Goal: Task Accomplishment & Management: Manage account settings

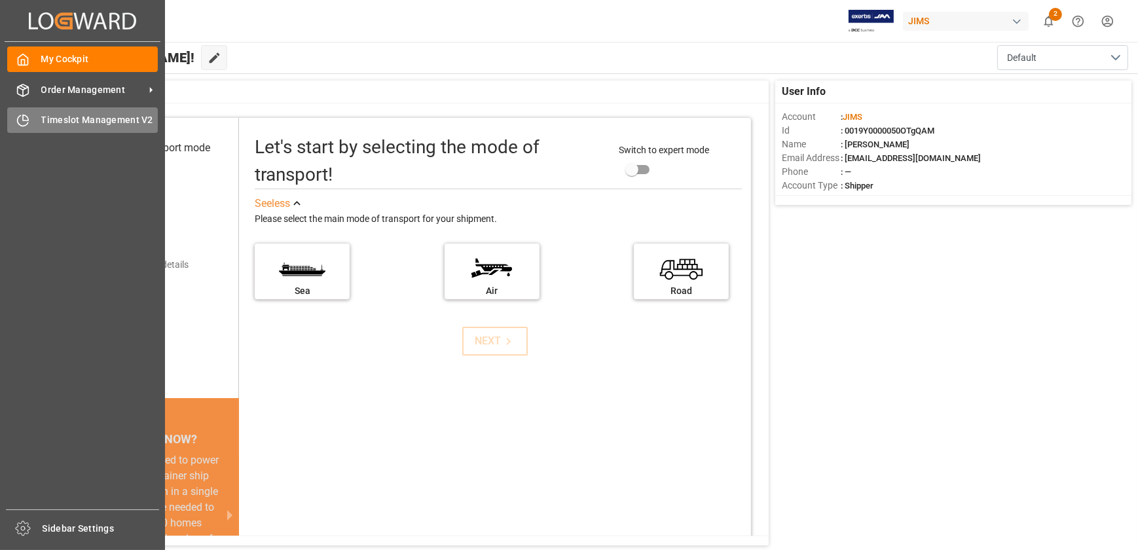
click at [28, 121] on icon at bounding box center [25, 117] width 5 height 5
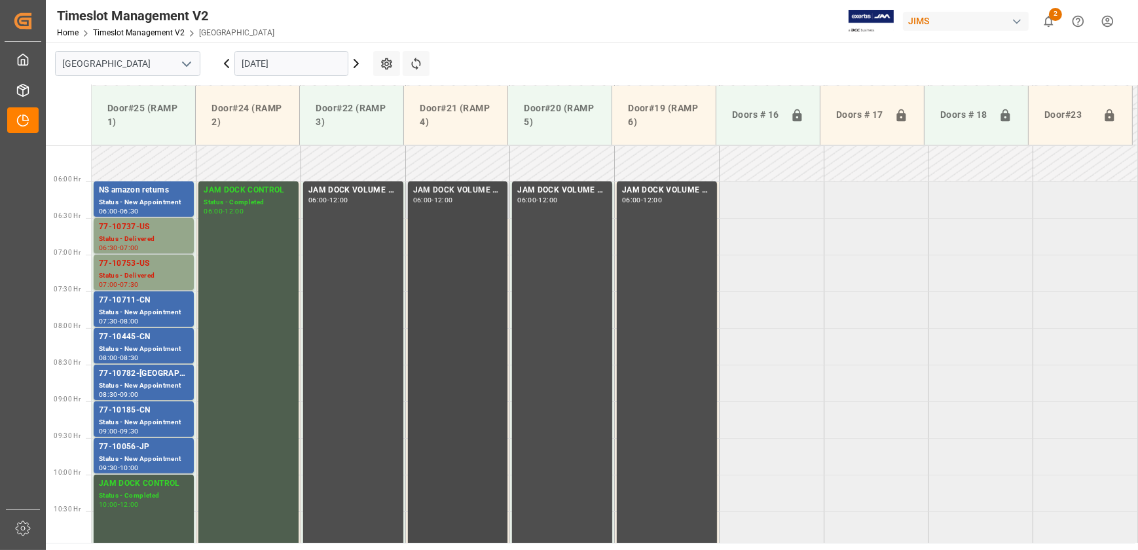
scroll to position [413, 0]
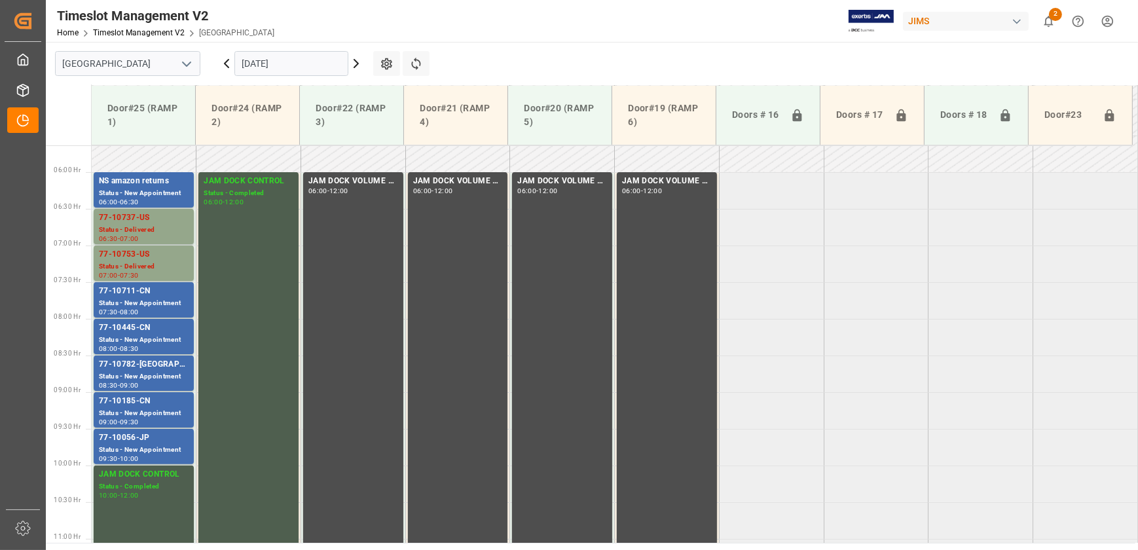
click at [359, 62] on icon at bounding box center [356, 64] width 16 height 16
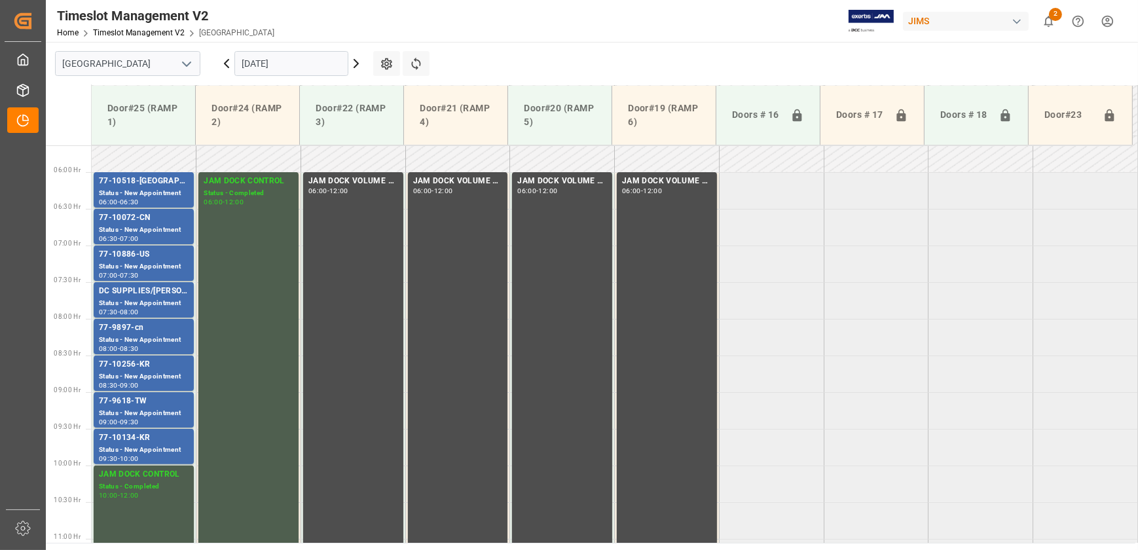
click at [225, 64] on icon at bounding box center [227, 64] width 4 height 8
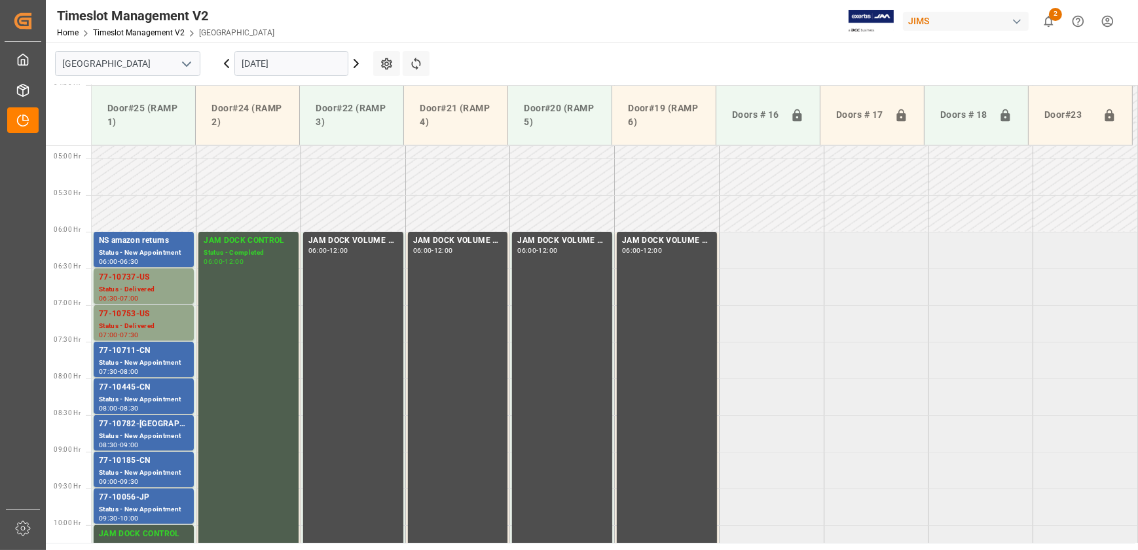
scroll to position [354, 0]
click at [225, 64] on icon at bounding box center [227, 64] width 4 height 8
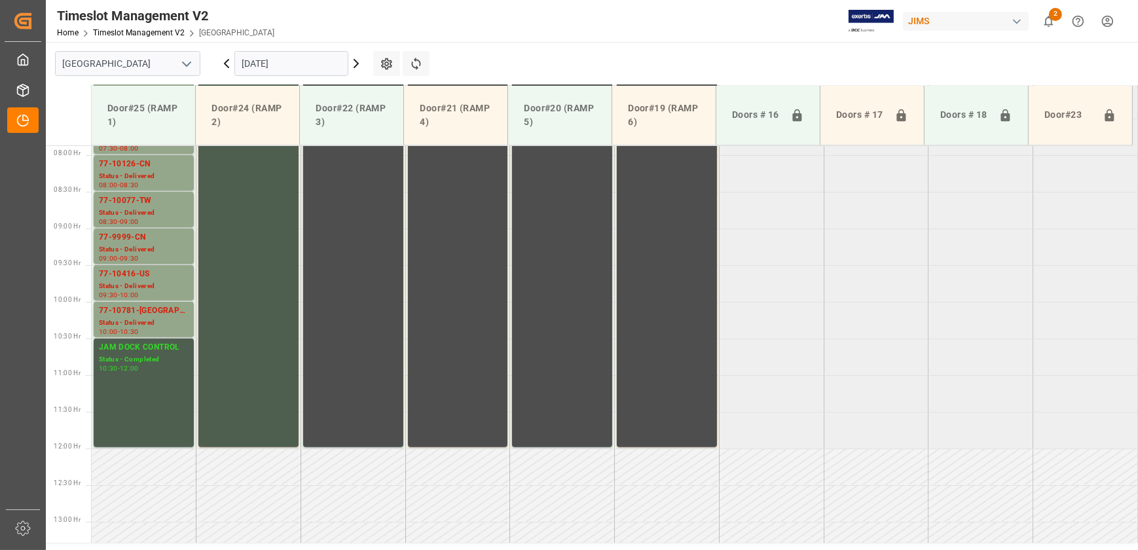
scroll to position [592, 0]
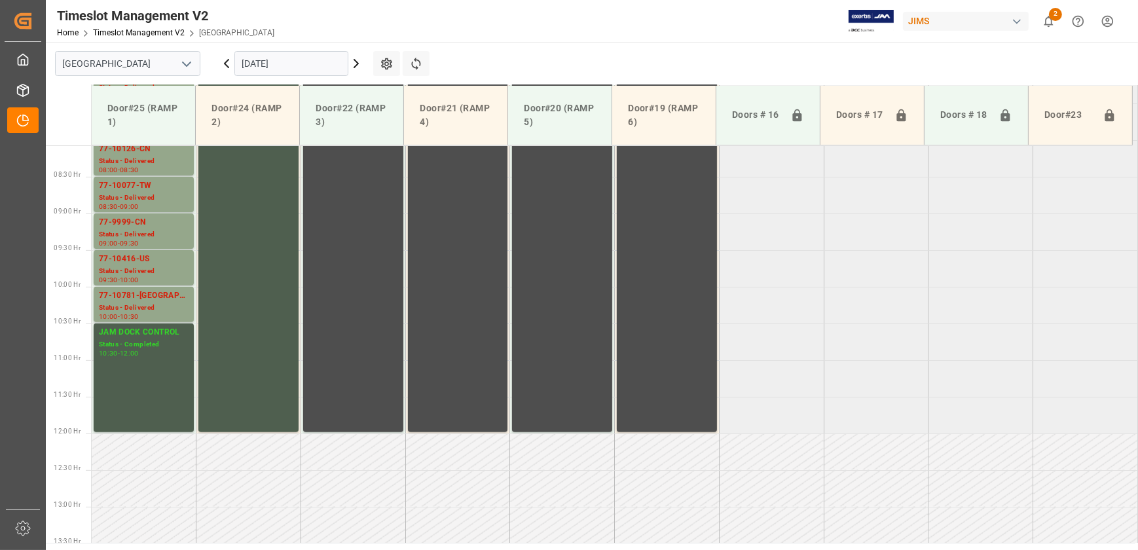
click at [227, 58] on icon at bounding box center [227, 64] width 16 height 16
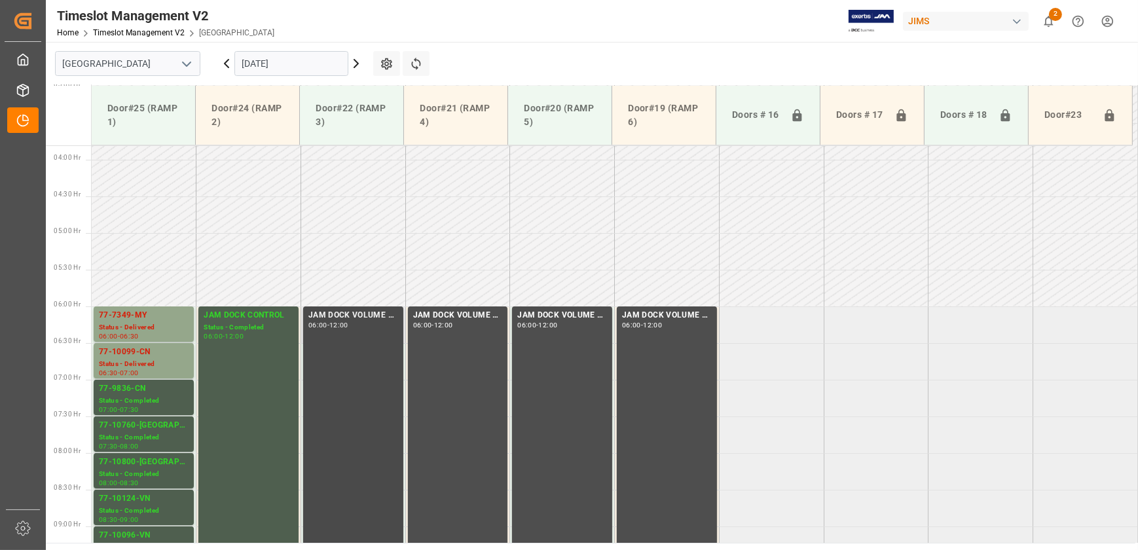
scroll to position [354, 0]
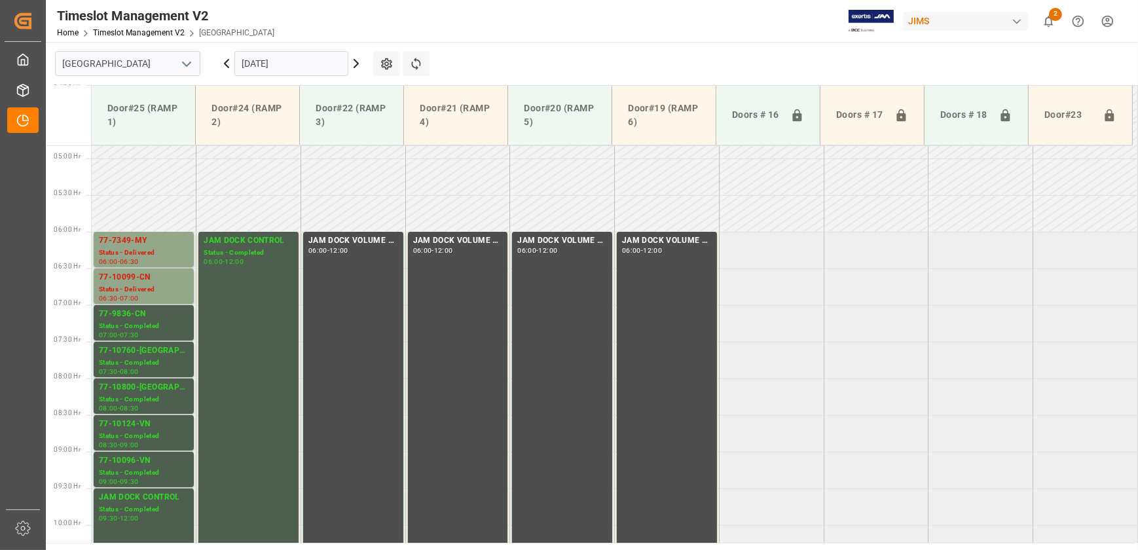
click at [354, 61] on icon at bounding box center [356, 64] width 16 height 16
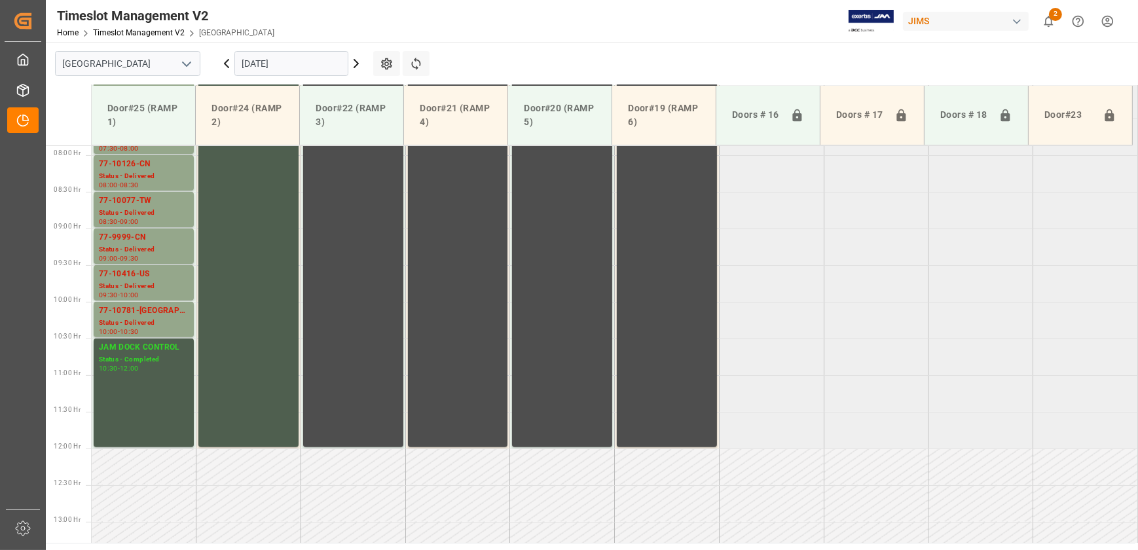
scroll to position [592, 0]
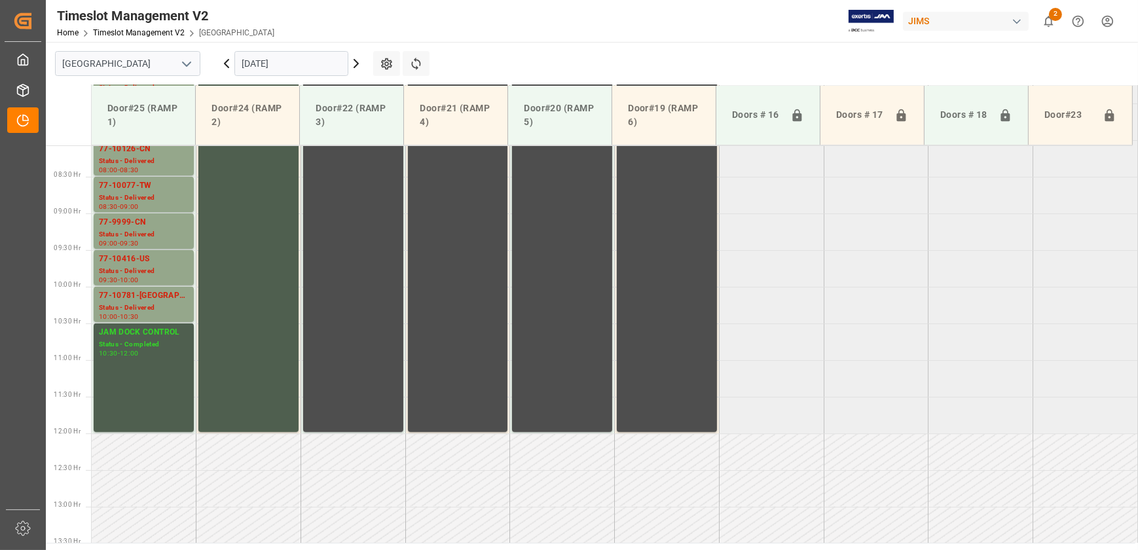
click at [354, 61] on icon at bounding box center [356, 64] width 16 height 16
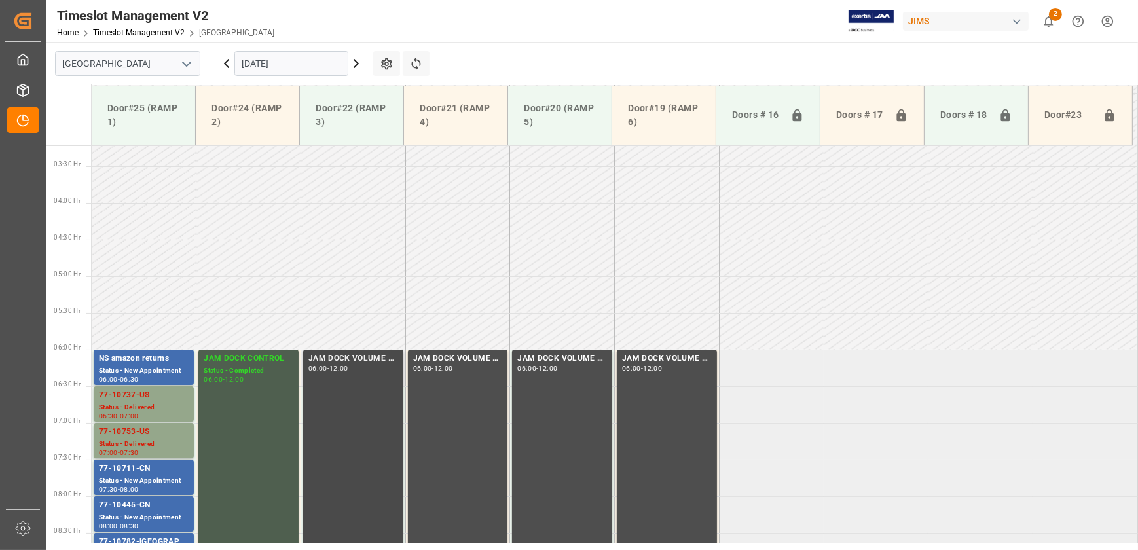
scroll to position [235, 0]
click at [278, 55] on input "[DATE]" at bounding box center [291, 63] width 114 height 25
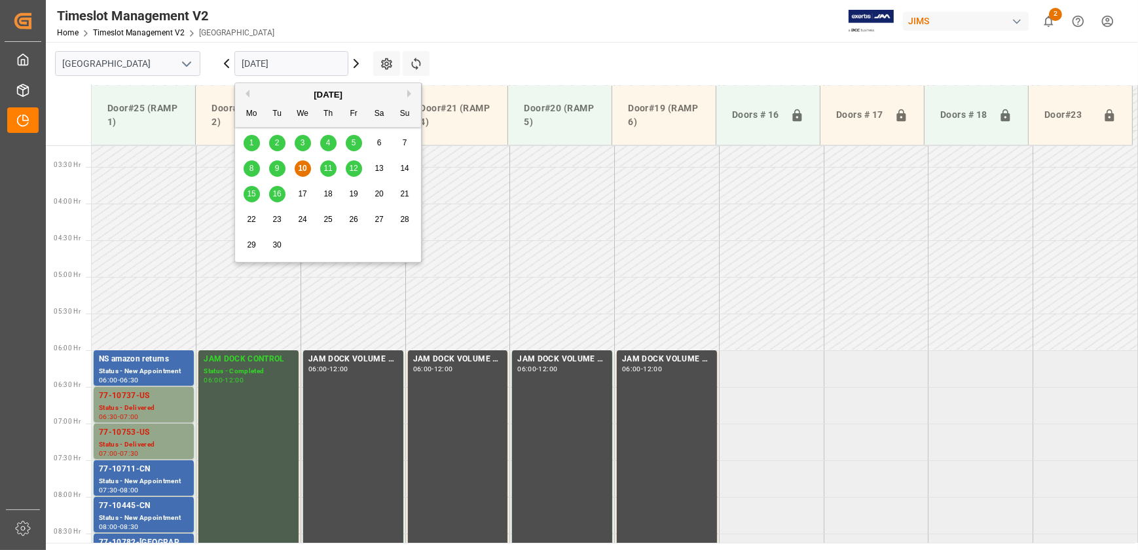
click at [251, 195] on span "15" at bounding box center [251, 193] width 9 height 9
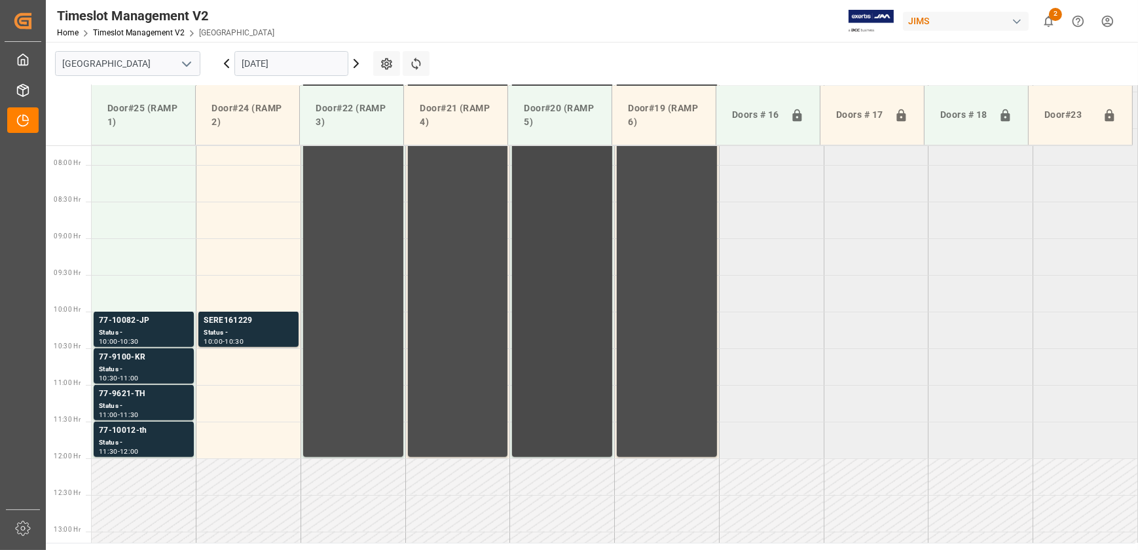
scroll to position [592, 0]
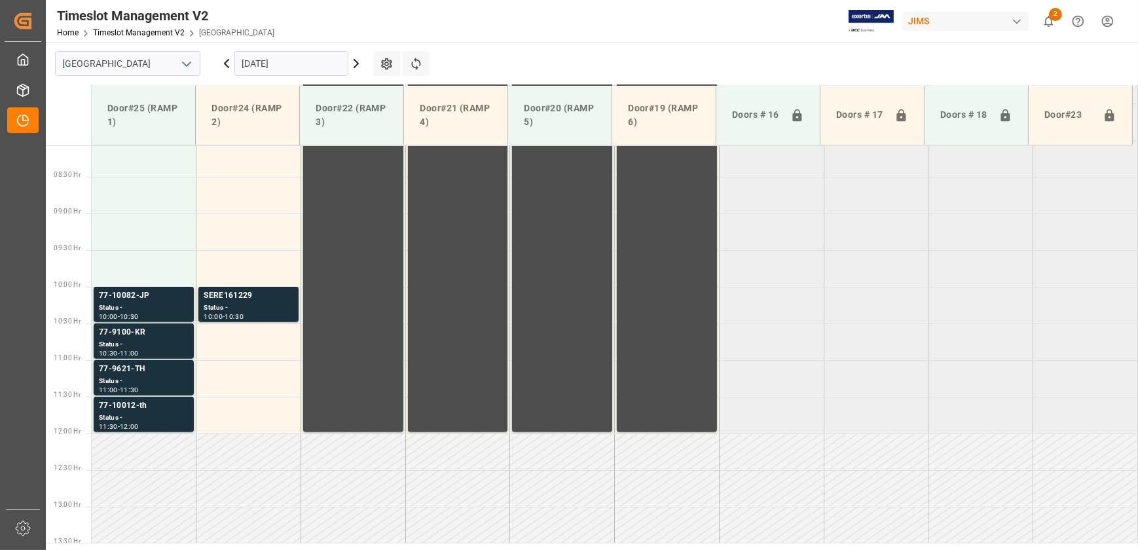
click at [303, 65] on input "[DATE]" at bounding box center [291, 63] width 114 height 25
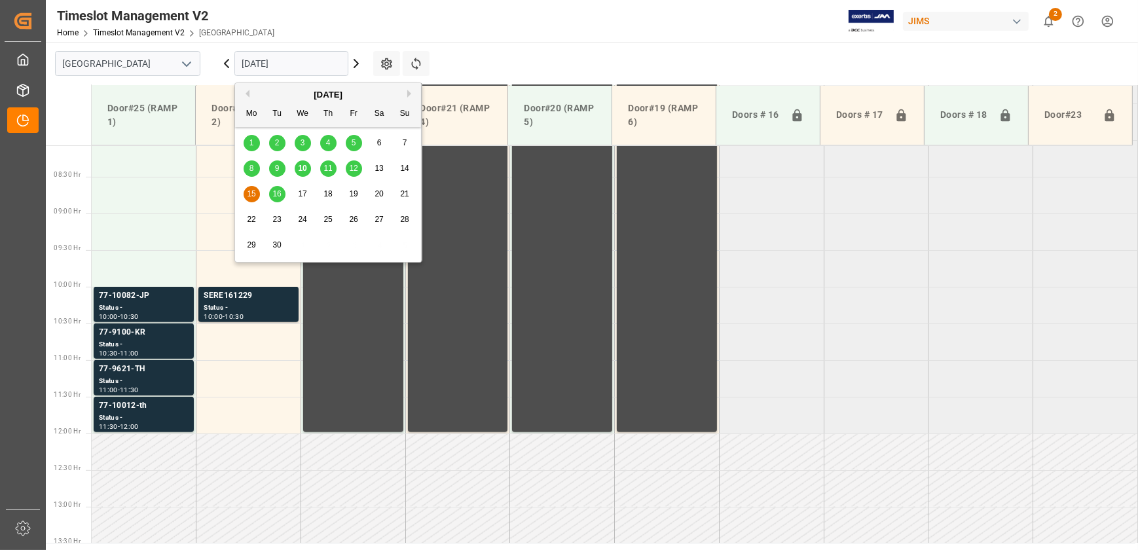
click at [273, 196] on span "16" at bounding box center [276, 193] width 9 height 9
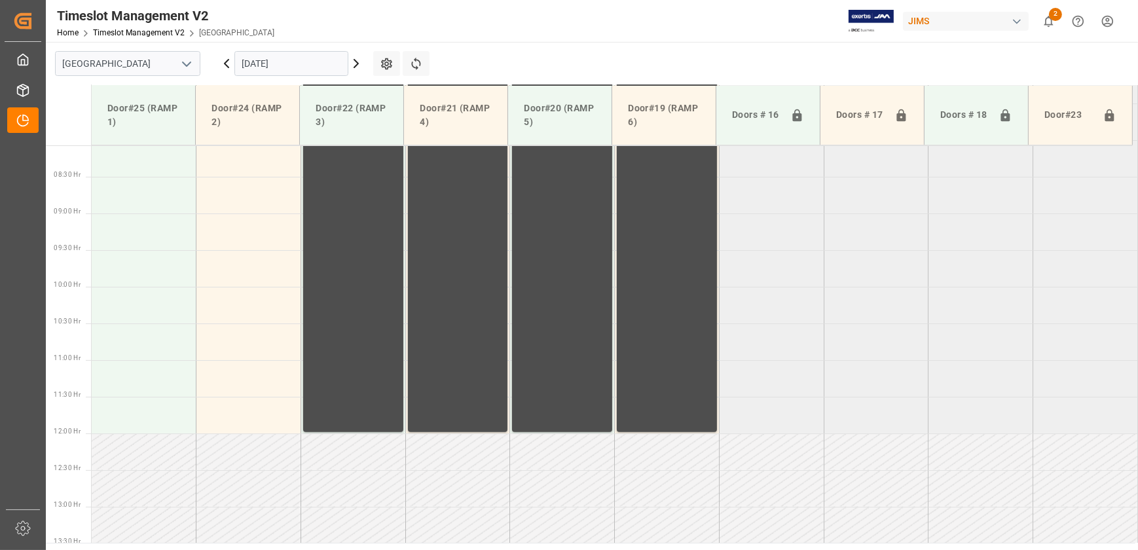
click at [265, 62] on input "[DATE]" at bounding box center [291, 63] width 114 height 25
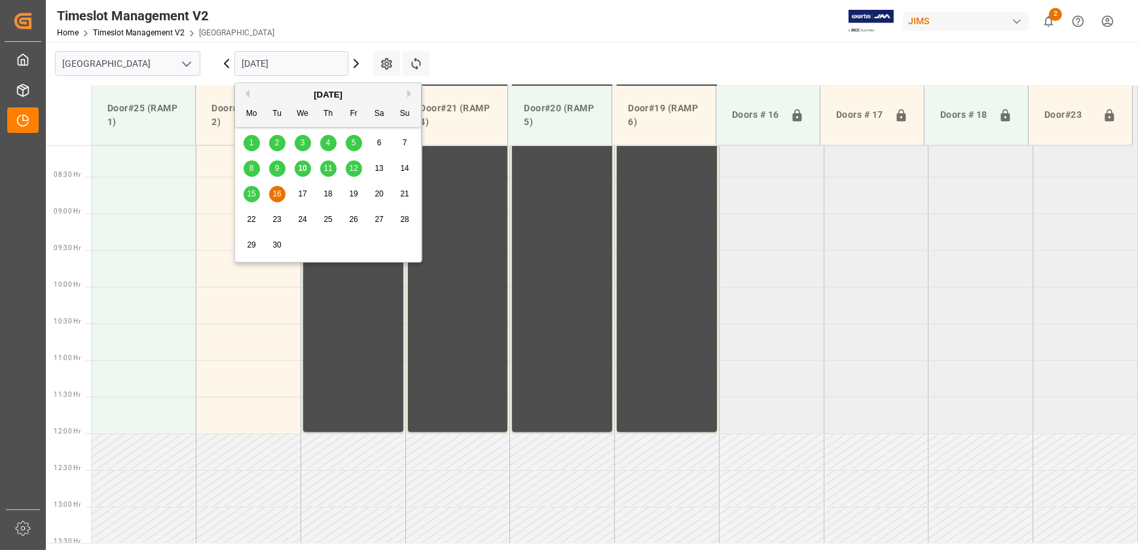
click at [253, 193] on span "15" at bounding box center [251, 193] width 9 height 9
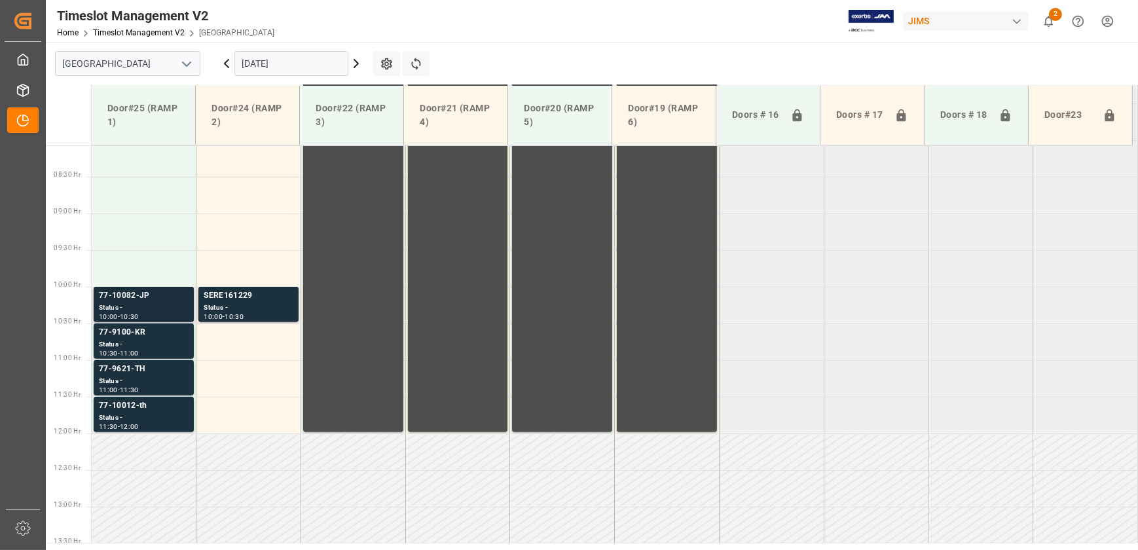
click at [167, 305] on div "Status -" at bounding box center [144, 308] width 90 height 11
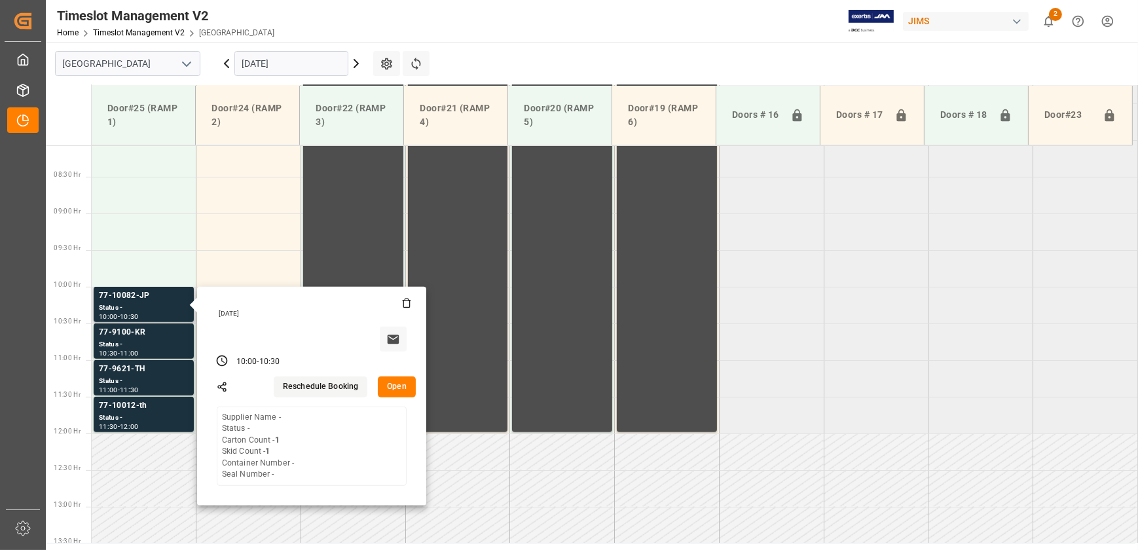
click at [396, 385] on button "Open" at bounding box center [397, 387] width 38 height 21
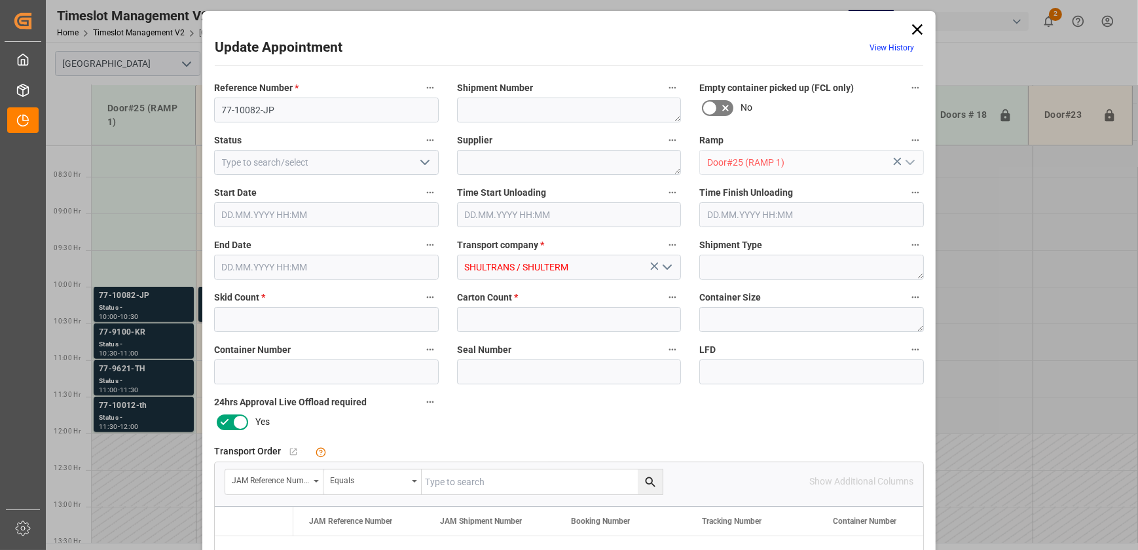
type input "1"
type input "[DATE] 10:00"
type input "[DATE] 10:30"
type input "[DATE] 12:23"
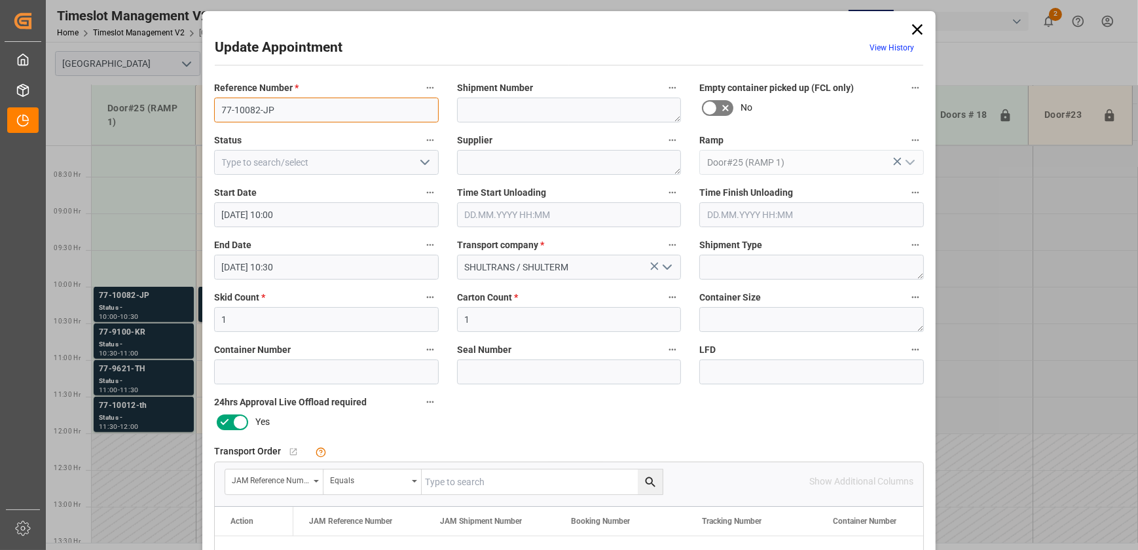
click at [302, 105] on input "77-10082-JP" at bounding box center [326, 110] width 225 height 25
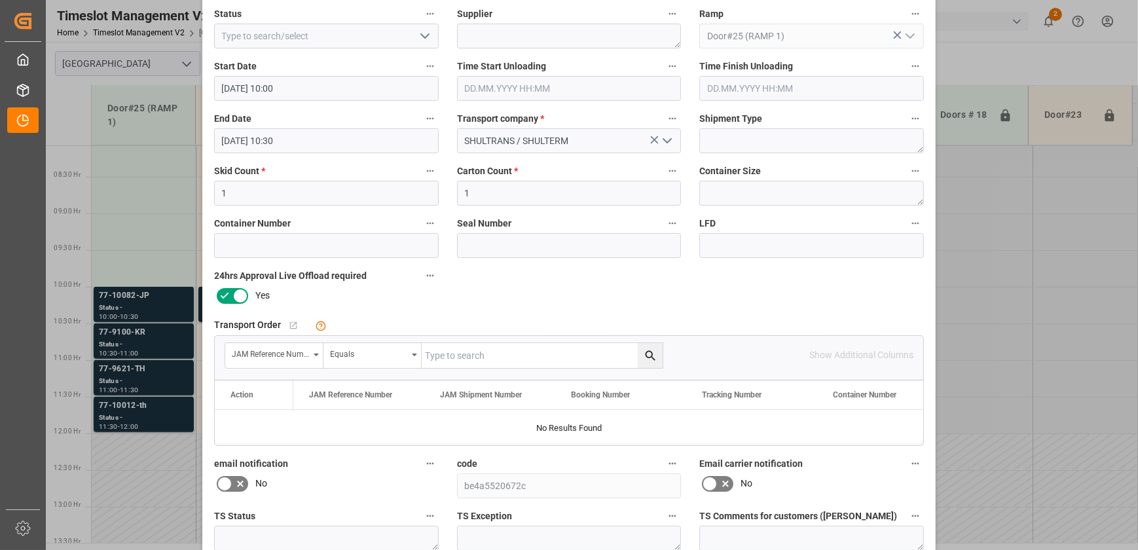
scroll to position [126, 0]
click at [459, 352] on input "text" at bounding box center [542, 356] width 241 height 25
paste input "77-10082-JP"
type input "77-10082-JP"
click at [645, 354] on icon "search button" at bounding box center [650, 356] width 10 height 10
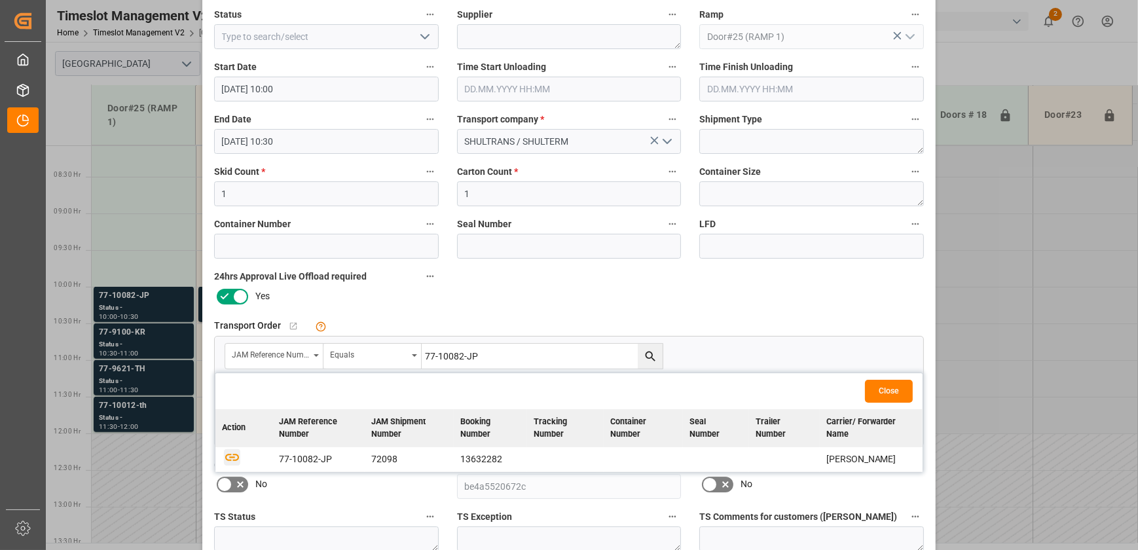
click at [227, 458] on icon "button" at bounding box center [232, 457] width 16 height 16
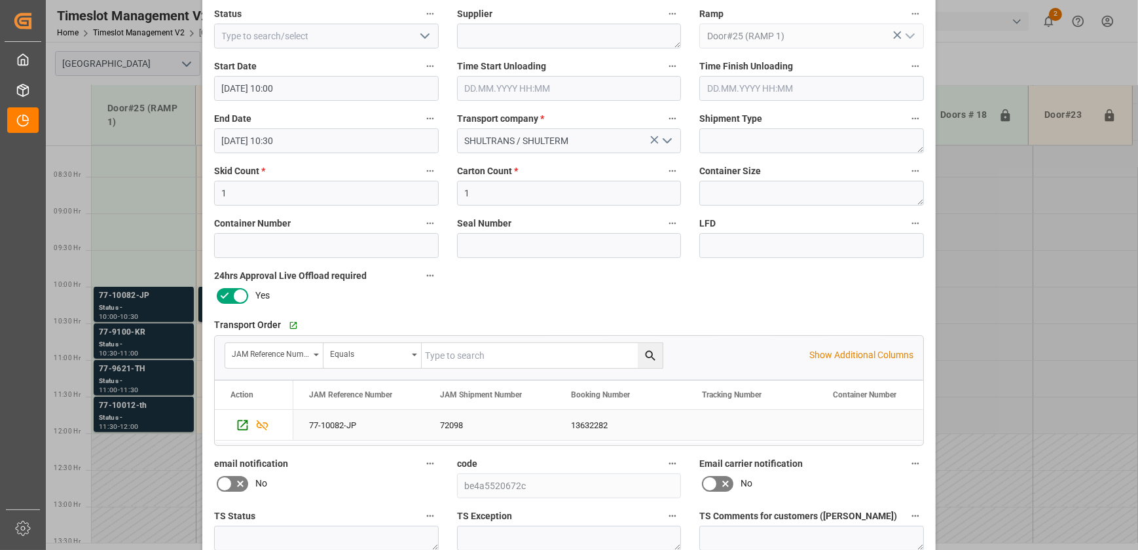
scroll to position [245, 0]
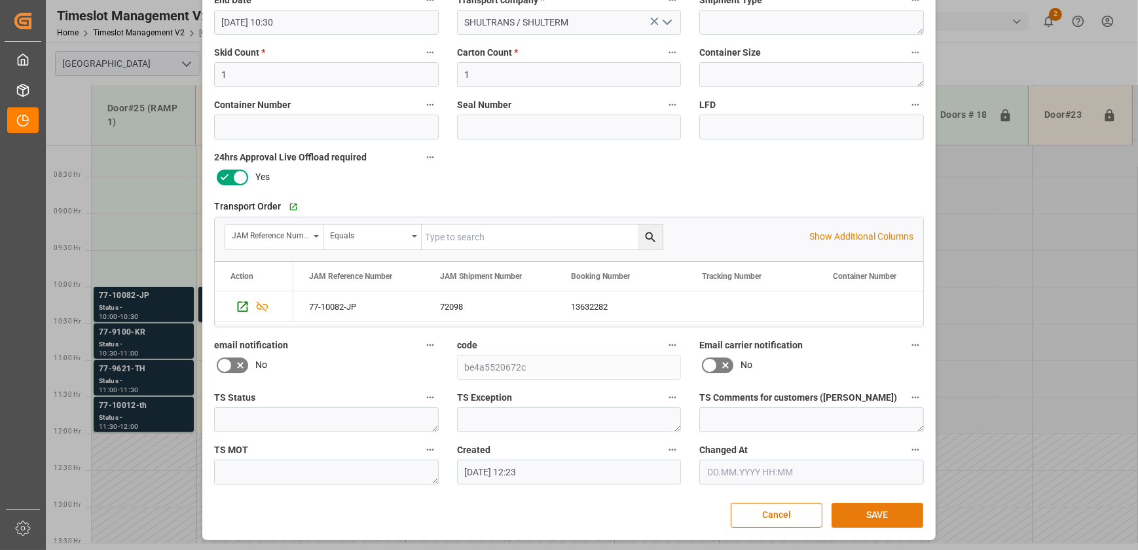
click at [872, 512] on button "SAVE" at bounding box center [878, 515] width 92 height 25
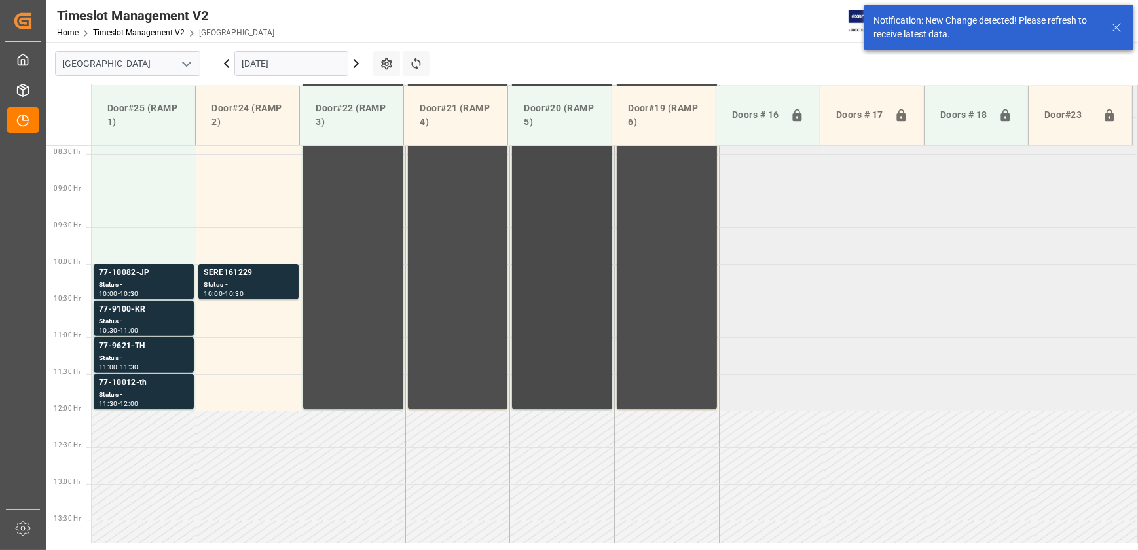
scroll to position [665, 0]
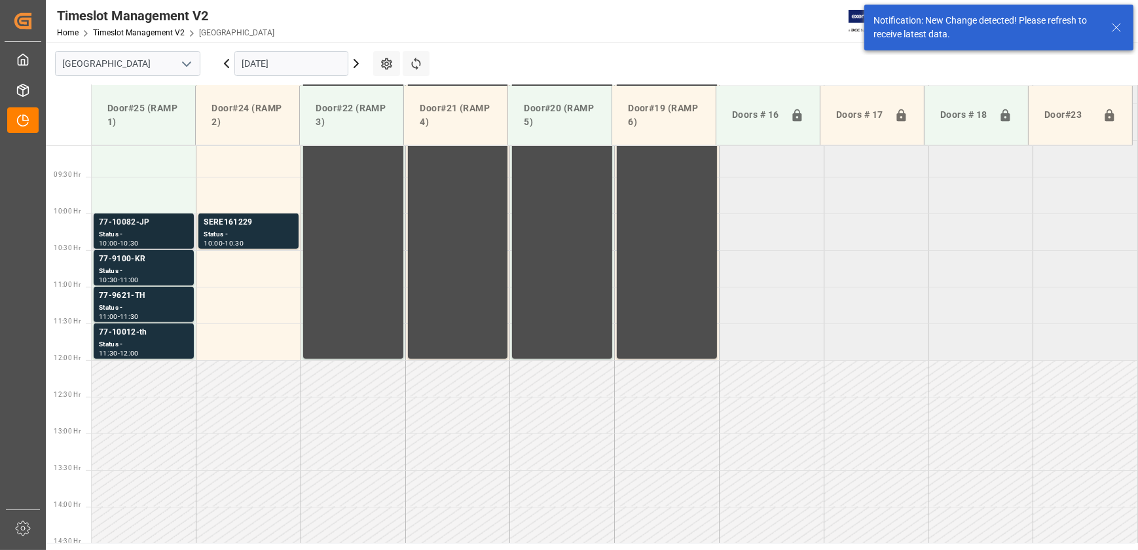
click at [131, 223] on div "77-10082-JP" at bounding box center [144, 222] width 90 height 13
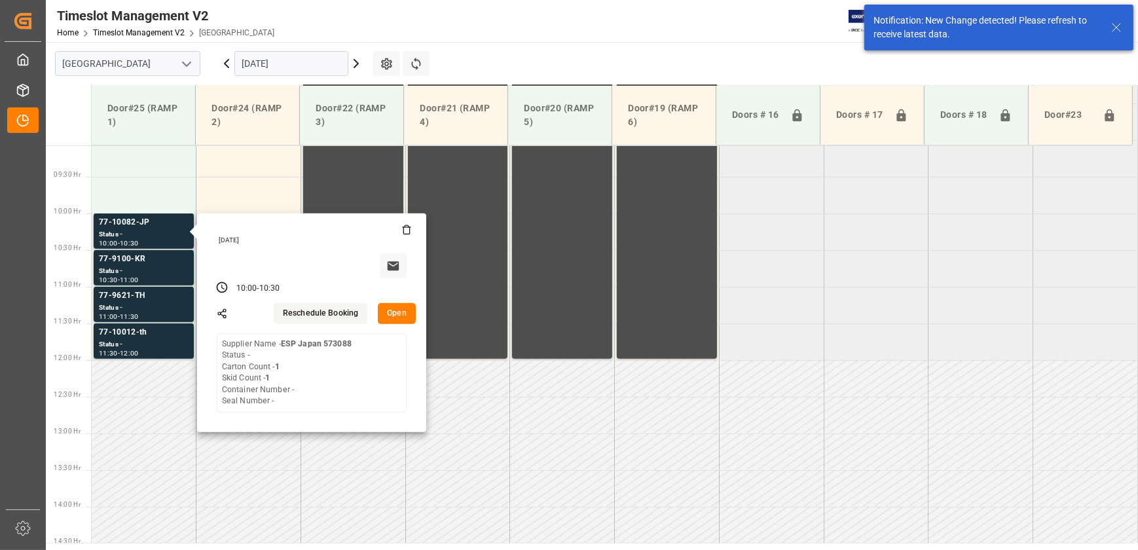
click at [396, 317] on button "Open" at bounding box center [397, 313] width 38 height 21
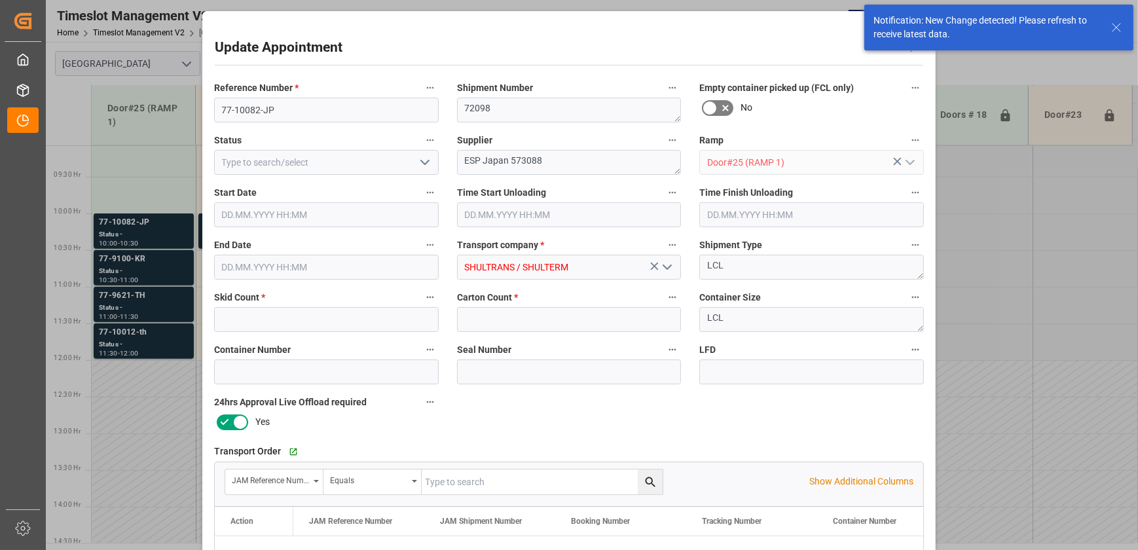
type input "1"
type input "[DATE] 10:00"
type input "[DATE] 10:30"
type input "[DATE] 12:23"
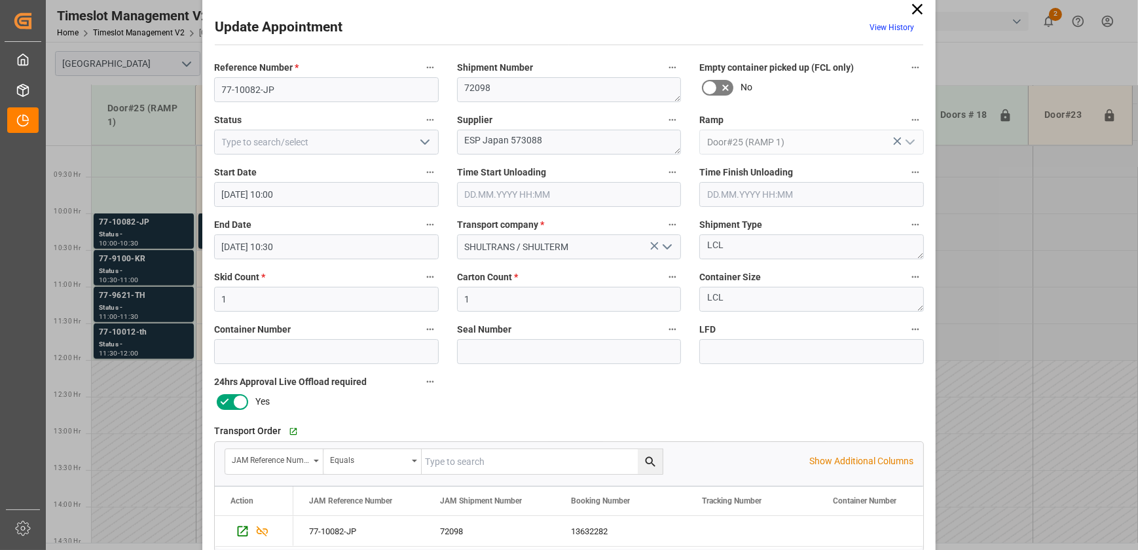
scroll to position [0, 0]
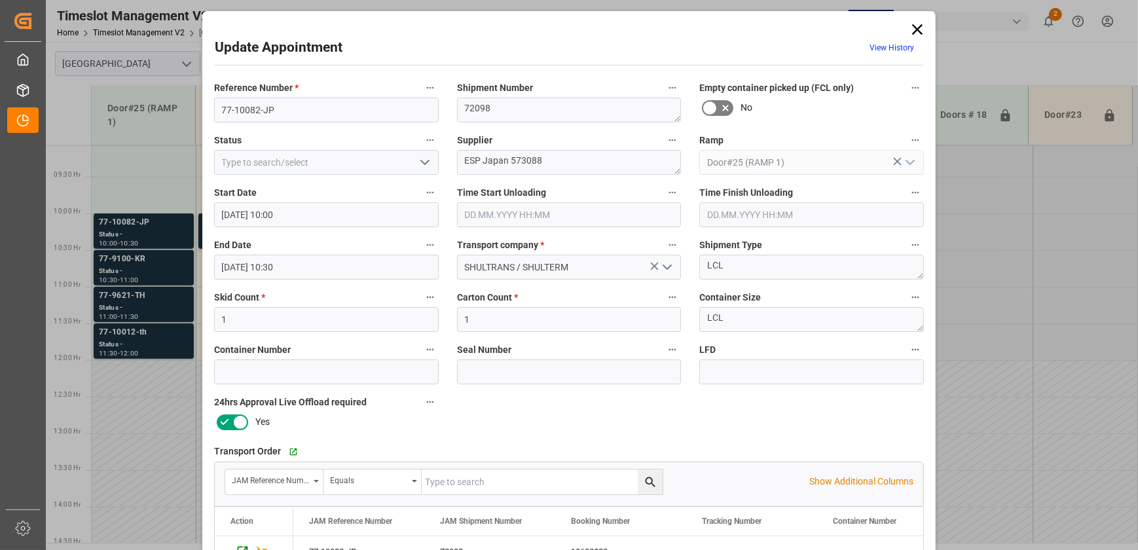
click at [129, 162] on div "Update Appointment View History Reference Number * 77-10082-JP Shipment Number …" at bounding box center [569, 275] width 1138 height 550
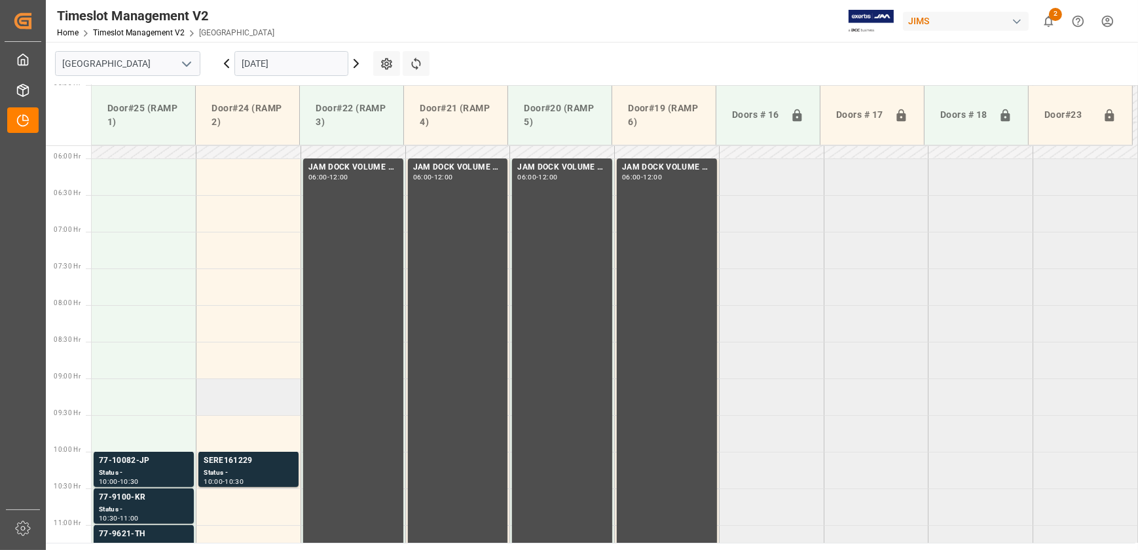
scroll to position [606, 0]
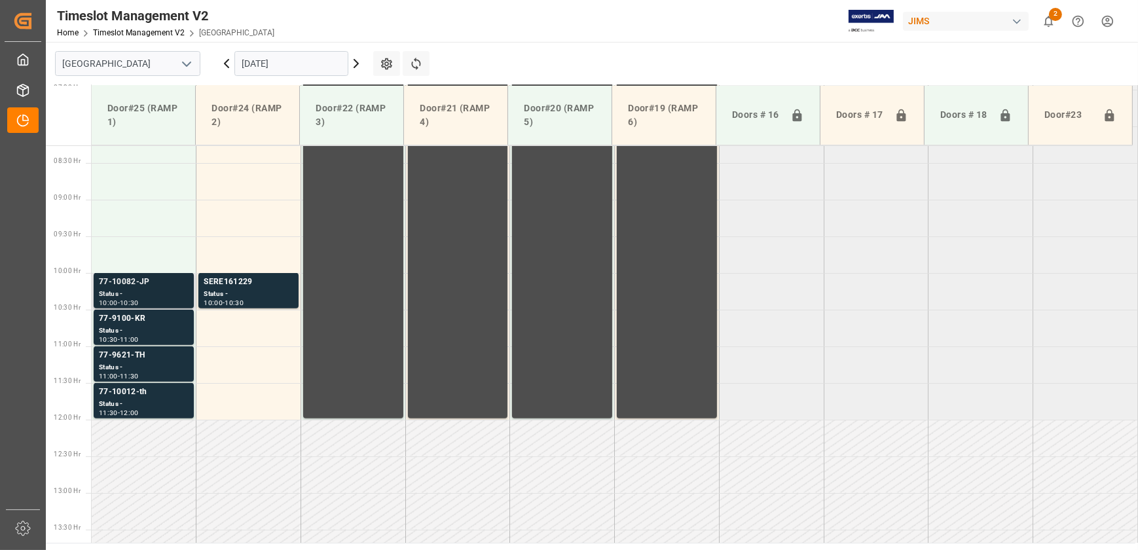
click at [138, 282] on div "77-10082-JP" at bounding box center [144, 282] width 90 height 13
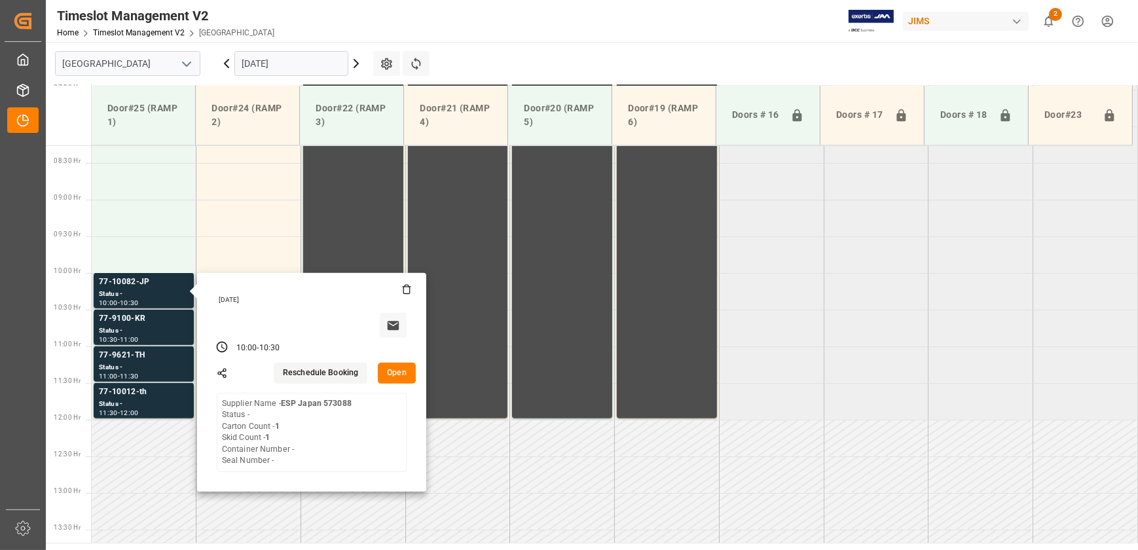
click at [390, 373] on button "Open" at bounding box center [397, 373] width 38 height 21
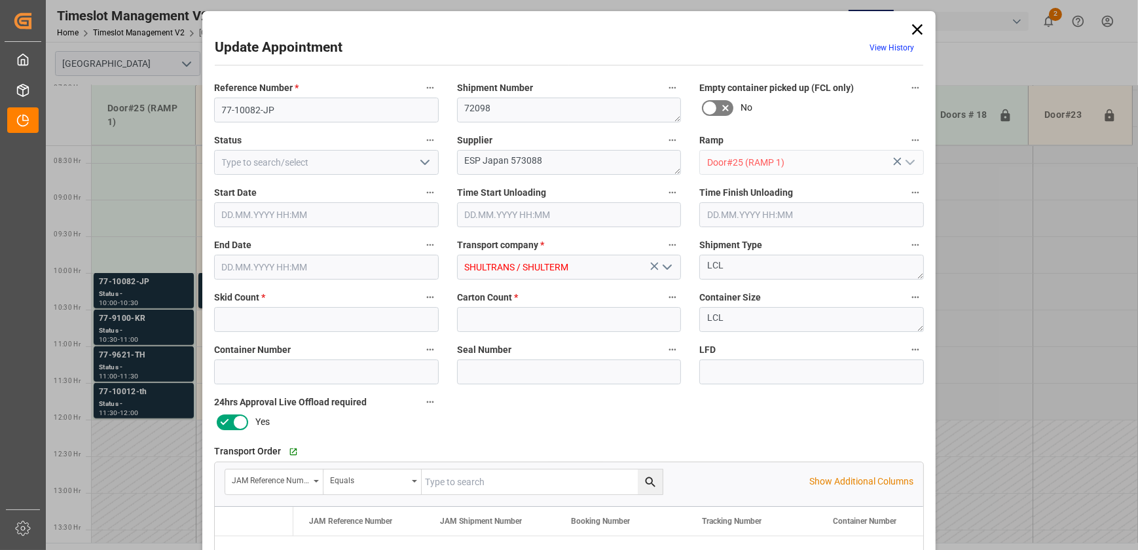
type input "1"
type input "[DATE] 10:00"
type input "[DATE] 10:30"
type input "[DATE] 12:23"
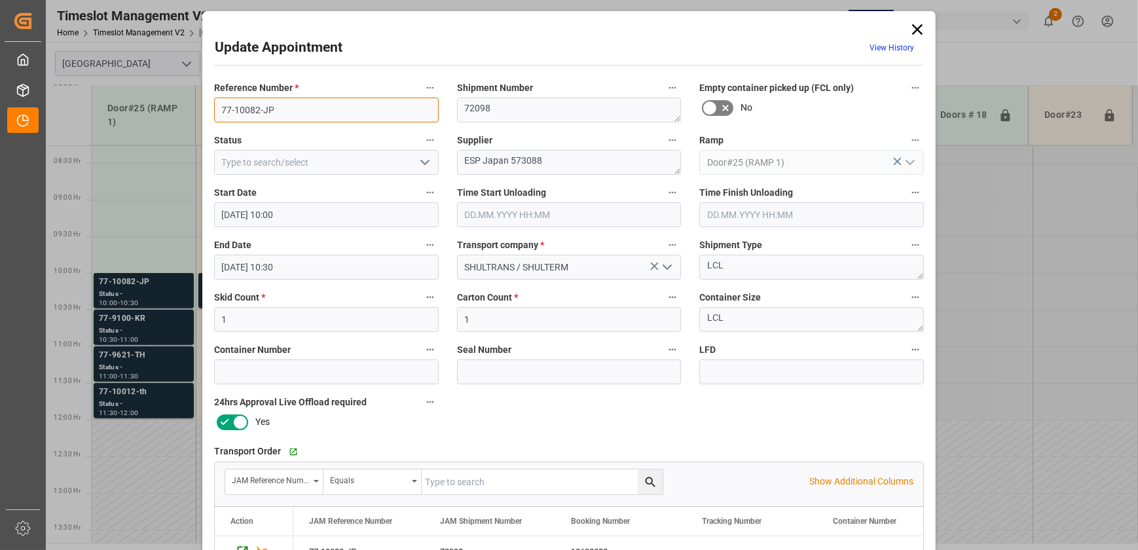
click at [277, 111] on input "77-10082-JP" at bounding box center [326, 110] width 225 height 25
drag, startPoint x: 508, startPoint y: 158, endPoint x: 627, endPoint y: 161, distance: 119.2
click at [627, 161] on textarea "ESP Japan 573088" at bounding box center [569, 162] width 225 height 25
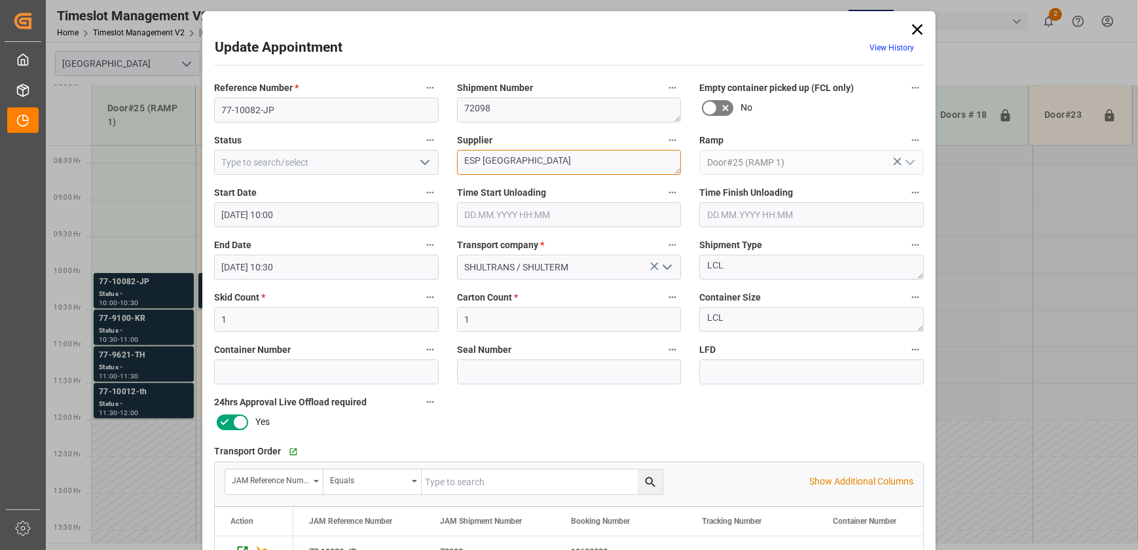
click at [581, 167] on textarea "ESP [GEOGRAPHIC_DATA]" at bounding box center [569, 162] width 225 height 25
click at [561, 162] on textarea "ESP Japan INO2()INOW()" at bounding box center [569, 162] width 225 height 25
drag, startPoint x: 530, startPoint y: 161, endPoint x: 540, endPoint y: 163, distance: 9.4
type textarea "ESP Japan INO2(12)INOW(10)"
click at [614, 414] on div "Reference Number * 77-10082-JP Shipment Number 72098 Empty container picked up …" at bounding box center [569, 405] width 728 height 660
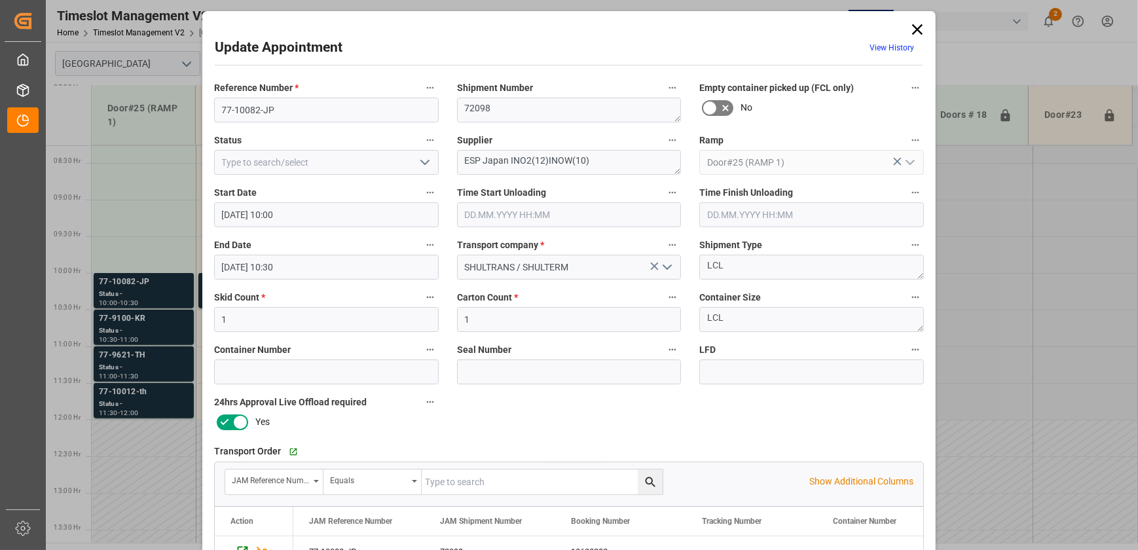
click at [430, 160] on icon "open menu" at bounding box center [425, 163] width 16 height 16
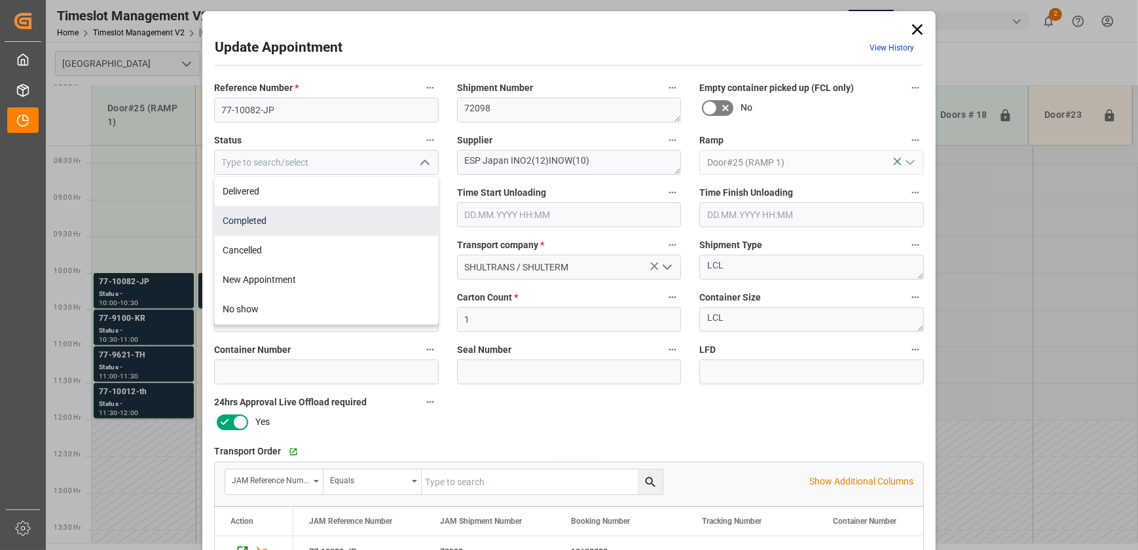
click at [372, 218] on div "Completed" at bounding box center [326, 220] width 223 height 29
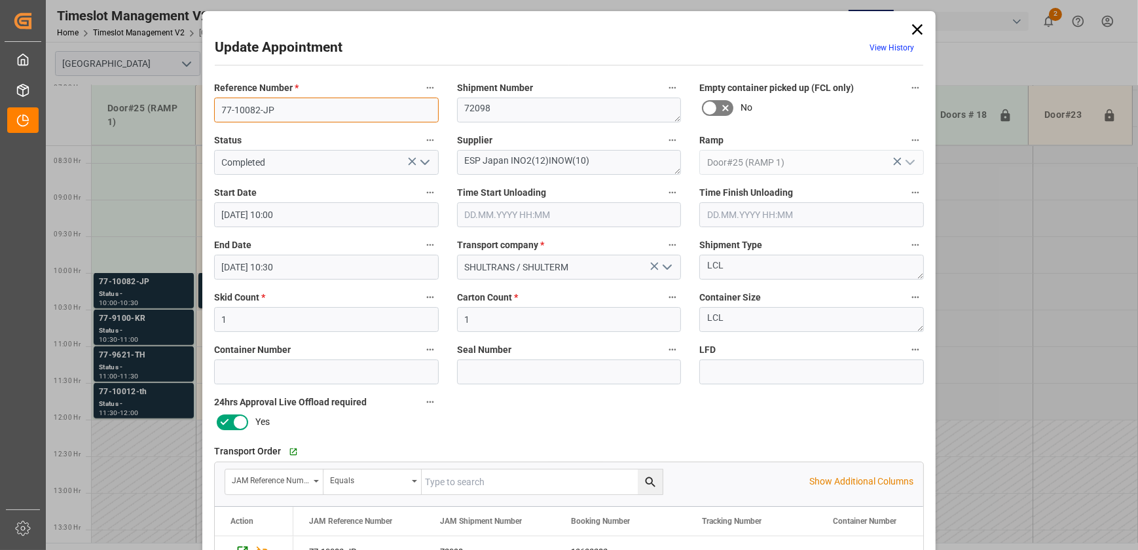
click at [279, 111] on input "77-10082-JP" at bounding box center [326, 110] width 225 height 25
click at [277, 111] on input "77-10082-JP" at bounding box center [326, 110] width 225 height 25
click at [275, 112] on input "77-10082-JP" at bounding box center [326, 110] width 225 height 25
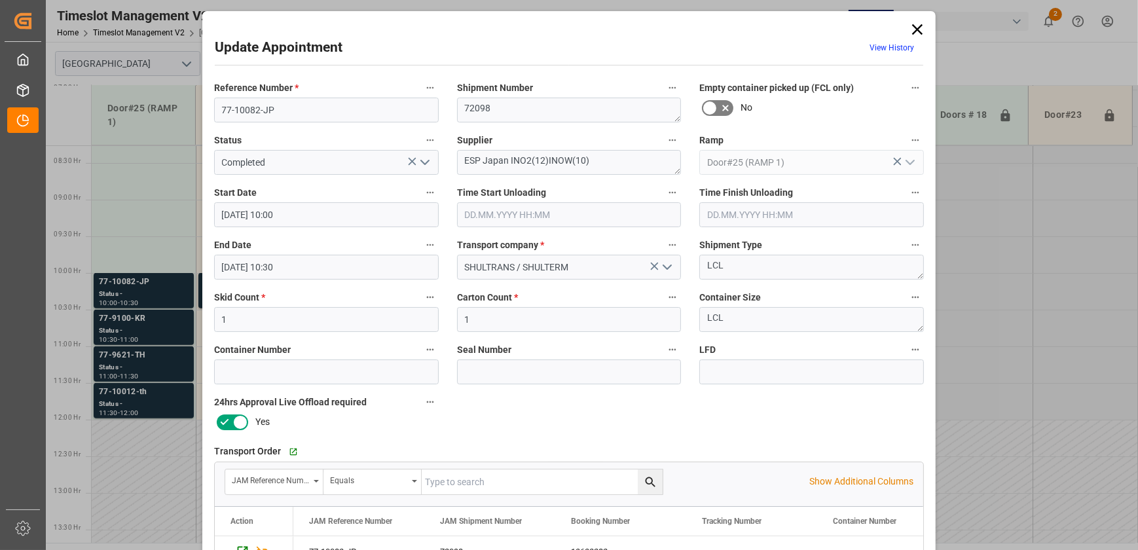
click at [428, 164] on icon "open menu" at bounding box center [425, 163] width 16 height 16
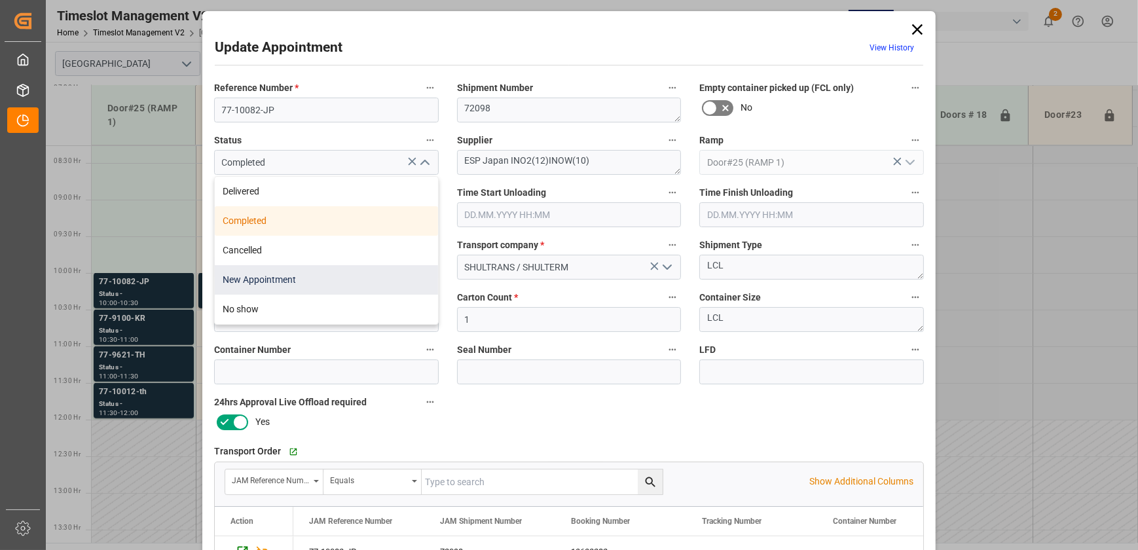
click at [310, 284] on div "New Appointment" at bounding box center [326, 279] width 223 height 29
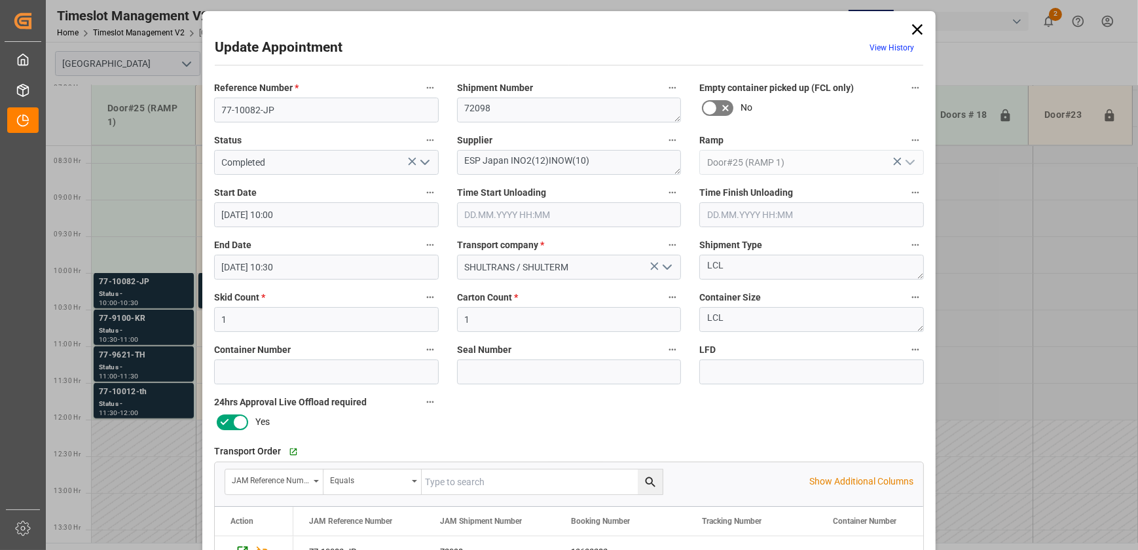
type input "New Appointment"
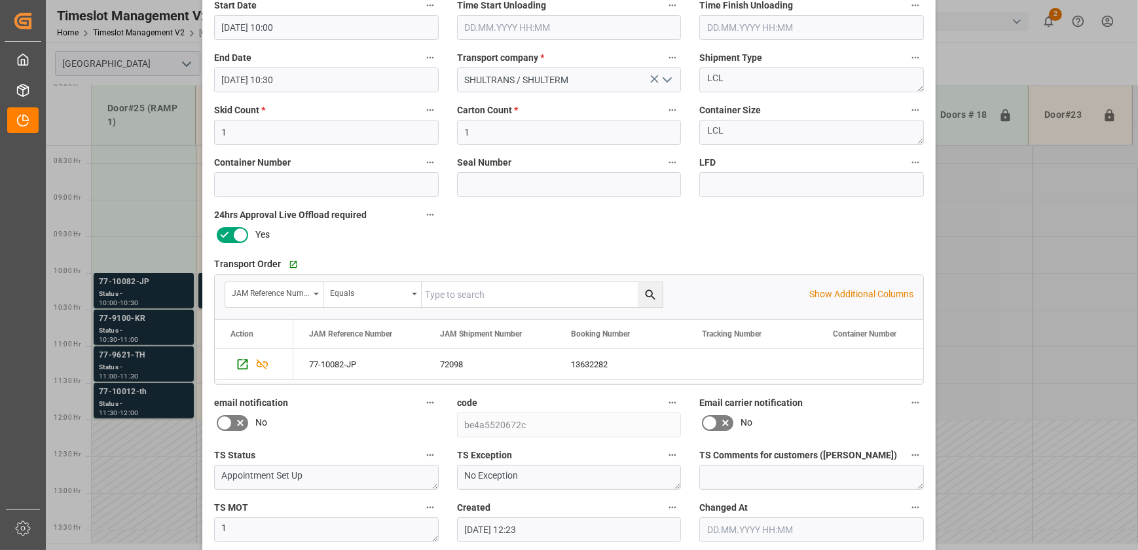
scroll to position [245, 0]
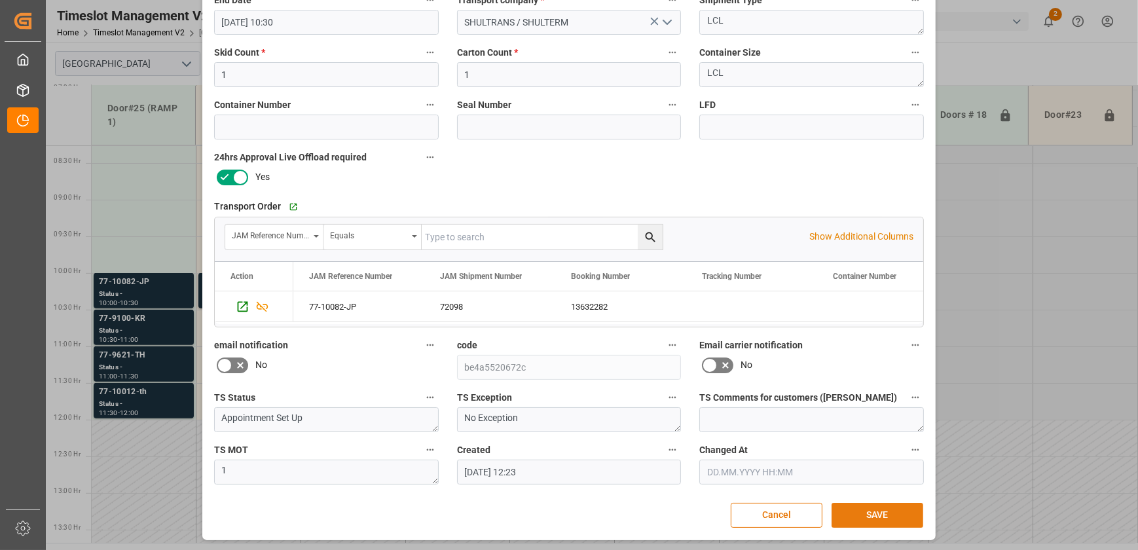
click at [891, 515] on button "SAVE" at bounding box center [878, 515] width 92 height 25
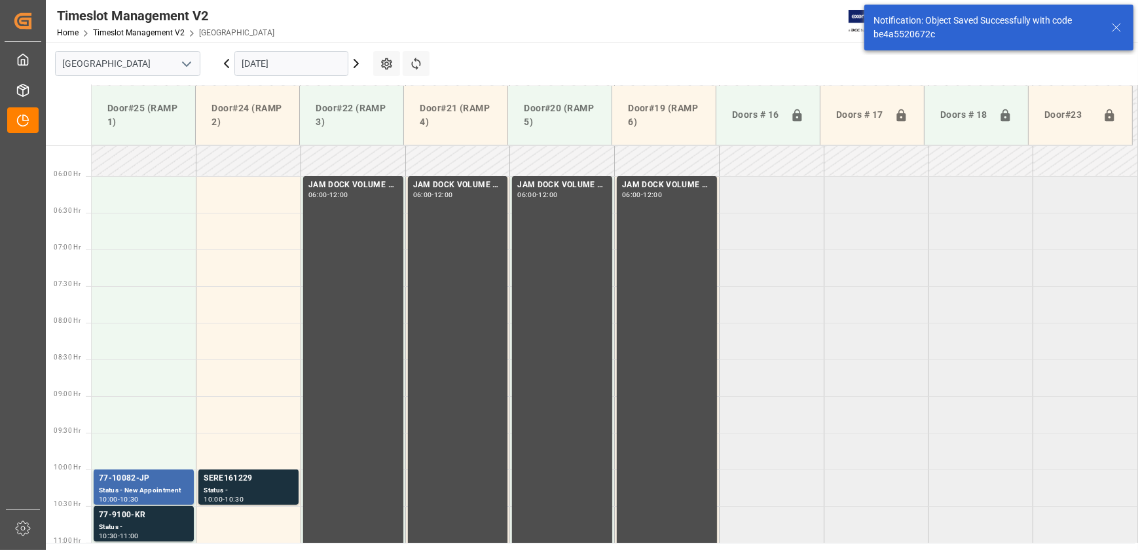
scroll to position [665, 0]
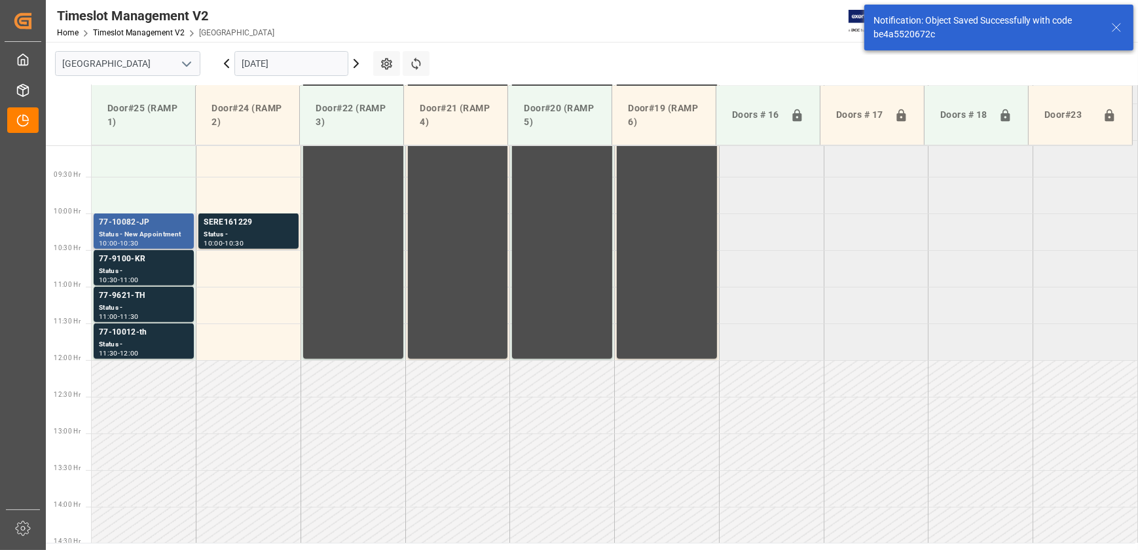
click at [182, 233] on div "Status - New Appointment" at bounding box center [144, 234] width 90 height 11
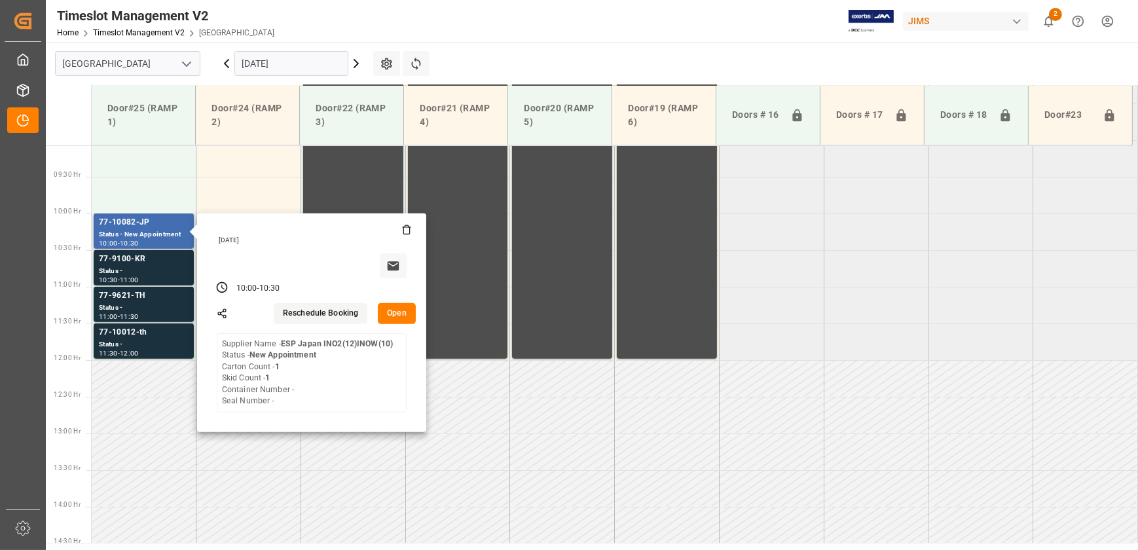
click at [392, 314] on button "Open" at bounding box center [397, 313] width 38 height 21
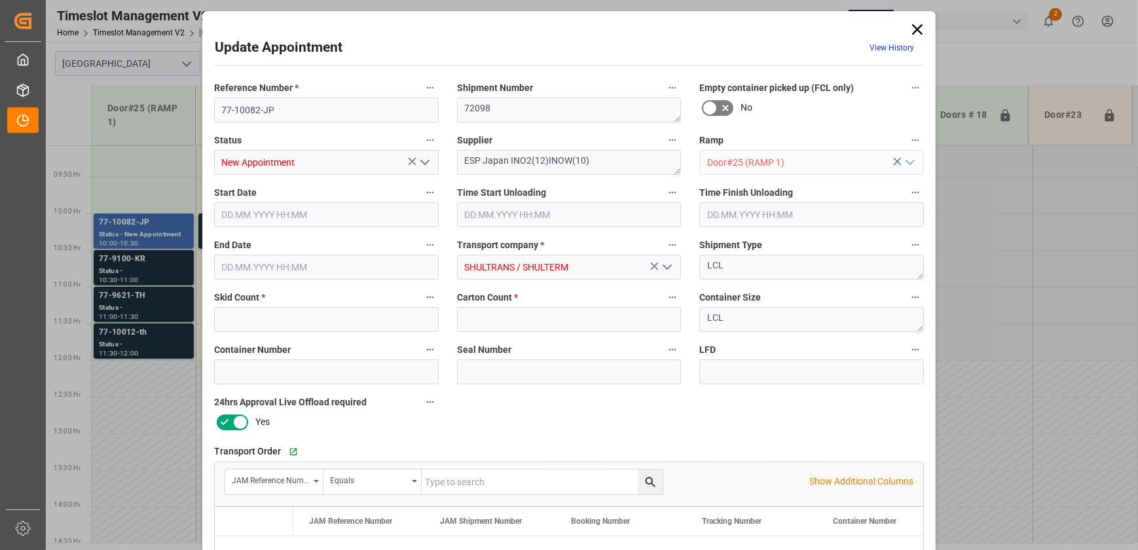
type input "1"
type input "[DATE] 10:00"
type input "[DATE] 10:30"
type input "[DATE] 12:23"
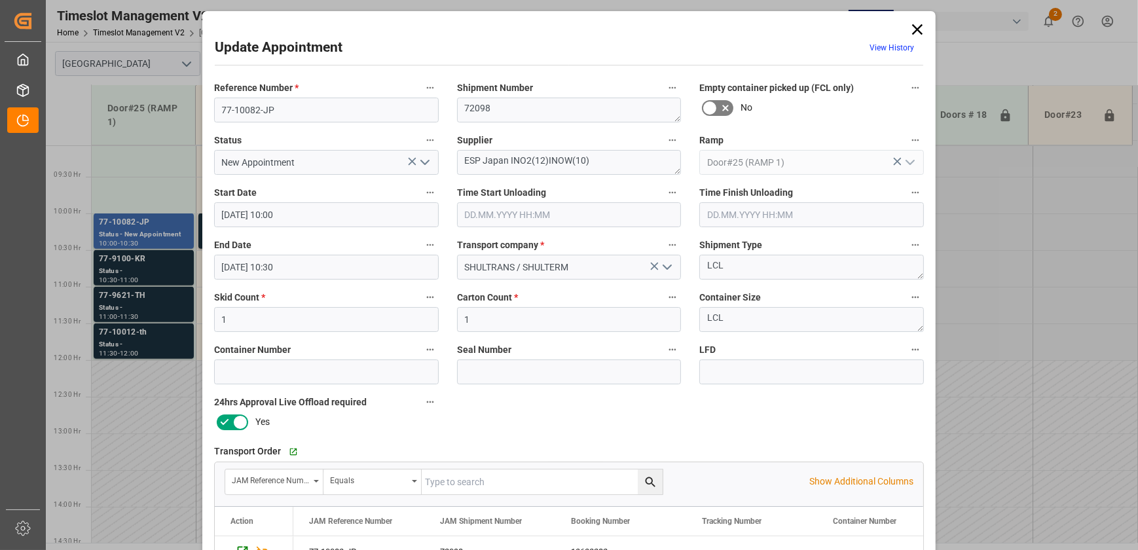
click at [170, 270] on div "Update Appointment View History Reference Number * 77-10082-JP Shipment Number …" at bounding box center [569, 275] width 1138 height 550
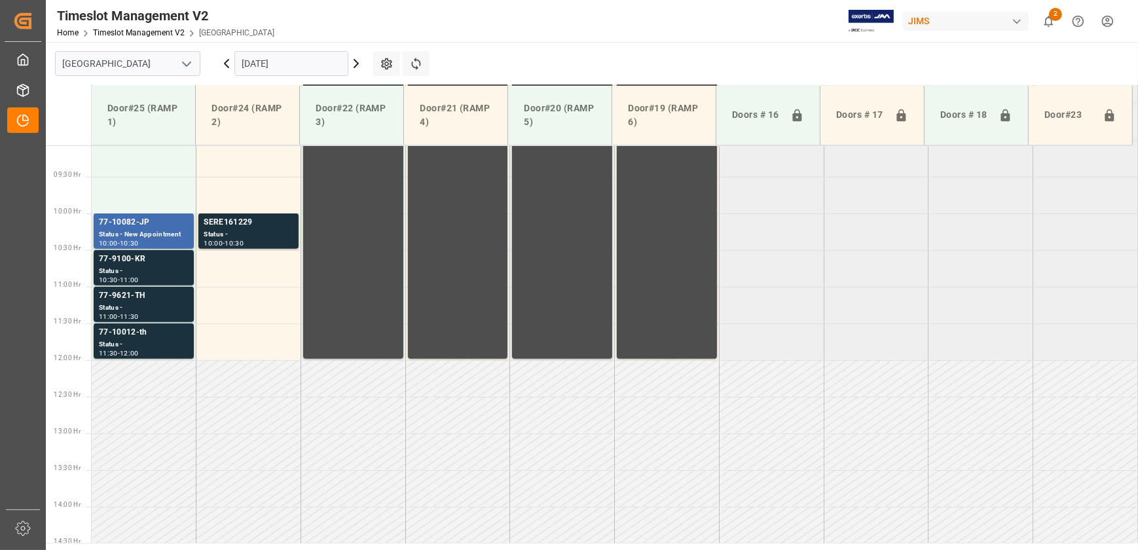
click at [170, 270] on div "Status -" at bounding box center [144, 271] width 90 height 11
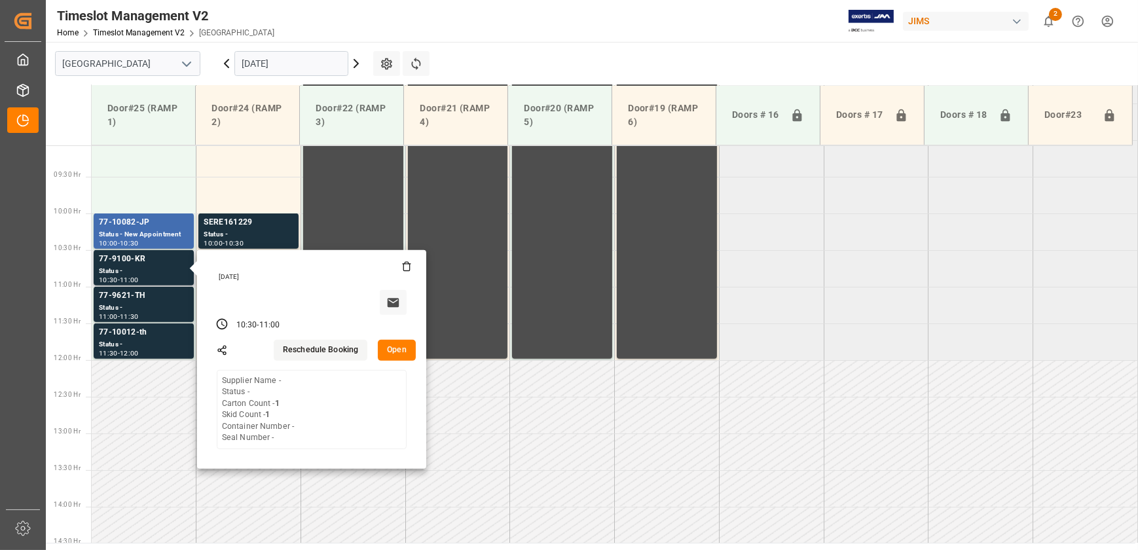
click at [393, 351] on button "Open" at bounding box center [397, 350] width 38 height 21
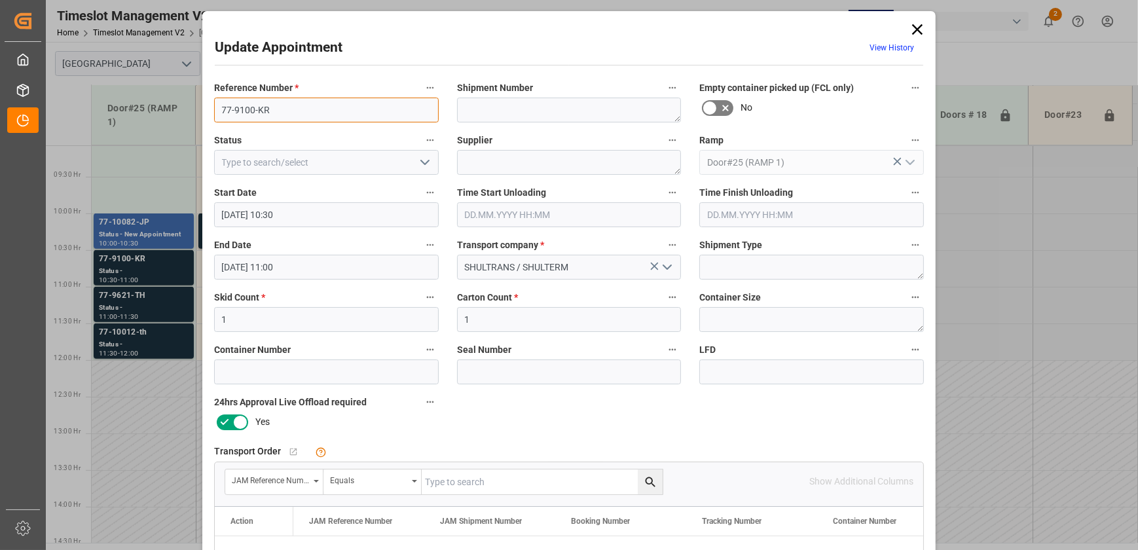
click at [345, 111] on input "77-9100-KR" at bounding box center [326, 110] width 225 height 25
click at [469, 478] on input "text" at bounding box center [542, 482] width 241 height 25
paste input "77-9100-KR"
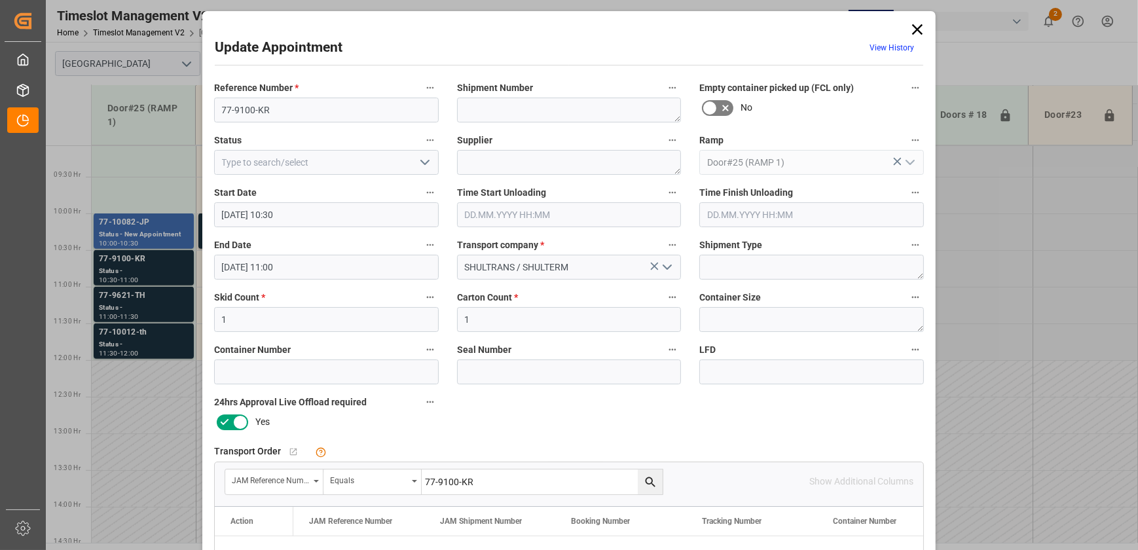
type input "77-9100-KR"
click at [654, 473] on button "search button" at bounding box center [650, 482] width 25 height 25
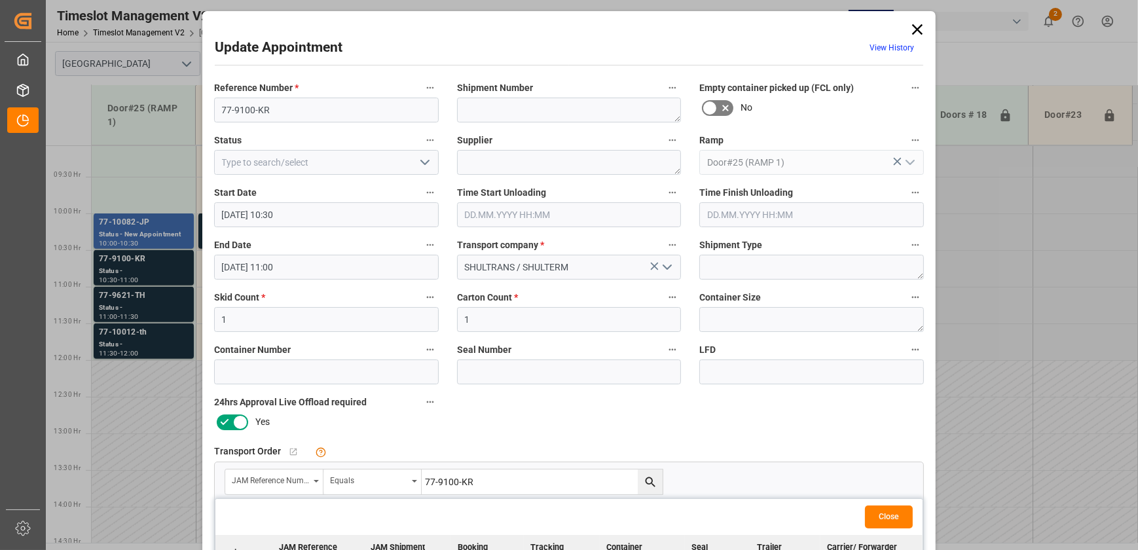
scroll to position [178, 0]
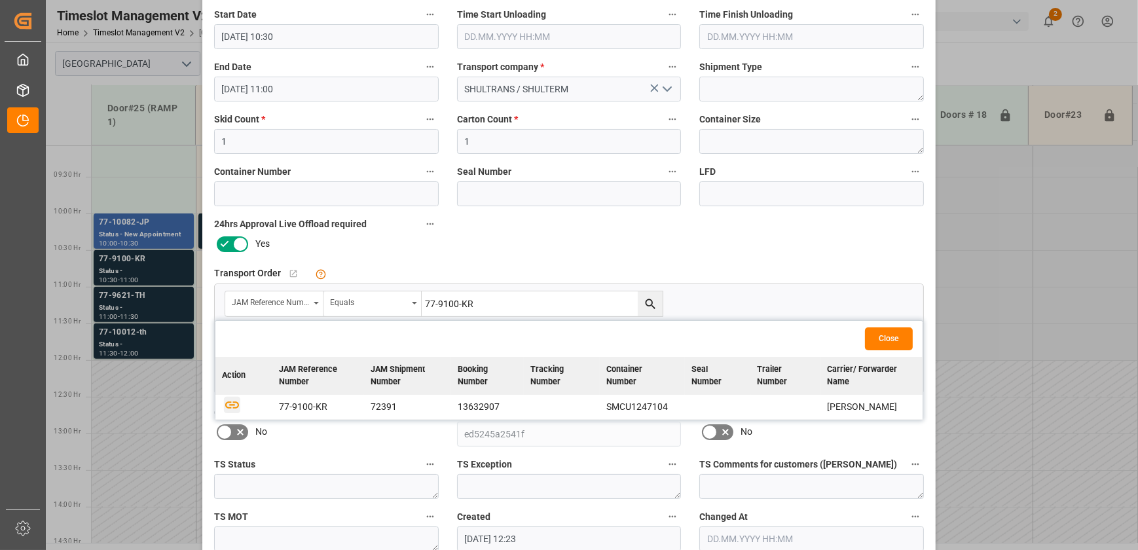
click at [229, 403] on icon "button" at bounding box center [232, 404] width 14 height 7
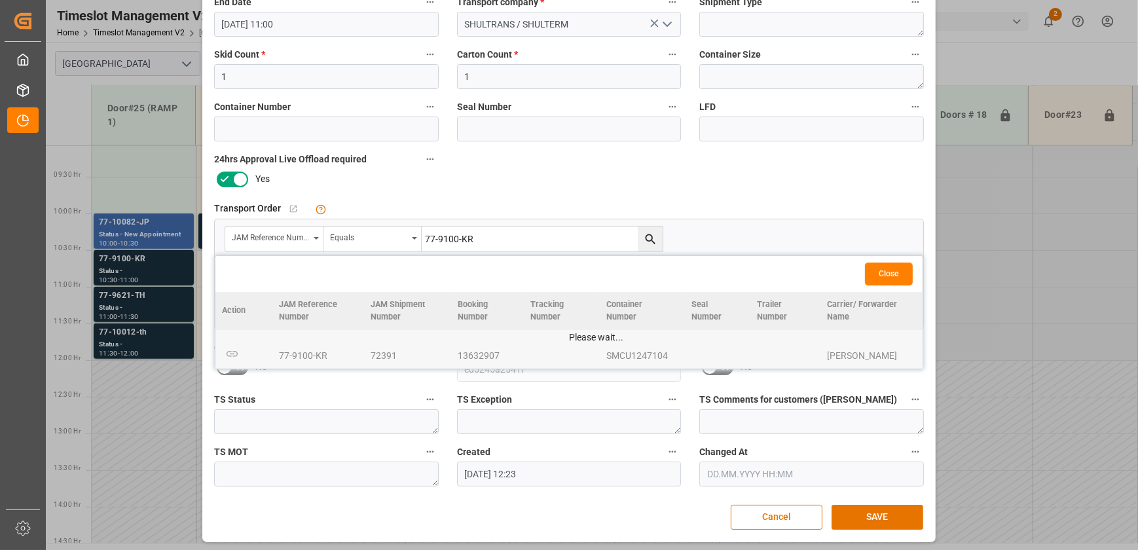
scroll to position [245, 0]
click at [872, 517] on button "SAVE" at bounding box center [878, 515] width 92 height 25
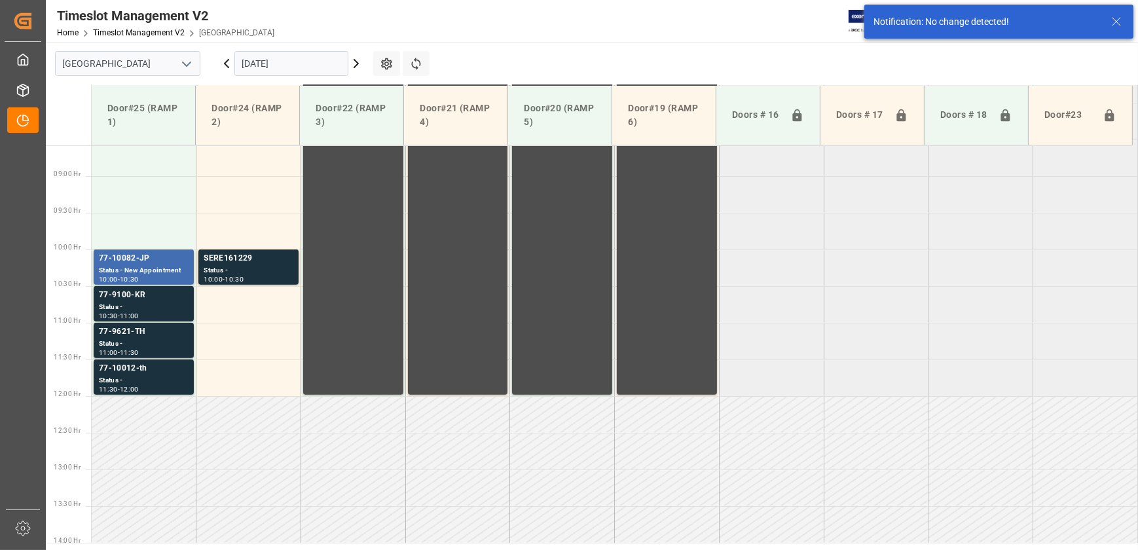
scroll to position [665, 0]
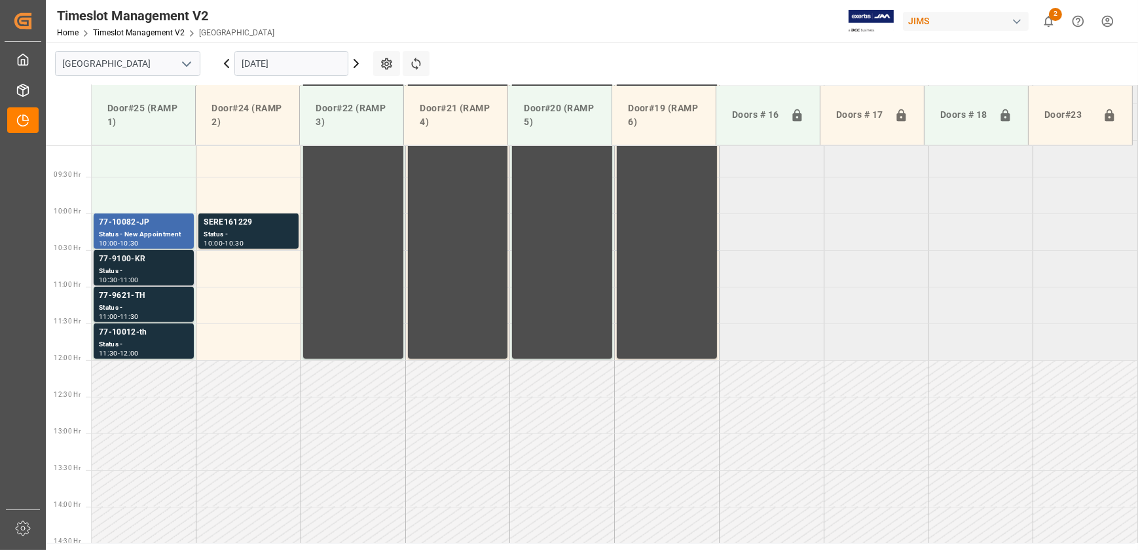
click at [155, 267] on div "Status -" at bounding box center [144, 271] width 90 height 11
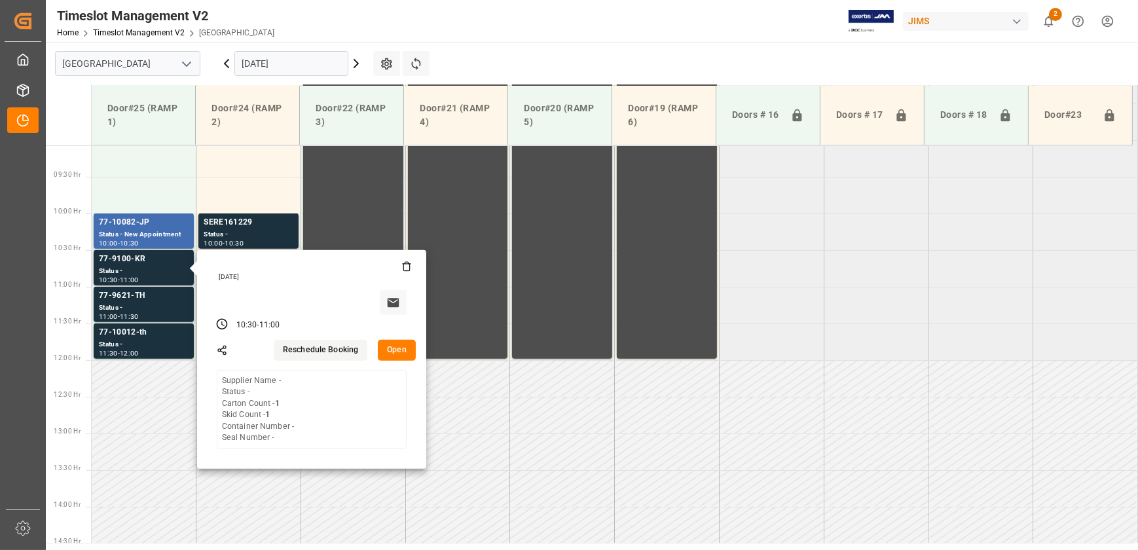
click at [400, 348] on button "Open" at bounding box center [397, 350] width 38 height 21
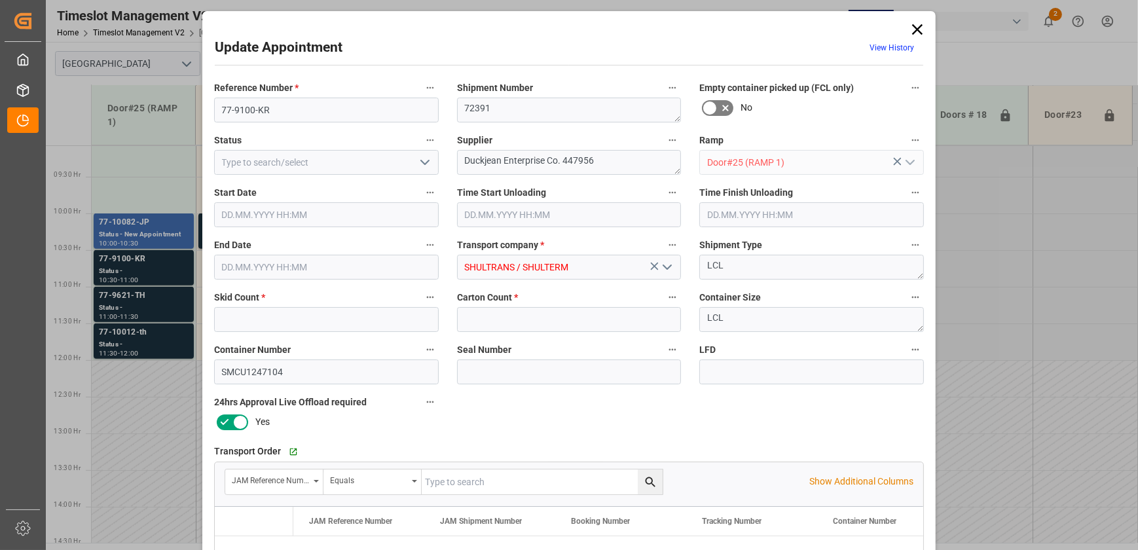
type input "1"
type input "[DATE] 10:30"
type input "[DATE] 11:00"
type input "[DATE] 12:23"
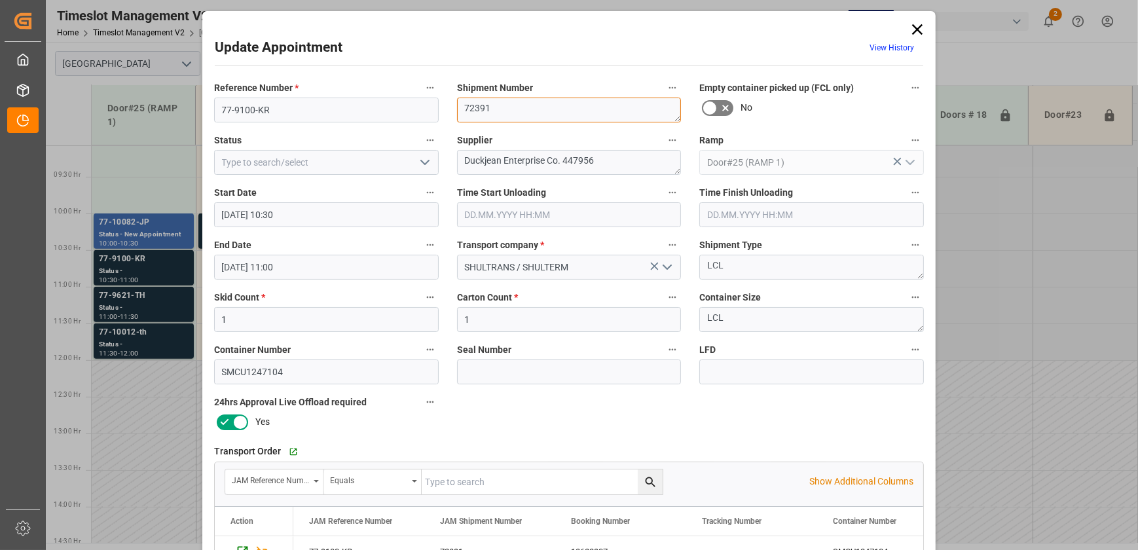
click at [499, 105] on textarea "72391" at bounding box center [569, 110] width 225 height 25
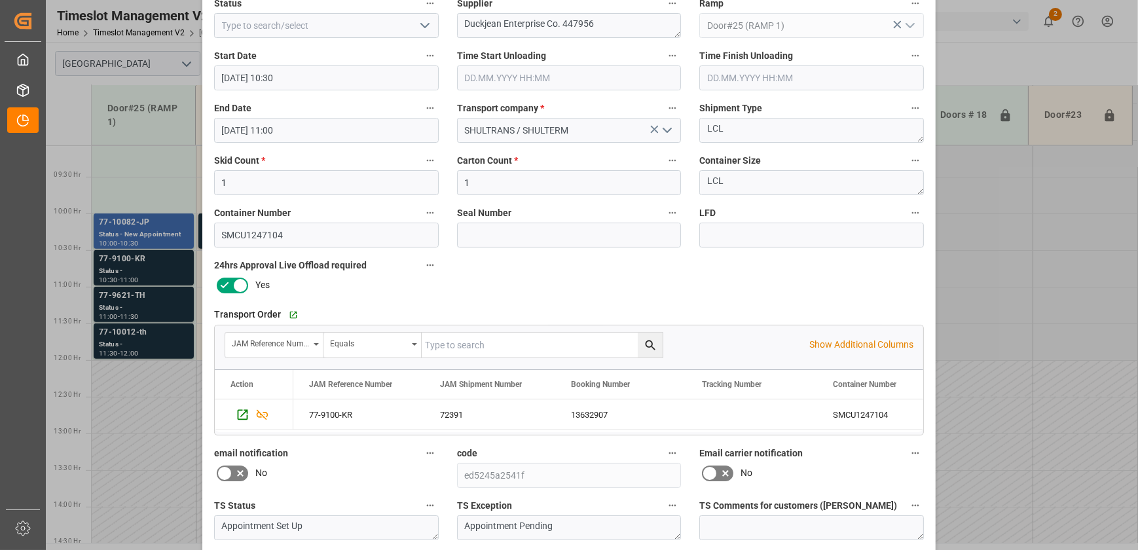
scroll to position [238, 0]
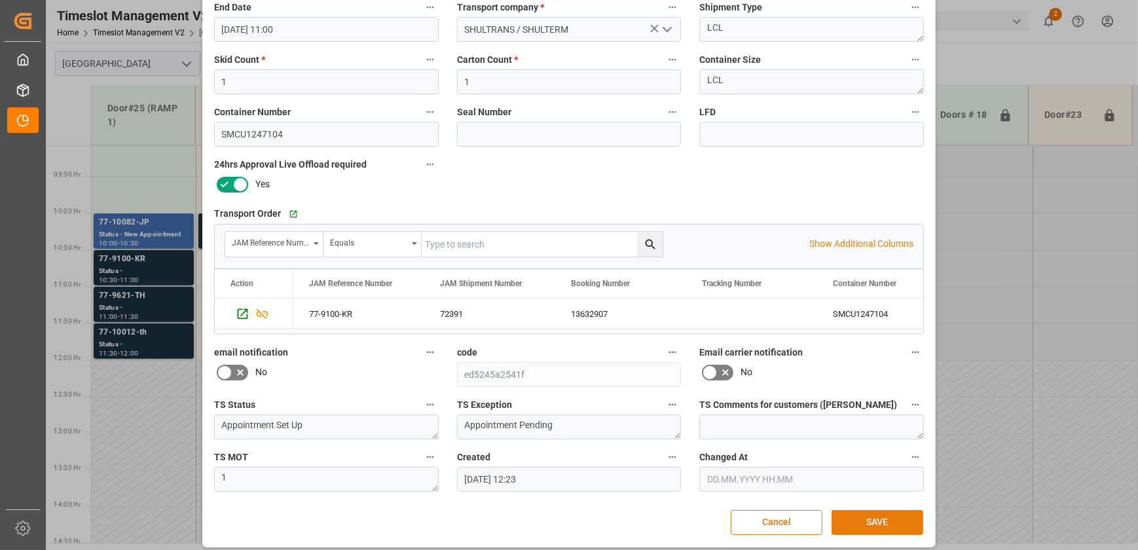
click at [864, 517] on button "SAVE" at bounding box center [878, 522] width 92 height 25
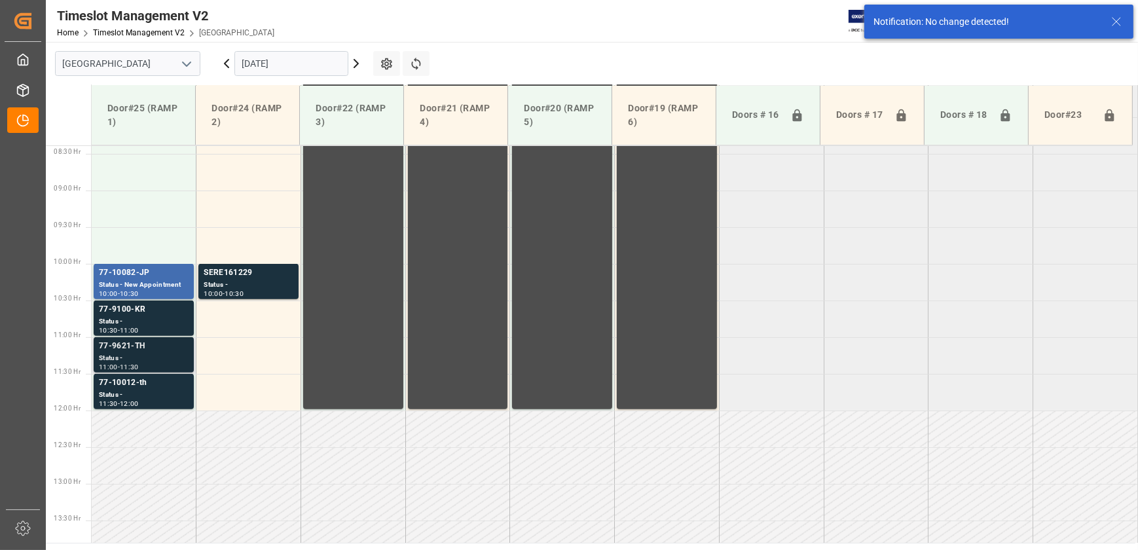
scroll to position [665, 0]
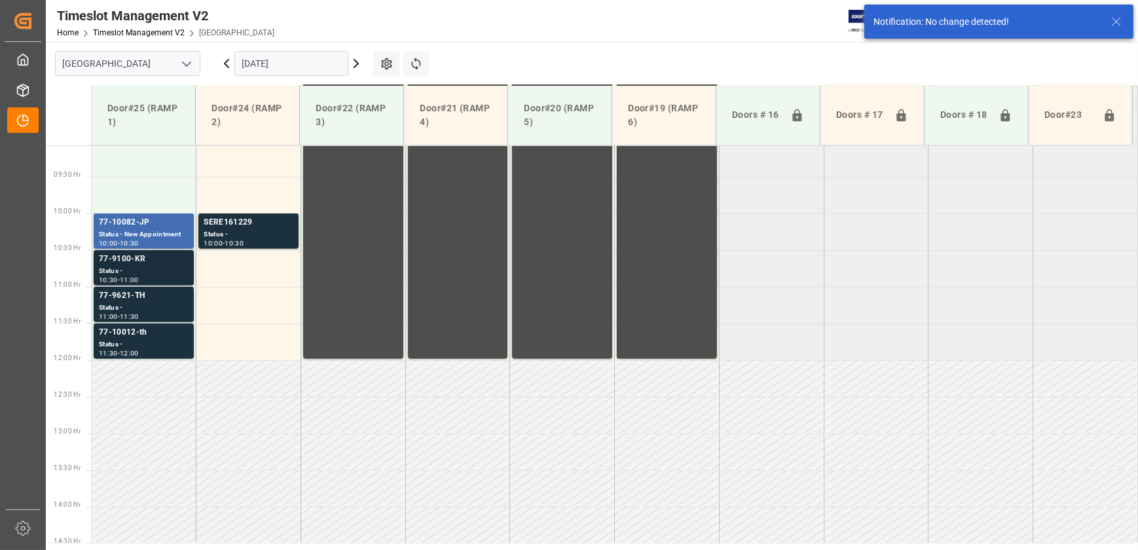
click at [157, 259] on div "77-9100-KR" at bounding box center [144, 259] width 90 height 13
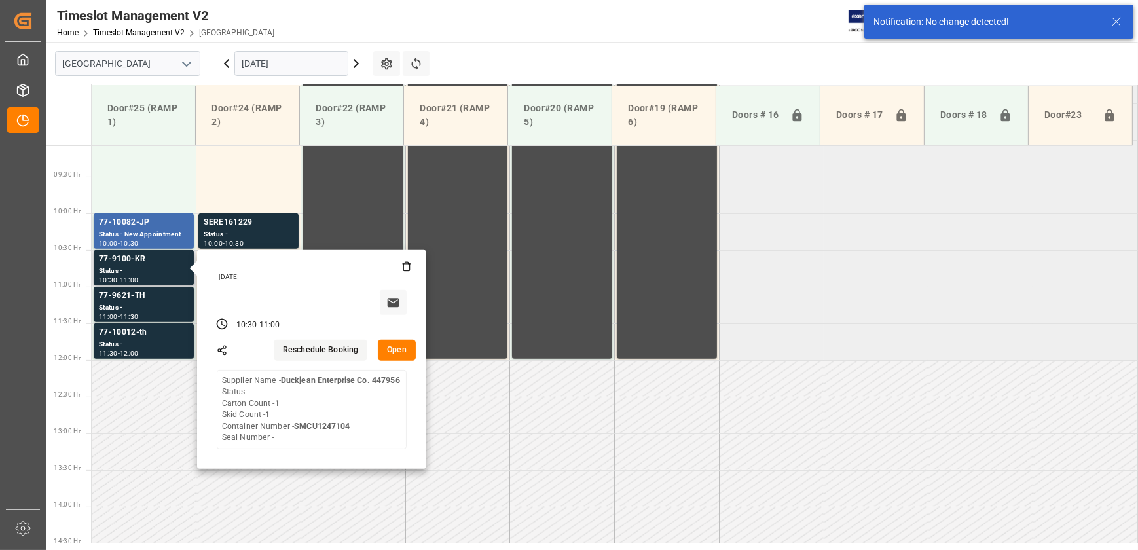
click at [391, 350] on button "Open" at bounding box center [397, 350] width 38 height 21
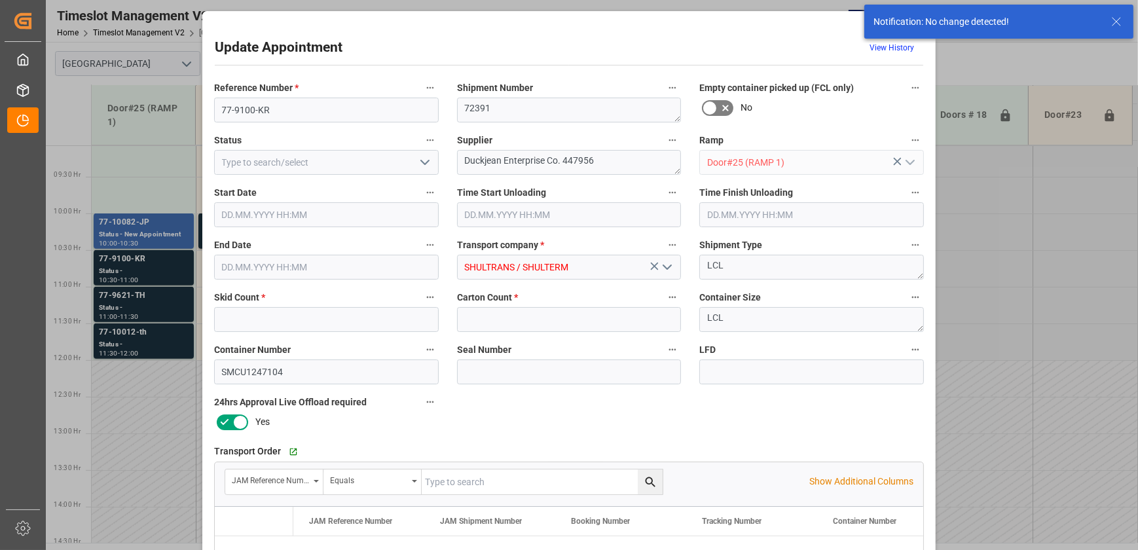
type input "1"
type input "[DATE] 10:30"
type input "[DATE] 11:00"
type input "[DATE] 12:23"
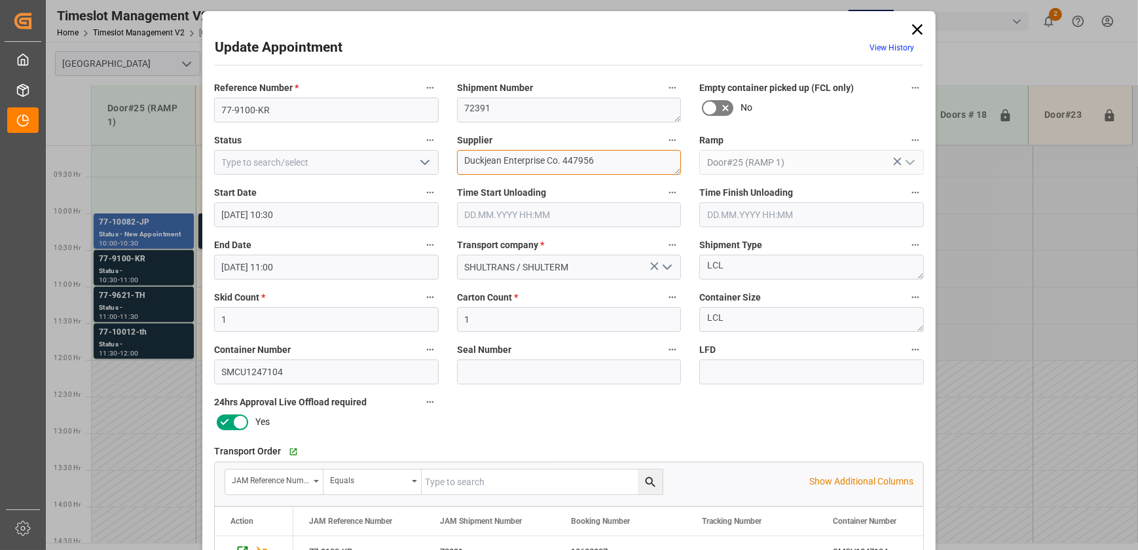
drag, startPoint x: 468, startPoint y: 157, endPoint x: 478, endPoint y: 159, distance: 10.2
click at [478, 159] on textarea "Duckjean Enterprise Co. 447956" at bounding box center [569, 162] width 225 height 25
drag, startPoint x: 652, startPoint y: 160, endPoint x: 568, endPoint y: 155, distance: 84.0
click at [568, 155] on textarea "DUCKJEAN ENTERPRISE kjean Enterprise Co. 447956" at bounding box center [569, 162] width 225 height 25
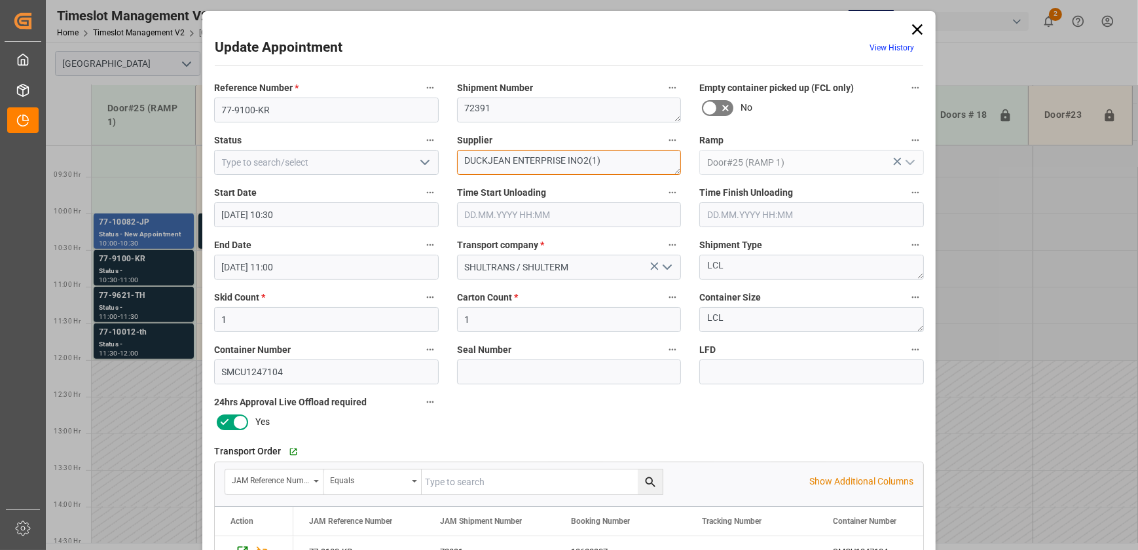
drag, startPoint x: 563, startPoint y: 160, endPoint x: 462, endPoint y: 164, distance: 101.0
click at [462, 164] on textarea "DUCKJEAN ENTERPRISE INO2(1)" at bounding box center [569, 162] width 225 height 25
type textarea "DUCKJEAN ENTERPRISE INO2(1)"
click at [562, 158] on textarea "DUCKJEAN ENTERPRISE INO2(1)" at bounding box center [569, 162] width 225 height 25
drag, startPoint x: 565, startPoint y: 159, endPoint x: 318, endPoint y: 162, distance: 246.3
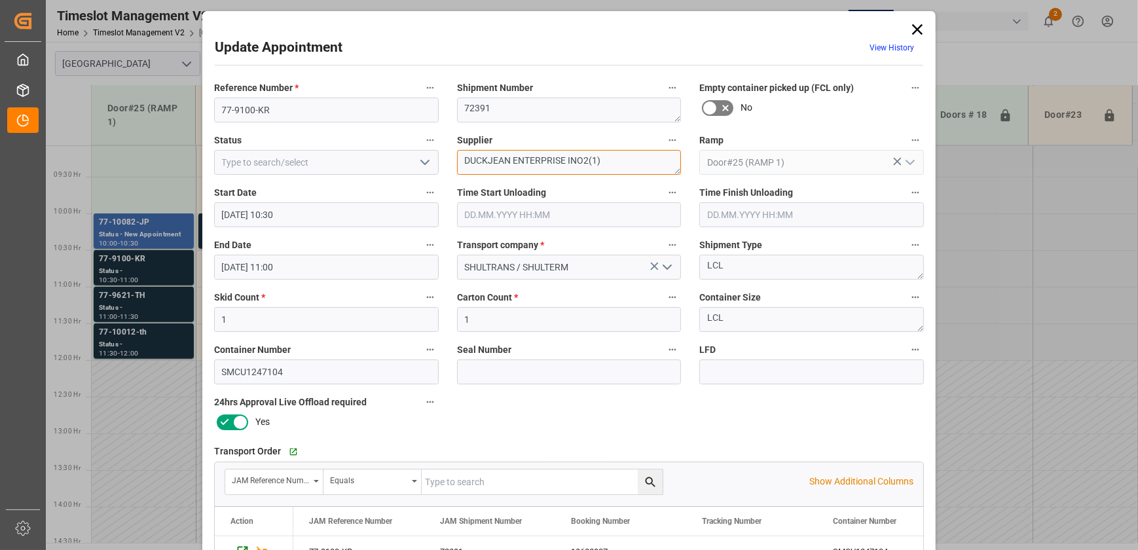
click at [319, 162] on div "Reference Number * 77-9100-KR Shipment Number 72391 Empty container picked up (…" at bounding box center [569, 405] width 728 height 660
click at [539, 432] on div "Reference Number * 77-9100-KR Shipment Number 72391 Empty container picked up (…" at bounding box center [569, 405] width 728 height 660
click at [428, 163] on icon "open menu" at bounding box center [425, 163] width 16 height 16
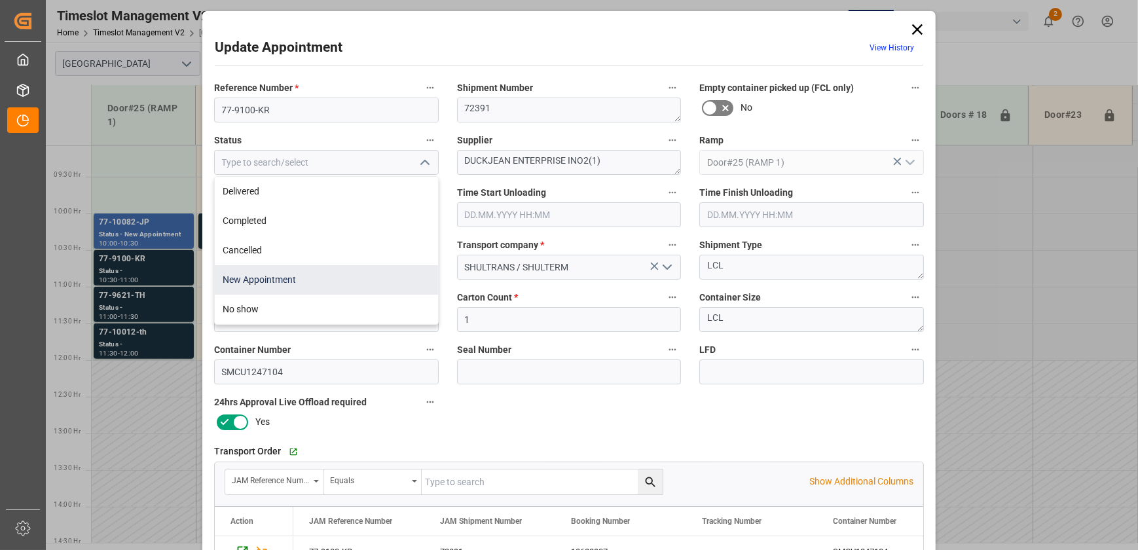
click at [361, 280] on div "New Appointment" at bounding box center [326, 279] width 223 height 29
type input "New Appointment"
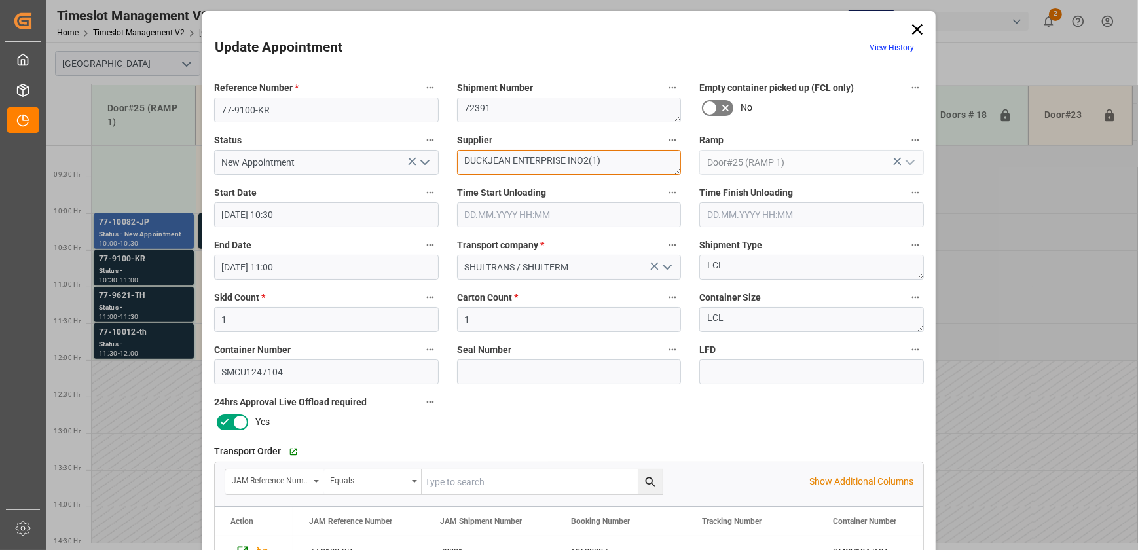
click at [610, 159] on textarea "DUCKJEAN ENTERPRISE INO2(1)" at bounding box center [569, 162] width 225 height 25
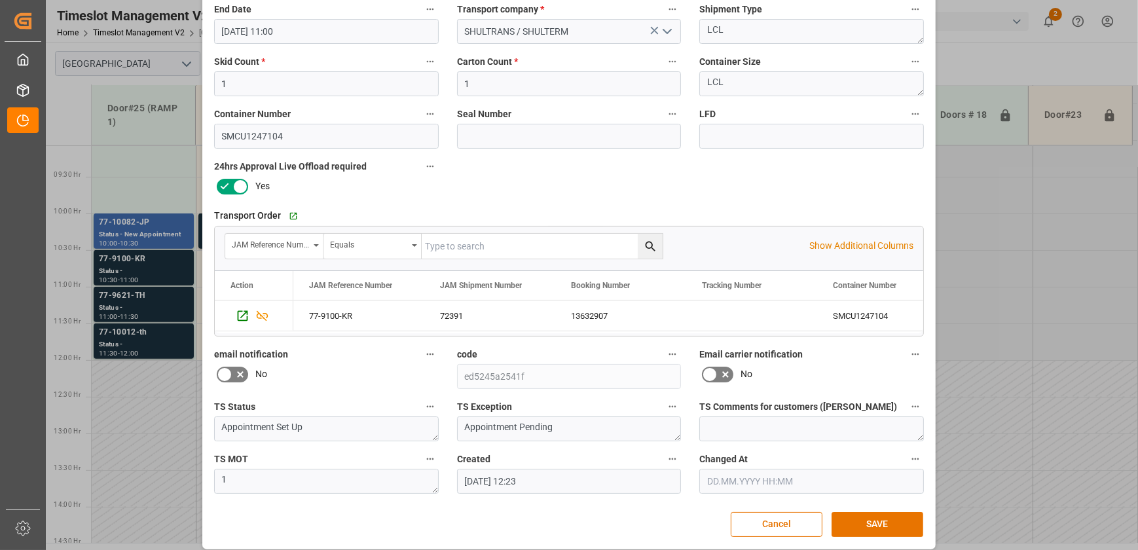
scroll to position [245, 0]
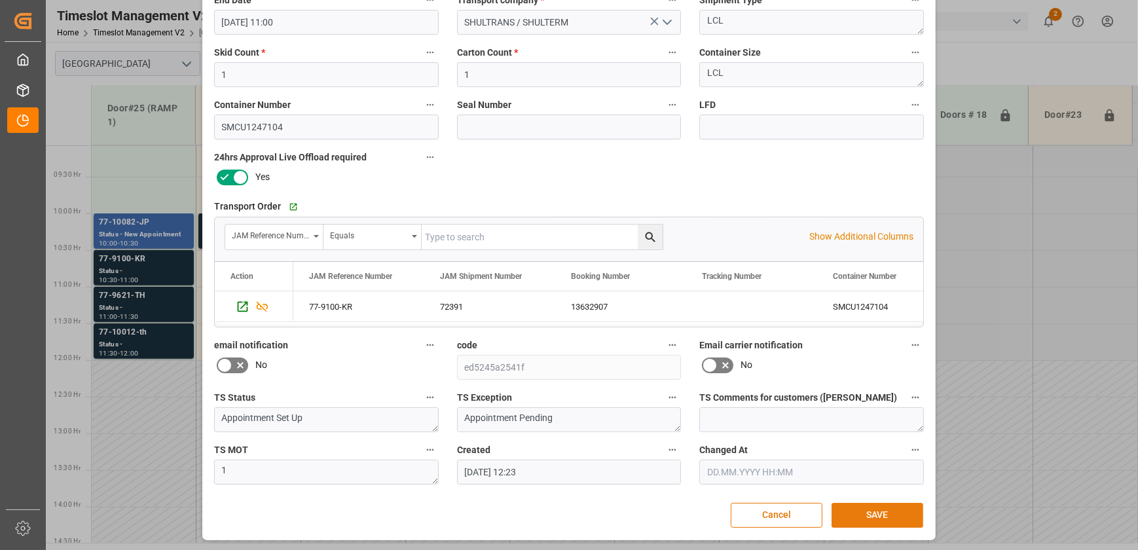
click at [892, 515] on button "SAVE" at bounding box center [878, 515] width 92 height 25
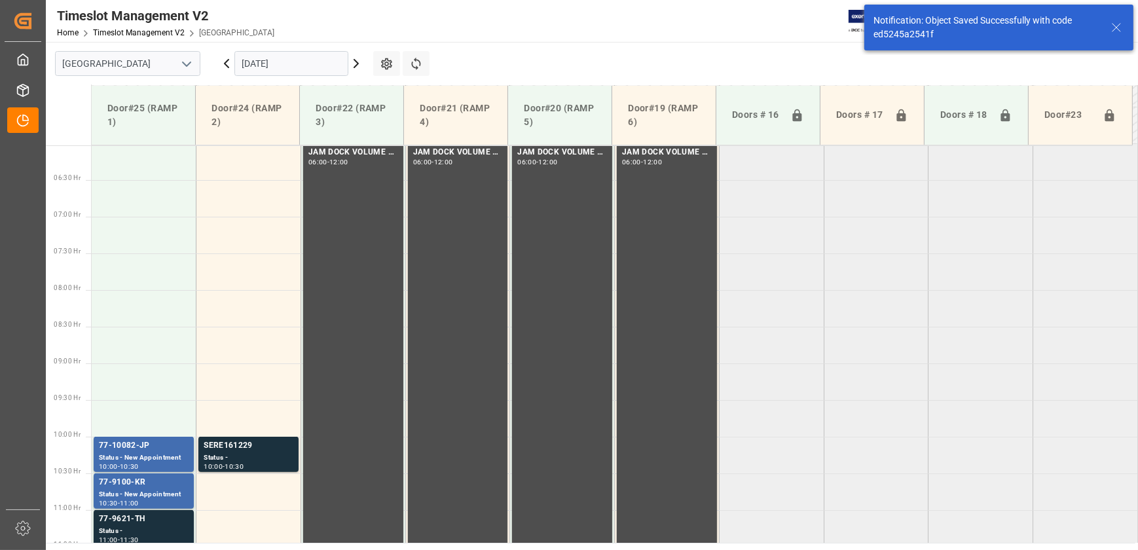
scroll to position [665, 0]
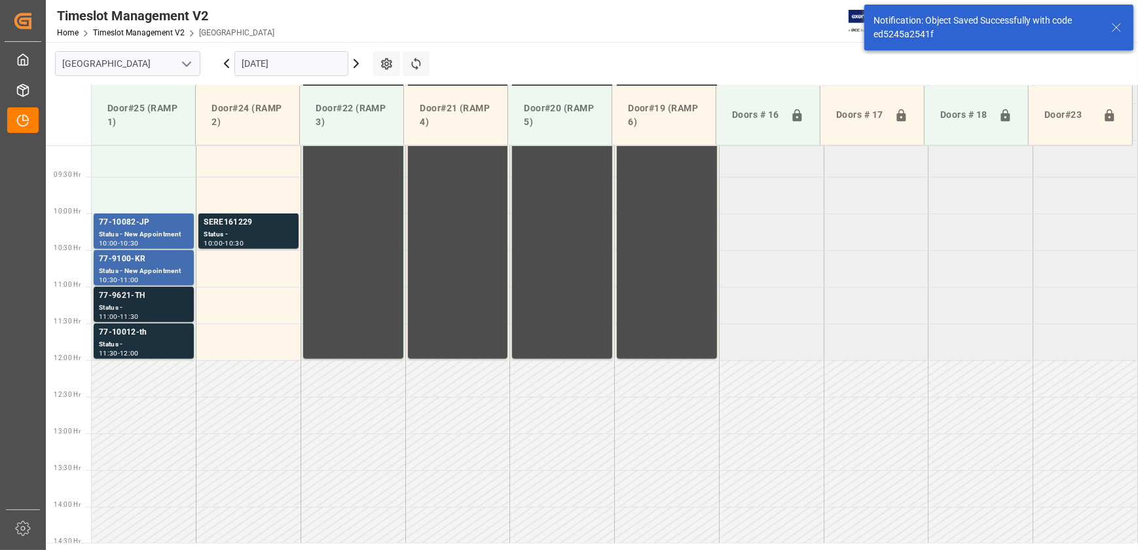
click at [165, 303] on div "Status -" at bounding box center [144, 308] width 90 height 11
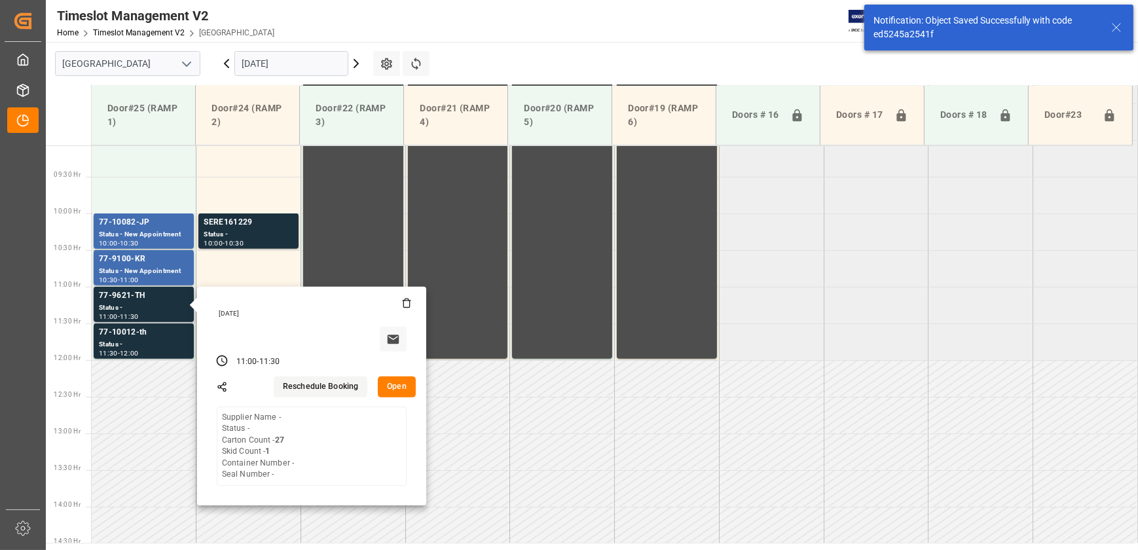
click at [396, 386] on button "Open" at bounding box center [397, 387] width 38 height 21
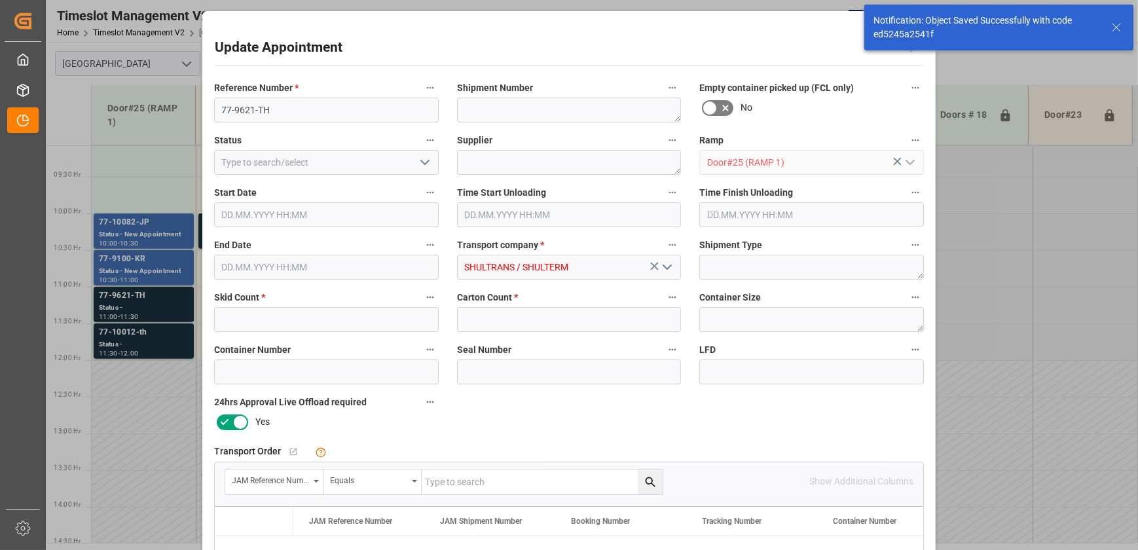
type input "1"
type input "27"
type input "[DATE] 11:00"
type input "[DATE] 11:30"
type input "[DATE] 12:23"
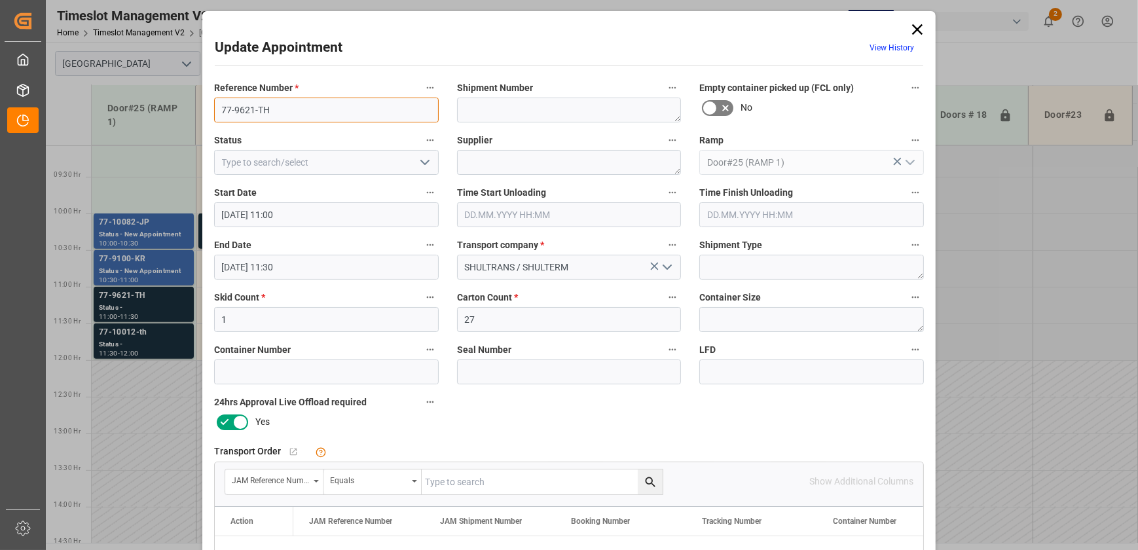
click at [292, 113] on input "77-9621-TH" at bounding box center [326, 110] width 225 height 25
click at [506, 483] on input "text" at bounding box center [542, 482] width 241 height 25
paste input "77-9621-TH"
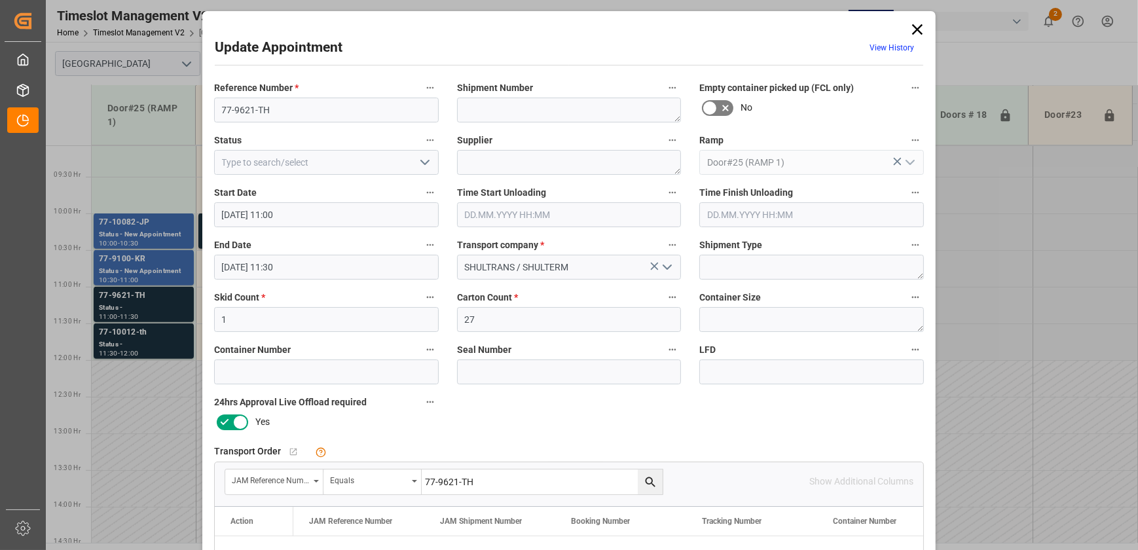
type input "77-9621-TH"
click at [655, 483] on button "search button" at bounding box center [650, 482] width 25 height 25
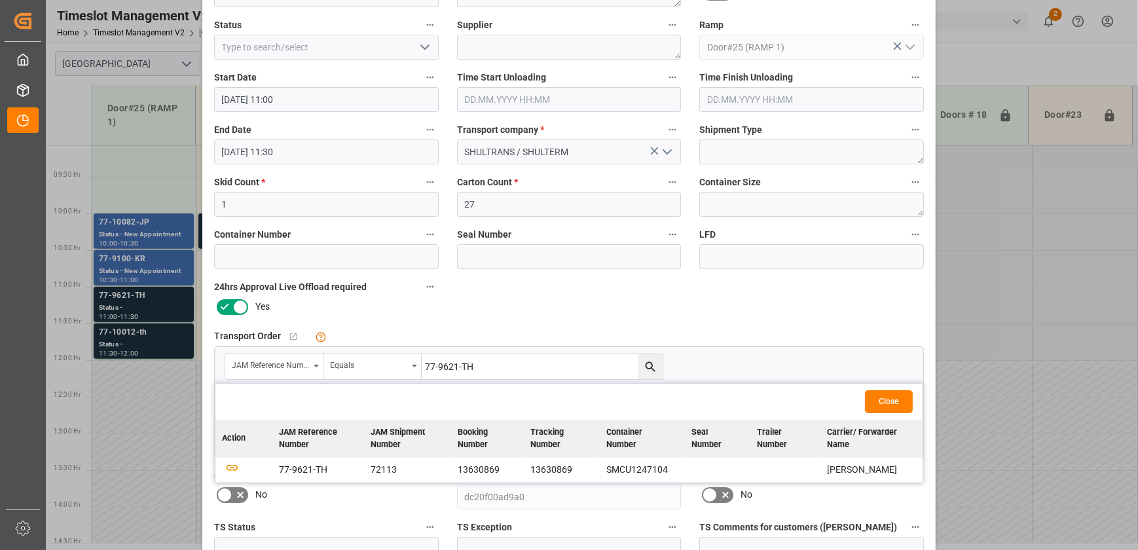
scroll to position [238, 0]
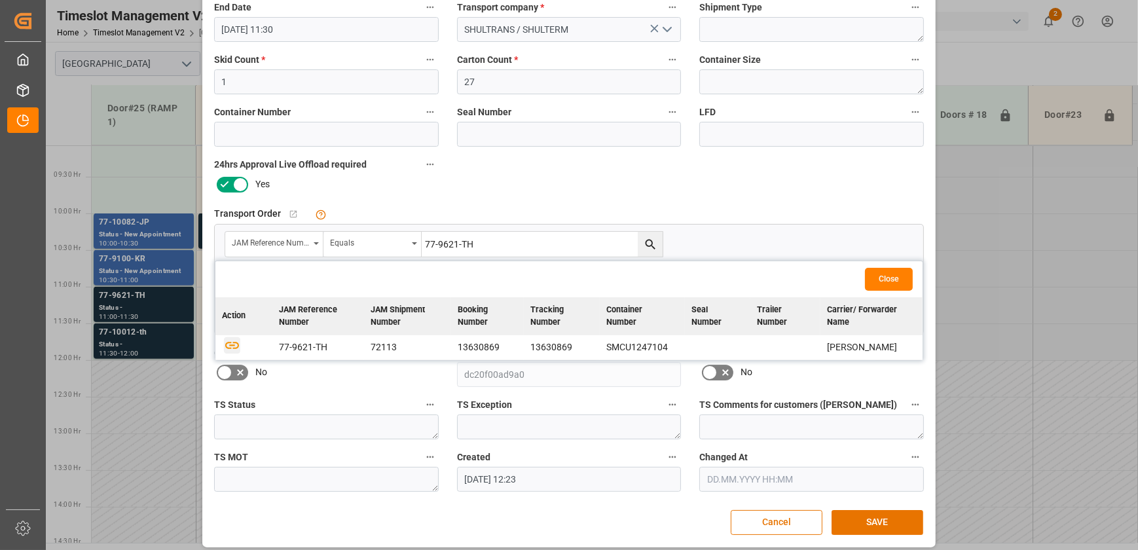
click at [230, 341] on icon "button" at bounding box center [232, 345] width 16 height 16
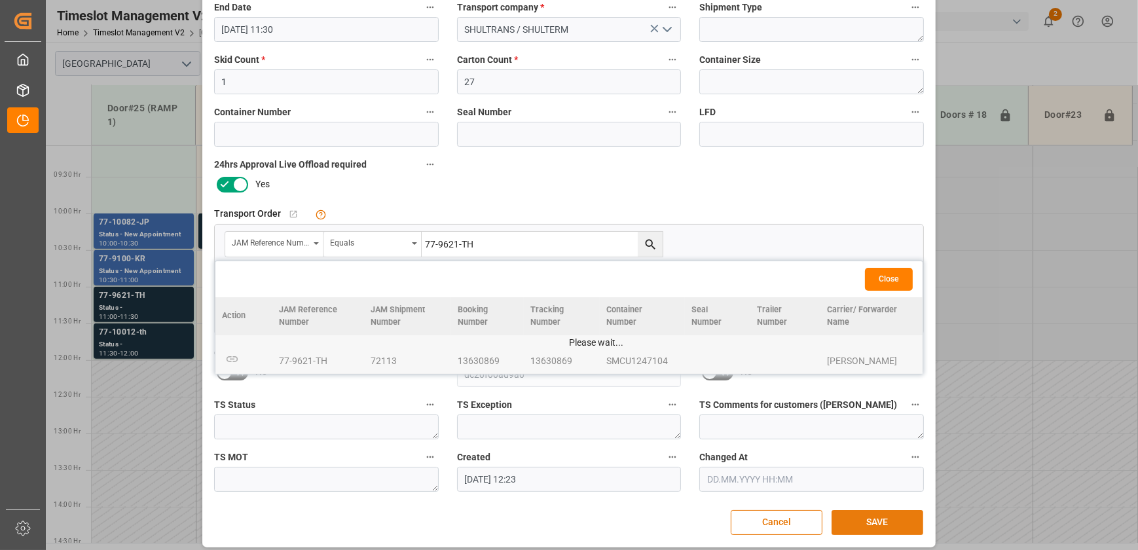
click at [872, 525] on button "SAVE" at bounding box center [878, 522] width 92 height 25
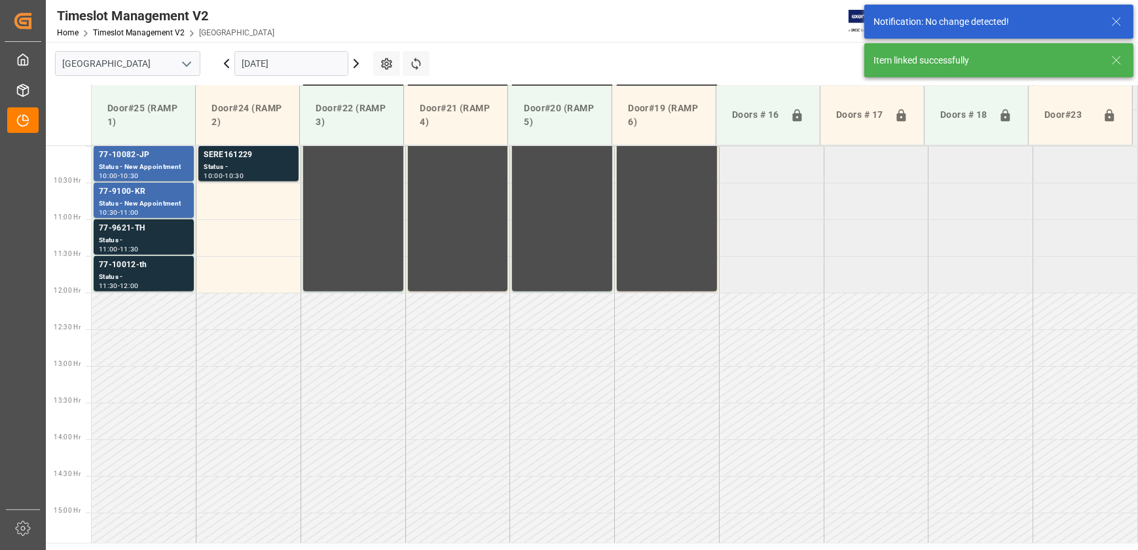
scroll to position [739, 0]
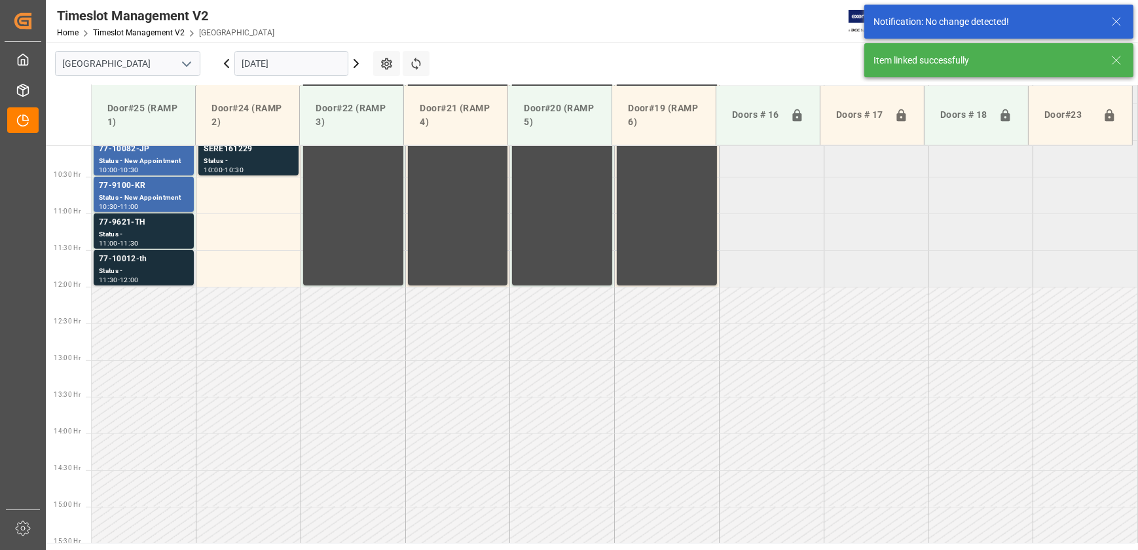
click at [153, 263] on div "77-10012-th" at bounding box center [144, 259] width 90 height 13
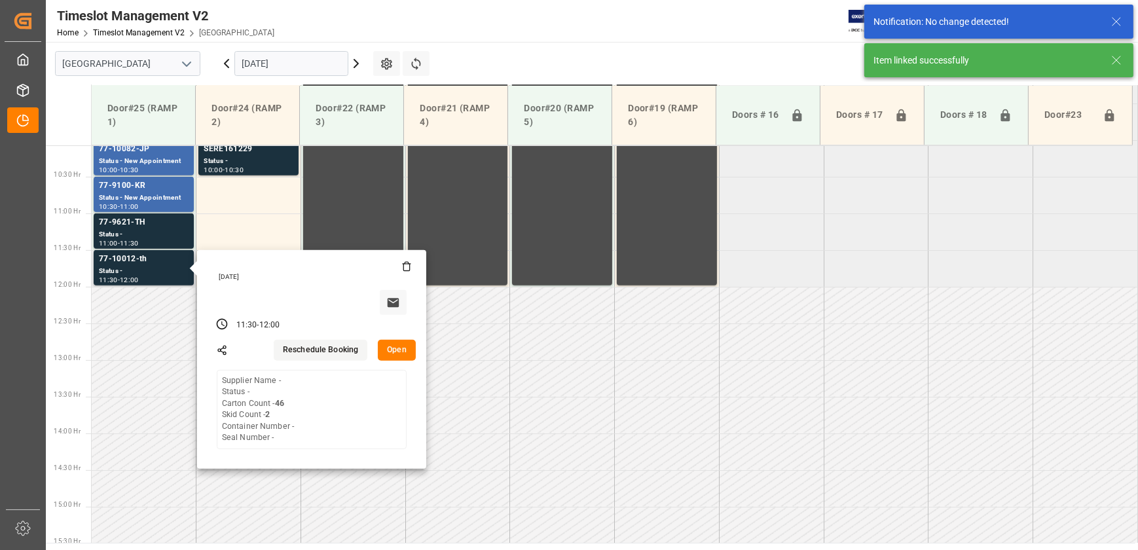
click at [409, 349] on button "Open" at bounding box center [397, 350] width 38 height 21
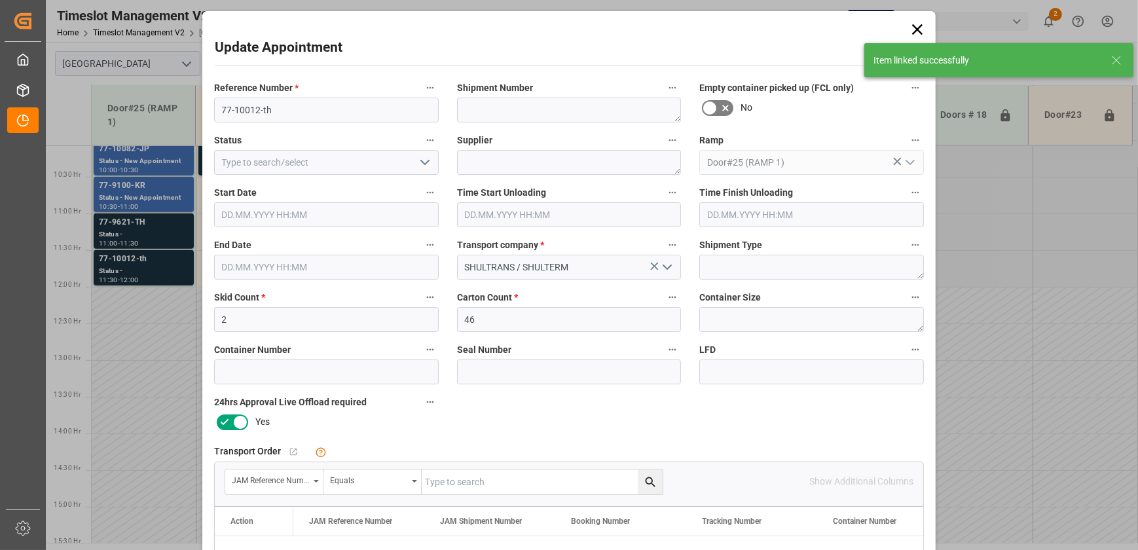
type input "[DATE] 11:30"
type input "[DATE] 12:00"
type input "[DATE] 12:22"
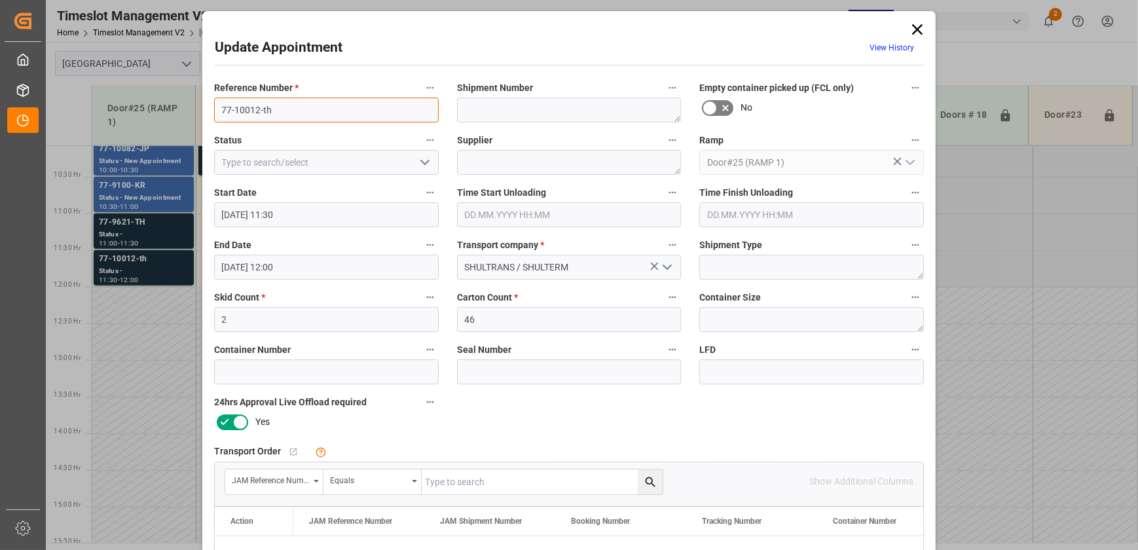
click at [294, 106] on input "77-10012-th" at bounding box center [326, 110] width 225 height 25
click at [474, 491] on input "text" at bounding box center [542, 482] width 241 height 25
paste input "77-10012-th"
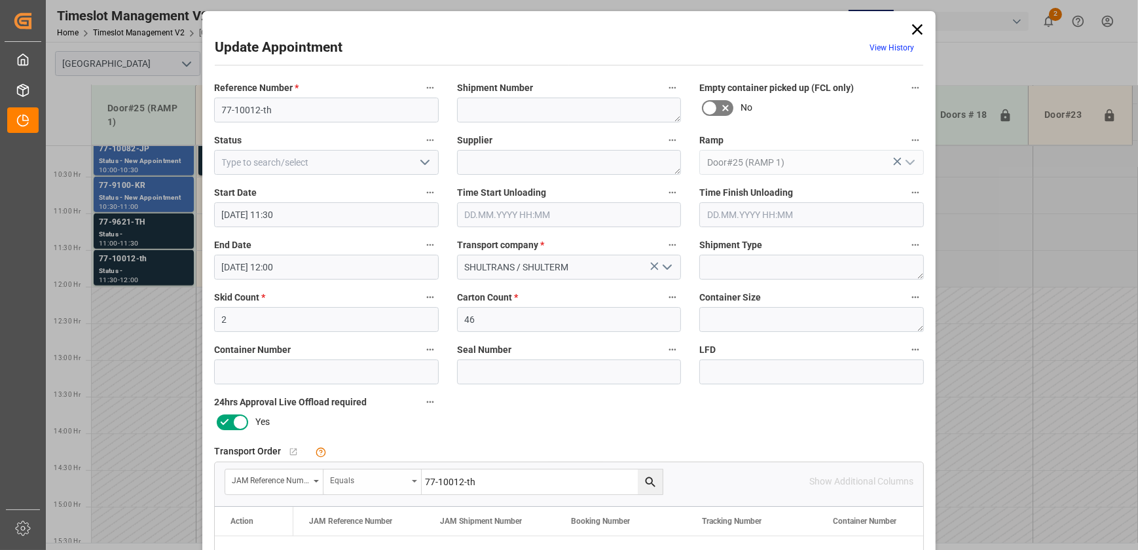
scroll to position [59, 0]
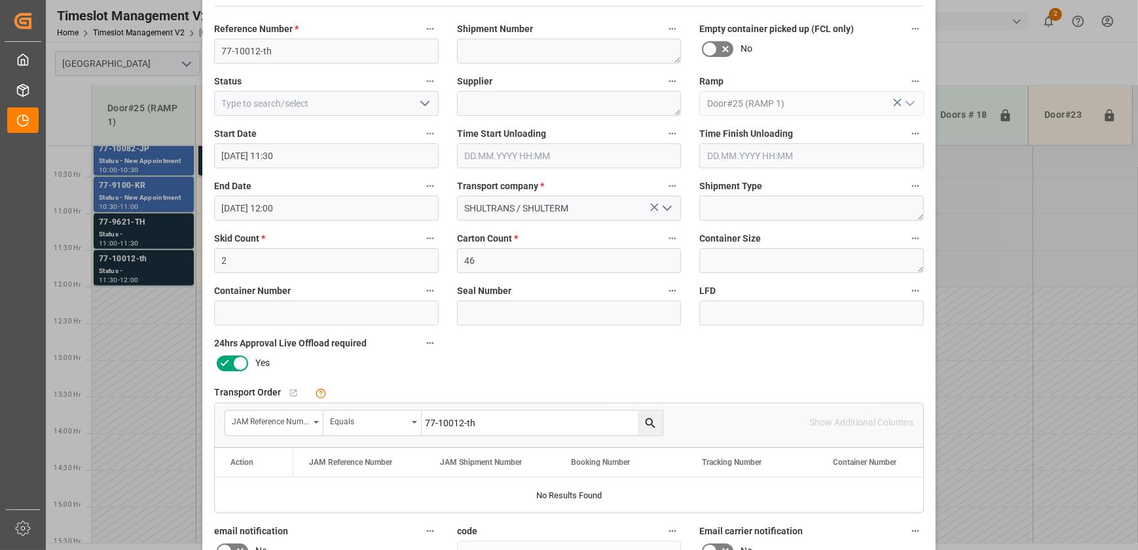
type input "77-10012-th"
click at [657, 419] on button "search button" at bounding box center [650, 423] width 25 height 25
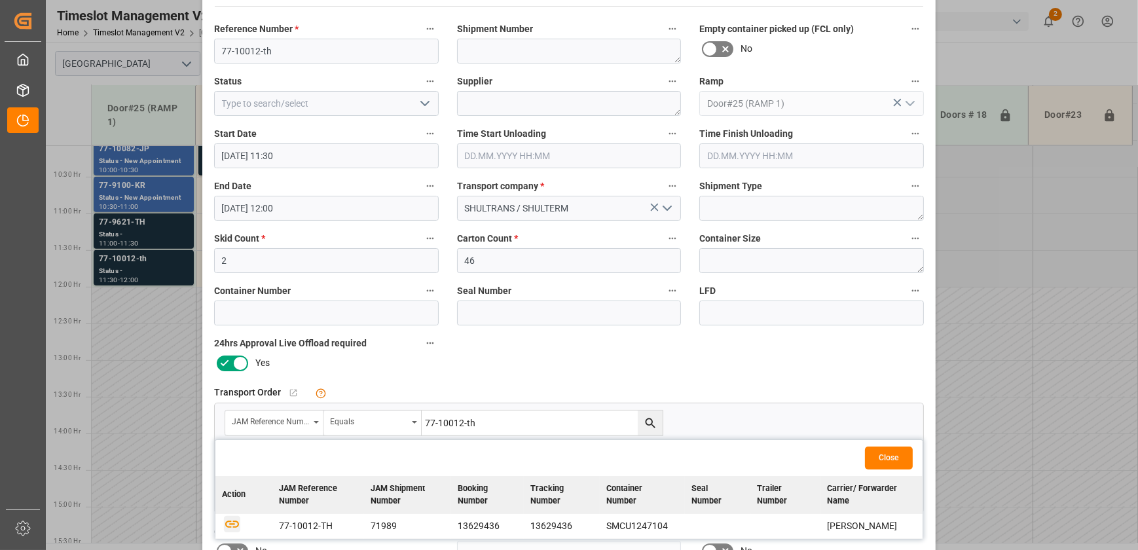
click at [232, 521] on icon "button" at bounding box center [232, 523] width 16 height 16
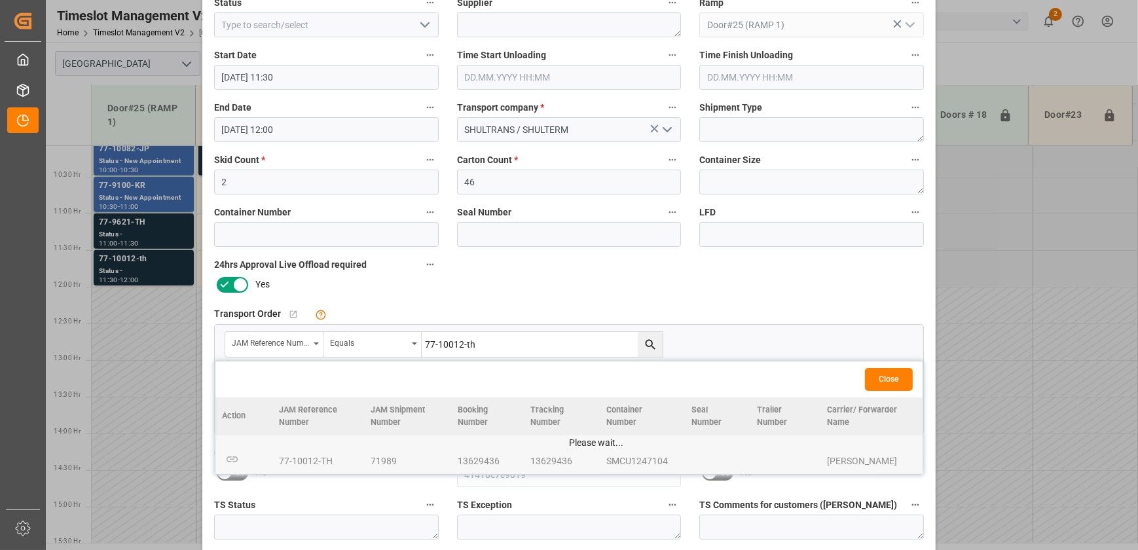
scroll to position [245, 0]
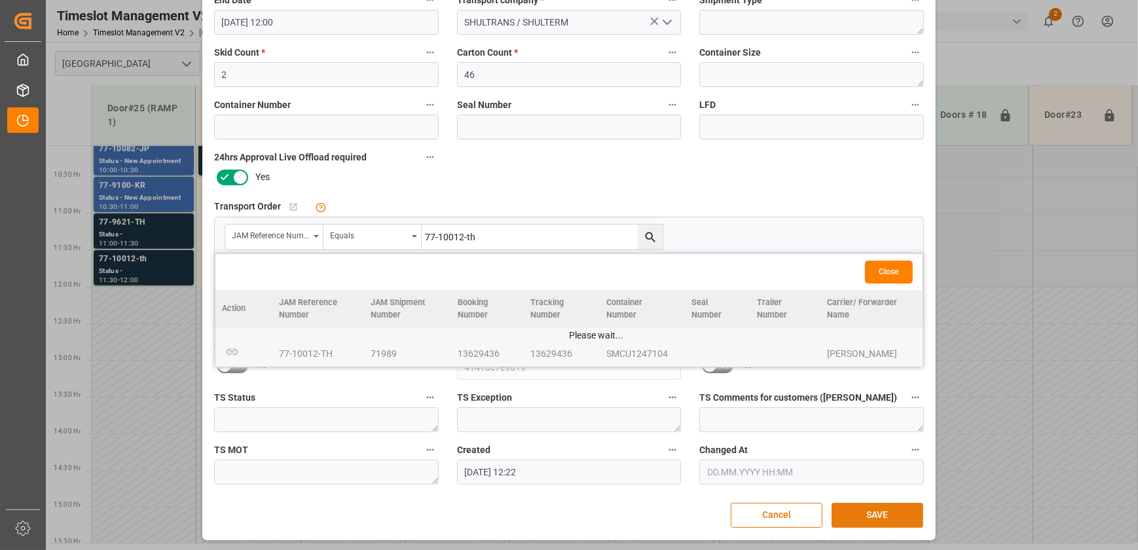
click at [867, 516] on button "SAVE" at bounding box center [878, 515] width 92 height 25
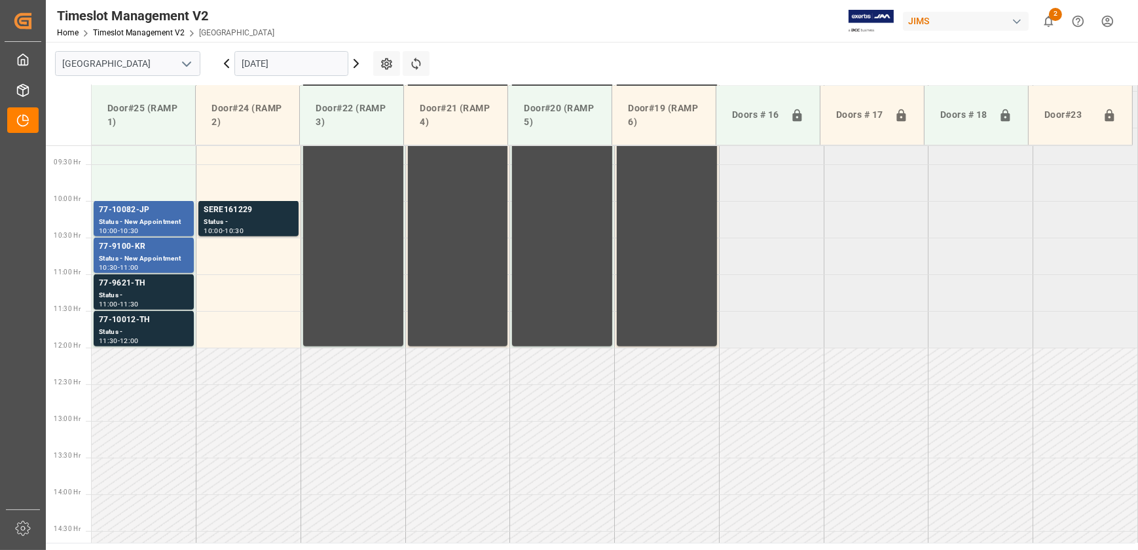
scroll to position [679, 0]
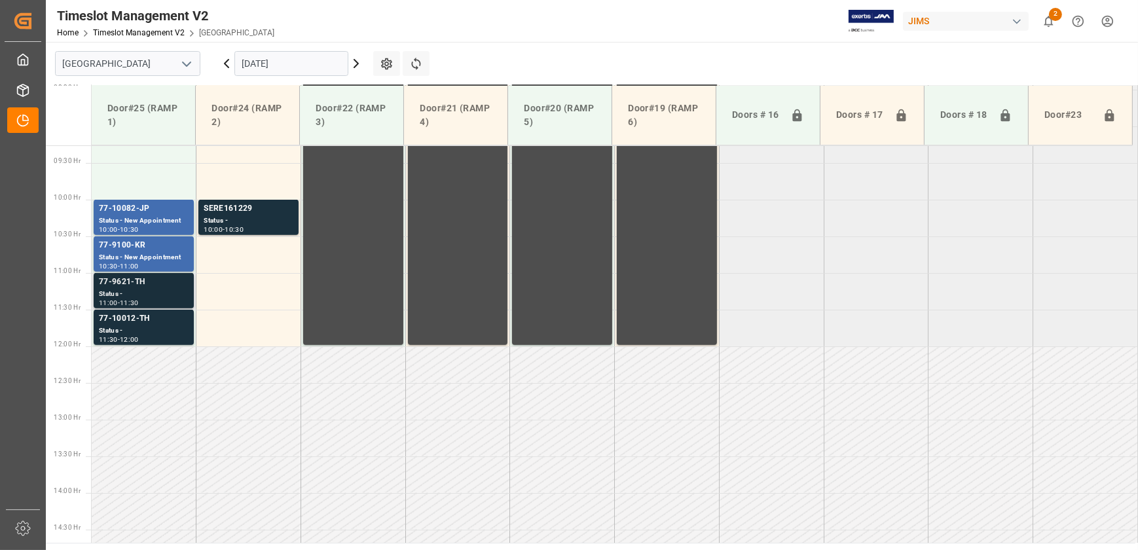
click at [148, 286] on div "77-9621-TH" at bounding box center [144, 282] width 90 height 13
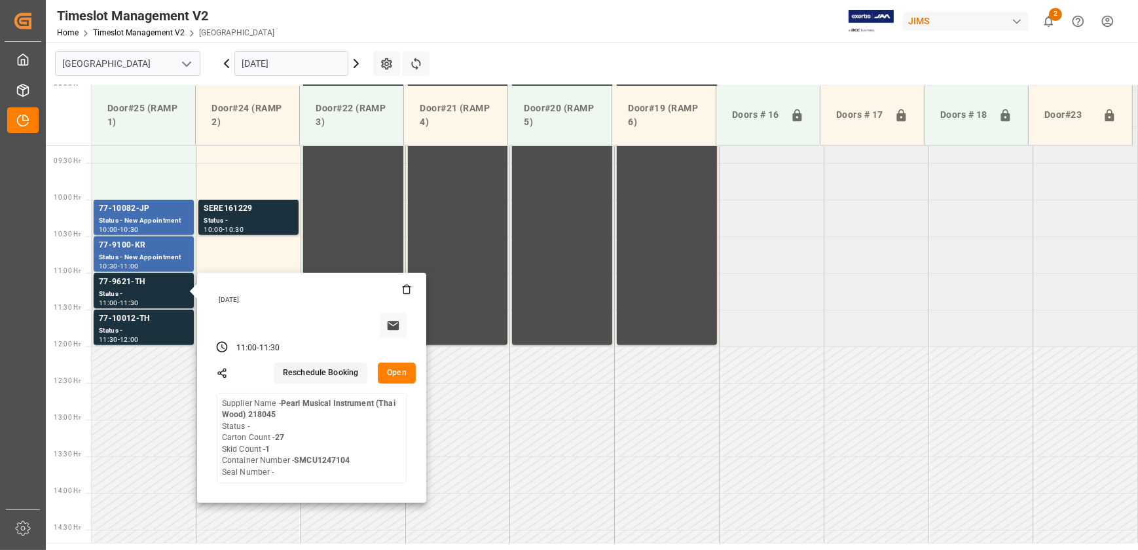
click at [396, 377] on button "Open" at bounding box center [397, 373] width 38 height 21
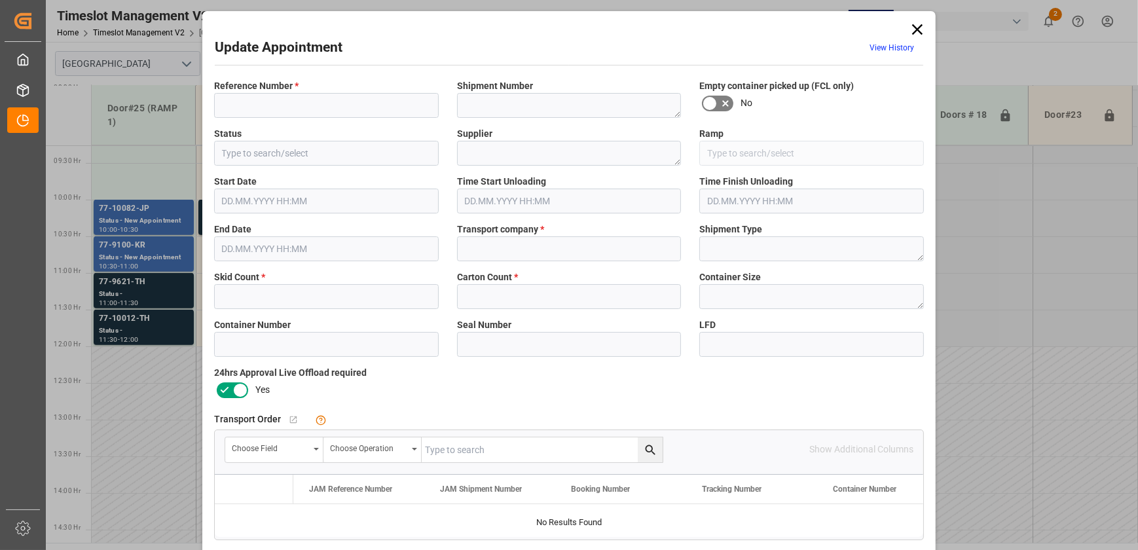
type input "77-9621-TH"
type textarea "72113"
type textarea "Pearl Musical Instrument (Thai Wood) 218045"
type input "Door#25 (RAMP 1)"
type input "SHULTRANS / SHULTERM"
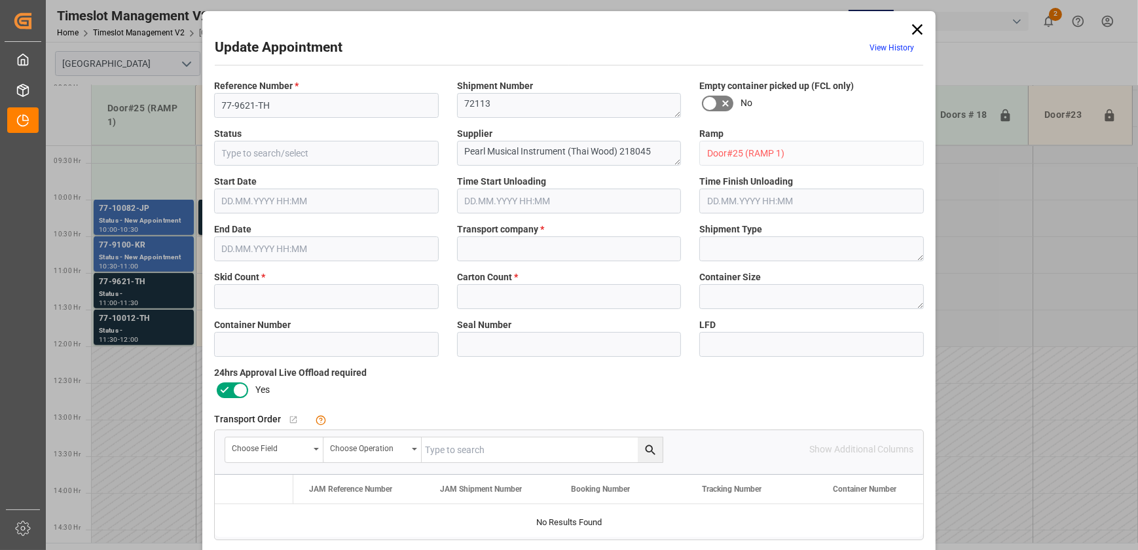
type textarea "LCL"
type input "SMCU1247104"
type input "dc20f00ad9a0"
type textarea "Appointment Set Up"
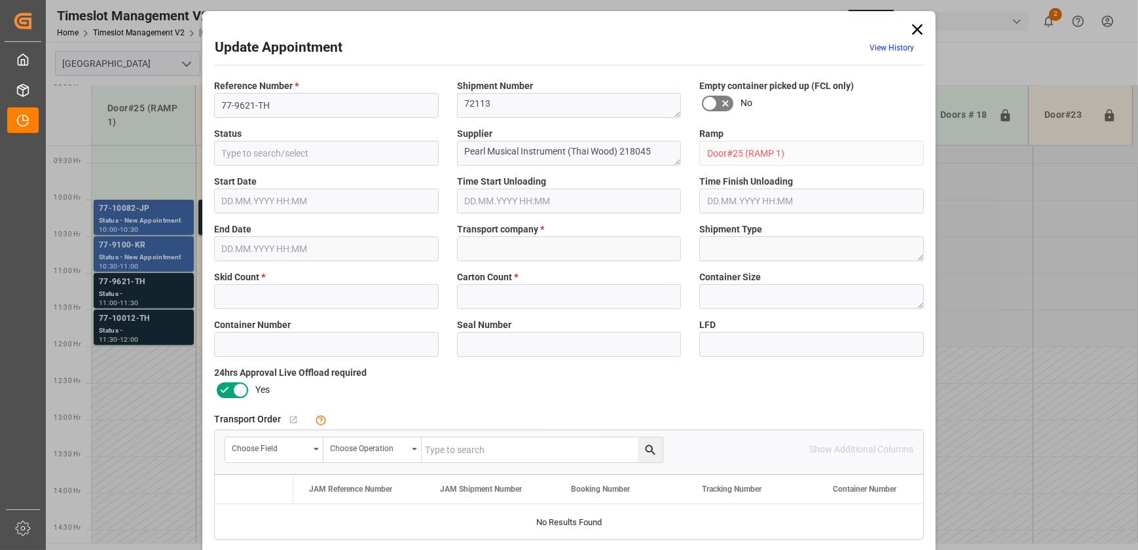
type textarea "Appointment Pending"
type textarea "1"
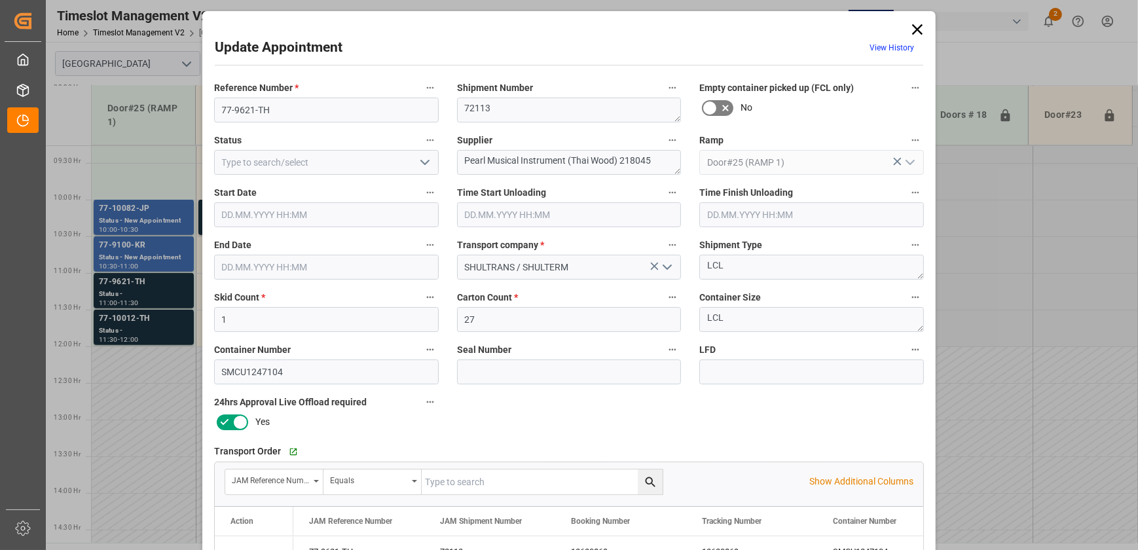
type input "1"
type input "27"
type input "[DATE] 11:00"
type input "[DATE] 11:30"
type input "[DATE] 12:23"
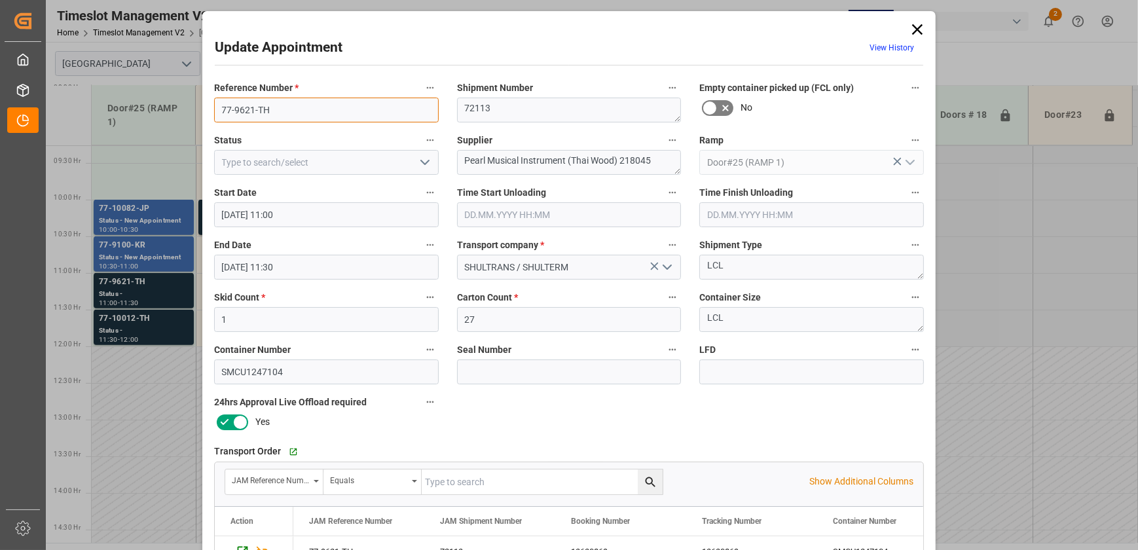
click at [305, 106] on input "77-9621-TH" at bounding box center [326, 110] width 225 height 25
click at [913, 31] on icon at bounding box center [917, 29] width 10 height 10
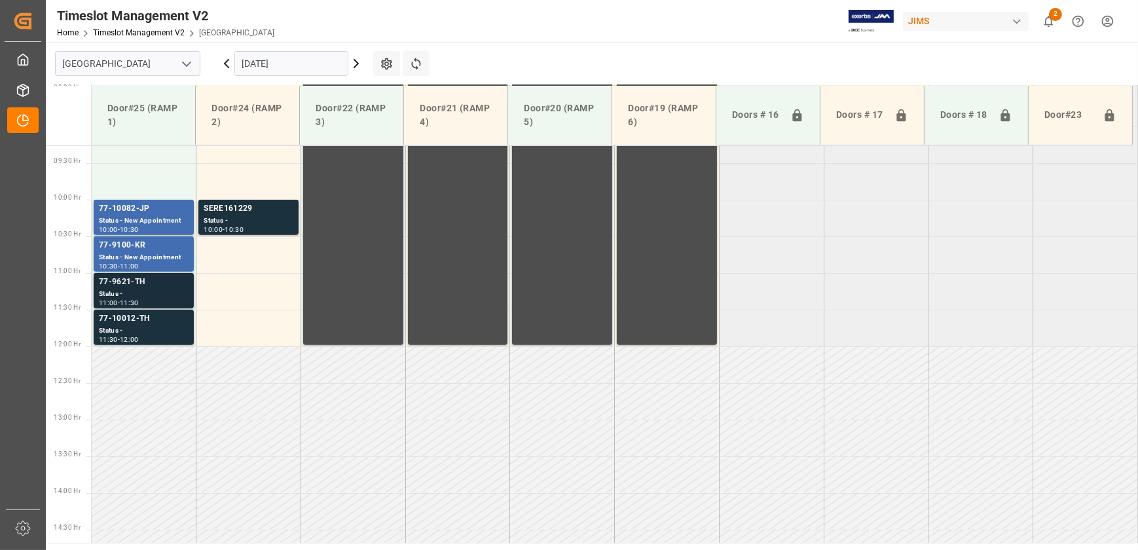
click at [179, 289] on div "Status -" at bounding box center [144, 294] width 90 height 11
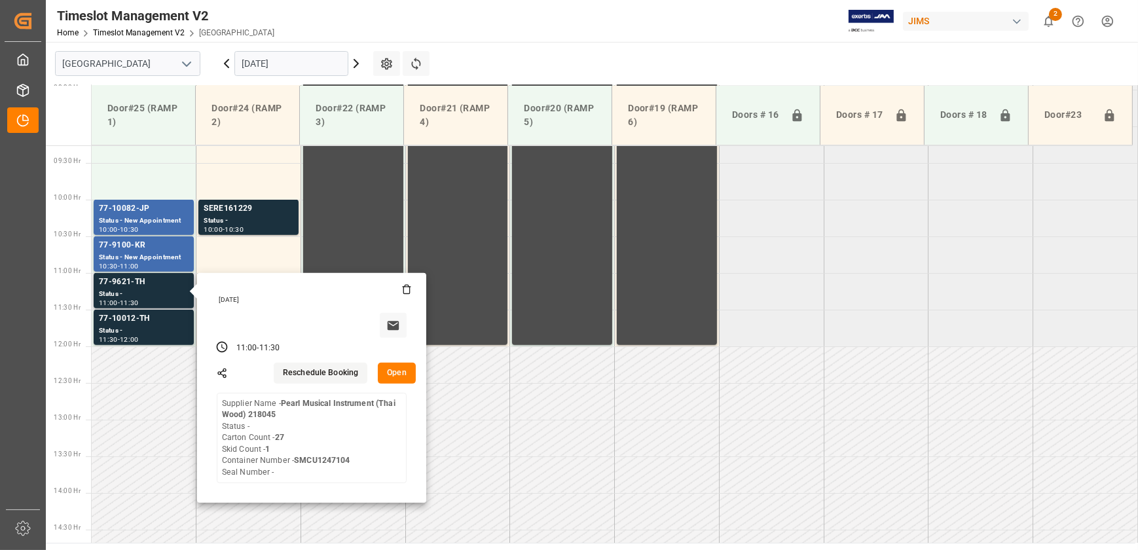
click at [400, 378] on button "Open" at bounding box center [397, 373] width 38 height 21
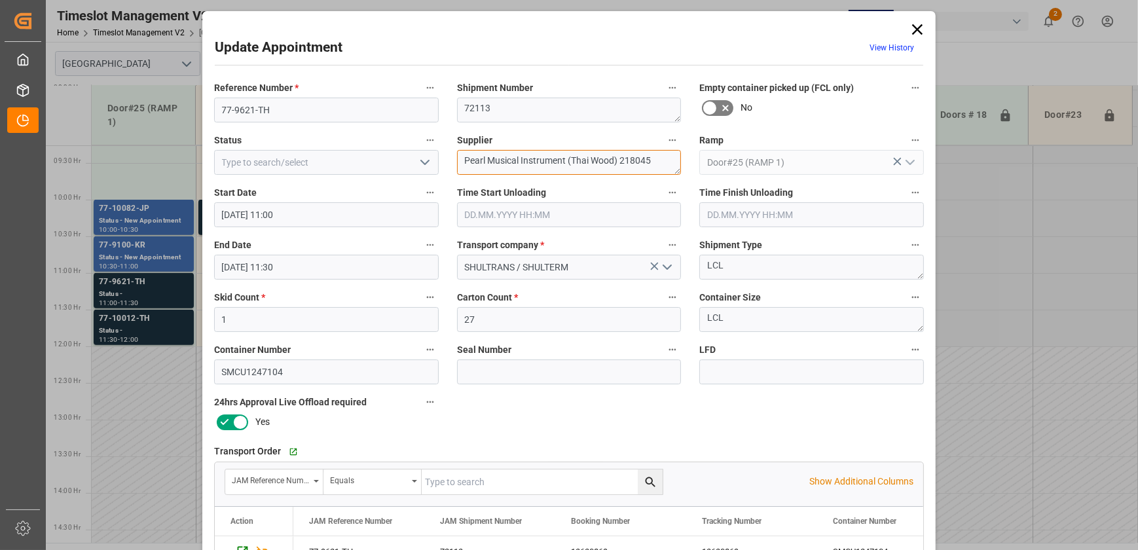
drag, startPoint x: 526, startPoint y: 160, endPoint x: 709, endPoint y: 191, distance: 185.9
click at [709, 191] on div "Reference Number * 77-9621-TH Shipment Number 72113 Empty container picked up (…" at bounding box center [569, 405] width 728 height 660
click at [325, 112] on input "77-9621-TH" at bounding box center [326, 110] width 225 height 25
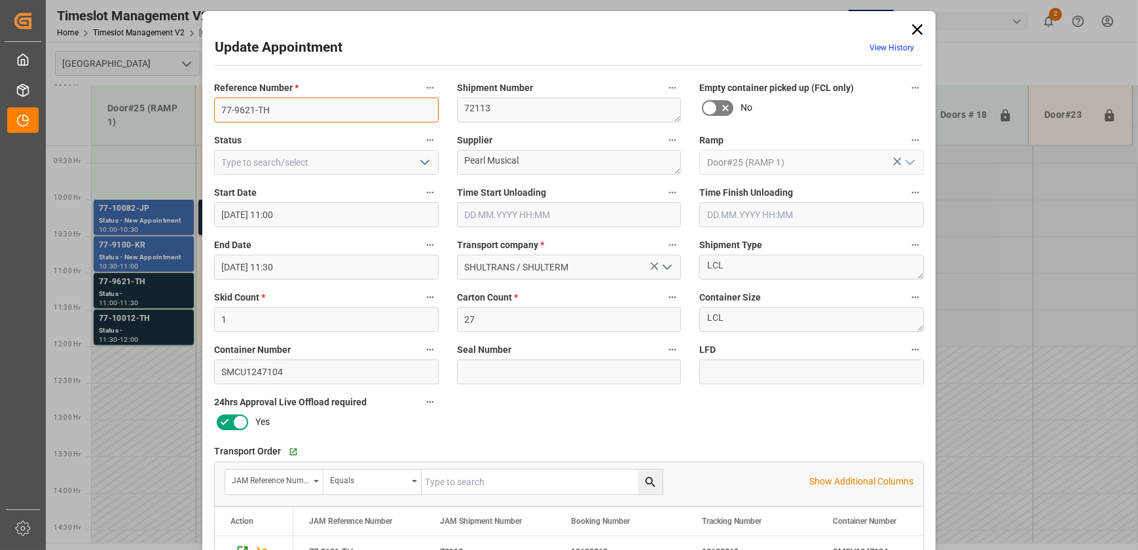
click at [275, 103] on input "77-9621-TH" at bounding box center [326, 110] width 225 height 25
drag, startPoint x: 526, startPoint y: 157, endPoint x: 394, endPoint y: 153, distance: 132.3
click at [394, 153] on div "Reference Number * 77-9621-TH Shipment Number 72113 Empty container picked up (…" at bounding box center [569, 405] width 728 height 660
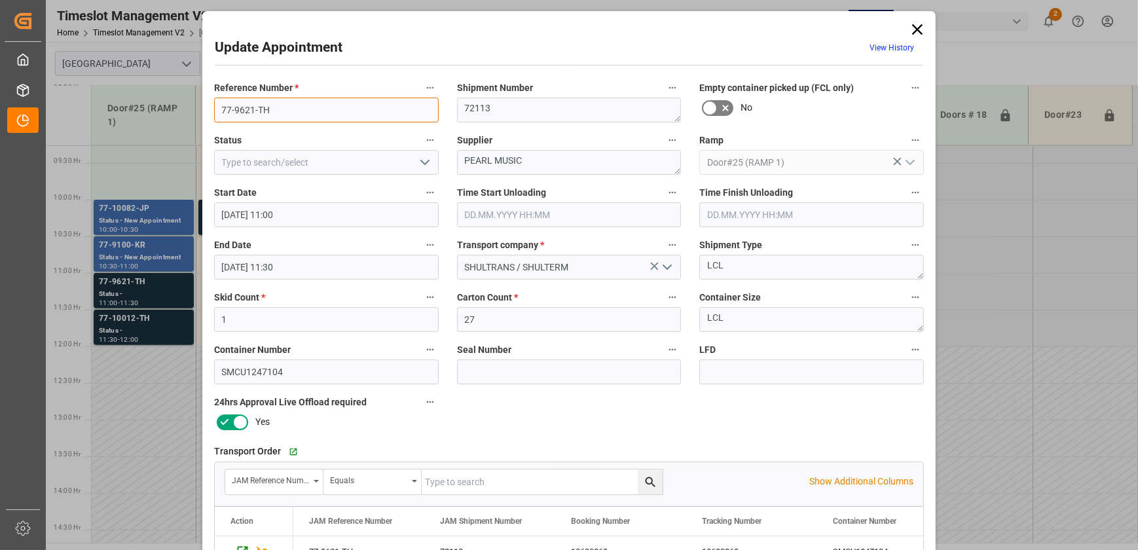
click at [298, 113] on input "77-9621-TH" at bounding box center [326, 110] width 225 height 25
click at [448, 437] on div "Transport Order   Go to Shipment Tracking Grid JAM Reference Number Equals Show…" at bounding box center [569, 506] width 728 height 139
click at [582, 161] on textarea "PEARL MUSIC" at bounding box center [569, 162] width 225 height 25
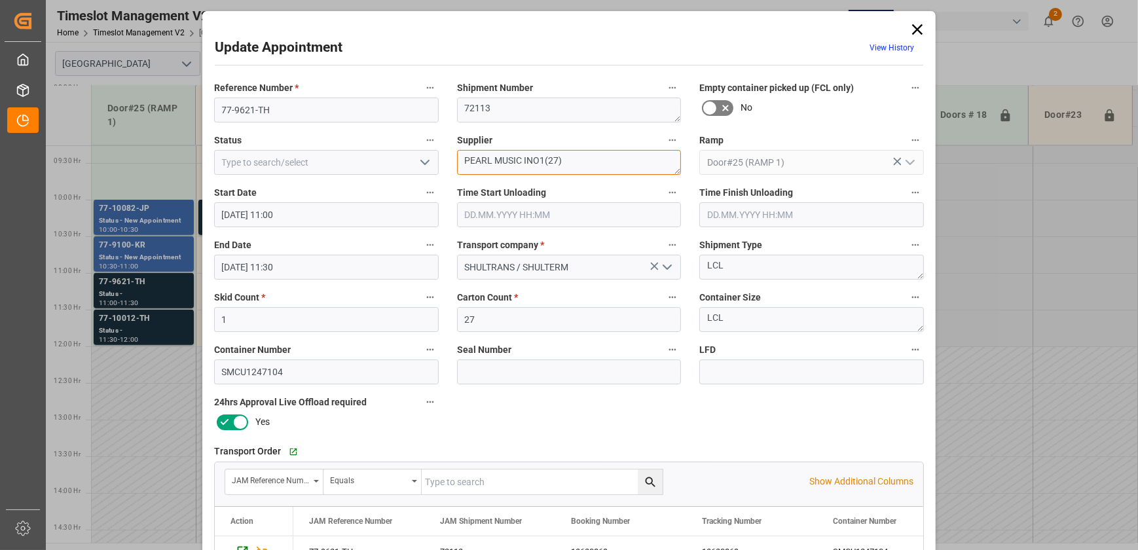
type textarea "PEARL MUSIC INO1(27)"
click at [424, 164] on icon "open menu" at bounding box center [425, 163] width 16 height 16
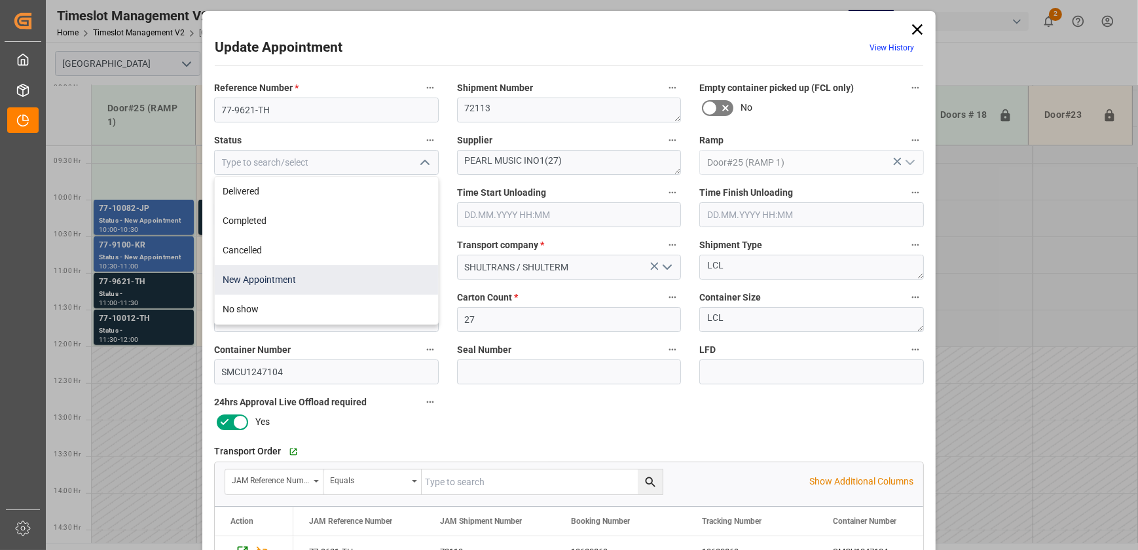
click at [314, 278] on div "New Appointment" at bounding box center [326, 279] width 223 height 29
type input "New Appointment"
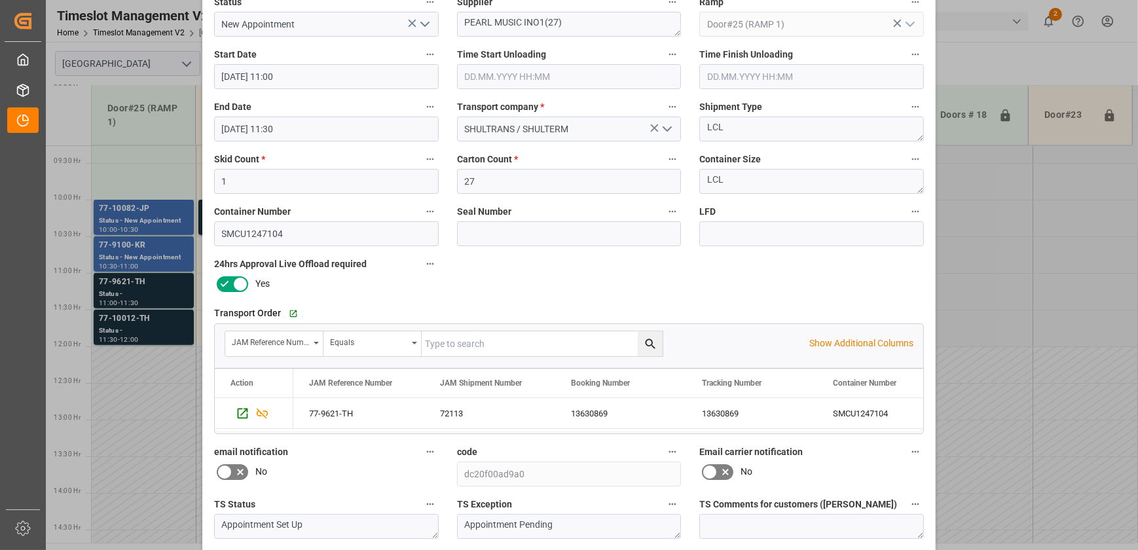
scroll to position [245, 0]
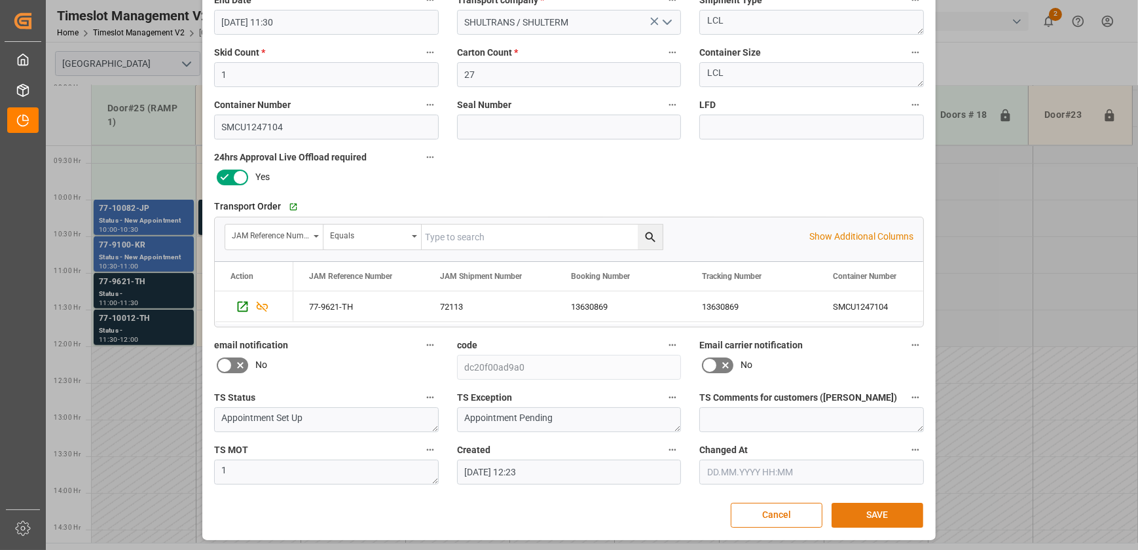
click at [864, 509] on button "SAVE" at bounding box center [878, 515] width 92 height 25
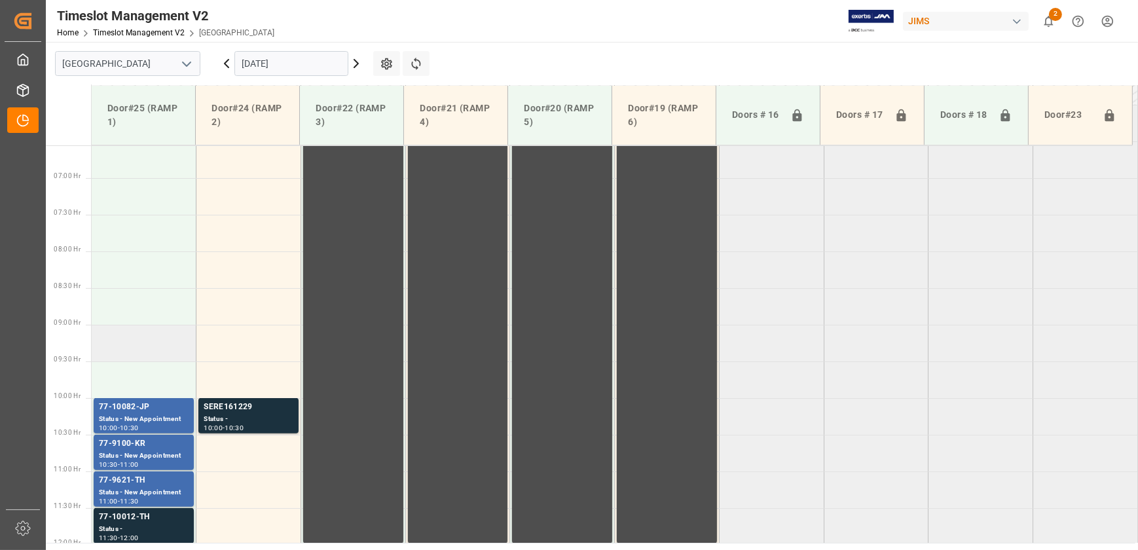
scroll to position [620, 0]
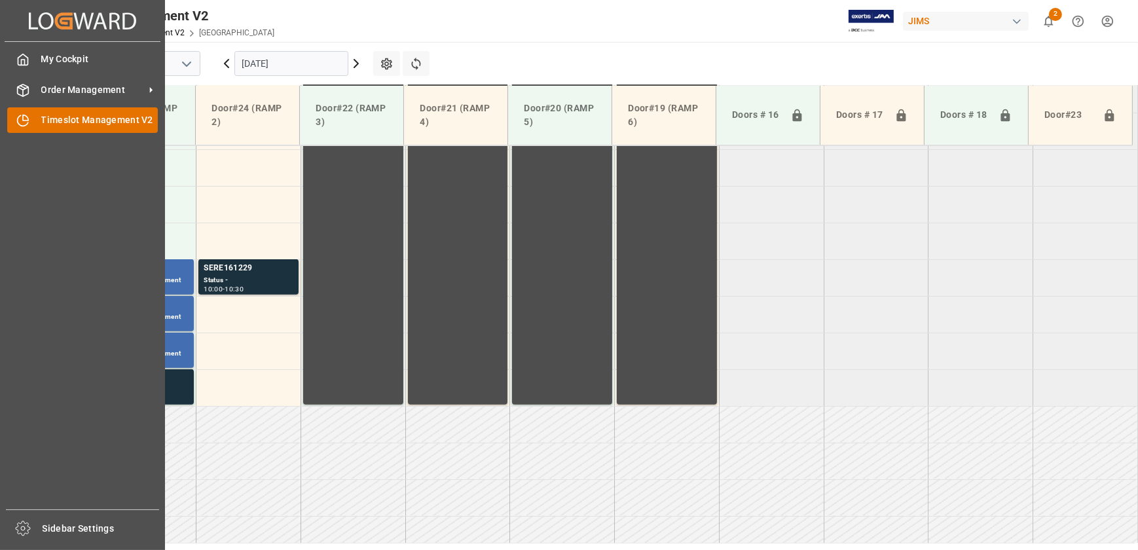
click at [12, 124] on div at bounding box center [18, 120] width 22 height 14
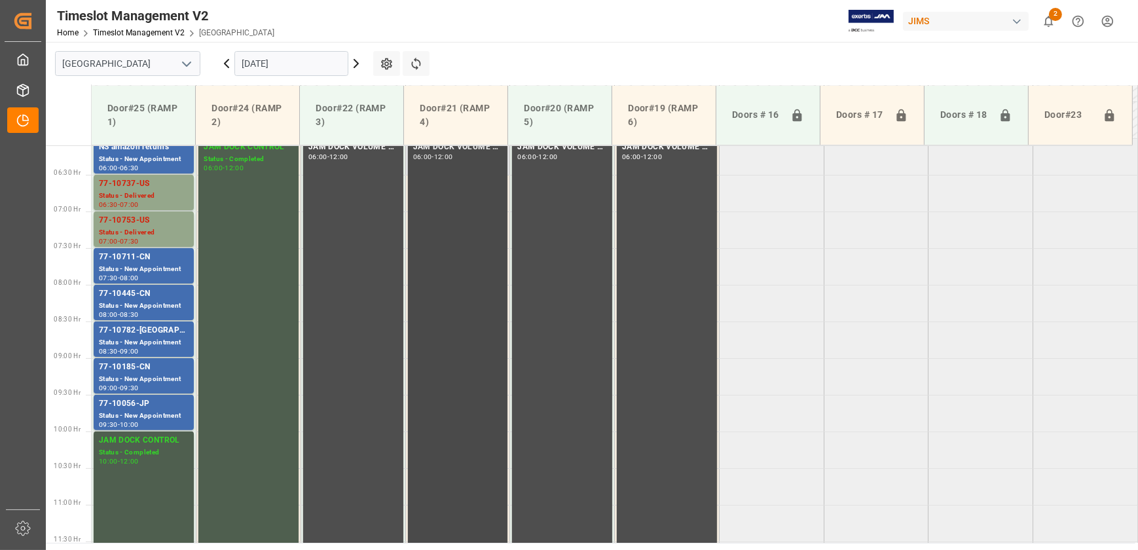
scroll to position [441, 0]
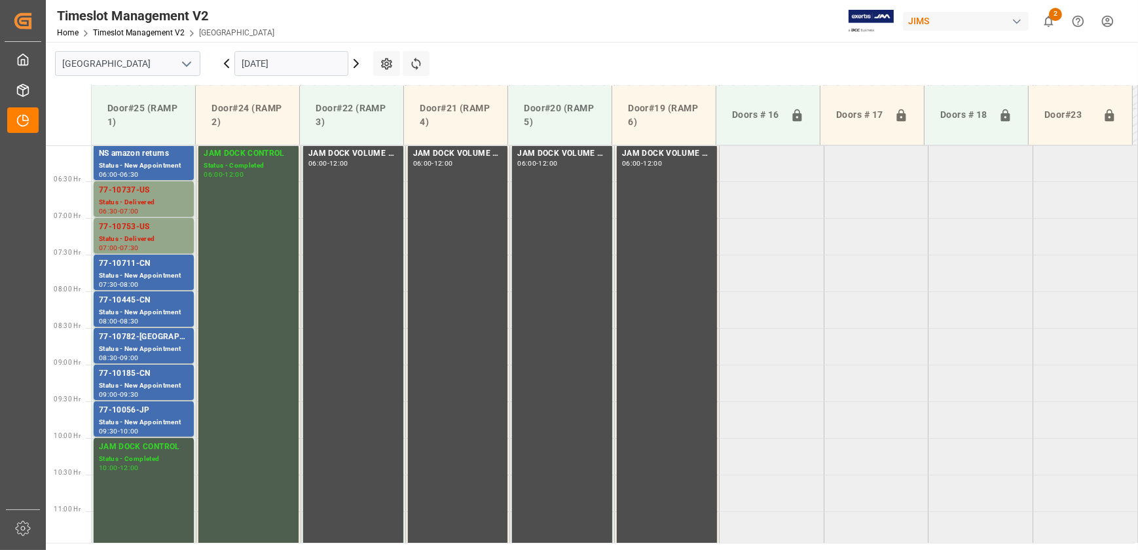
click at [357, 65] on icon at bounding box center [356, 64] width 16 height 16
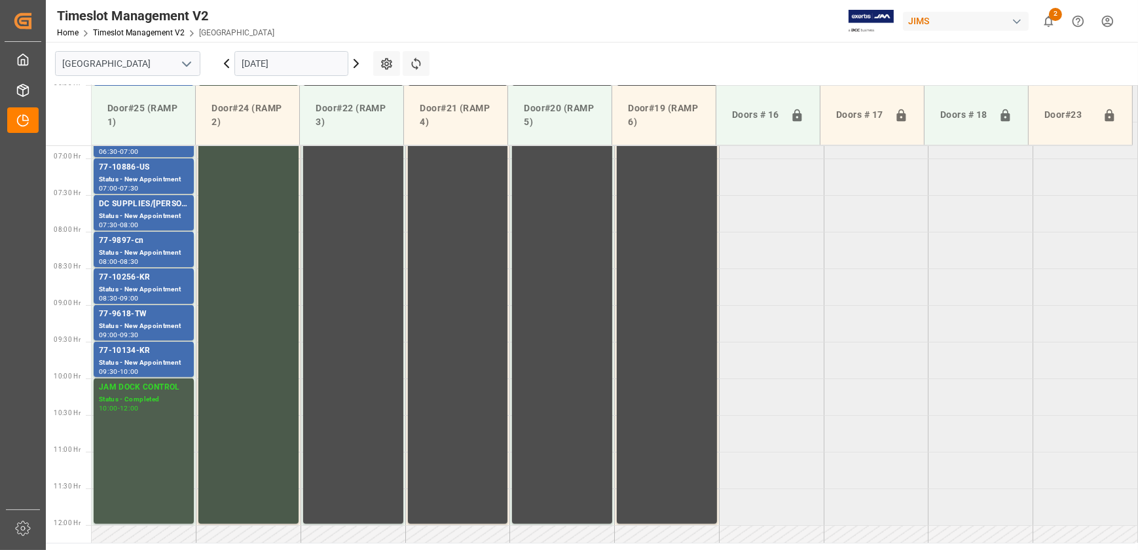
scroll to position [381, 0]
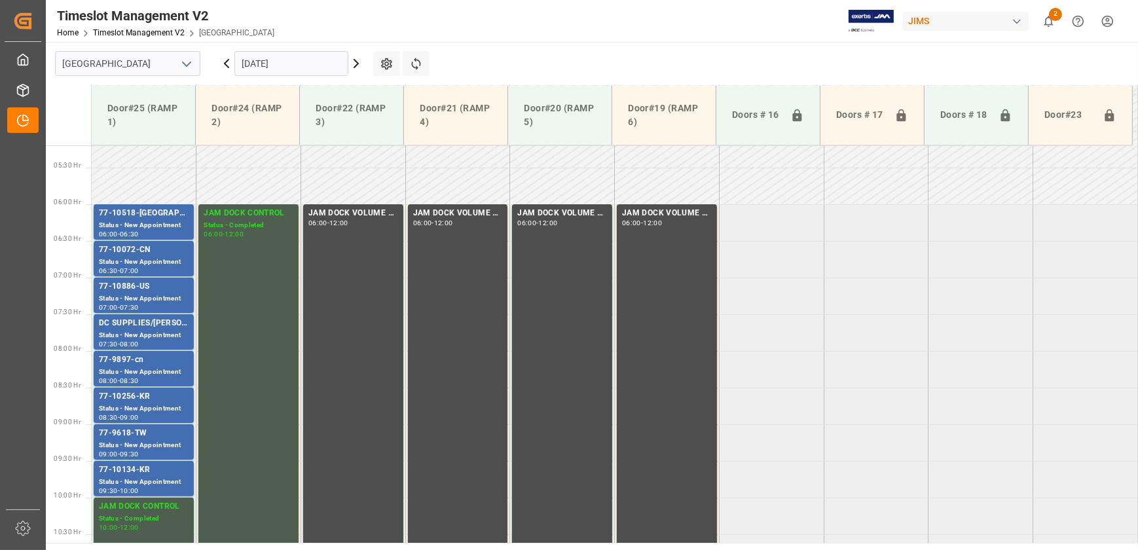
click at [358, 64] on icon at bounding box center [356, 64] width 4 height 8
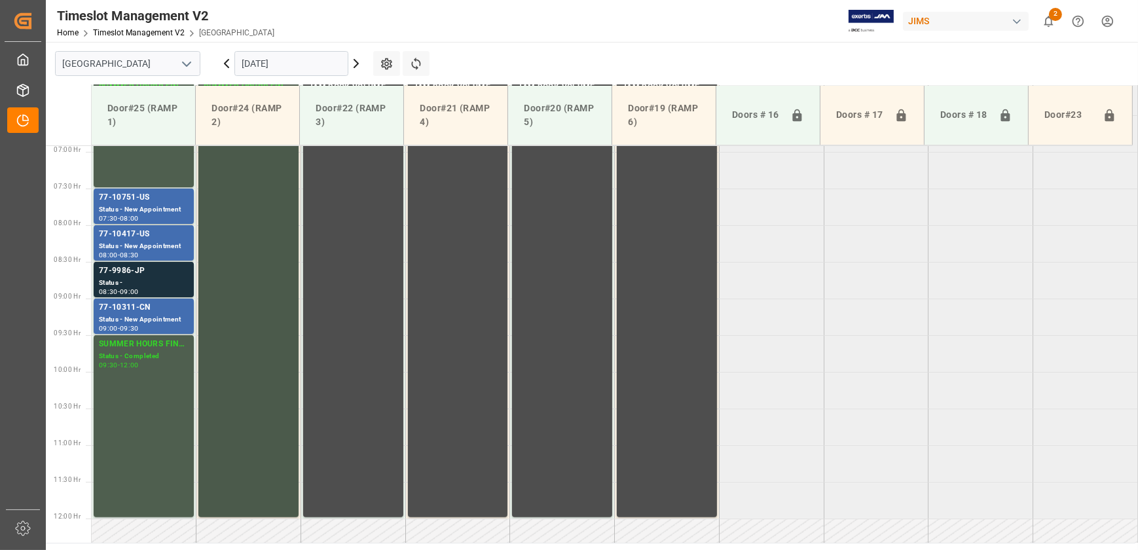
scroll to position [500, 0]
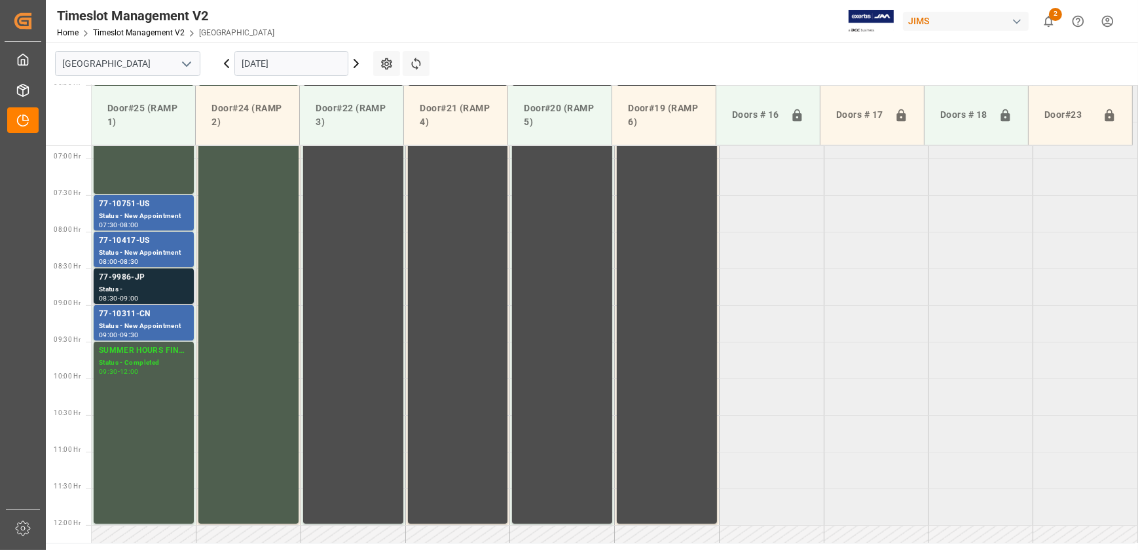
click at [163, 282] on div "77-9986-JP" at bounding box center [144, 277] width 90 height 13
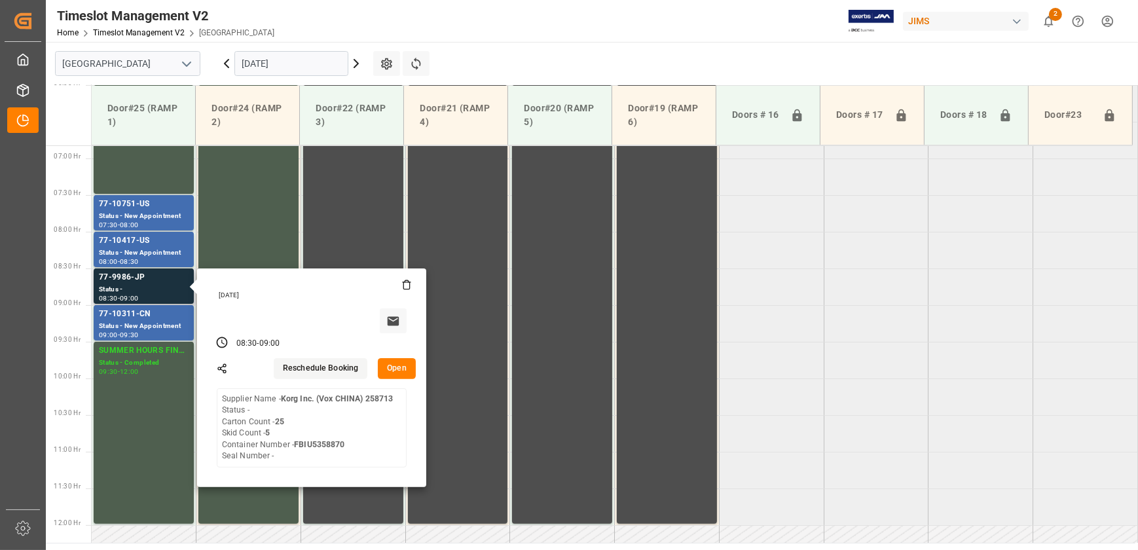
click at [406, 373] on button "Open" at bounding box center [397, 368] width 38 height 21
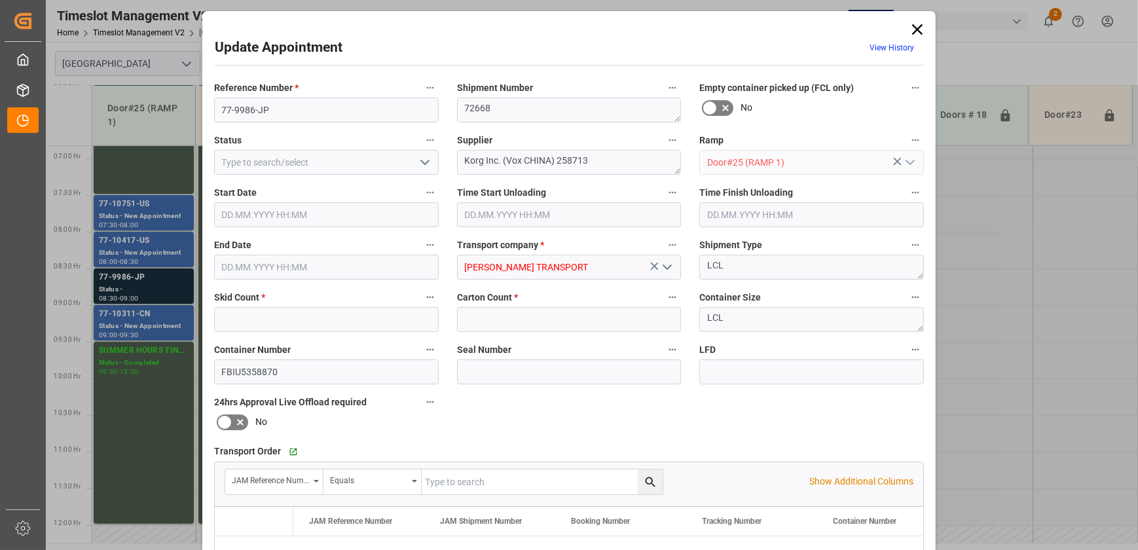
type input "5"
type input "25"
type input "[DATE] 08:30"
type input "[DATE] 09:00"
type input "[DATE] 13:18"
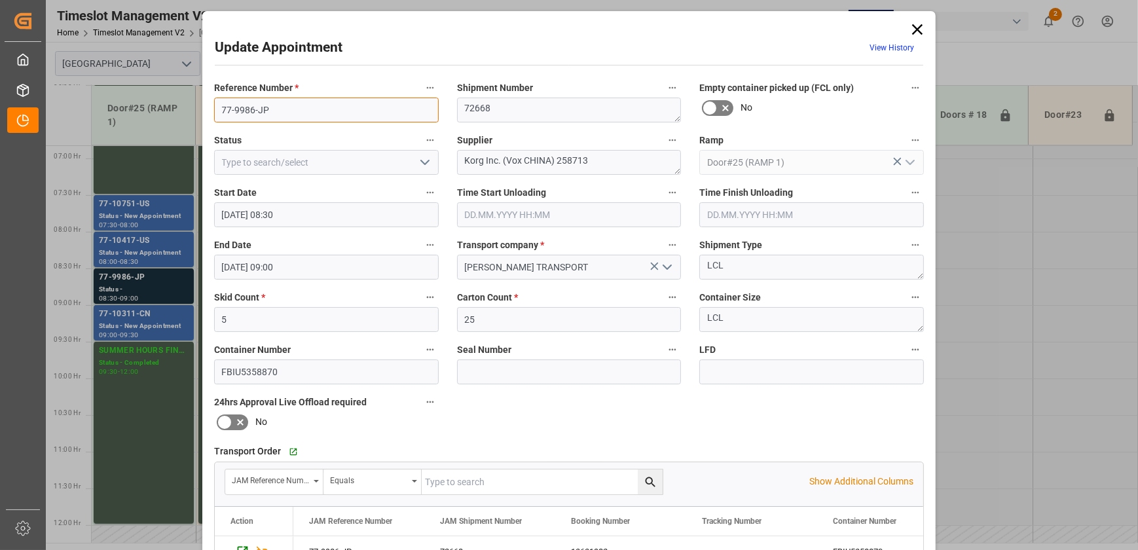
click at [280, 111] on input "77-9986-JP" at bounding box center [326, 110] width 225 height 25
click at [272, 107] on input "77-9986-JP" at bounding box center [326, 110] width 225 height 25
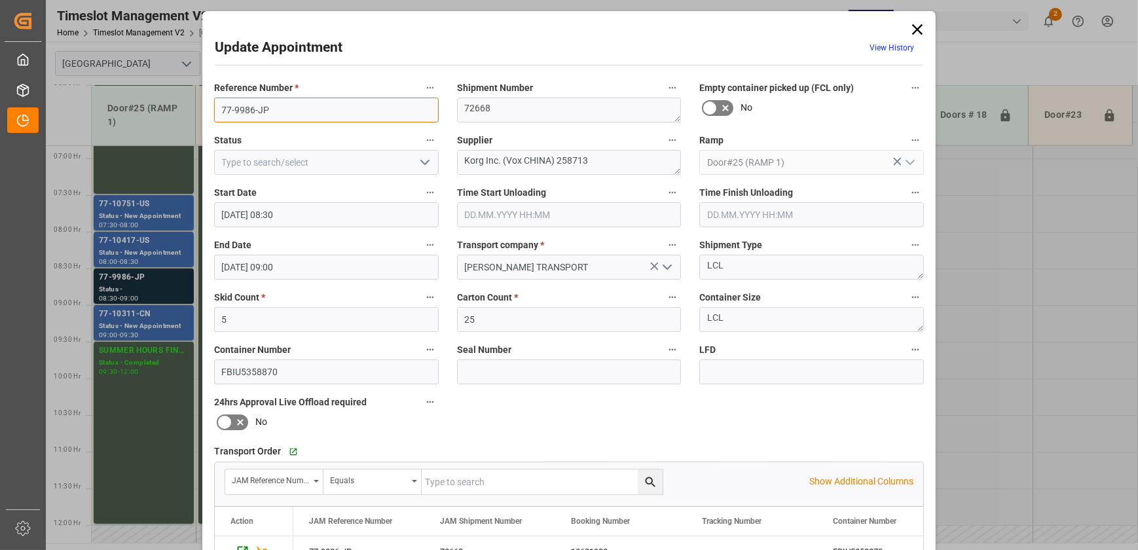
click at [272, 107] on input "77-9986-JP" at bounding box center [326, 110] width 225 height 25
drag, startPoint x: 602, startPoint y: 160, endPoint x: 456, endPoint y: 168, distance: 146.3
click at [457, 168] on textarea "Korg Inc. (Vox CHINA) 258713" at bounding box center [569, 162] width 225 height 25
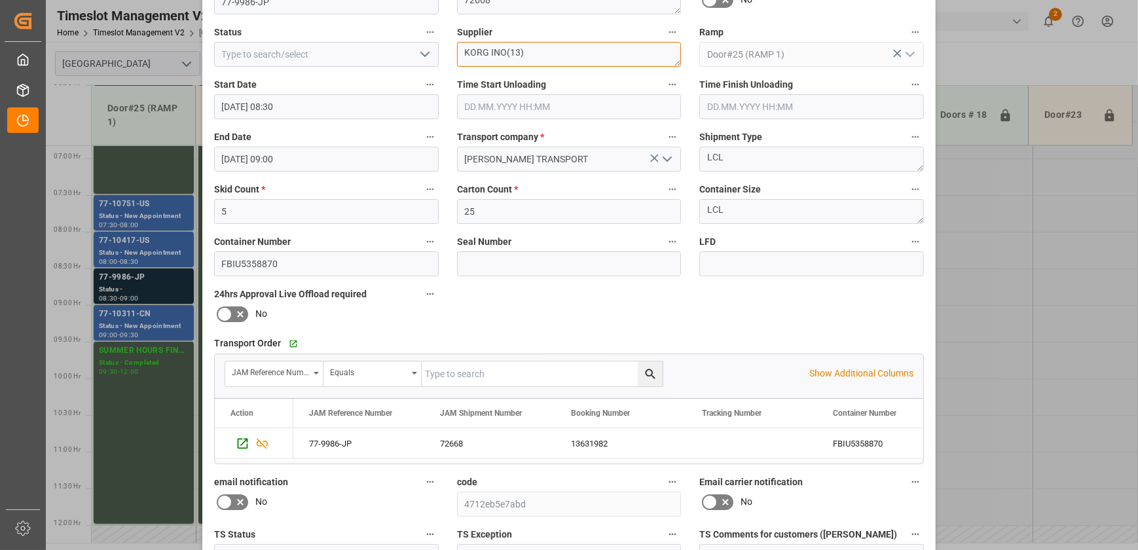
scroll to position [238, 0]
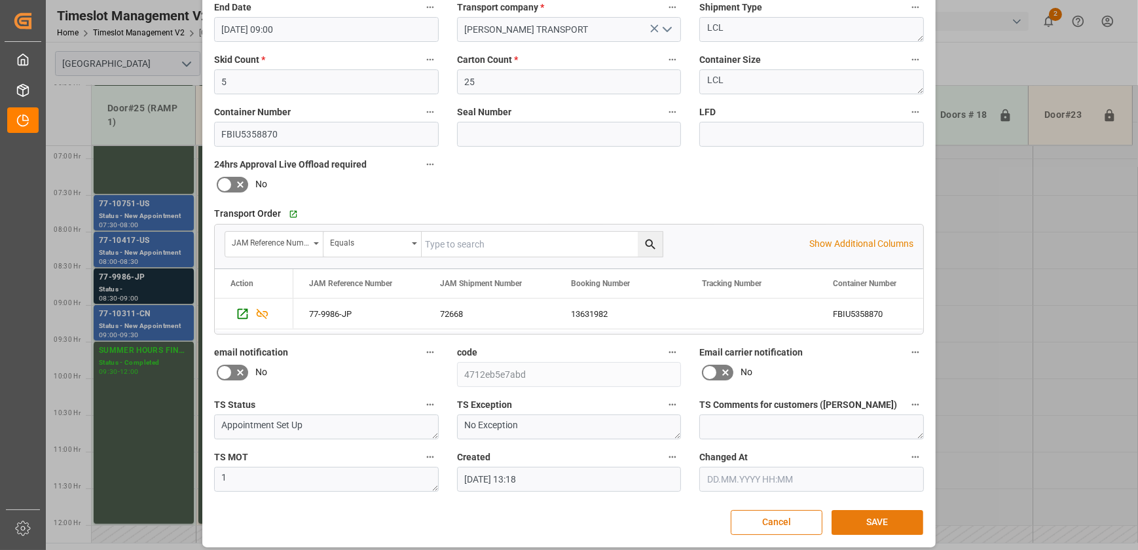
type textarea "KORG INO(13)"
click at [874, 520] on button "SAVE" at bounding box center [878, 522] width 92 height 25
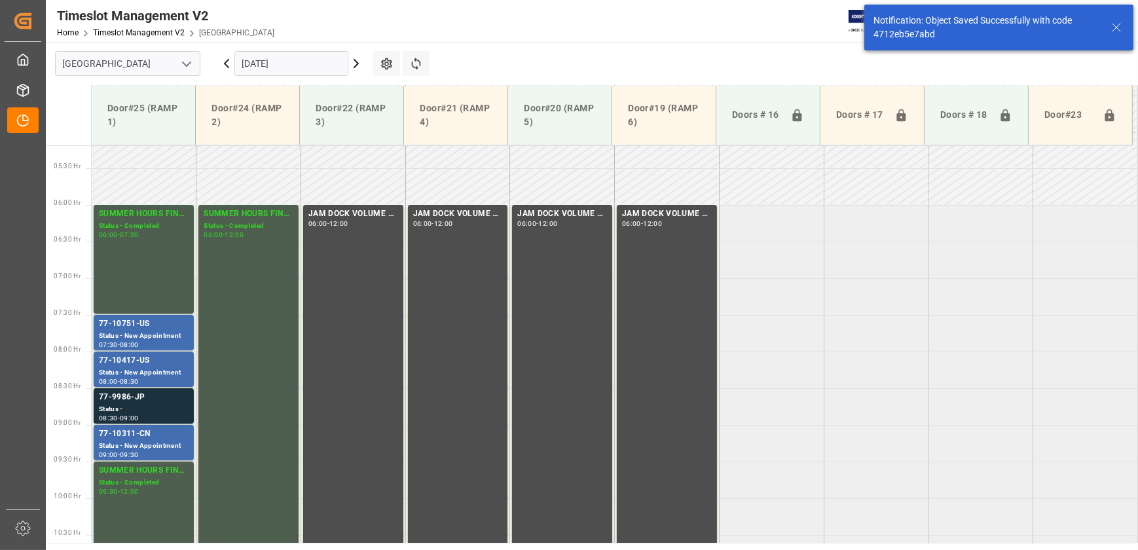
scroll to position [518, 0]
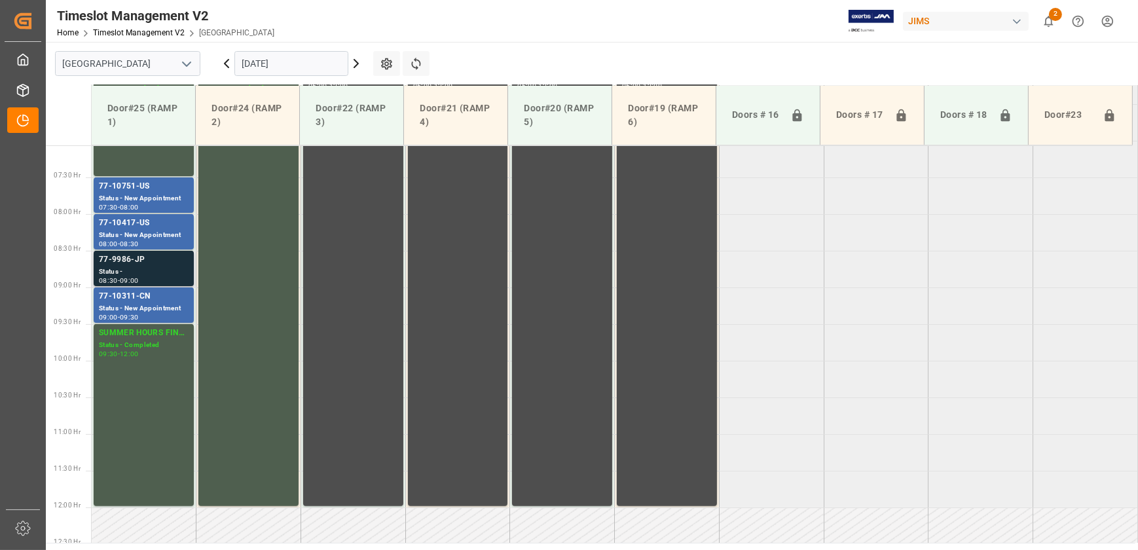
click at [179, 284] on div "77-9986-JP Status - 08:30 - 09:00" at bounding box center [144, 268] width 100 height 35
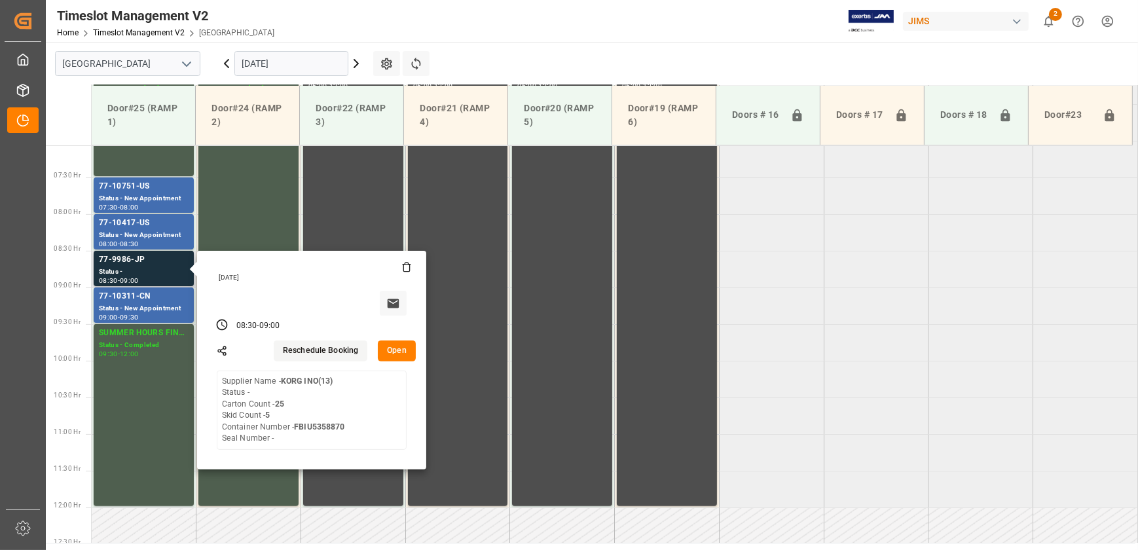
click at [409, 352] on button "Open" at bounding box center [397, 351] width 38 height 21
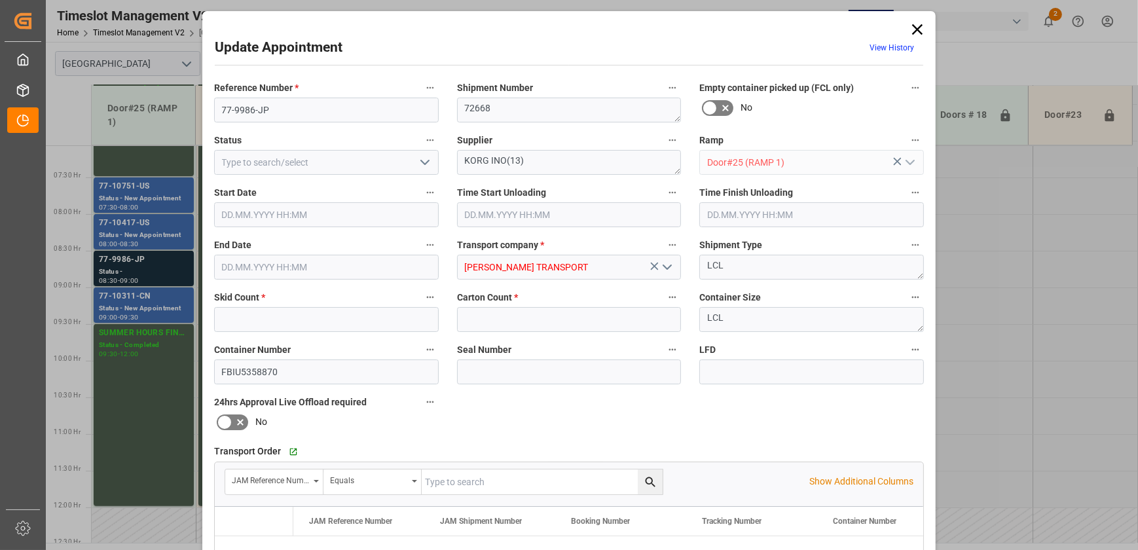
type input "5"
type input "25"
type input "[DATE] 08:30"
type input "[DATE] 09:00"
type input "[DATE] 13:18"
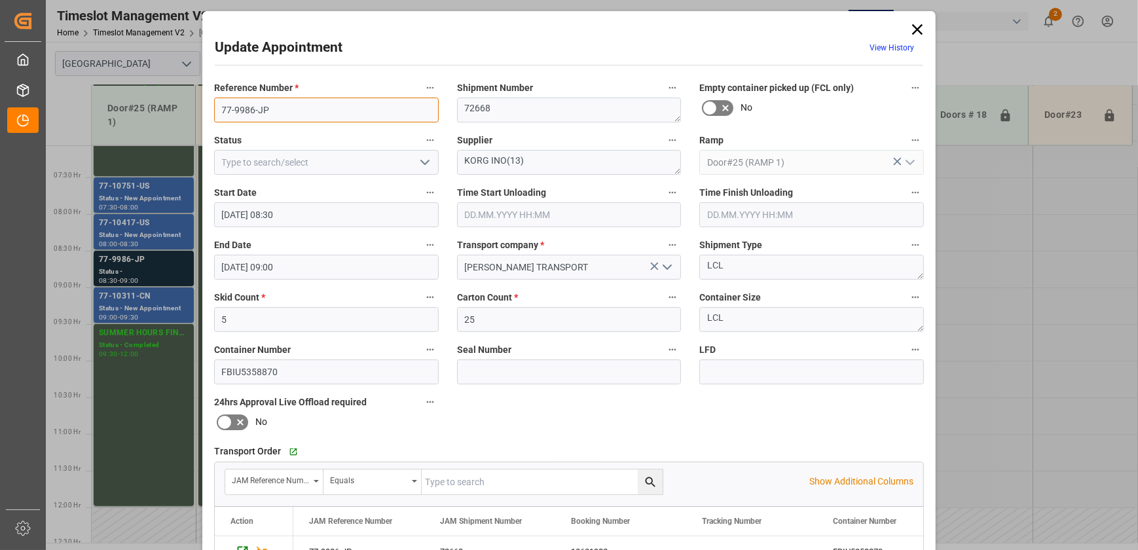
click at [285, 109] on input "77-9986-JP" at bounding box center [326, 110] width 225 height 25
click at [157, 298] on div "Update Appointment View History Reference Number * 77-9986-JP Shipment Number 7…" at bounding box center [569, 275] width 1138 height 550
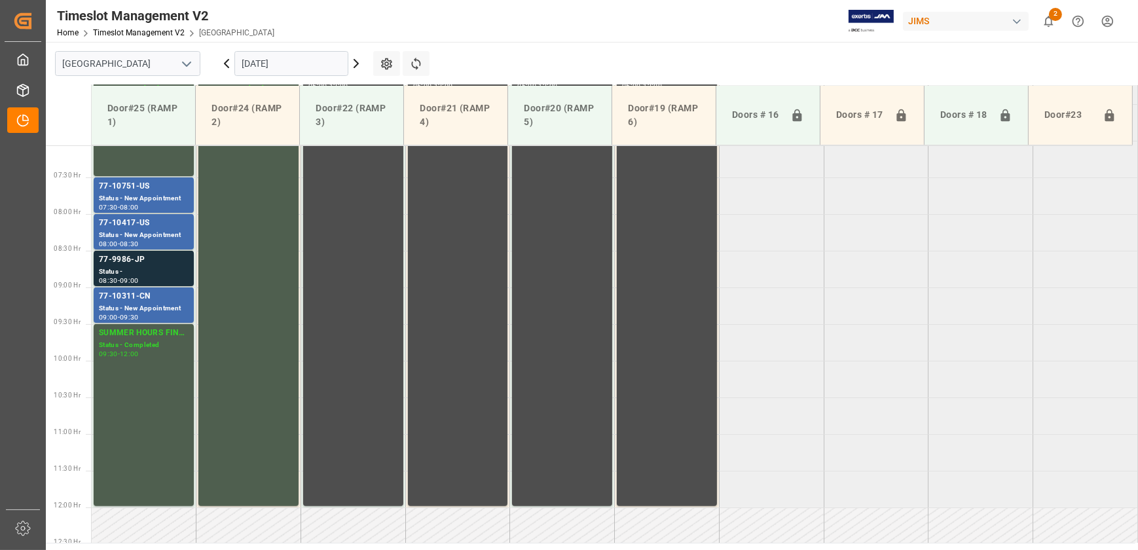
click at [157, 298] on div "77-10311-CN" at bounding box center [144, 296] width 90 height 13
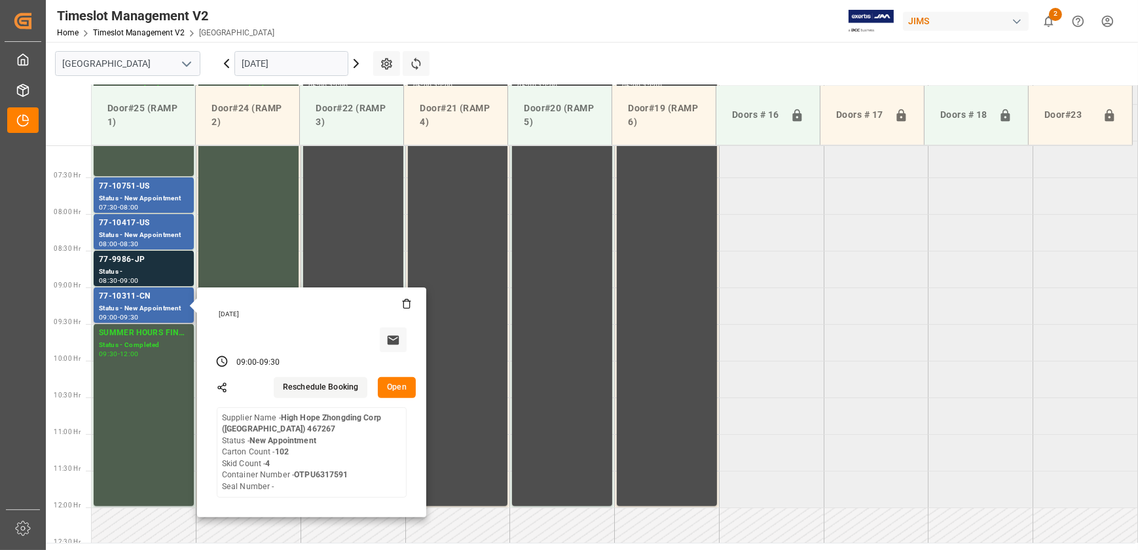
click at [400, 384] on button "Open" at bounding box center [397, 387] width 38 height 21
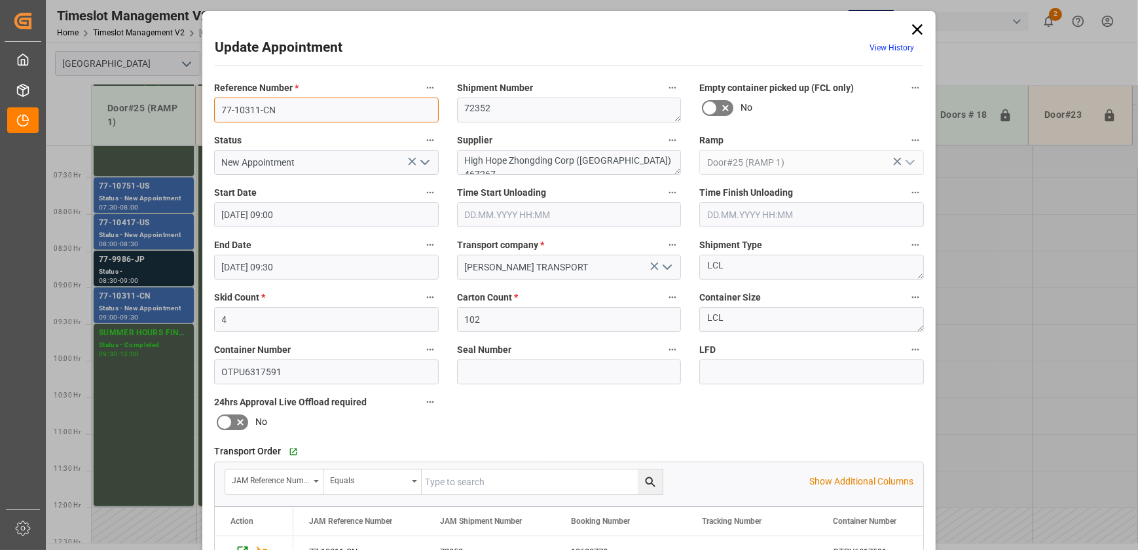
click at [299, 111] on input "77-10311-CN" at bounding box center [326, 110] width 225 height 25
drag, startPoint x: 652, startPoint y: 161, endPoint x: 507, endPoint y: 167, distance: 145.5
click at [507, 167] on textarea "High Hope Zhongding Corp ([GEOGRAPHIC_DATA]) 467267" at bounding box center [569, 162] width 225 height 25
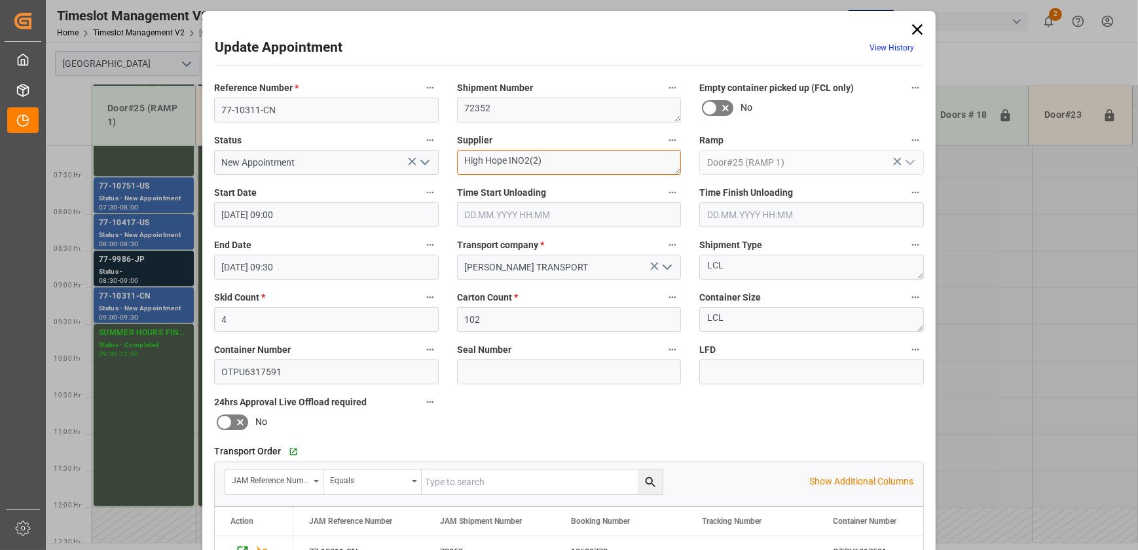
type textarea "High Hope INO2(2)"
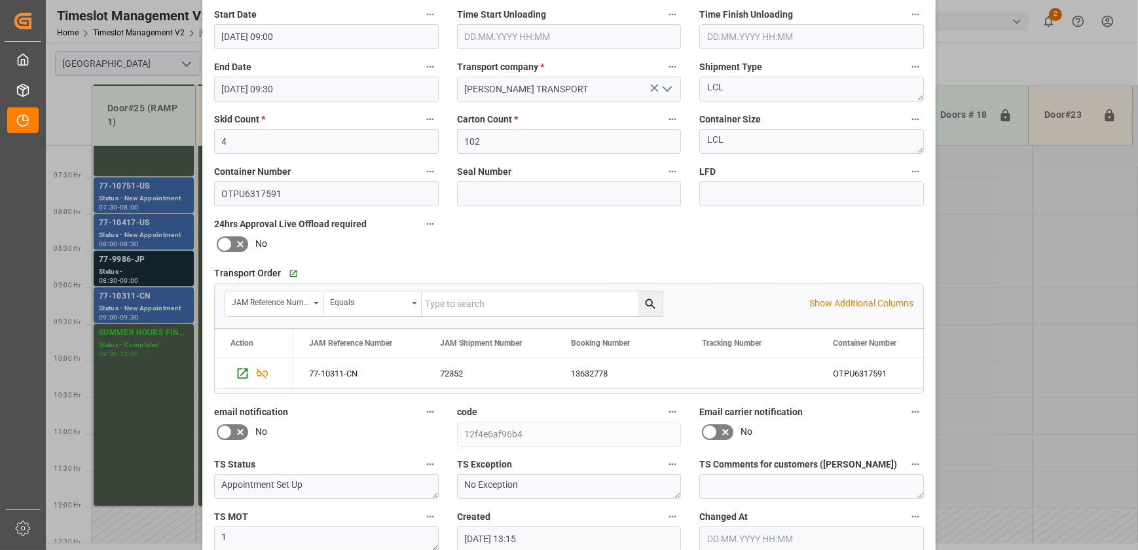
scroll to position [245, 0]
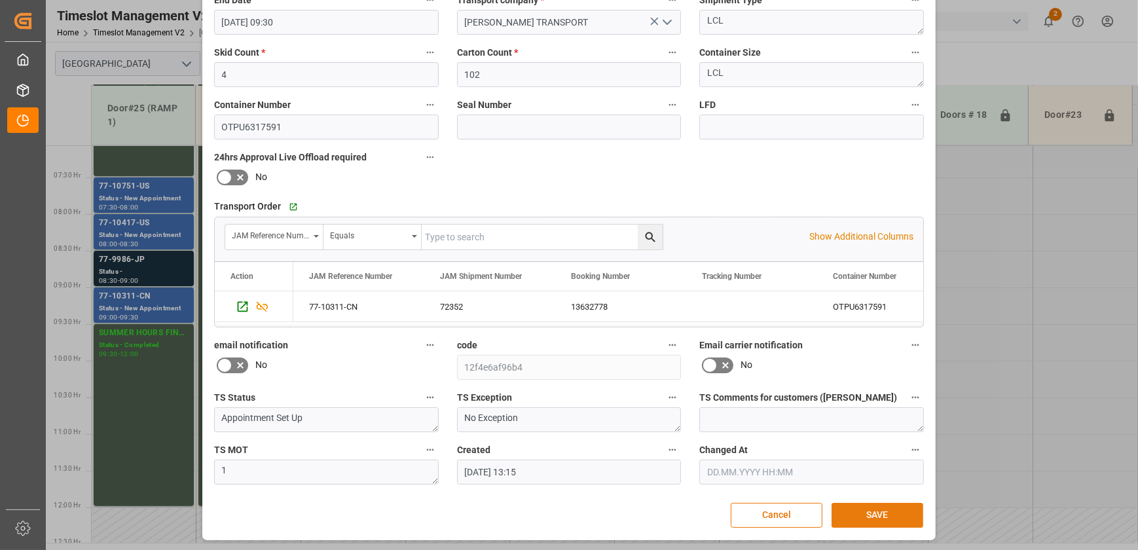
click at [901, 514] on button "SAVE" at bounding box center [878, 515] width 92 height 25
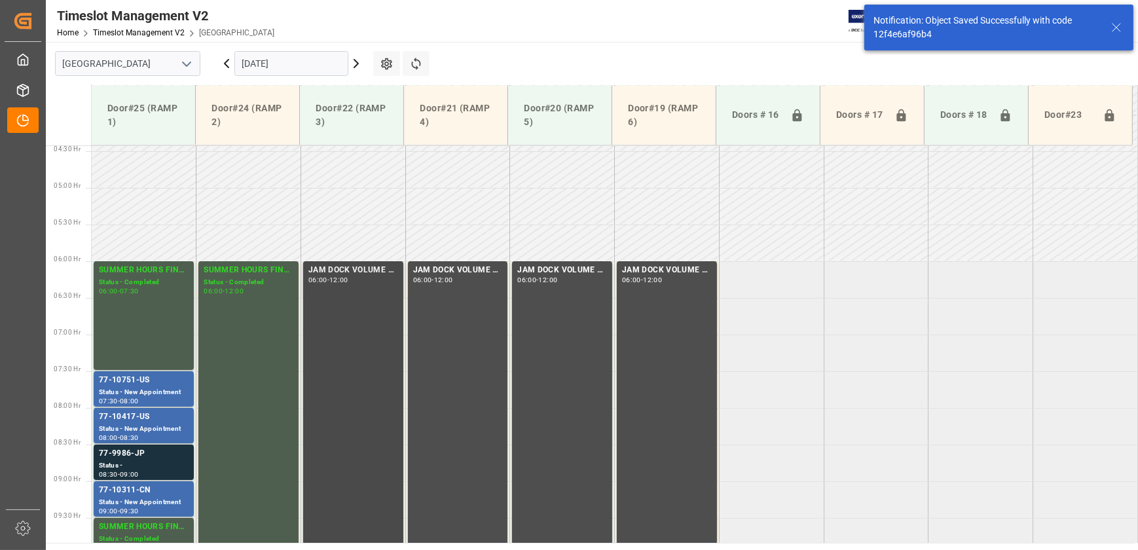
scroll to position [294, 0]
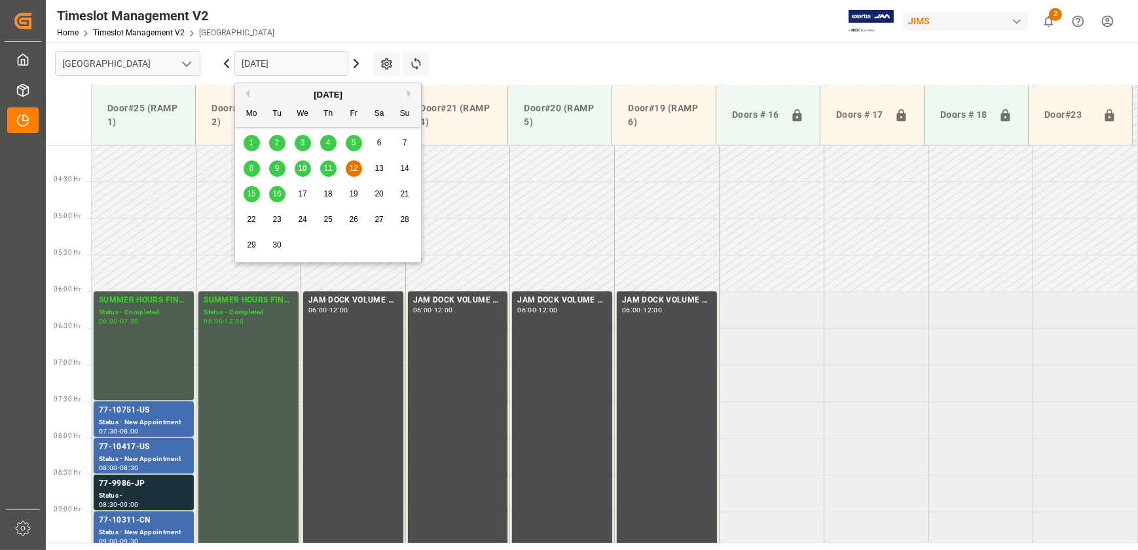
click at [269, 58] on input "[DATE]" at bounding box center [291, 63] width 114 height 25
click at [251, 194] on span "15" at bounding box center [251, 193] width 9 height 9
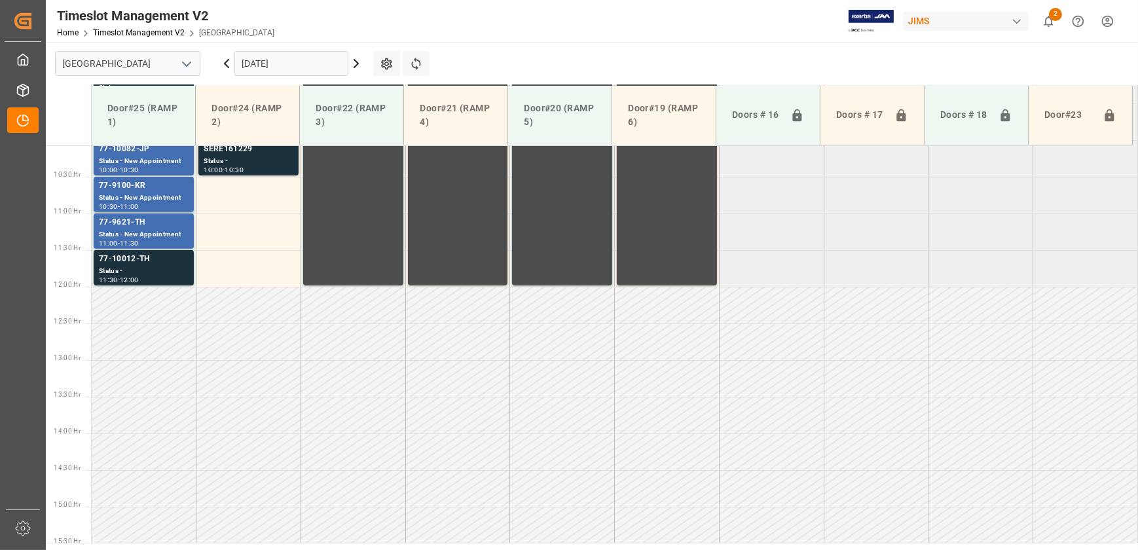
scroll to position [560, 0]
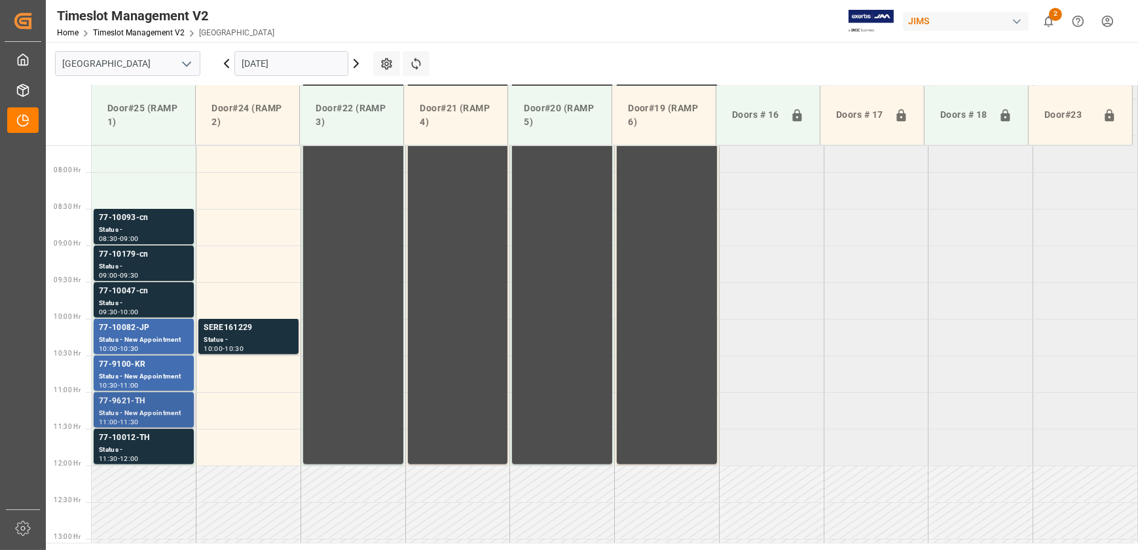
click at [157, 411] on div "Status - New Appointment" at bounding box center [144, 413] width 90 height 11
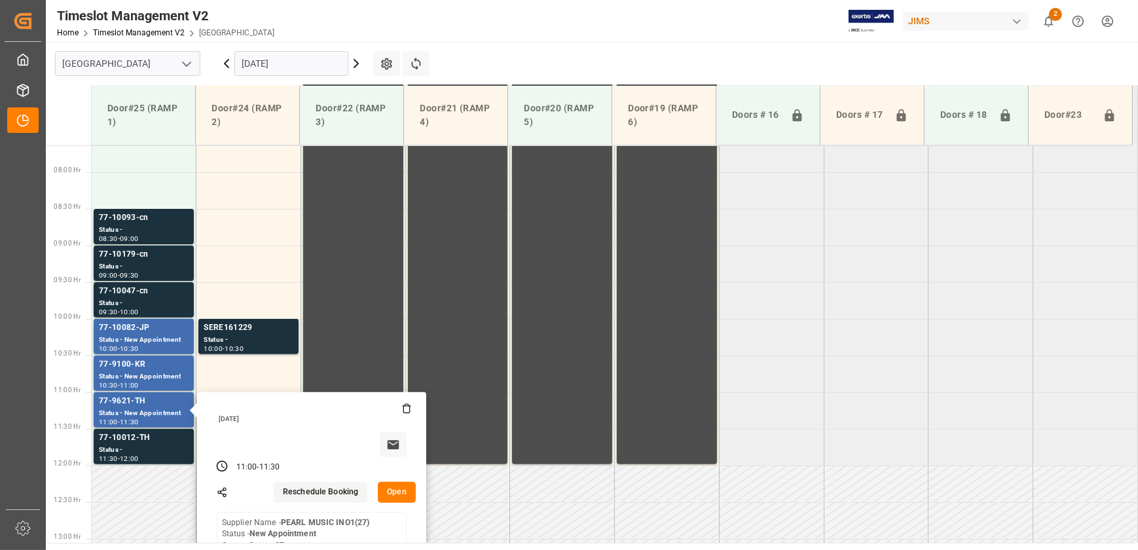
click at [401, 491] on button "Open" at bounding box center [397, 492] width 38 height 21
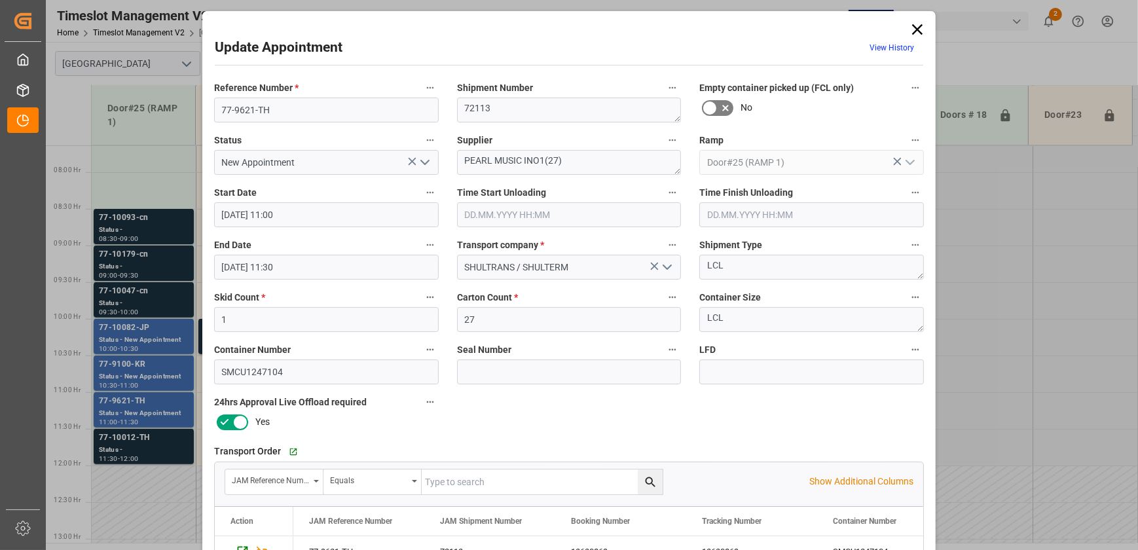
click at [916, 26] on icon at bounding box center [917, 29] width 18 height 18
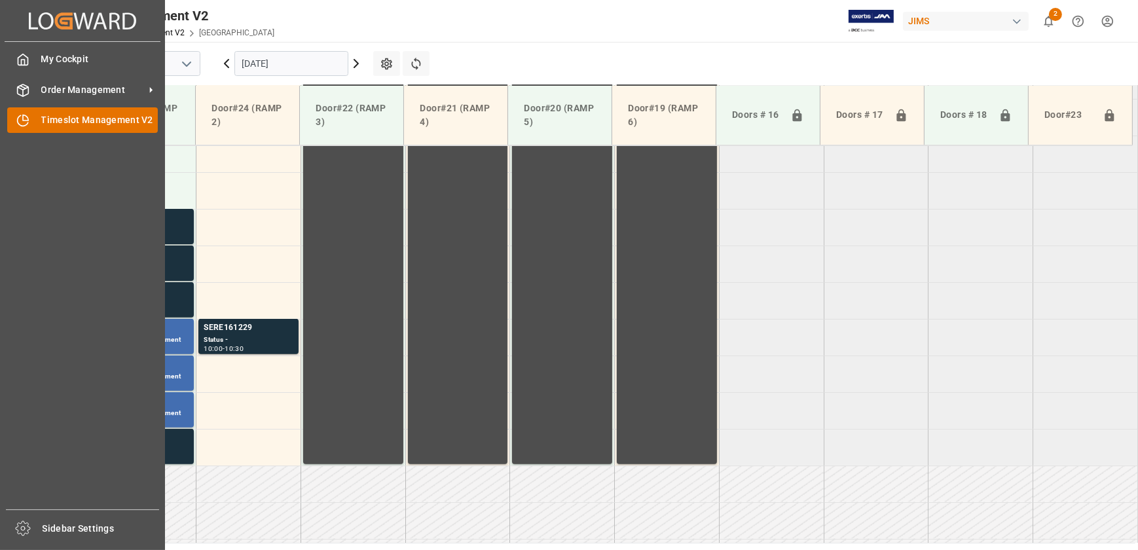
click at [29, 126] on div "Timeslot Management V2 Timeslot Management V2" at bounding box center [82, 120] width 151 height 26
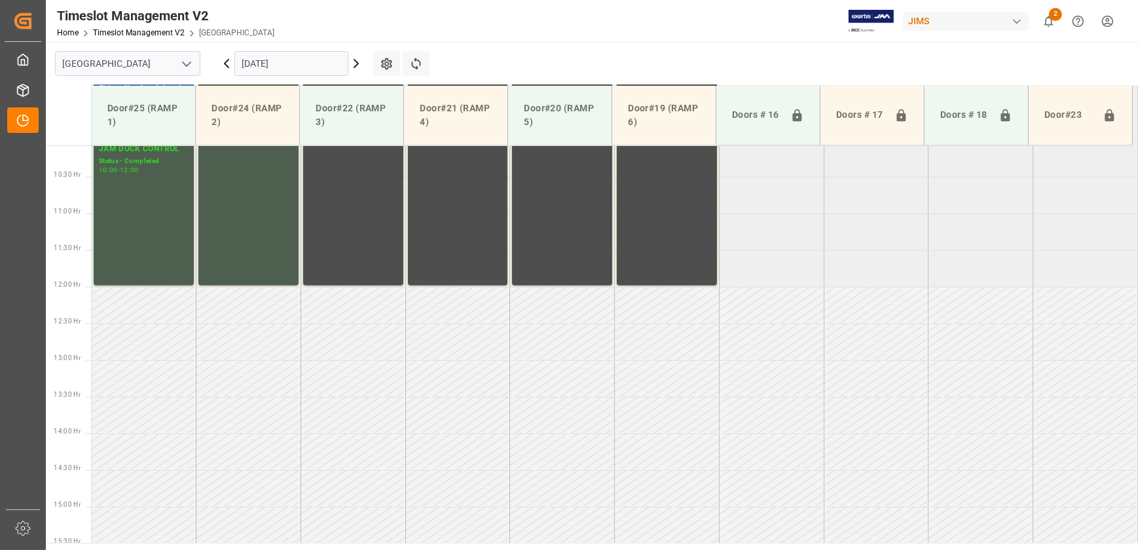
scroll to position [441, 0]
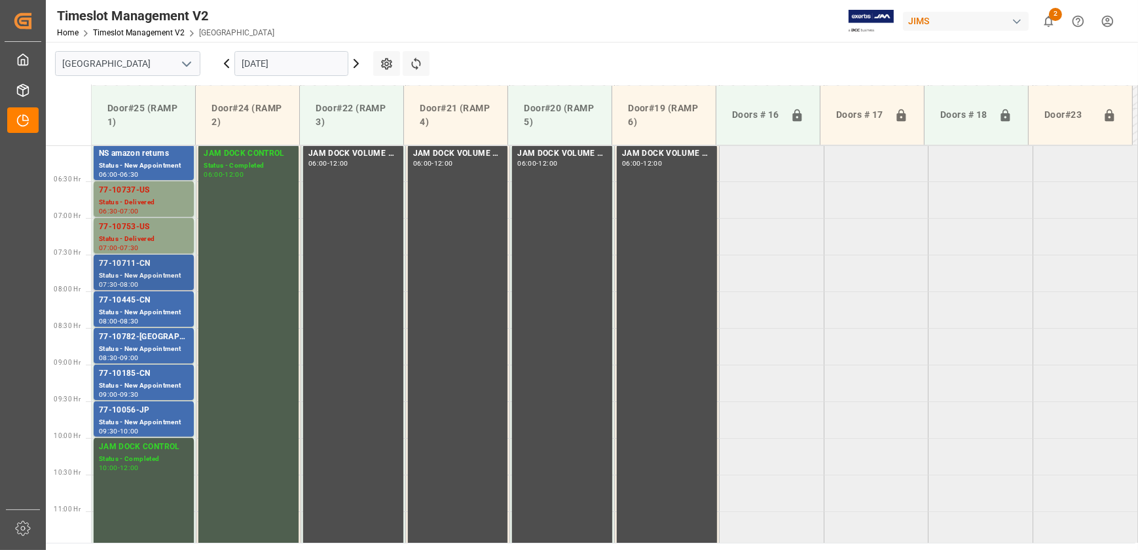
click at [156, 267] on div "77-10711-CN" at bounding box center [144, 263] width 90 height 13
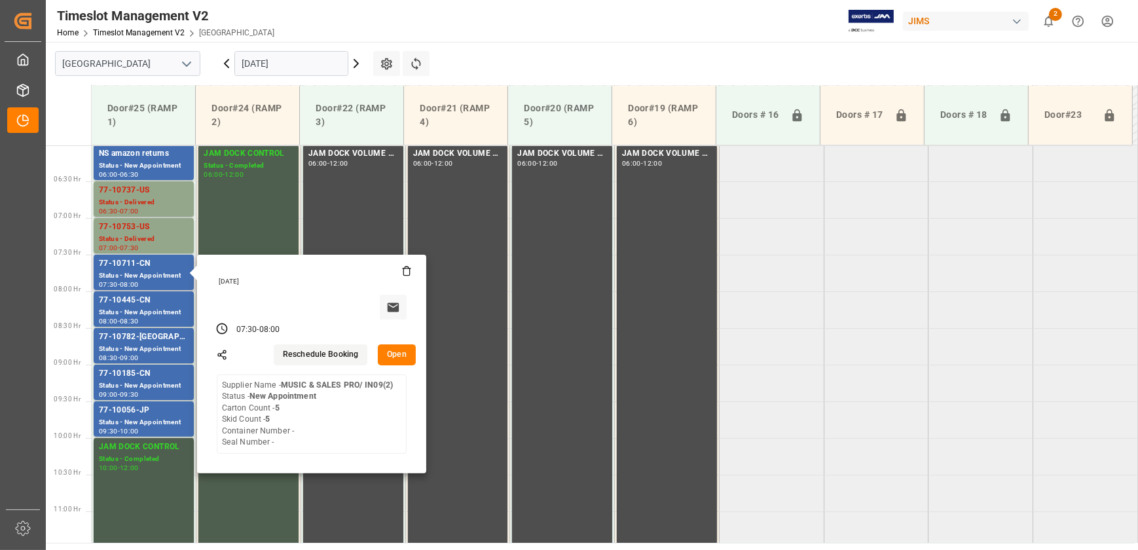
click at [393, 356] on button "Open" at bounding box center [397, 354] width 38 height 21
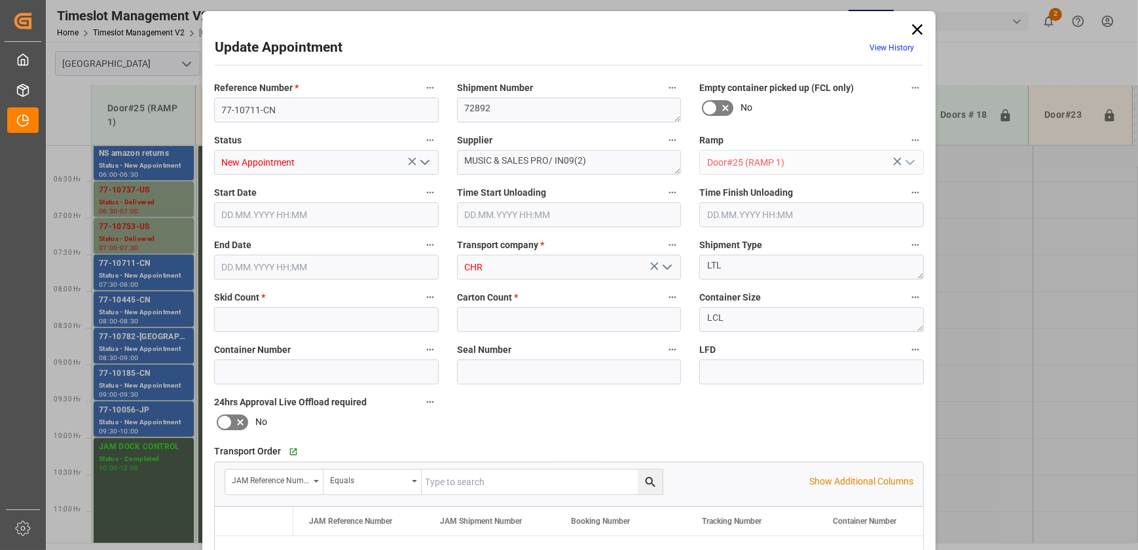
type input "5"
type input "[DATE] 07:30"
type input "[DATE] 08:00"
type input "[DATE] 18:08"
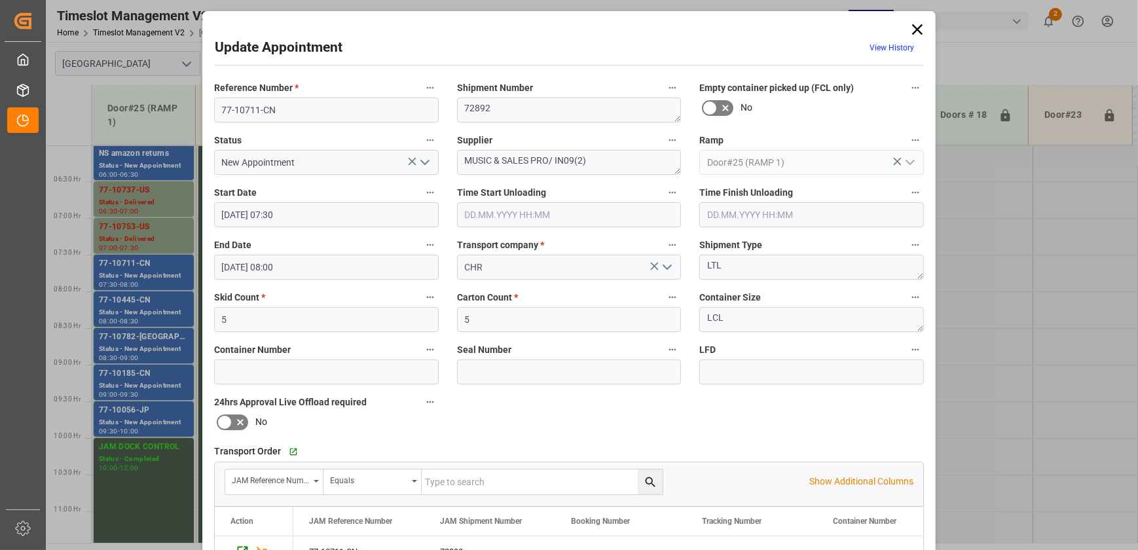
click at [426, 164] on icon "open menu" at bounding box center [425, 163] width 16 height 16
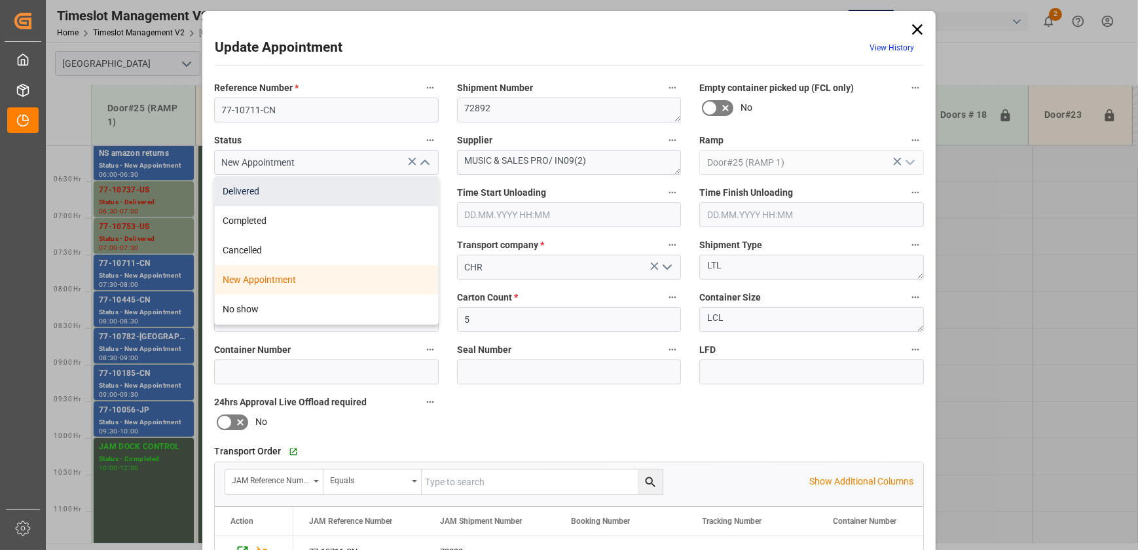
click at [386, 193] on div "Delivered" at bounding box center [326, 191] width 223 height 29
type input "Delivered"
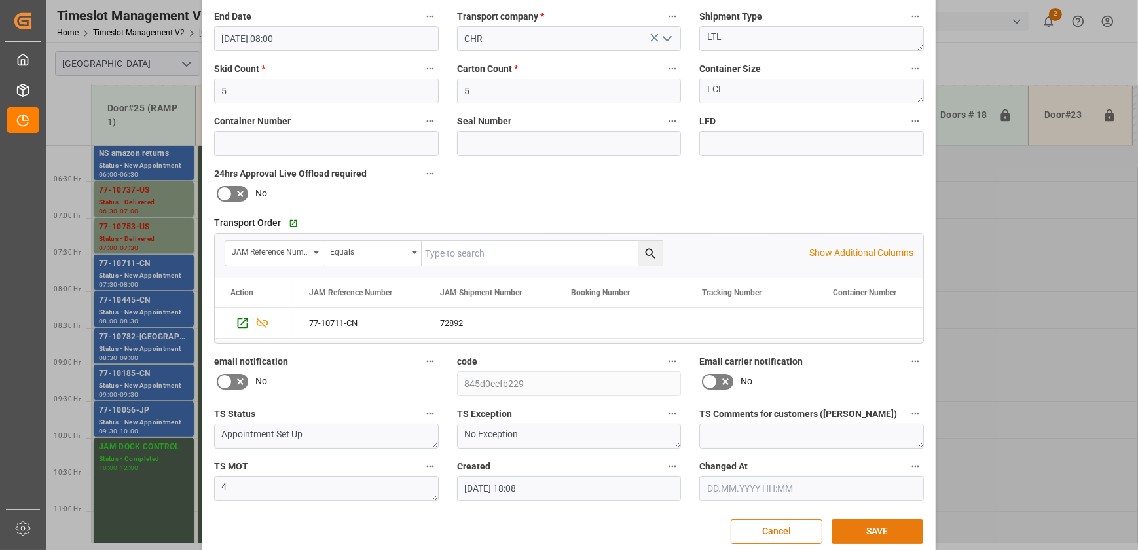
scroll to position [238, 0]
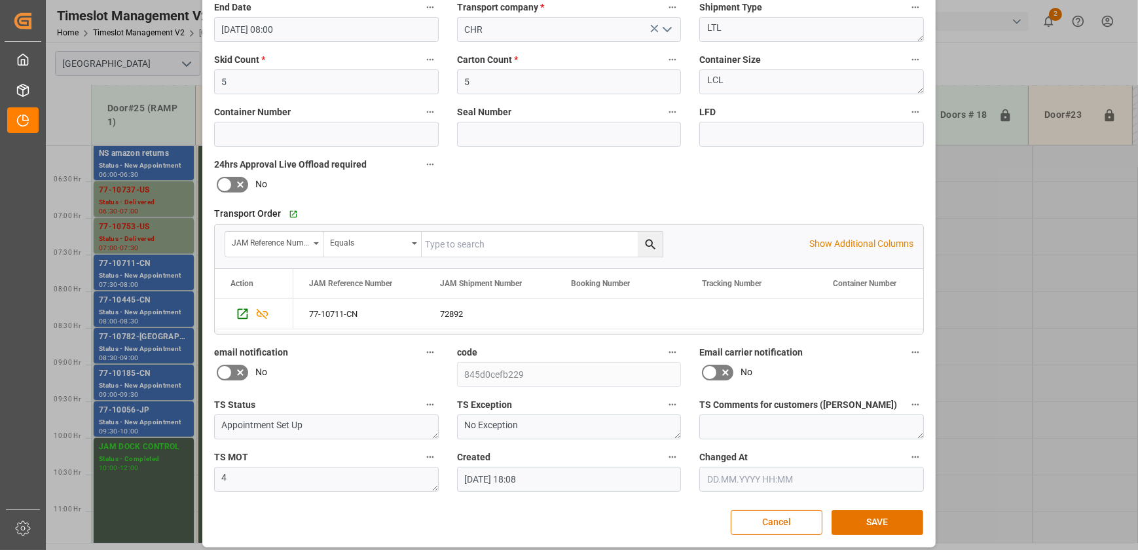
drag, startPoint x: 881, startPoint y: 522, endPoint x: 563, endPoint y: 457, distance: 324.8
click at [879, 522] on button "SAVE" at bounding box center [878, 522] width 92 height 25
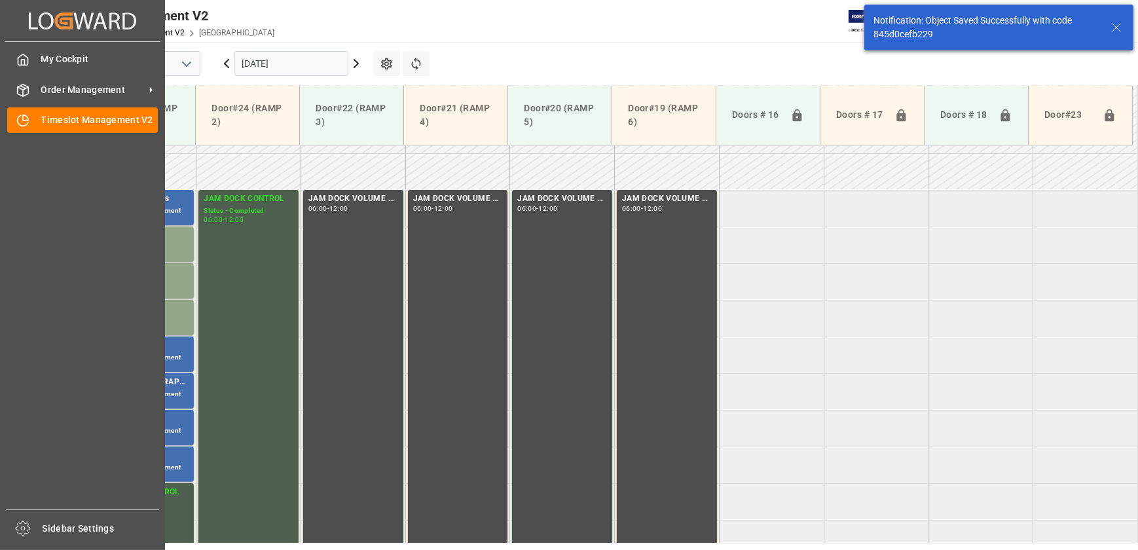
scroll to position [445, 0]
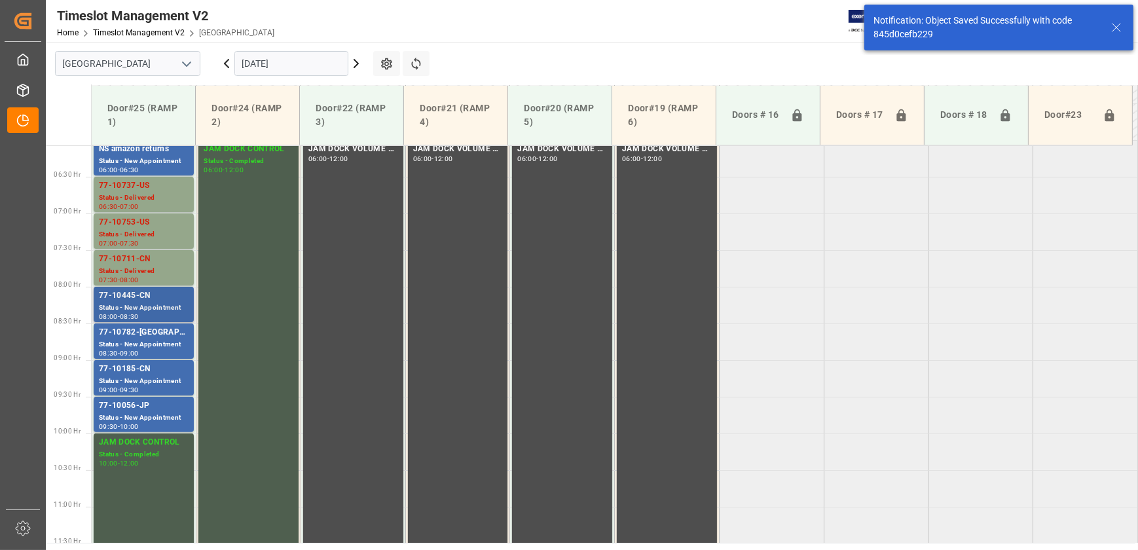
click at [177, 297] on div "77-10445-CN" at bounding box center [144, 295] width 90 height 13
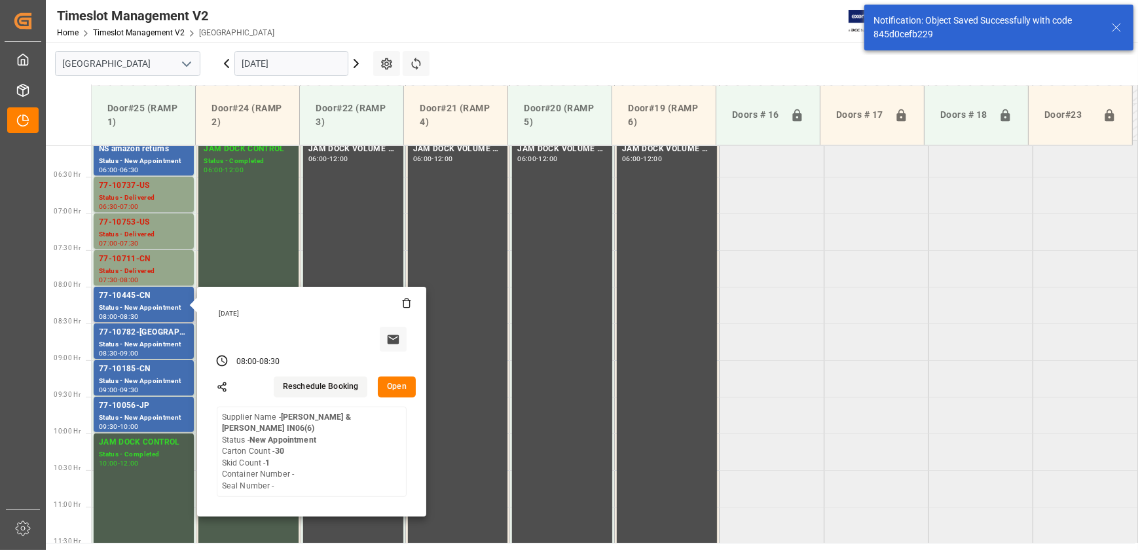
click at [406, 386] on button "Open" at bounding box center [397, 387] width 38 height 21
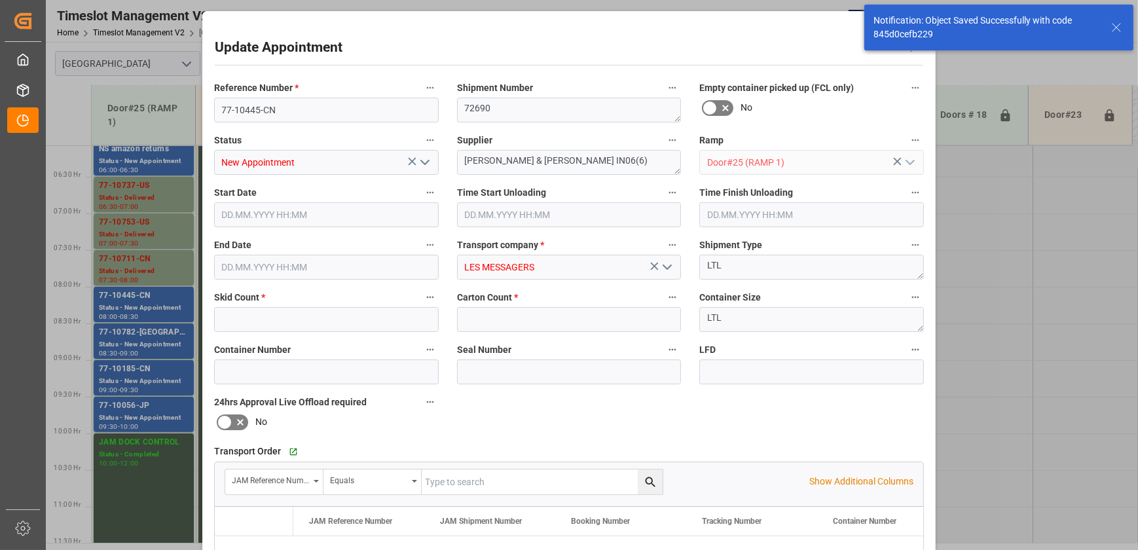
type input "1"
type input "30"
type input "[DATE] 08:00"
type input "[DATE] 08:30"
type input "[DATE] 22:17"
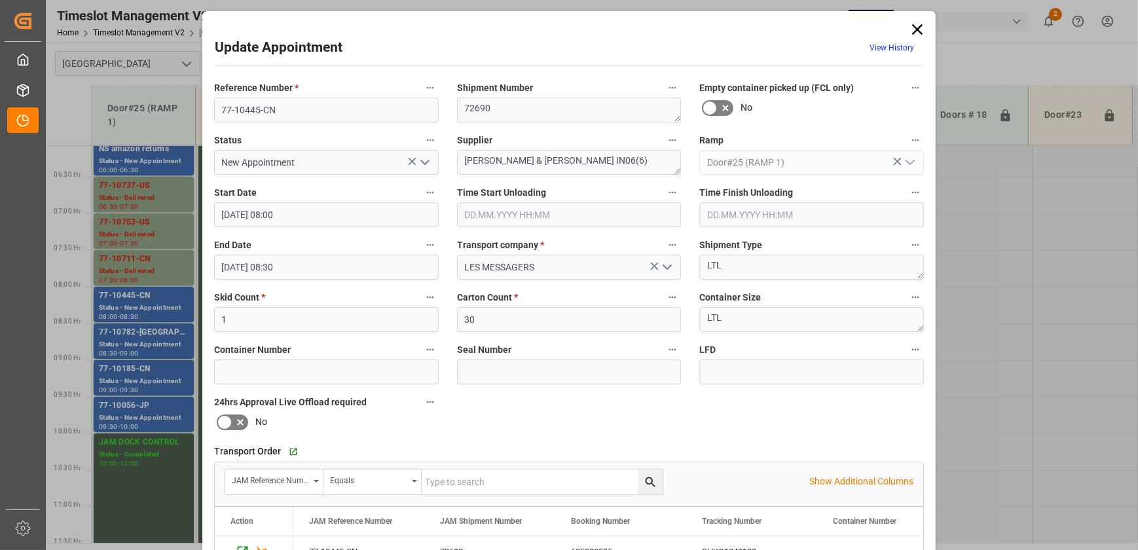
click at [160, 299] on div "Update Appointment View History Reference Number * 77-10445-CN Shipment Number …" at bounding box center [569, 275] width 1138 height 550
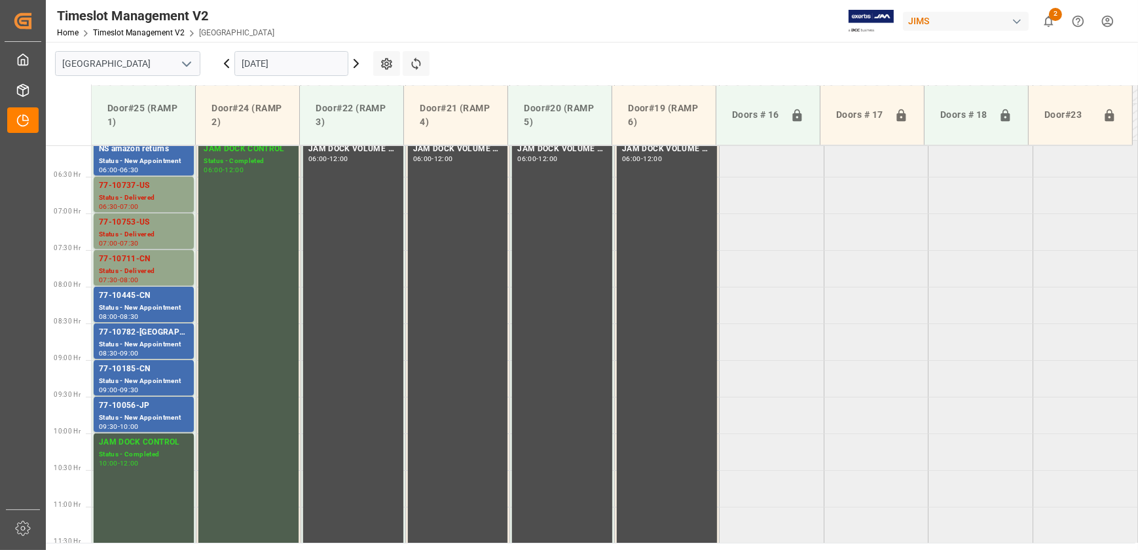
click at [159, 299] on div "77-10445-CN" at bounding box center [144, 295] width 90 height 13
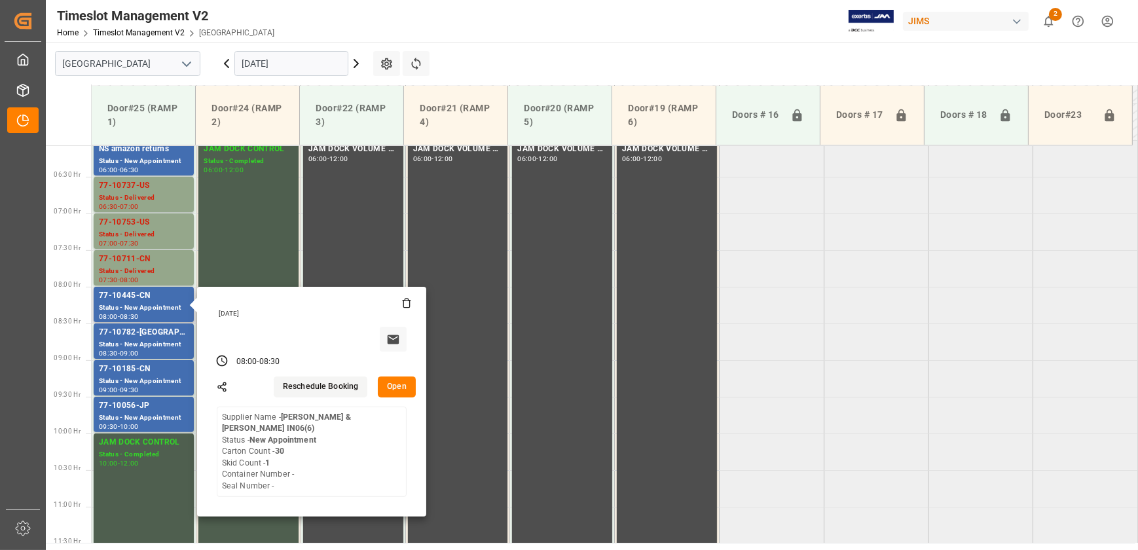
click at [395, 384] on button "Open" at bounding box center [397, 387] width 38 height 21
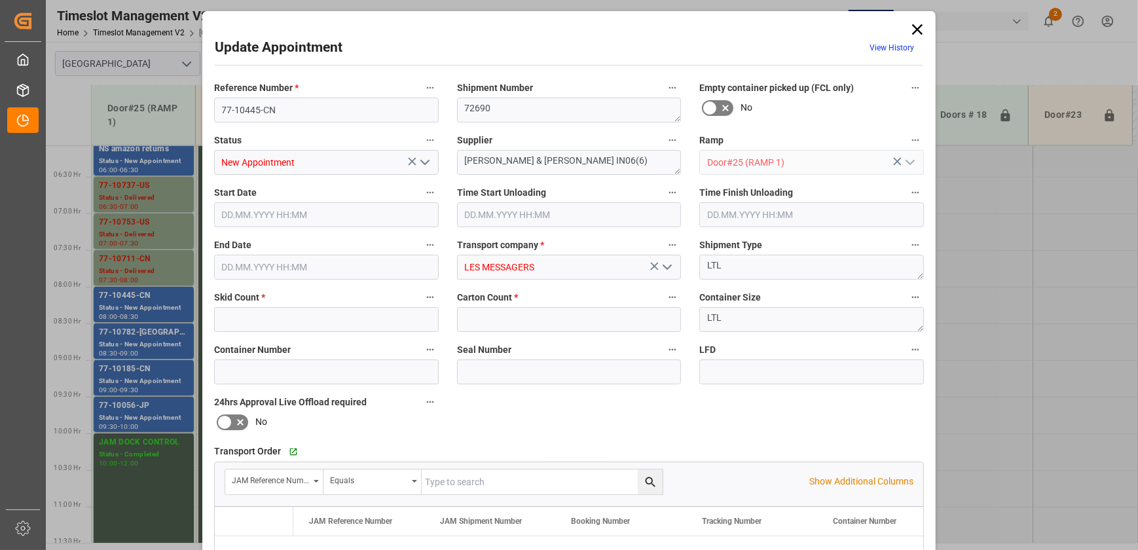
type input "1"
type input "30"
type input "[DATE] 08:00"
type input "[DATE] 08:30"
type input "[DATE] 22:17"
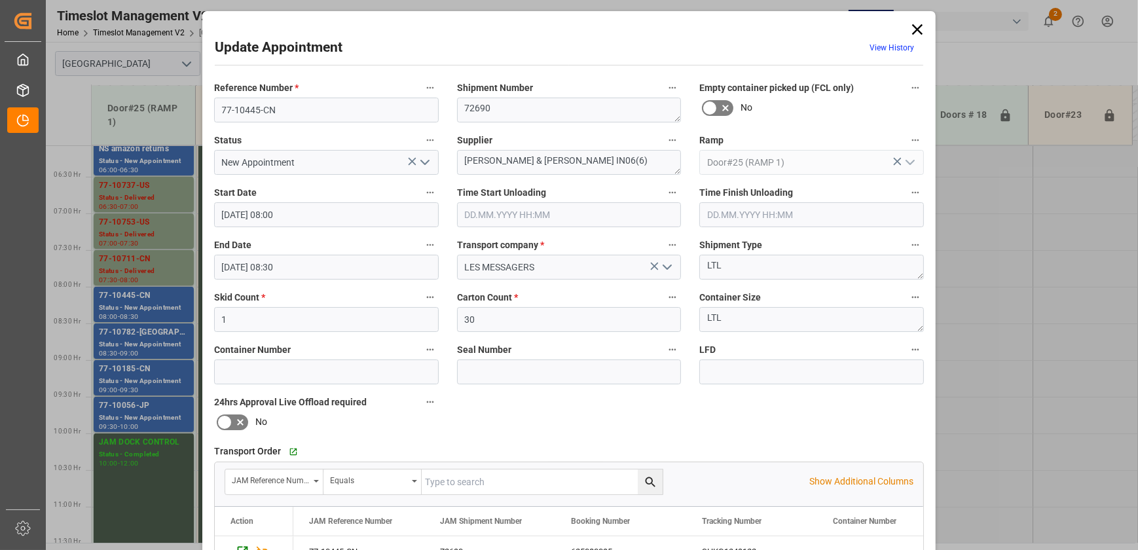
click at [430, 164] on icon "open menu" at bounding box center [425, 163] width 16 height 16
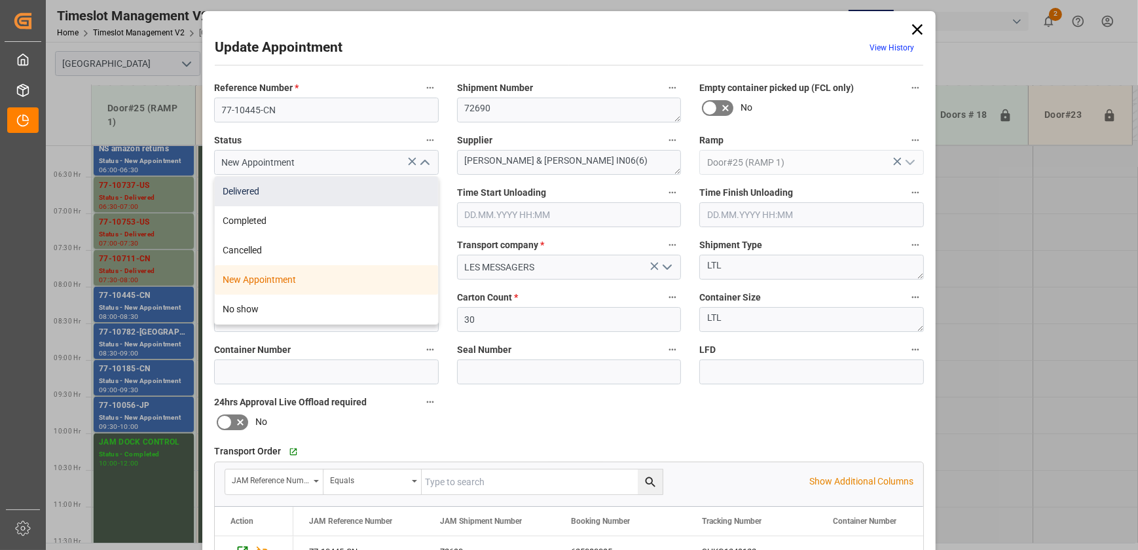
click at [399, 193] on div "Delivered" at bounding box center [326, 191] width 223 height 29
type input "Delivered"
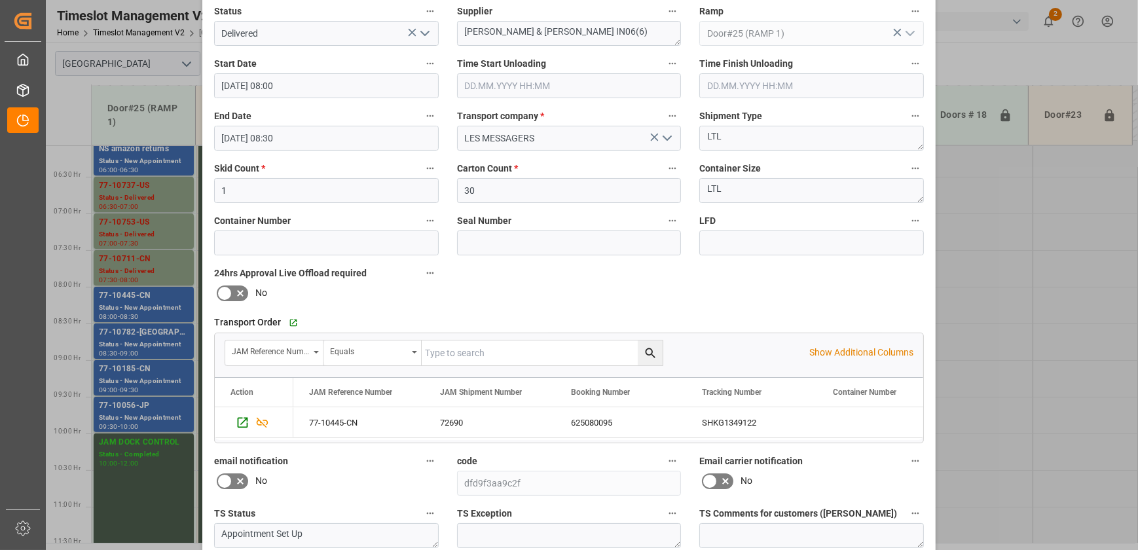
scroll to position [245, 0]
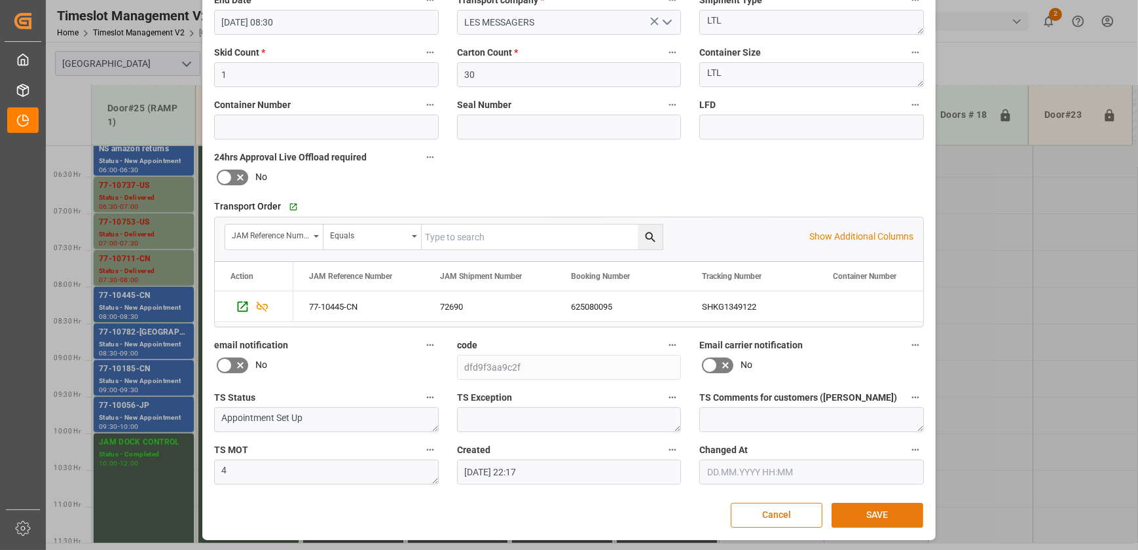
click at [864, 519] on button "SAVE" at bounding box center [878, 515] width 92 height 25
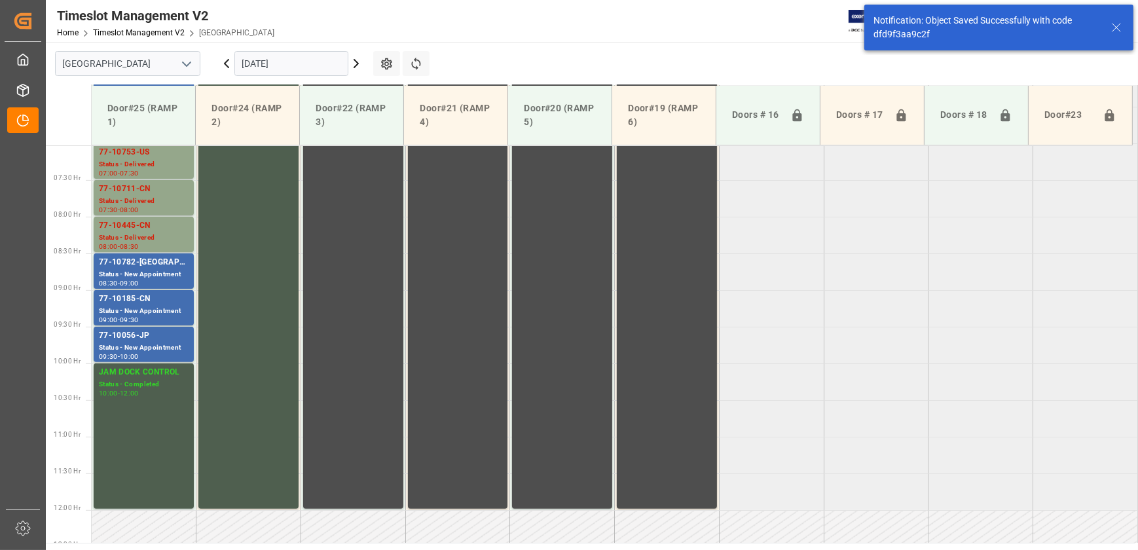
scroll to position [518, 0]
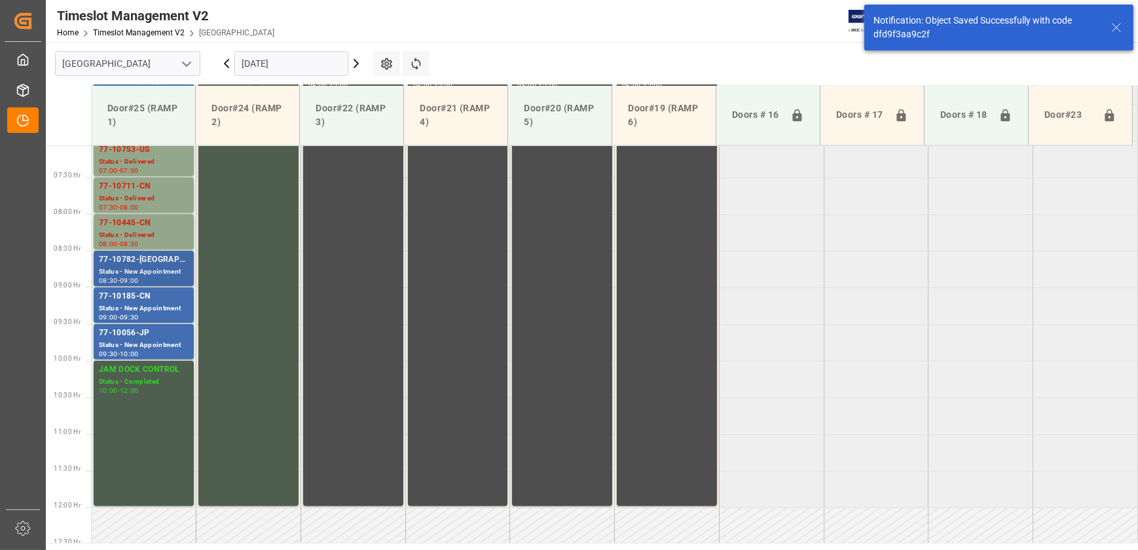
click at [168, 261] on div "77-10782-[GEOGRAPHIC_DATA]" at bounding box center [144, 259] width 90 height 13
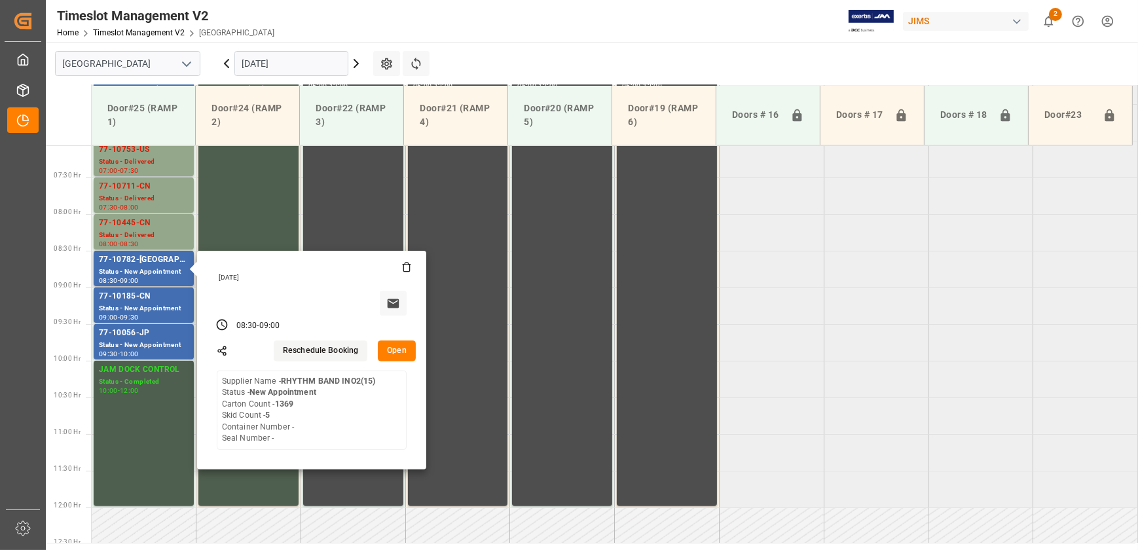
click at [379, 356] on button "Open" at bounding box center [397, 351] width 38 height 21
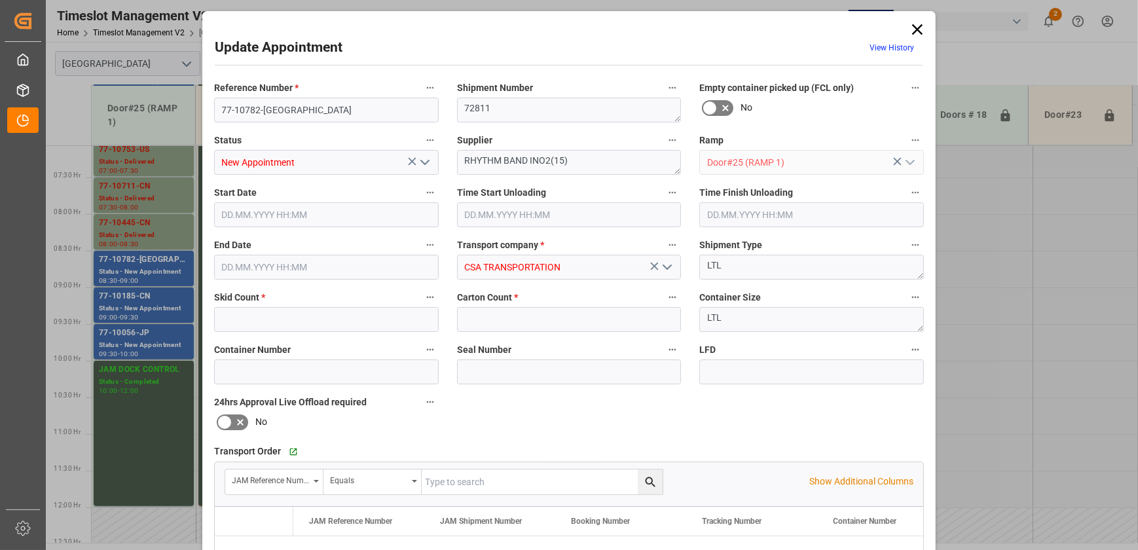
type input "5"
type input "1369"
type input "[DATE] 08:30"
type input "[DATE] 09:00"
type input "[DATE] 14:35"
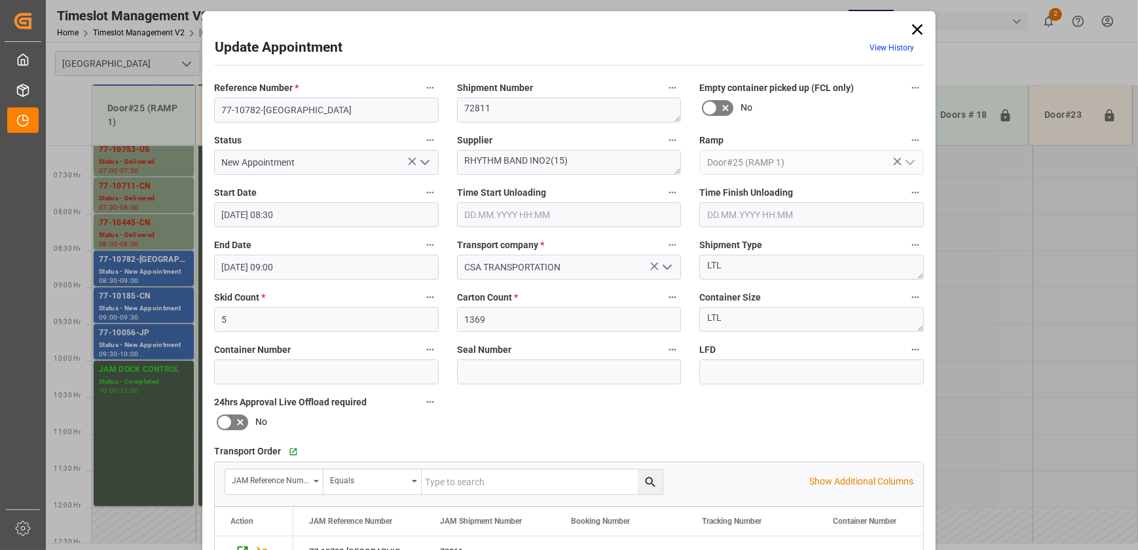
click at [422, 162] on icon "open menu" at bounding box center [425, 163] width 16 height 16
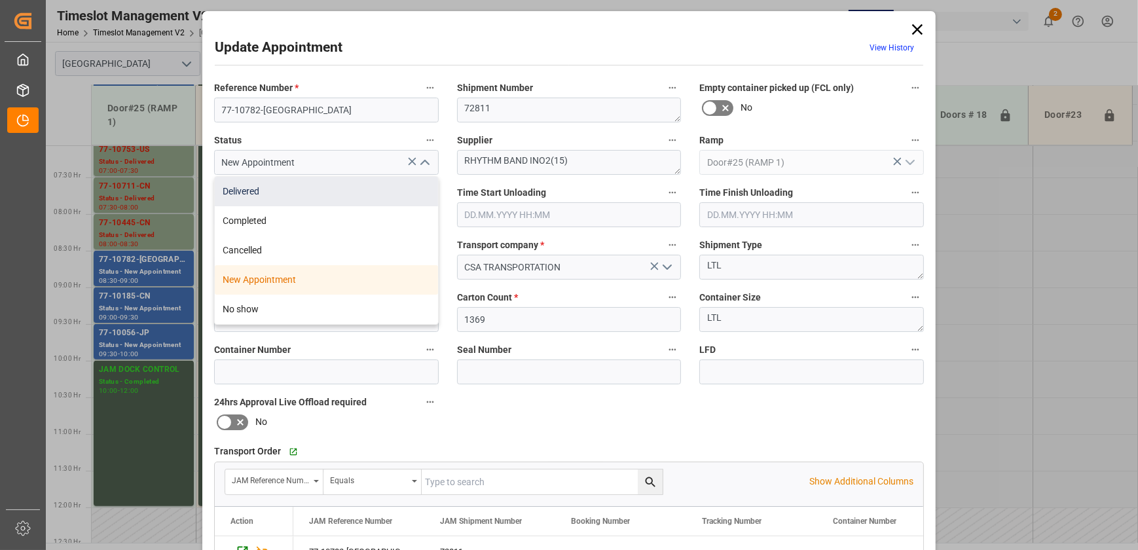
click at [382, 189] on div "Delivered" at bounding box center [326, 191] width 223 height 29
type input "Delivered"
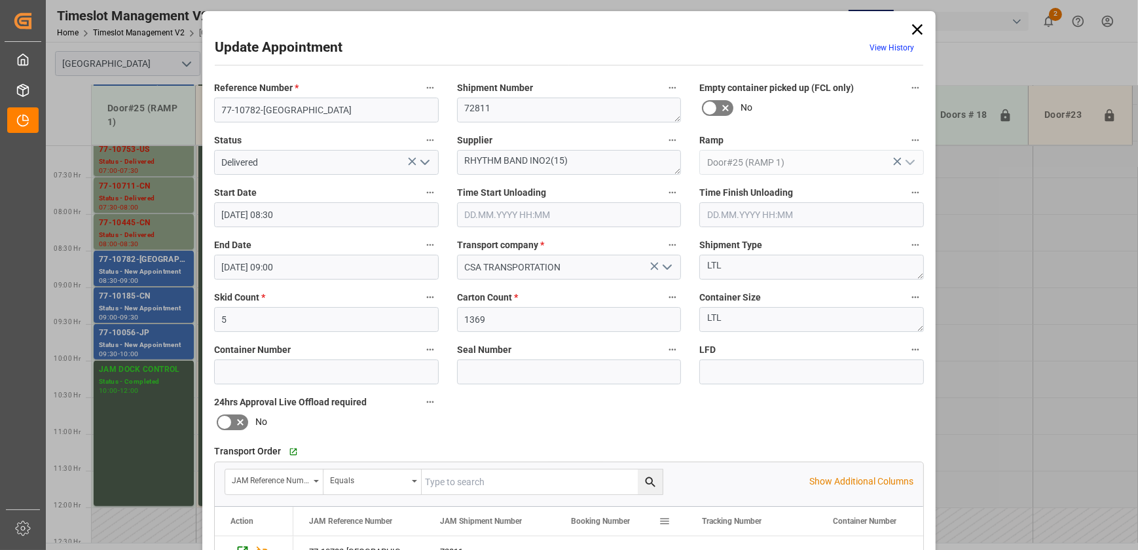
scroll to position [245, 0]
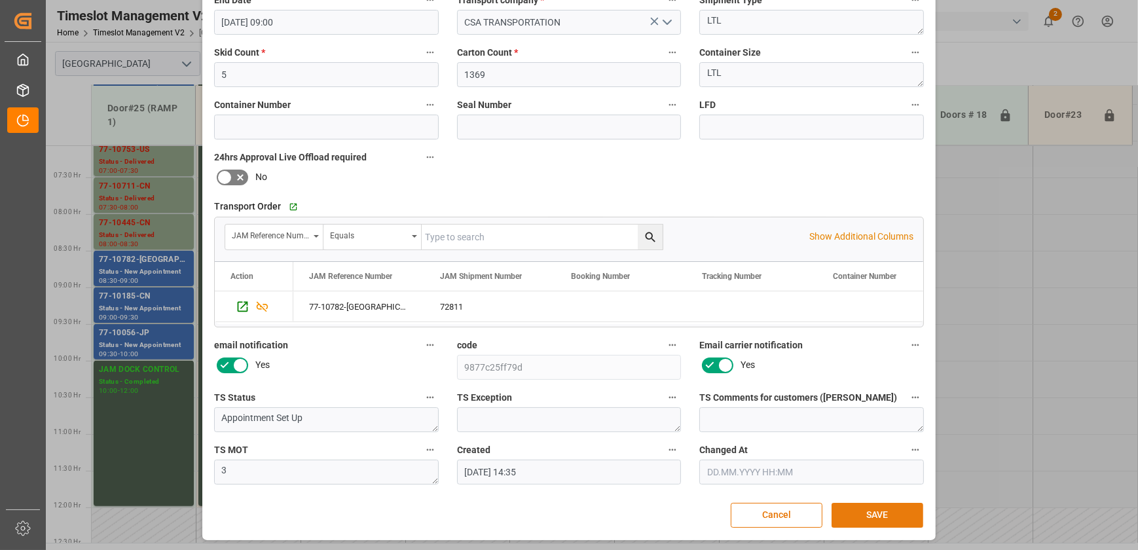
click at [896, 510] on button "SAVE" at bounding box center [878, 515] width 92 height 25
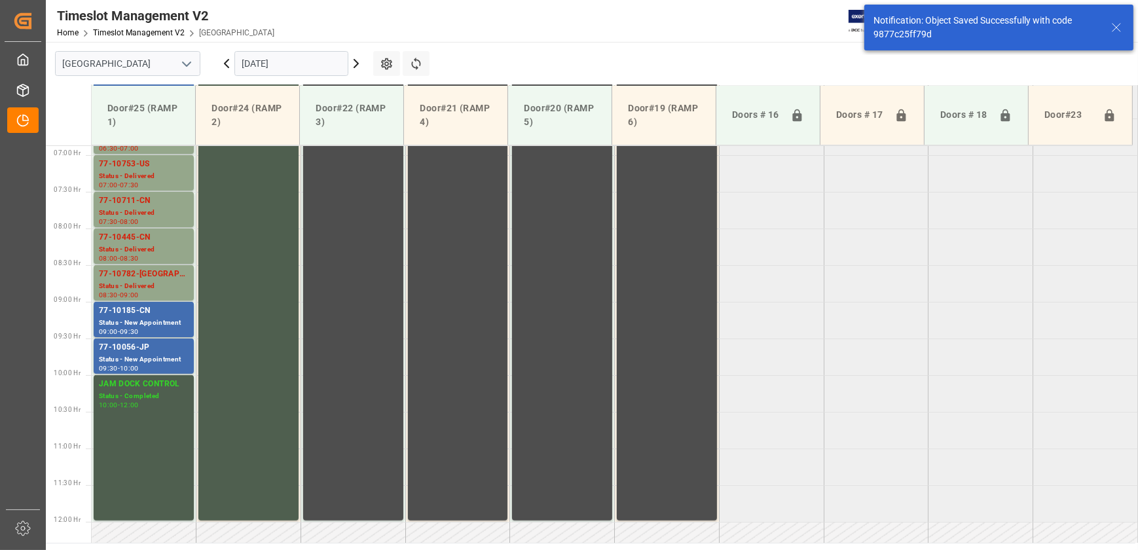
scroll to position [518, 0]
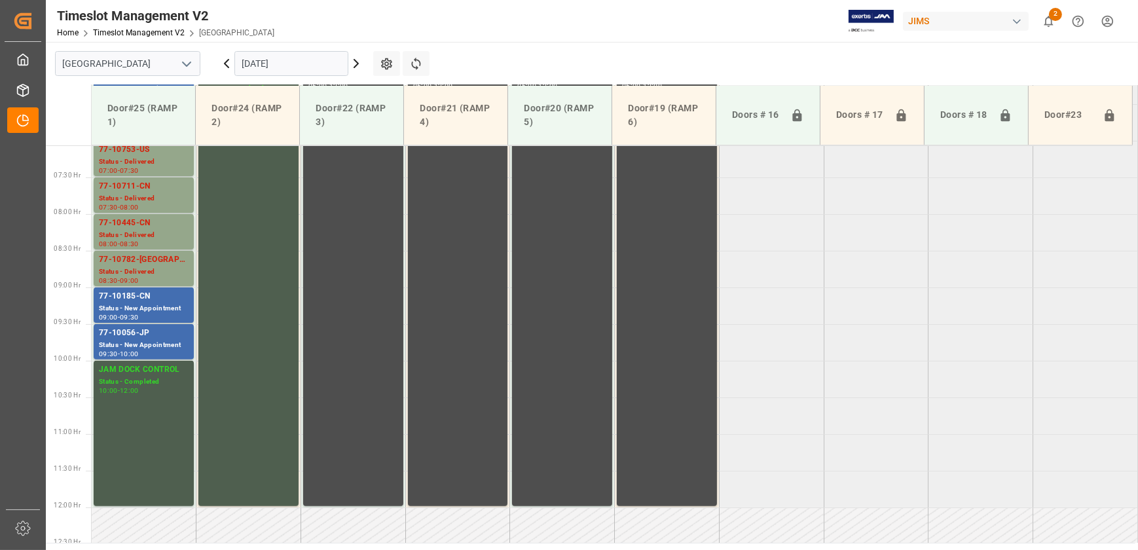
click at [355, 62] on icon at bounding box center [356, 64] width 16 height 16
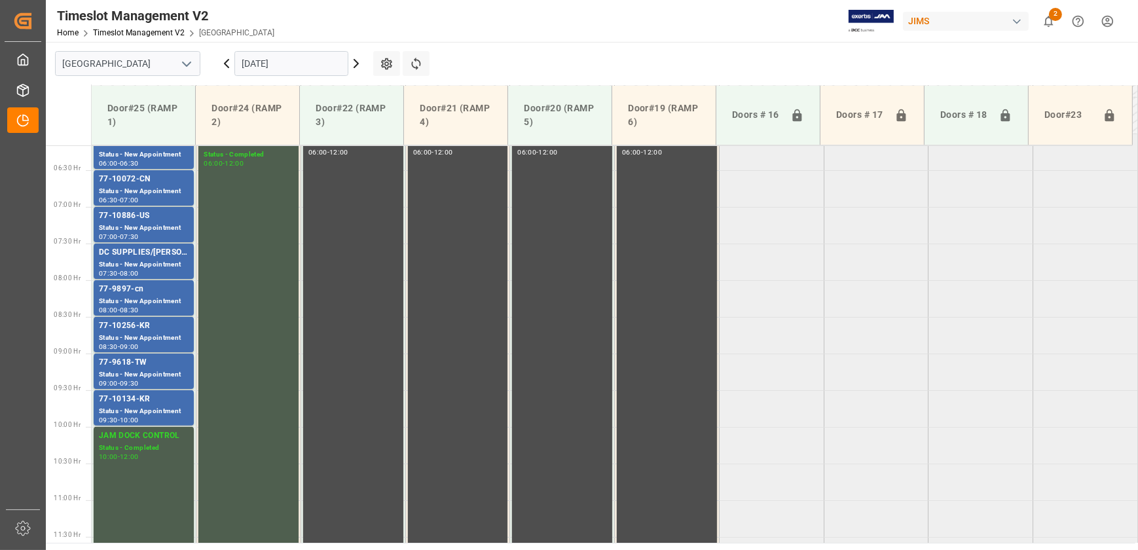
scroll to position [441, 0]
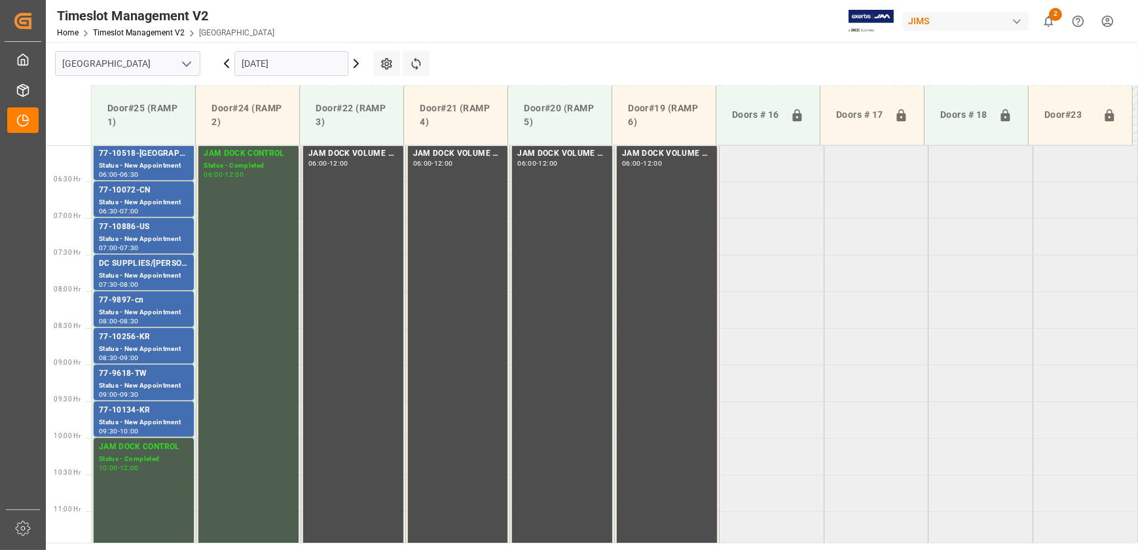
click at [357, 57] on icon at bounding box center [356, 64] width 16 height 16
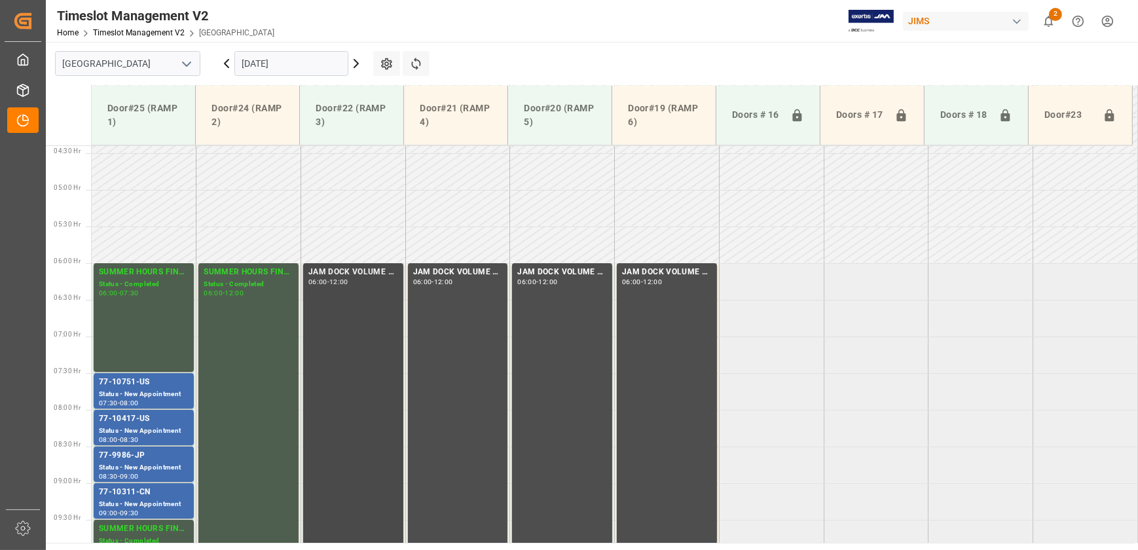
scroll to position [322, 0]
click at [327, 62] on input "[DATE]" at bounding box center [291, 63] width 114 height 25
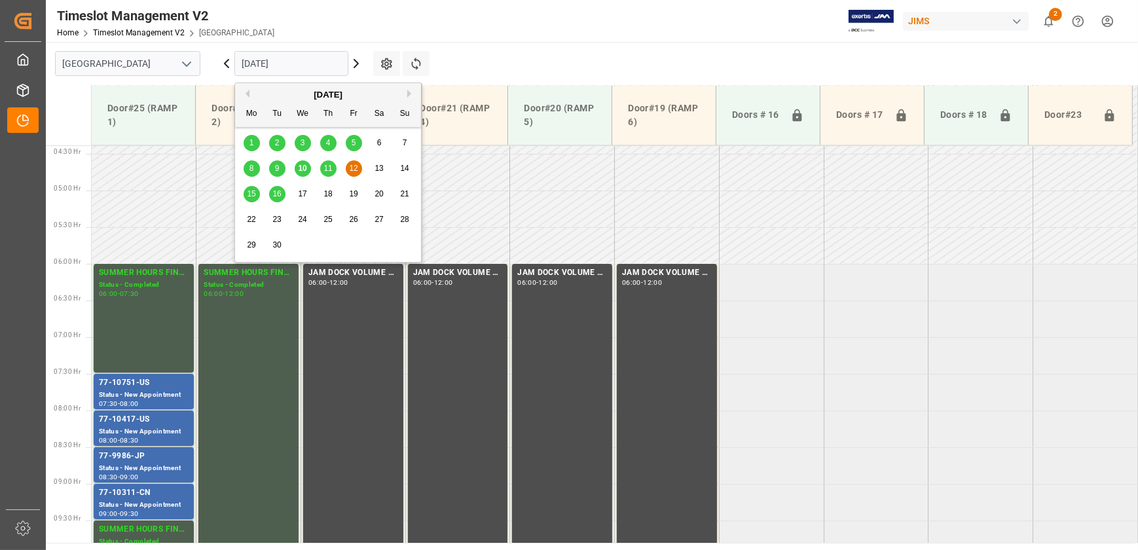
click at [277, 191] on span "16" at bounding box center [276, 193] width 9 height 9
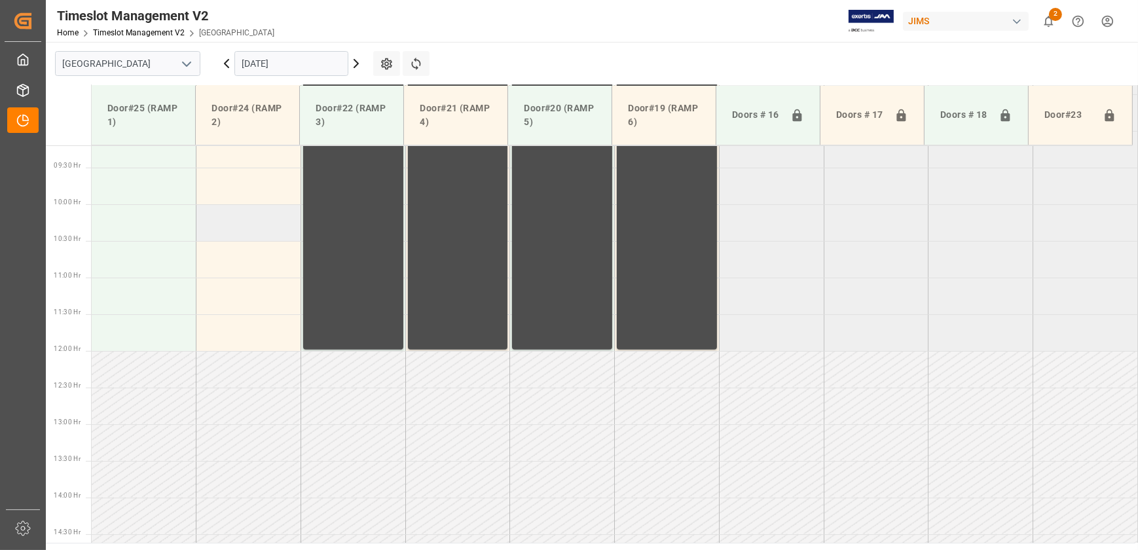
scroll to position [739, 0]
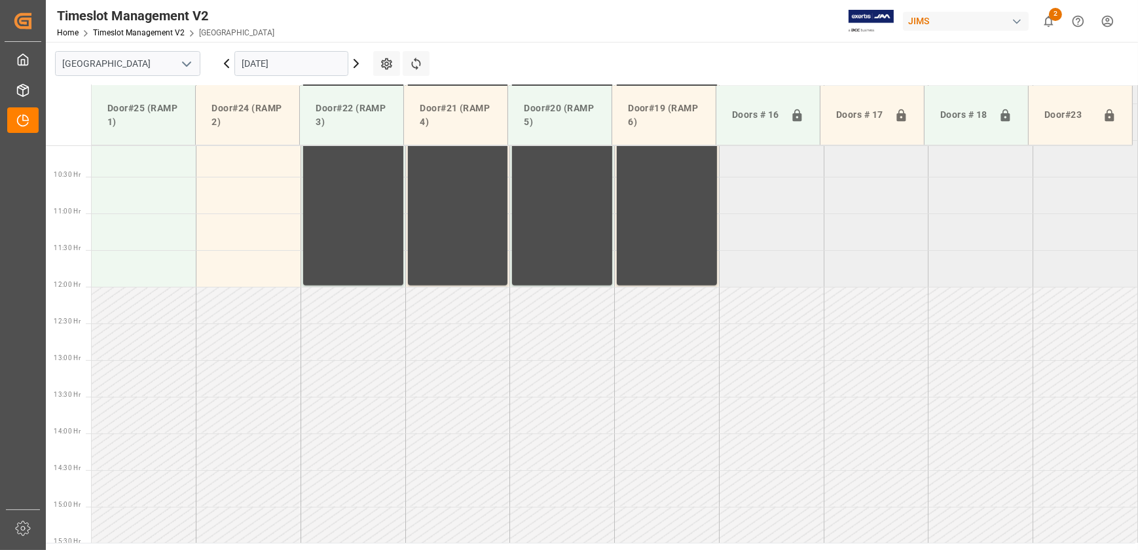
click at [289, 60] on input "[DATE]" at bounding box center [291, 63] width 114 height 25
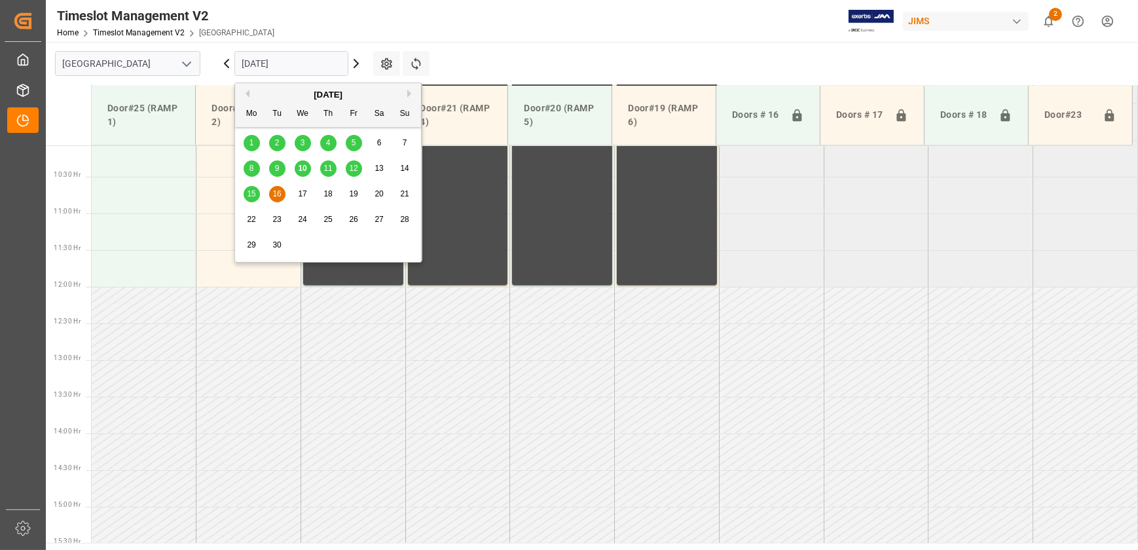
click at [247, 189] on span "15" at bounding box center [251, 193] width 9 height 9
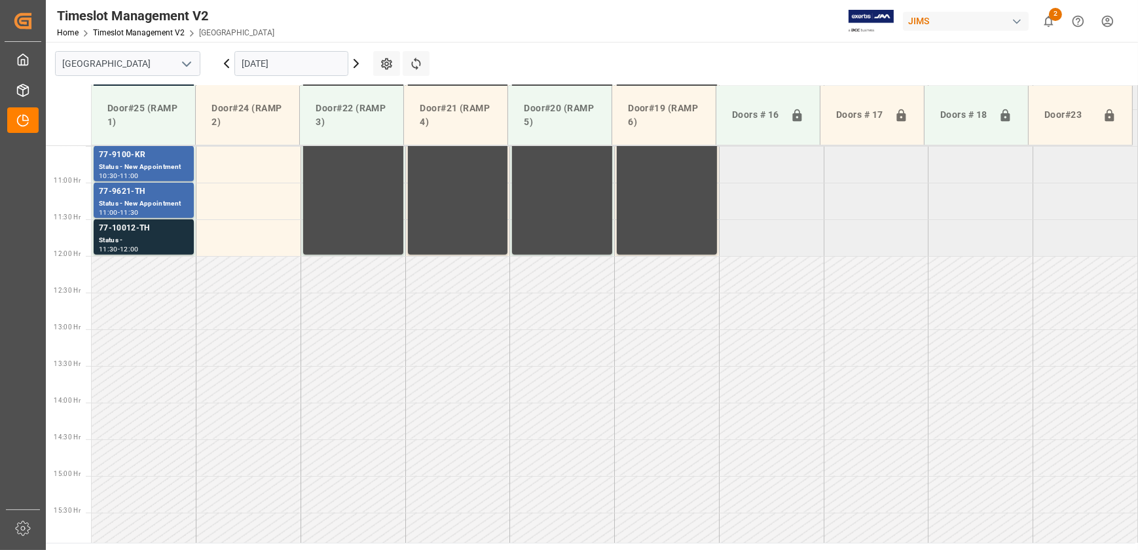
scroll to position [777, 0]
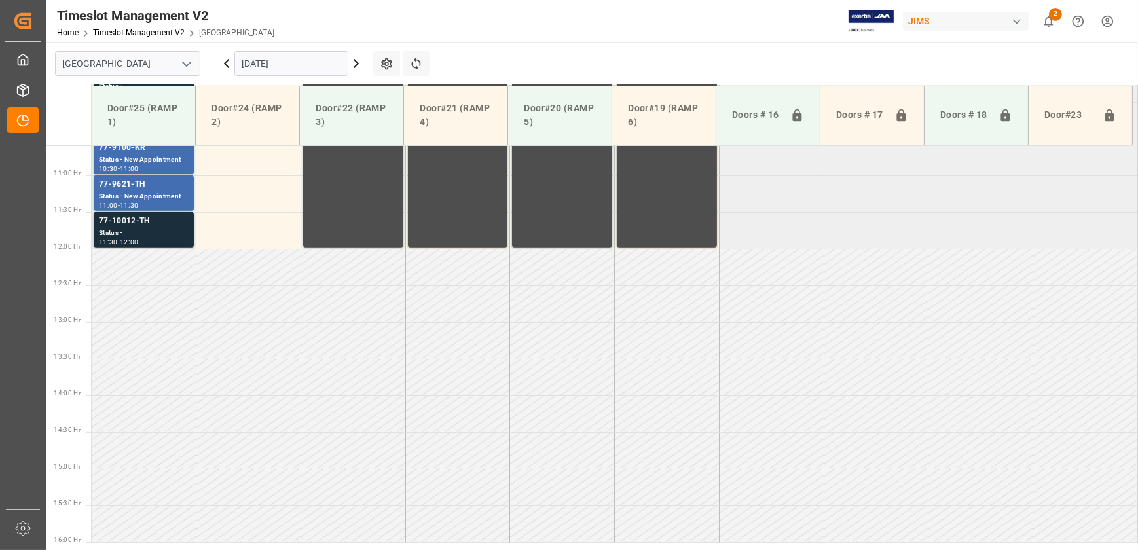
click at [147, 223] on div "77-10012-TH" at bounding box center [144, 221] width 90 height 13
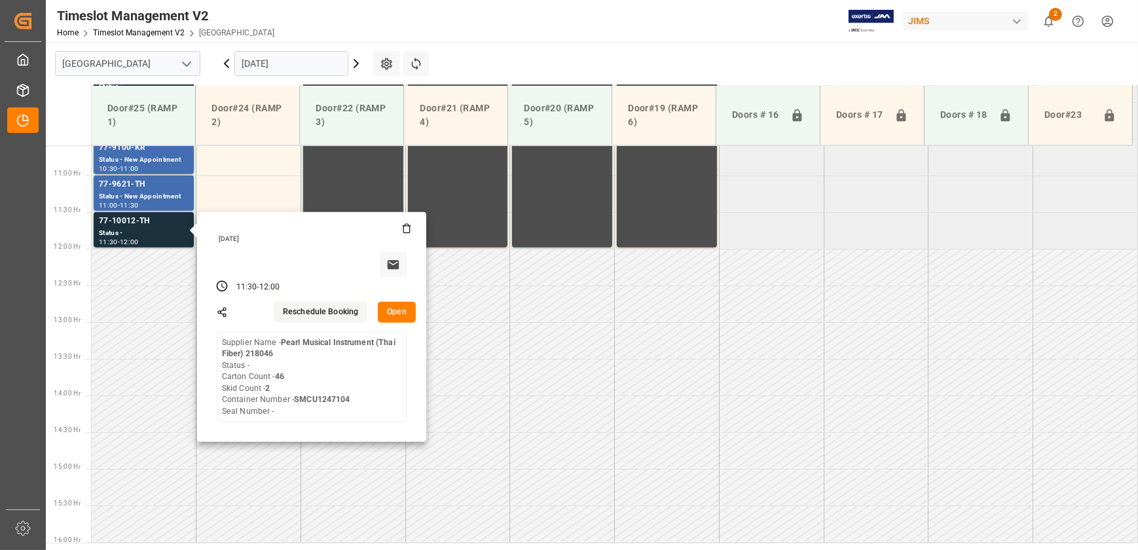
click at [396, 311] on button "Open" at bounding box center [397, 312] width 38 height 21
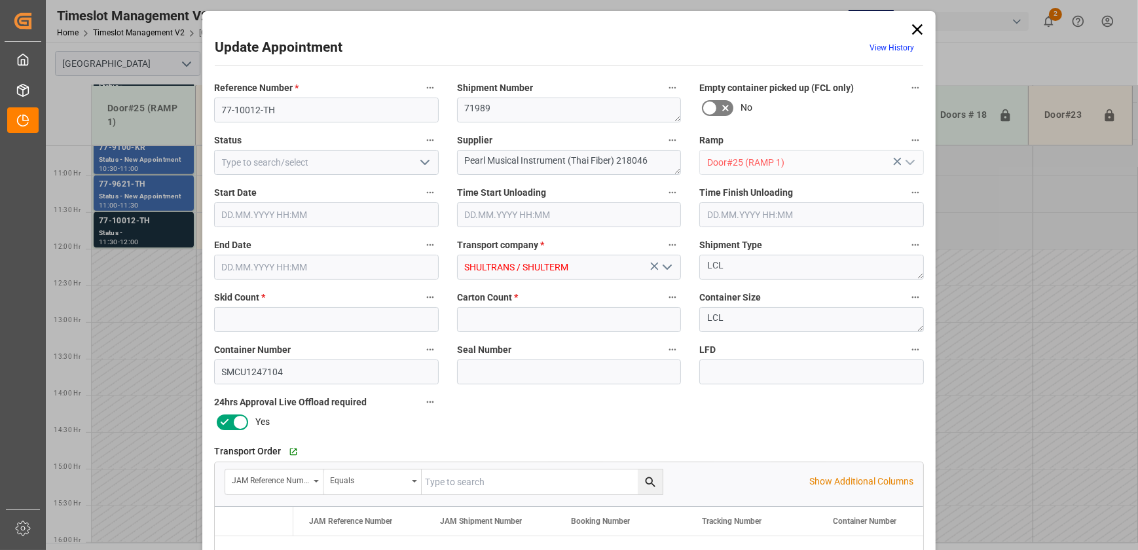
type input "2"
type input "46"
type input "[DATE] 11:30"
type input "[DATE] 12:00"
type input "[DATE] 12:22"
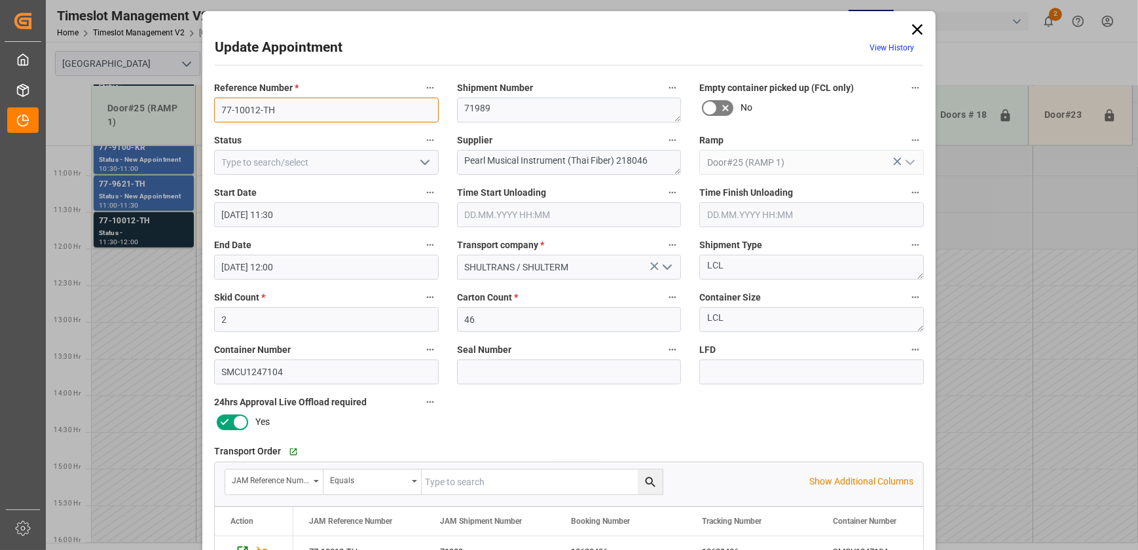
click at [269, 109] on input "77-10012-TH" at bounding box center [326, 110] width 225 height 25
paste input "77-10012-TH"
type input "77-10012-TH"
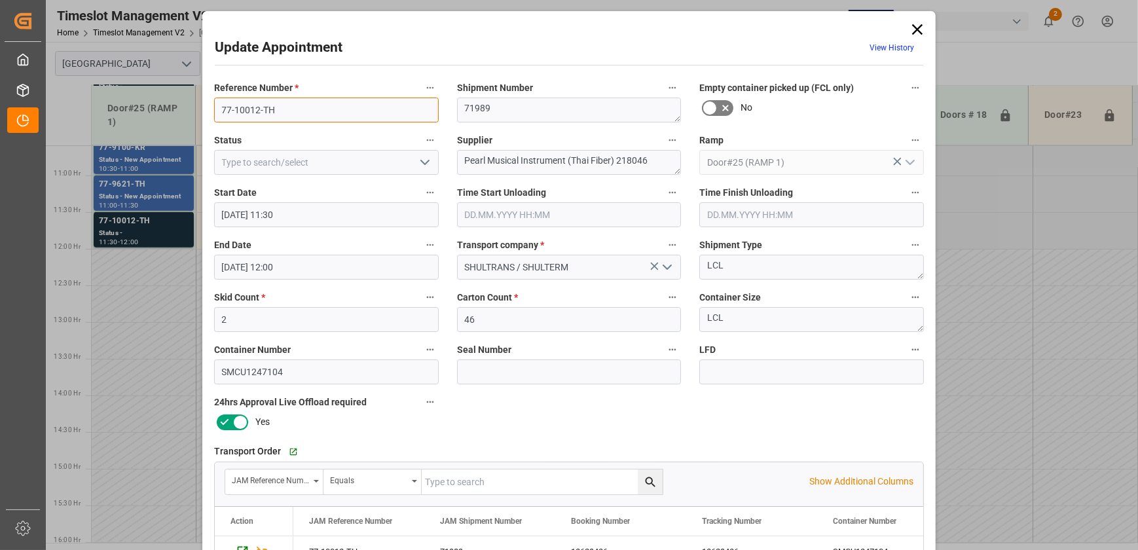
click at [284, 109] on input "77-10012-TH" at bounding box center [326, 110] width 225 height 25
click at [533, 487] on input "text" at bounding box center [542, 482] width 241 height 25
paste input "77-10012-TH"
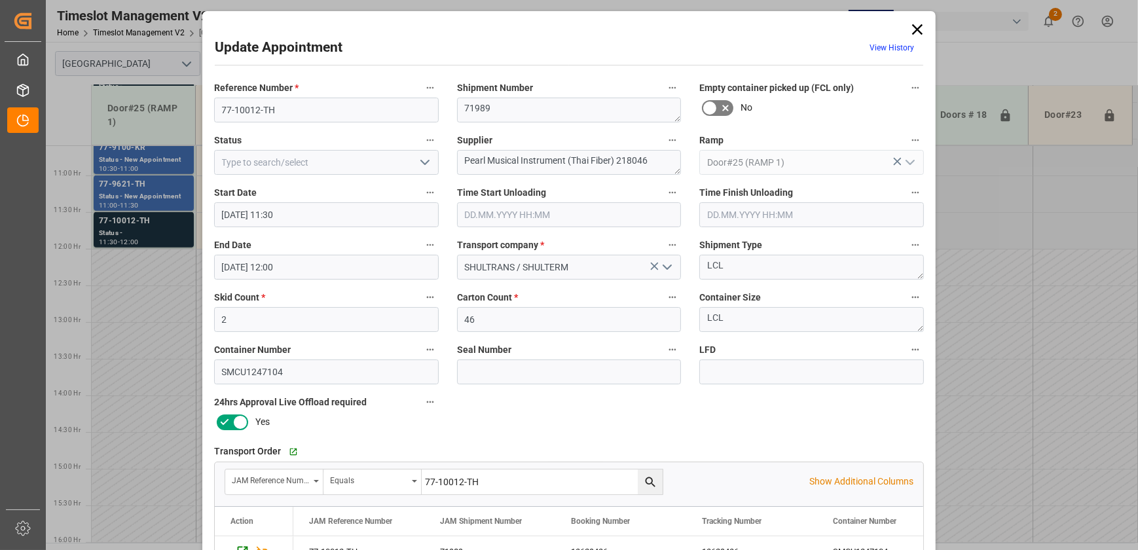
type input "77-10012-TH"
click at [654, 477] on icon "search button" at bounding box center [651, 482] width 14 height 14
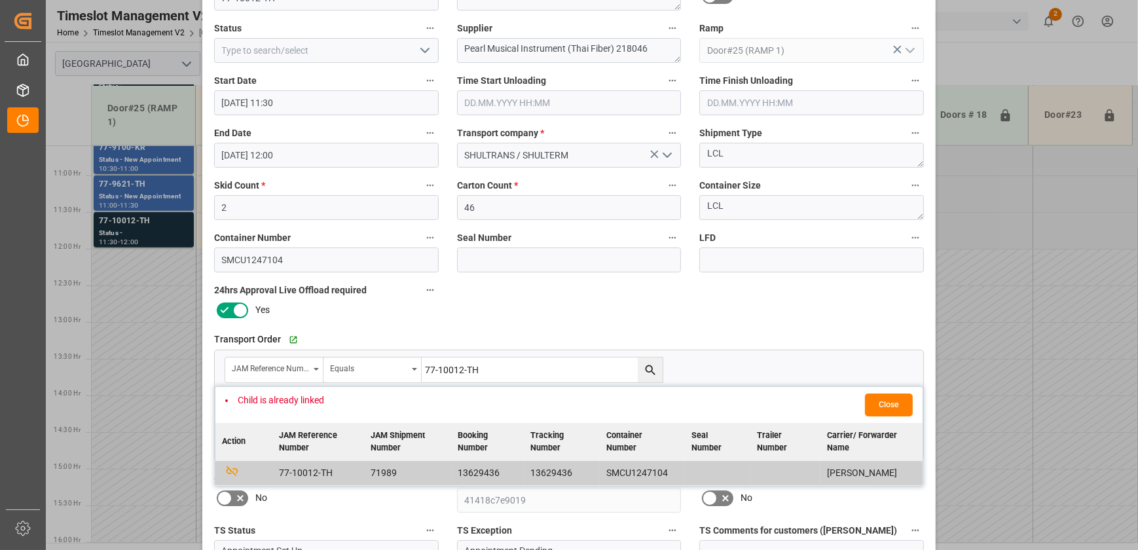
scroll to position [0, 0]
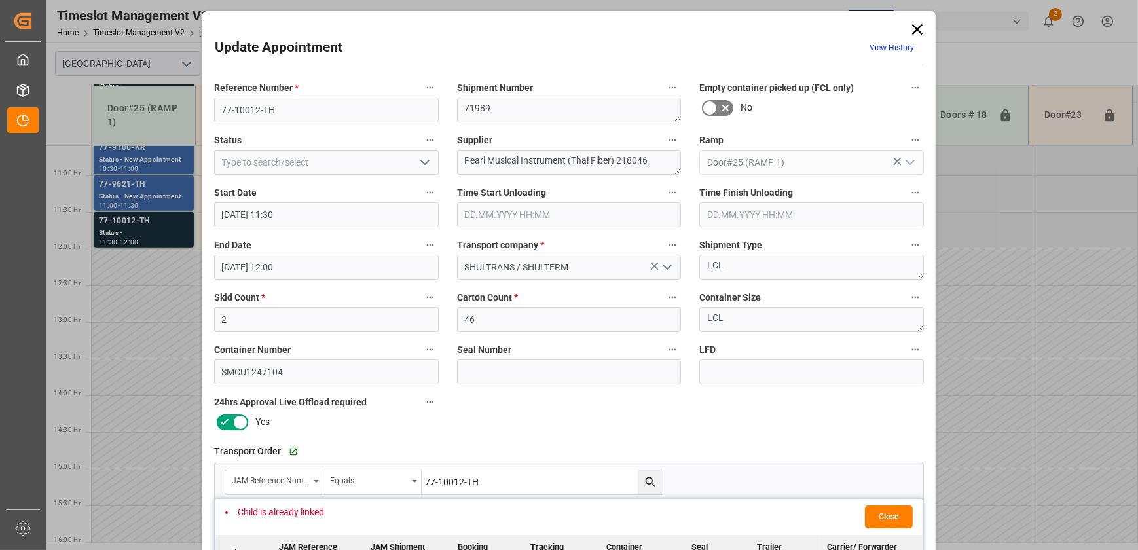
click at [916, 29] on icon at bounding box center [917, 29] width 10 height 10
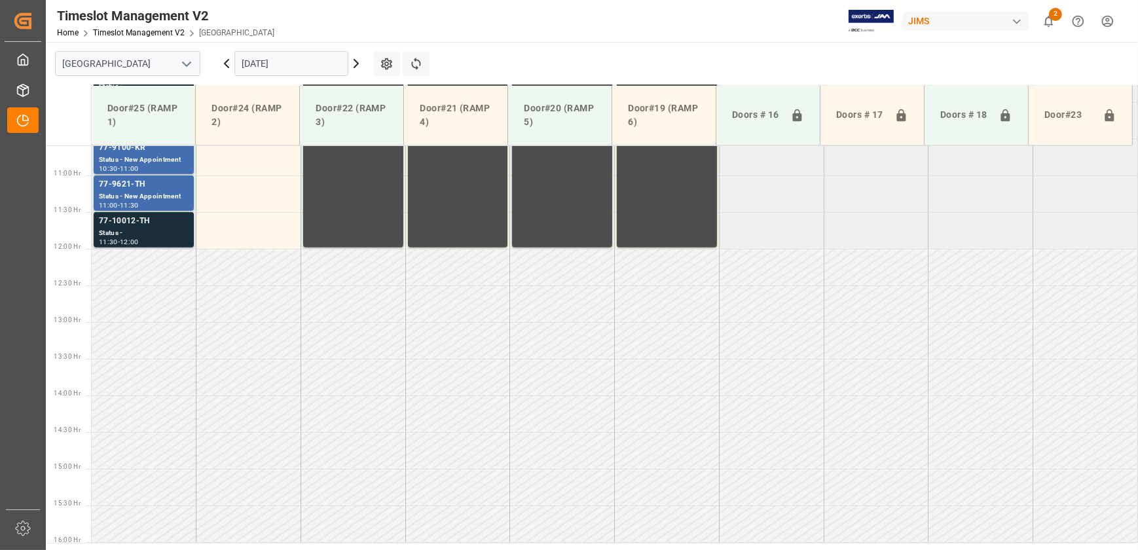
click at [110, 234] on div "Status -" at bounding box center [144, 233] width 90 height 11
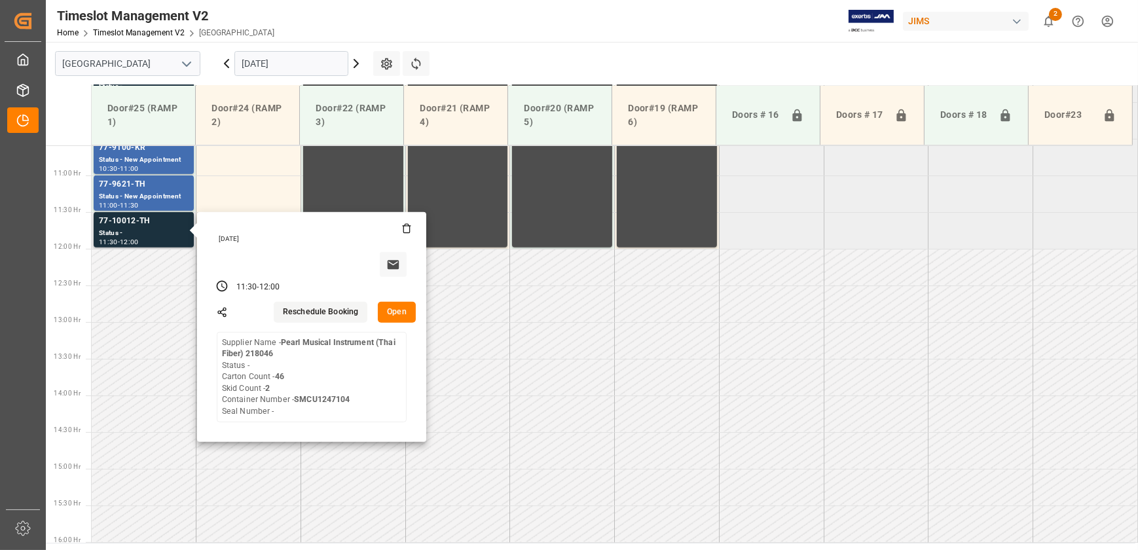
click at [398, 311] on button "Open" at bounding box center [397, 312] width 38 height 21
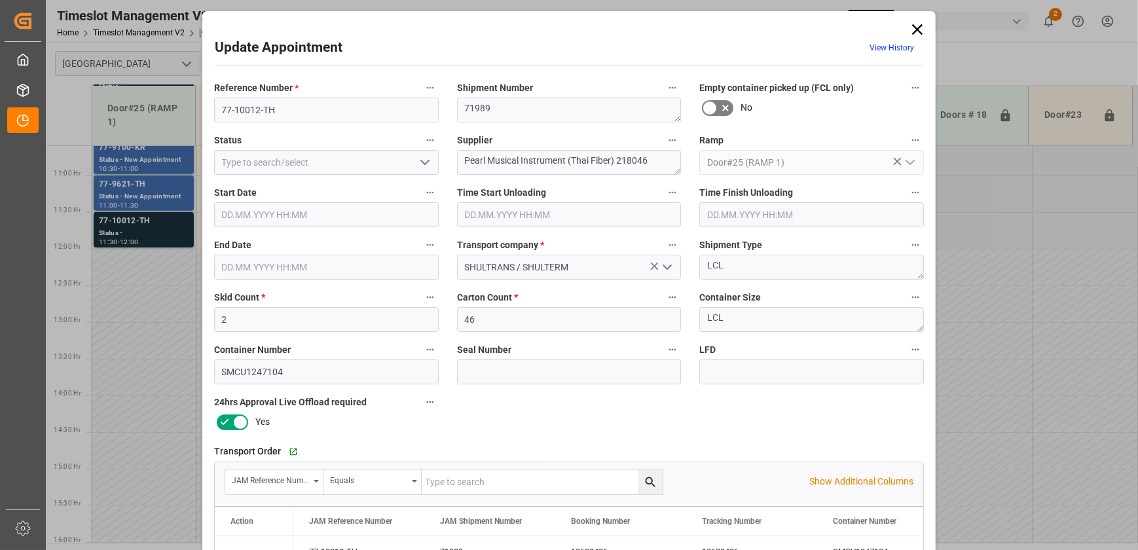
type input "[DATE] 11:30"
type input "[DATE] 12:00"
type input "[DATE] 12:22"
drag, startPoint x: 486, startPoint y: 153, endPoint x: 667, endPoint y: 162, distance: 181.6
click at [667, 162] on textarea "Pearl Musical Instrument (Thai Fiber) 218046" at bounding box center [569, 162] width 225 height 25
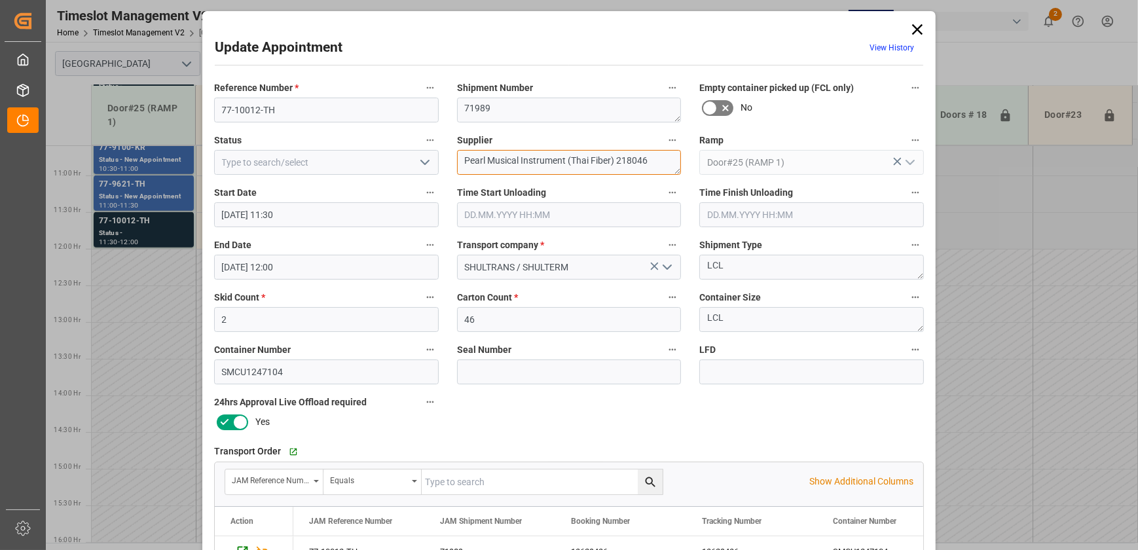
click at [555, 168] on textarea "Pearl Musical Instrument (Thai Fiber) 218046" at bounding box center [569, 162] width 225 height 25
click at [727, 157] on div "Reference Number * 77-10012-TH Shipment Number 71989 Empty container picked up …" at bounding box center [569, 405] width 728 height 660
click at [568, 160] on textarea "Pearl Musical INO1(" at bounding box center [569, 162] width 225 height 25
type textarea "Pearl Musical INO1(17)"
click at [611, 443] on div "Transport Order   Go to Shipment Tracking Grid" at bounding box center [569, 452] width 710 height 20
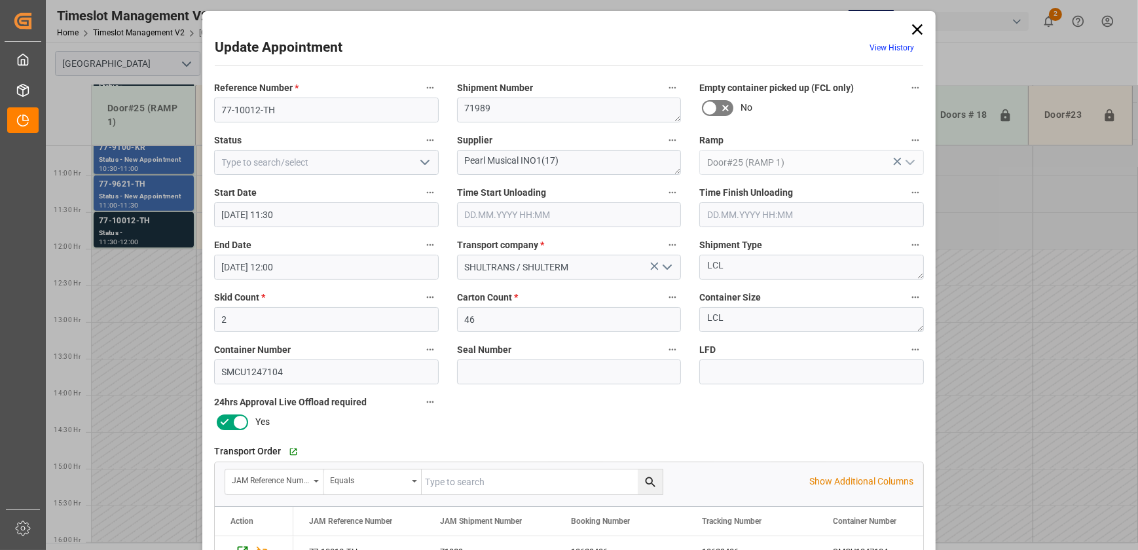
click at [429, 163] on icon "open menu" at bounding box center [425, 163] width 16 height 16
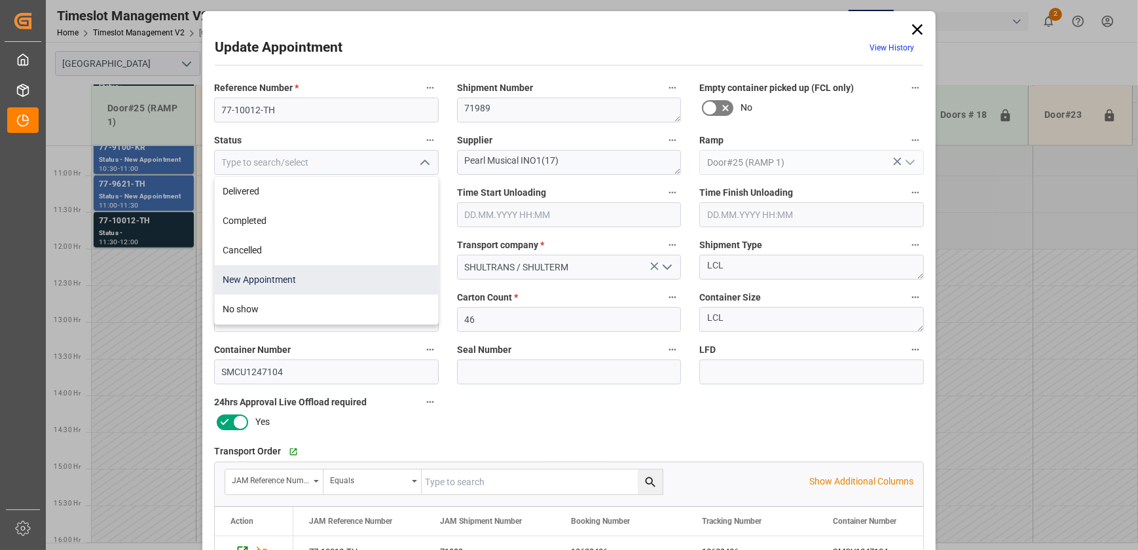
click at [320, 274] on div "New Appointment" at bounding box center [326, 279] width 223 height 29
type input "New Appointment"
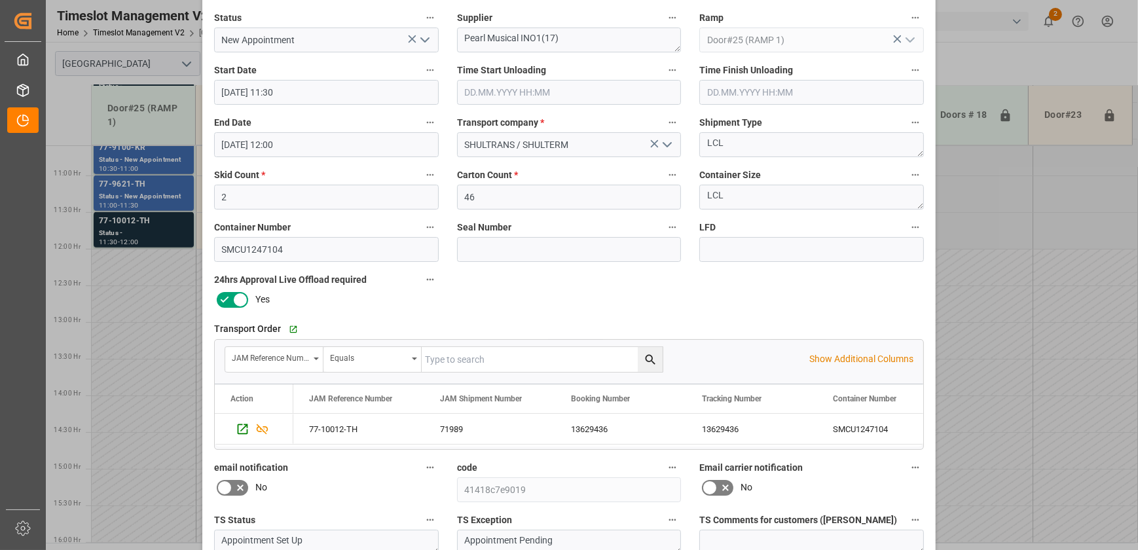
scroll to position [245, 0]
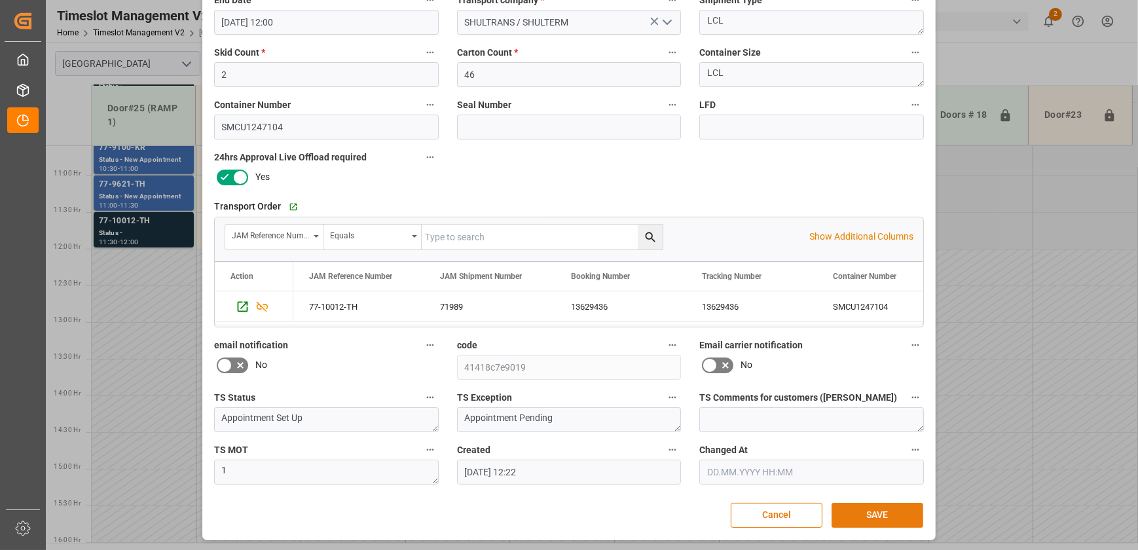
click at [864, 511] on button "SAVE" at bounding box center [878, 515] width 92 height 25
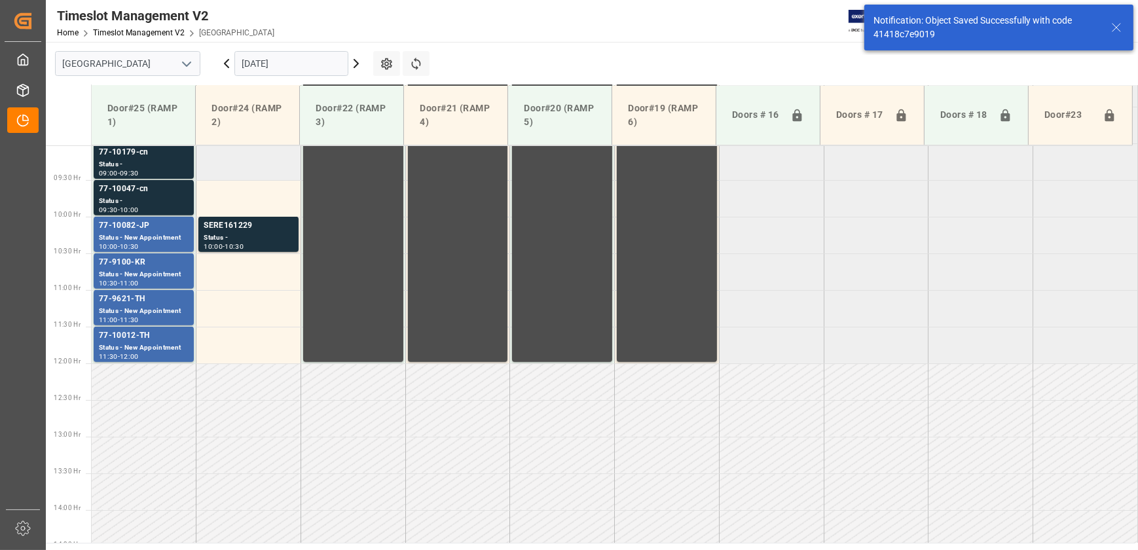
scroll to position [500, 0]
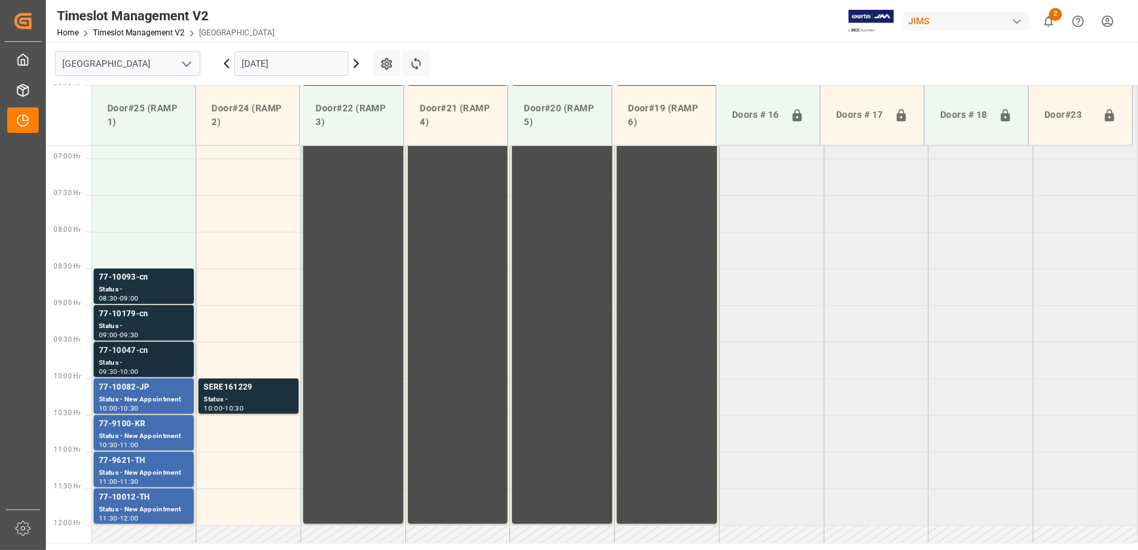
click at [141, 355] on div "77-10047-cn" at bounding box center [144, 350] width 90 height 13
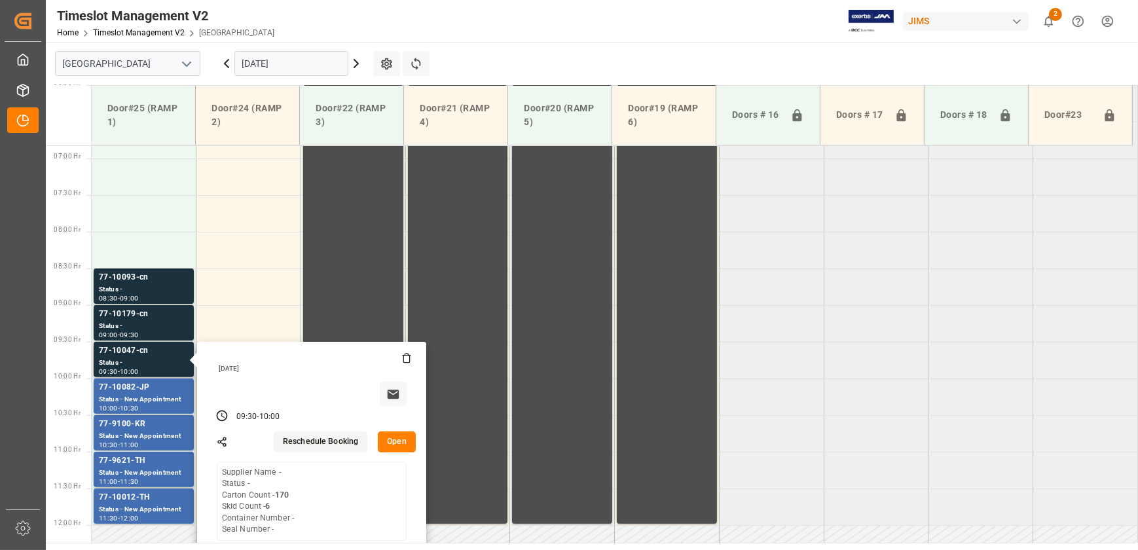
click at [393, 437] on button "Open" at bounding box center [397, 442] width 38 height 21
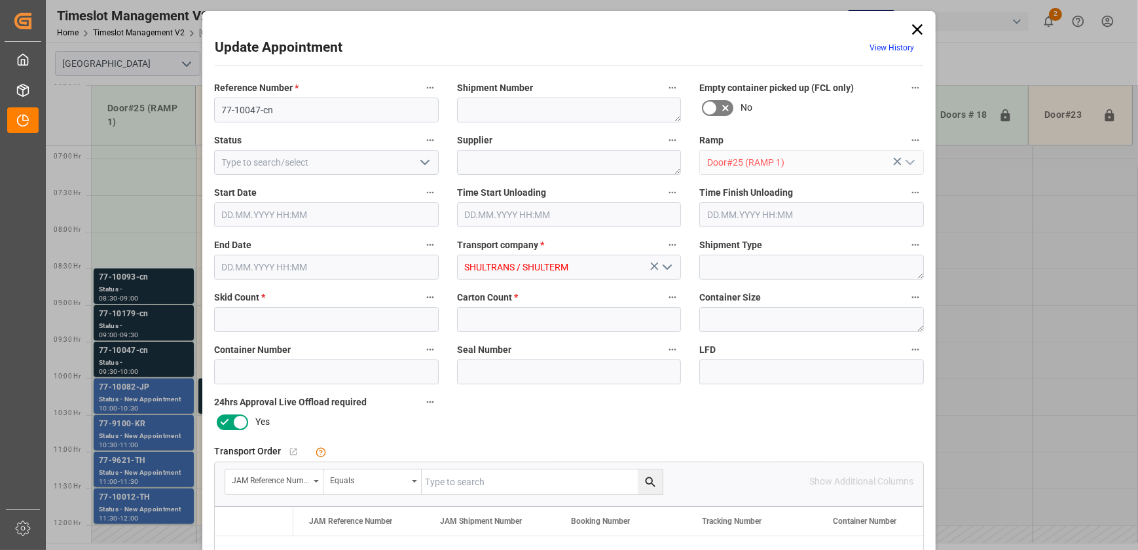
type input "6"
type input "170"
type input "[DATE] 09:30"
type input "[DATE] 10:00"
type input "[DATE] 14:47"
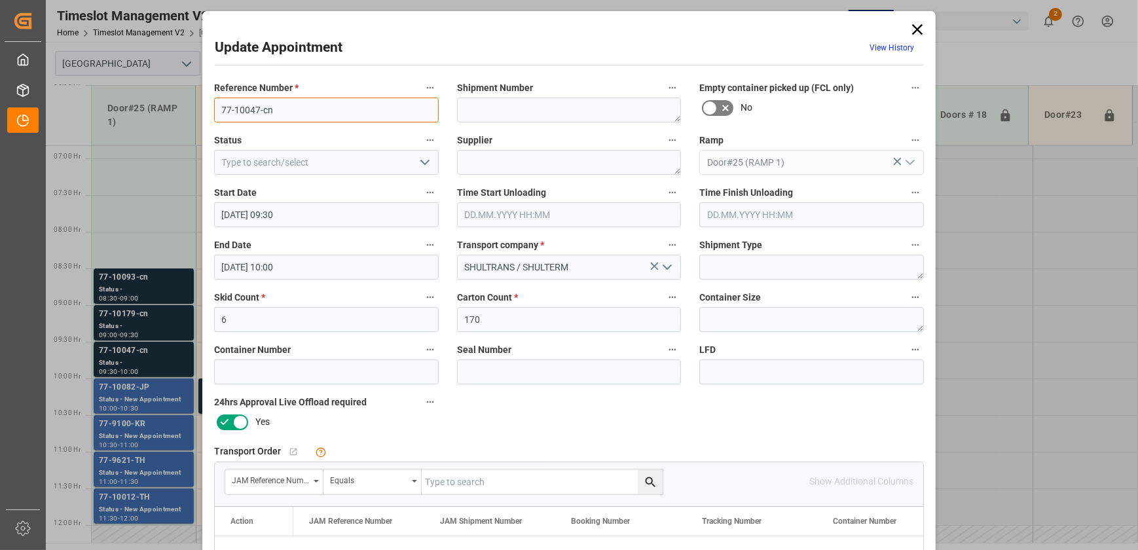
click at [291, 108] on input "77-10047-cn" at bounding box center [326, 110] width 225 height 25
click at [450, 477] on input "text" at bounding box center [542, 482] width 241 height 25
paste input "77-10047-cn"
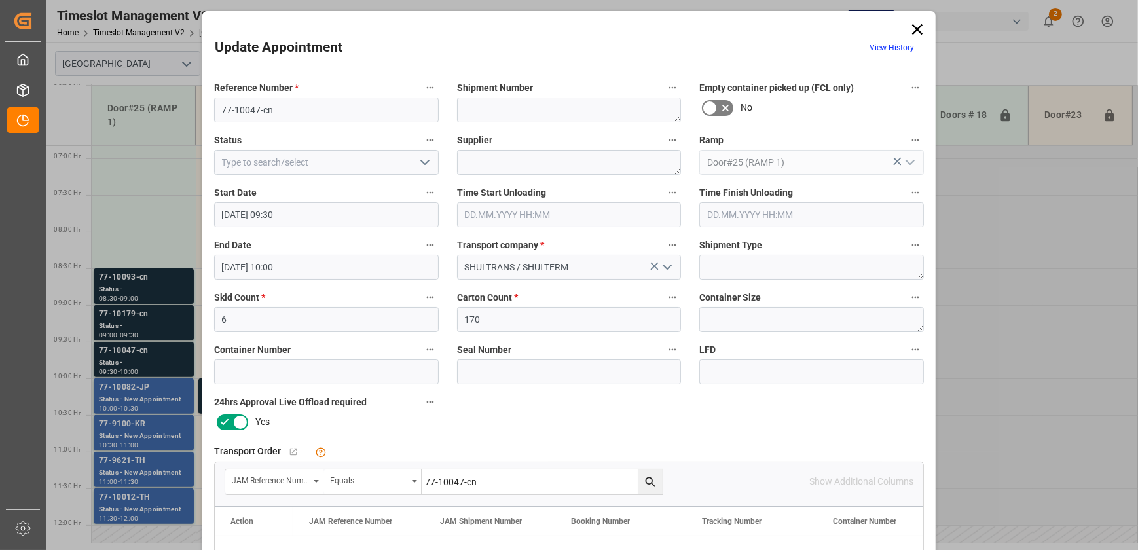
type input "77-10047-cn"
click at [654, 479] on icon "search button" at bounding box center [651, 482] width 14 height 14
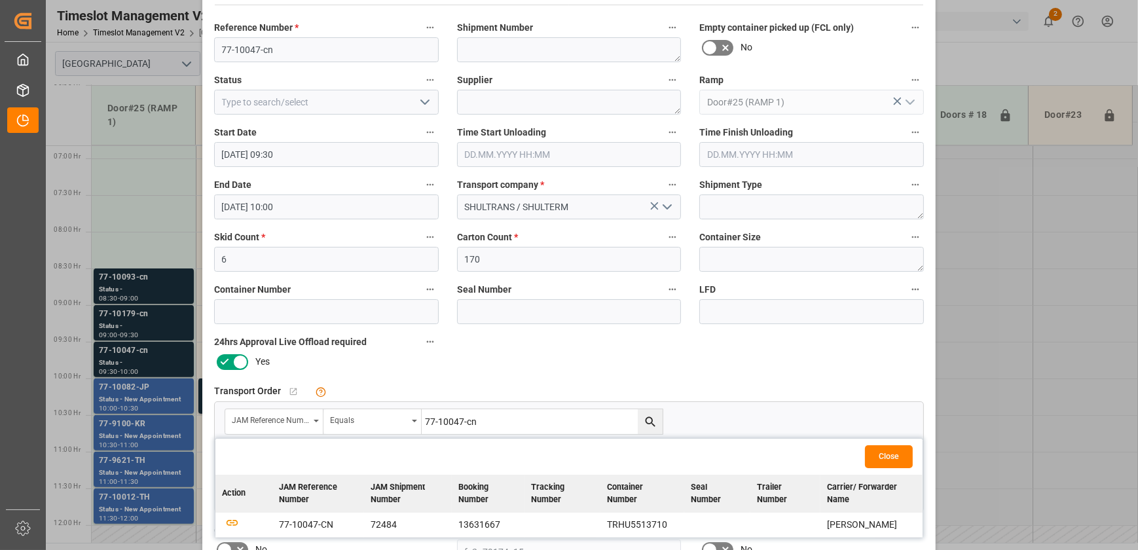
scroll to position [119, 0]
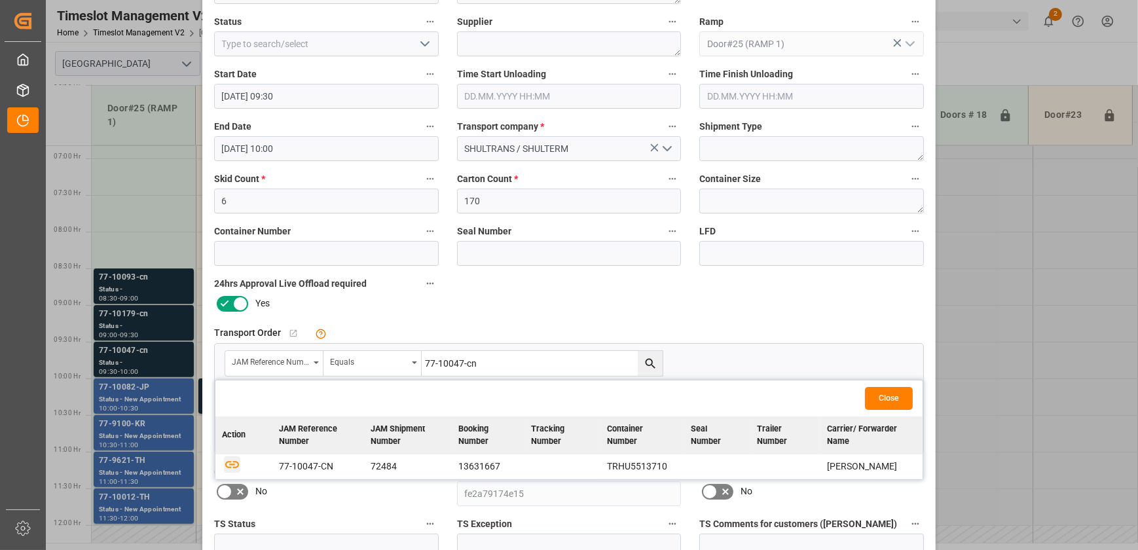
click at [224, 465] on icon "button" at bounding box center [232, 464] width 16 height 16
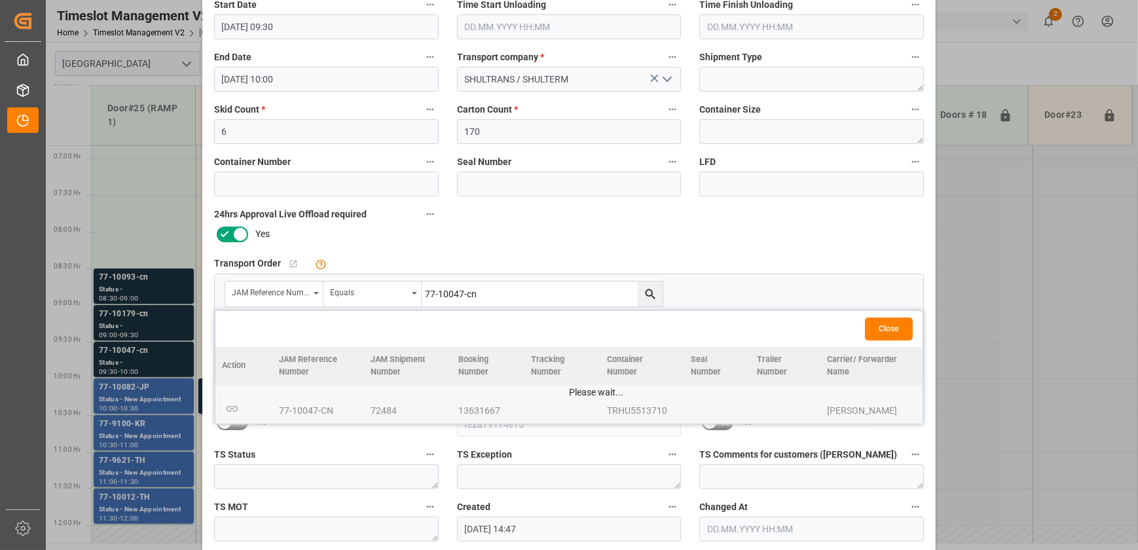
scroll to position [245, 0]
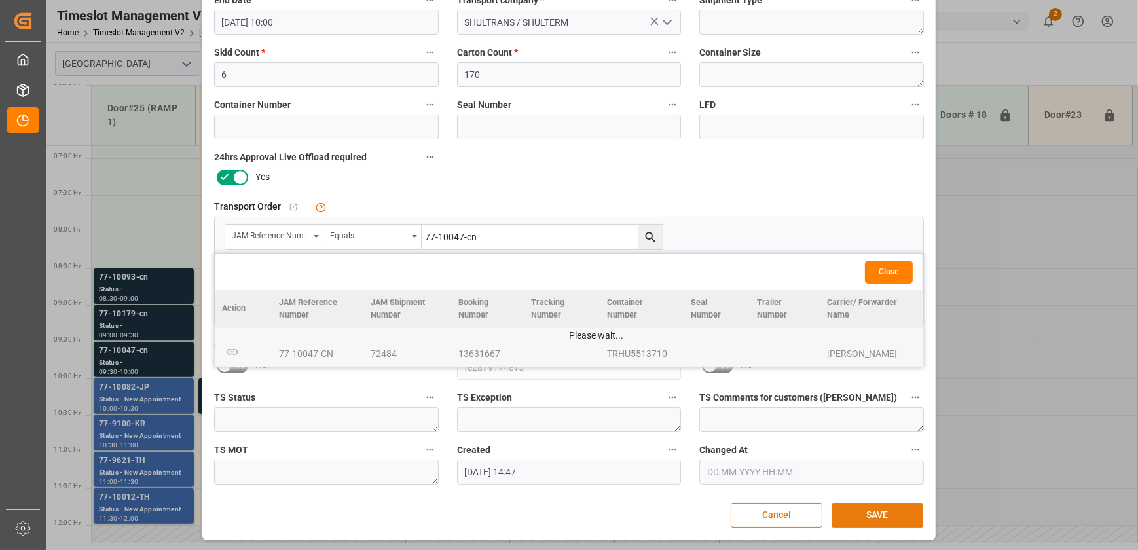
click at [876, 515] on button "SAVE" at bounding box center [878, 515] width 92 height 25
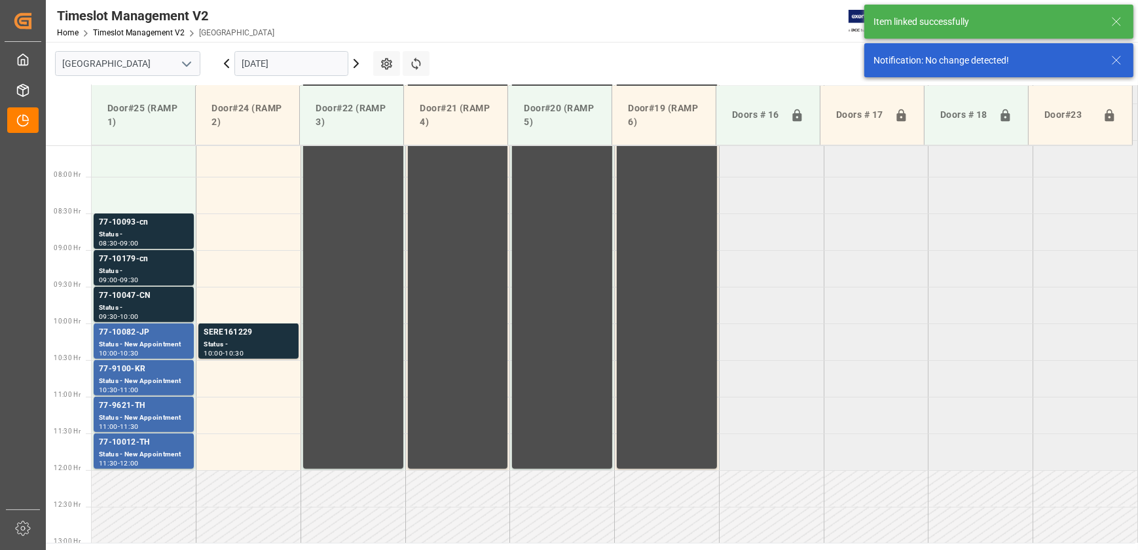
scroll to position [592, 0]
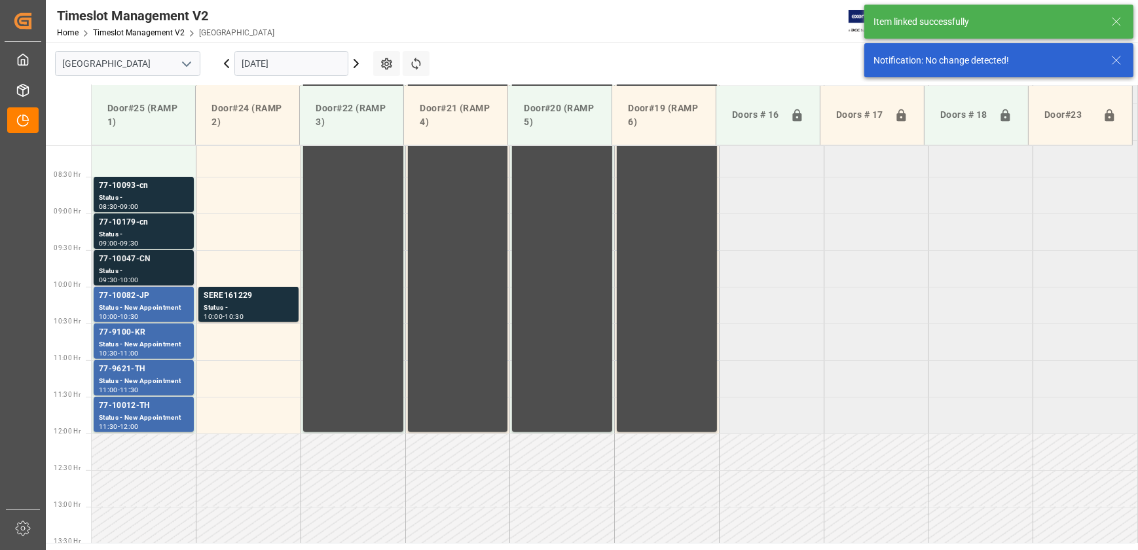
click at [141, 266] on div "Status -" at bounding box center [144, 271] width 90 height 11
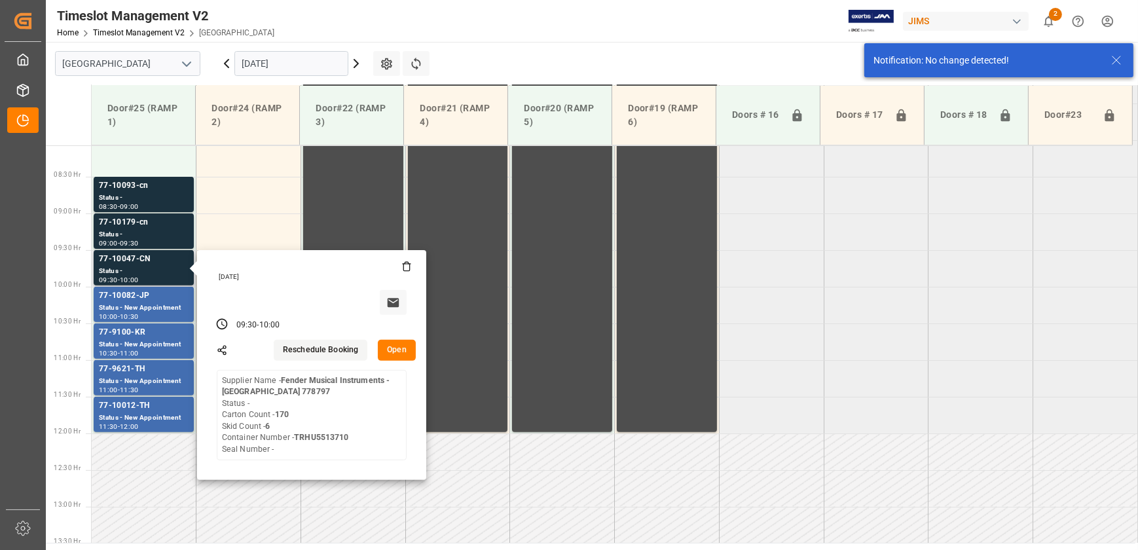
click at [400, 345] on button "Open" at bounding box center [397, 350] width 38 height 21
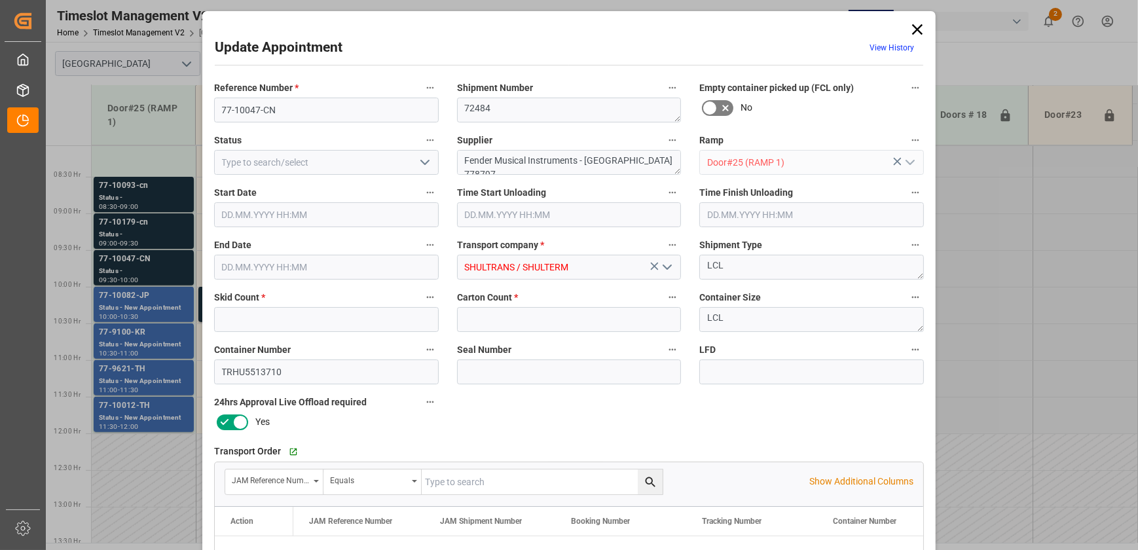
type input "6"
type input "170"
type input "[DATE] 09:30"
type input "[DATE] 10:00"
type input "[DATE] 14:47"
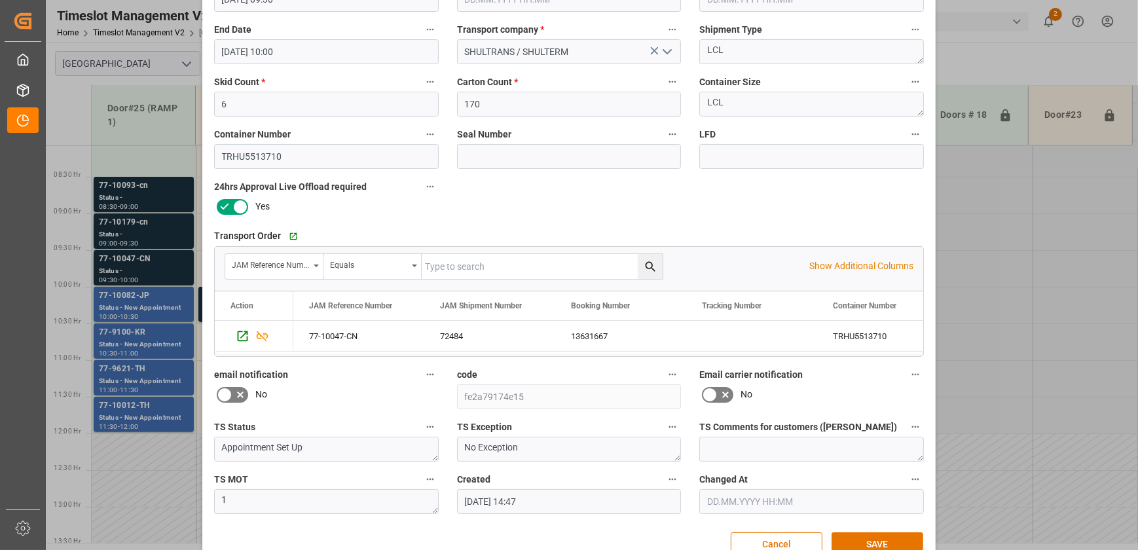
scroll to position [245, 0]
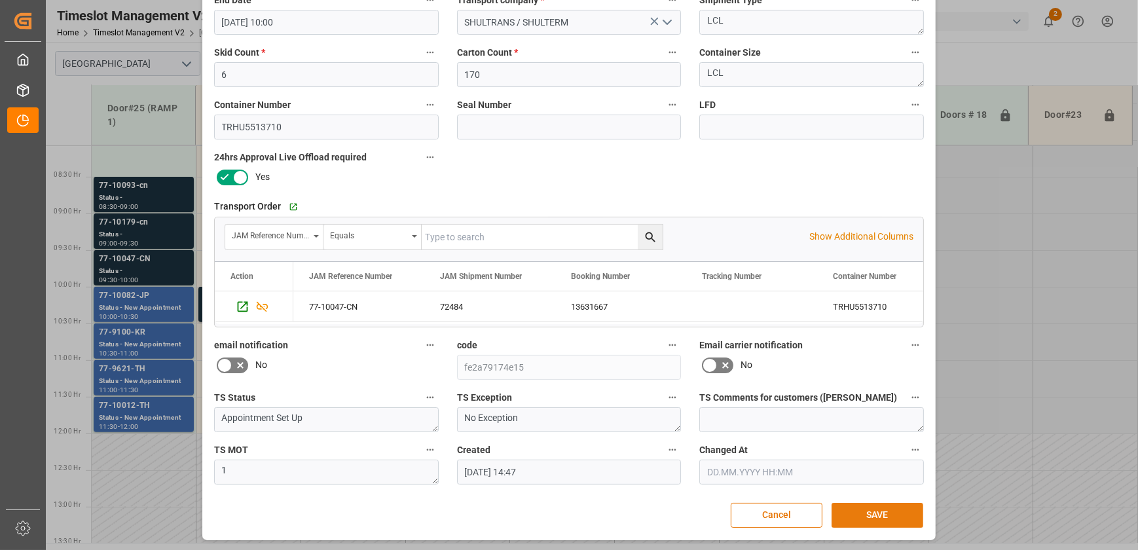
click at [854, 511] on button "SAVE" at bounding box center [878, 515] width 92 height 25
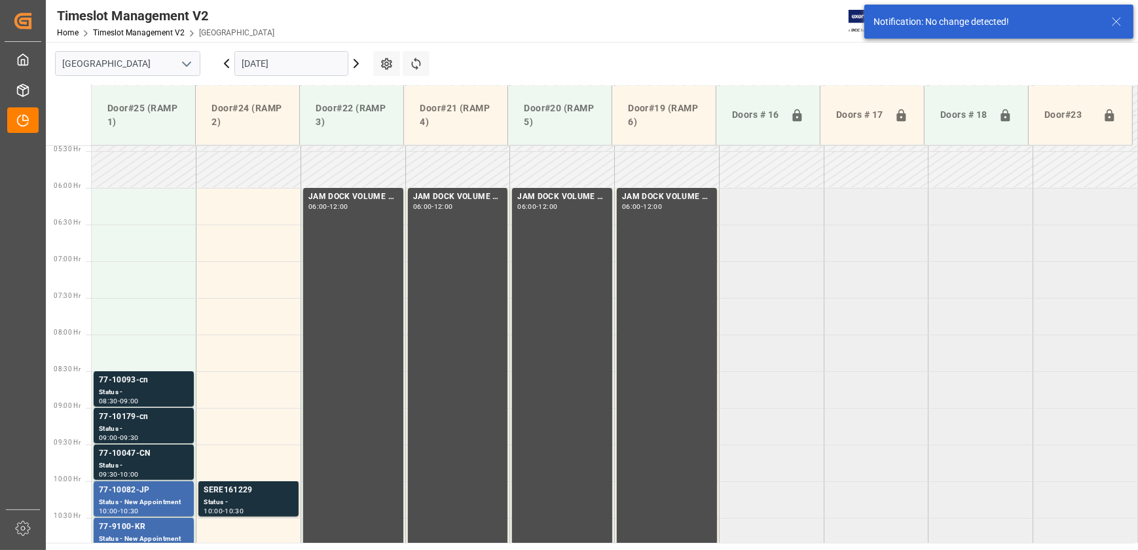
scroll to position [592, 0]
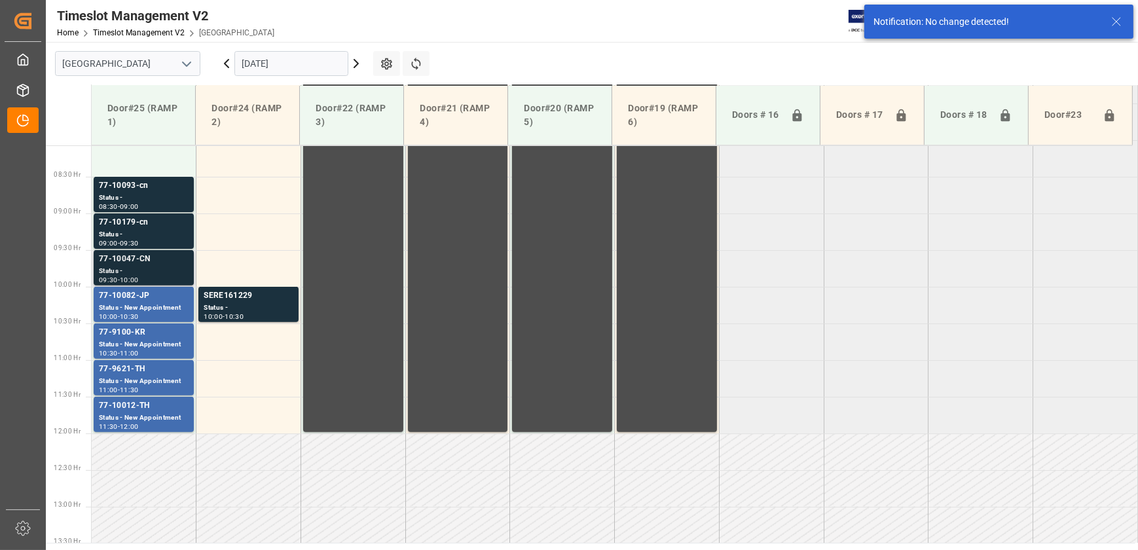
click at [147, 258] on div "77-10047-CN" at bounding box center [144, 259] width 90 height 13
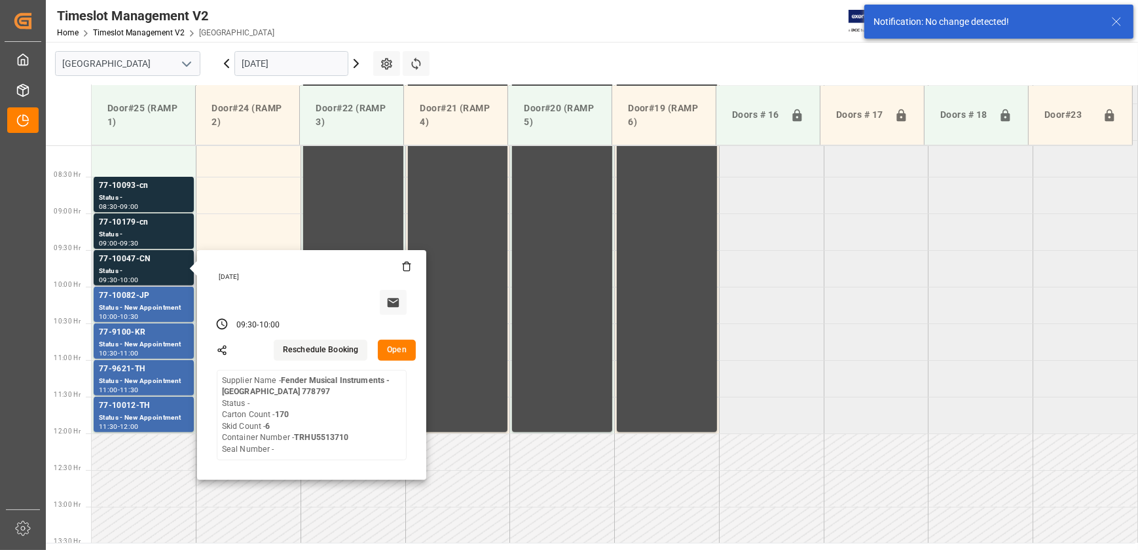
click at [386, 349] on button "Open" at bounding box center [397, 350] width 38 height 21
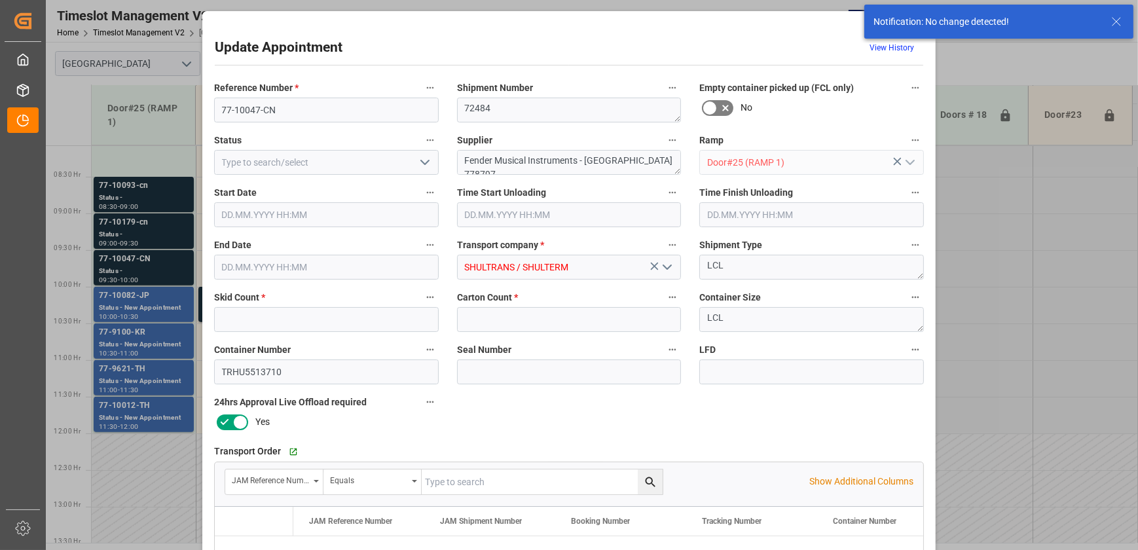
type input "6"
type input "170"
type input "[DATE] 09:30"
type input "[DATE] 10:00"
type input "[DATE] 14:47"
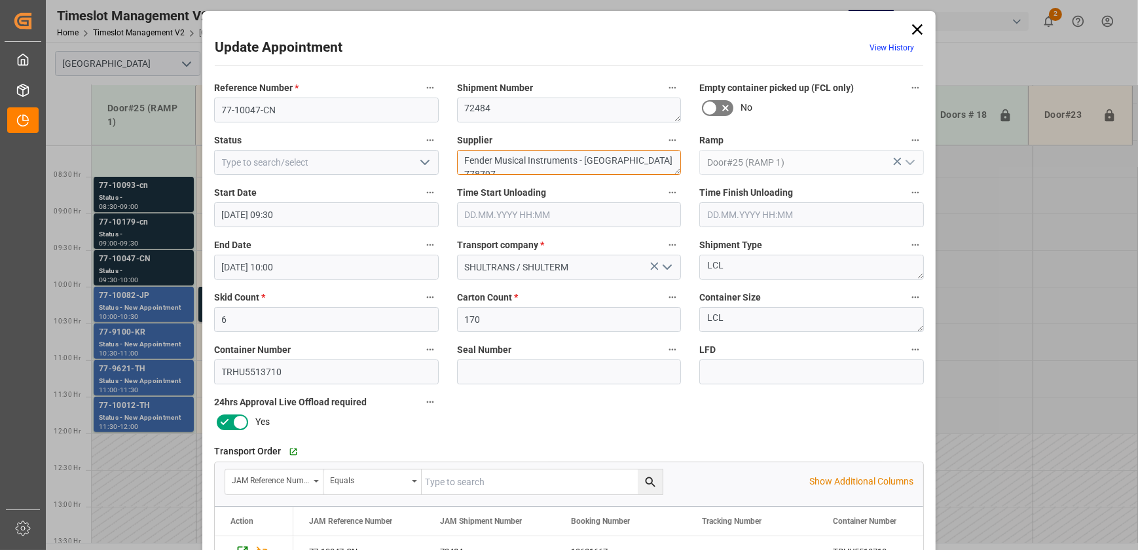
click at [753, 161] on div "Reference Number * 77-10047-CN Shipment Number 72484 Empty container picked up …" at bounding box center [569, 405] width 728 height 660
click at [327, 106] on input "77-10047-CN" at bounding box center [326, 110] width 225 height 25
click at [582, 155] on textarea "Fender Musical INO9(" at bounding box center [569, 162] width 225 height 25
type textarea "Fender Musical INO9(28)"
click at [288, 110] on input "77-10047-CN" at bounding box center [326, 110] width 225 height 25
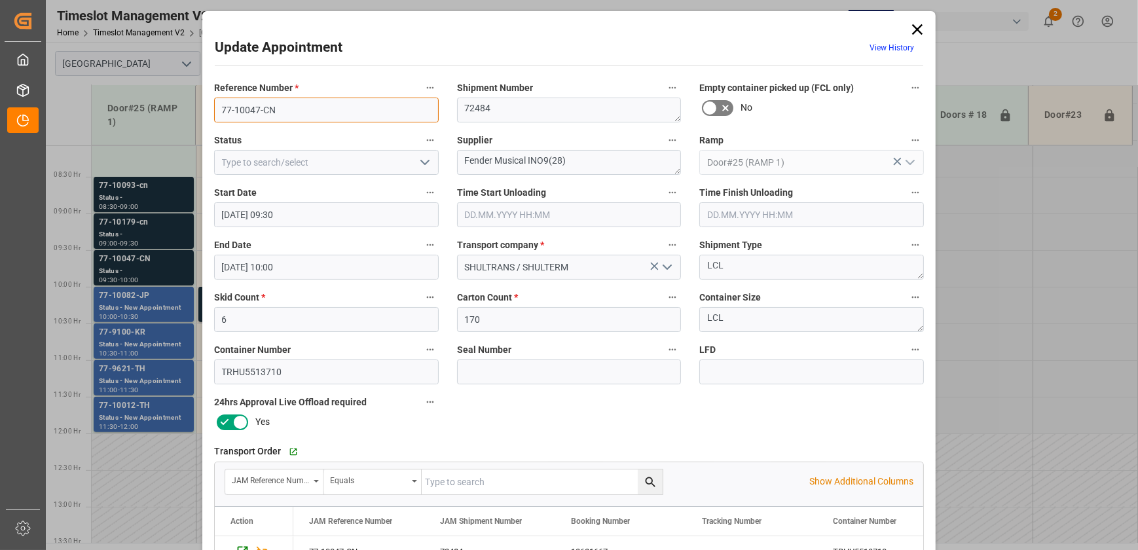
click at [288, 110] on input "77-10047-CN" at bounding box center [326, 110] width 225 height 25
click at [418, 163] on icon "open menu" at bounding box center [425, 163] width 16 height 16
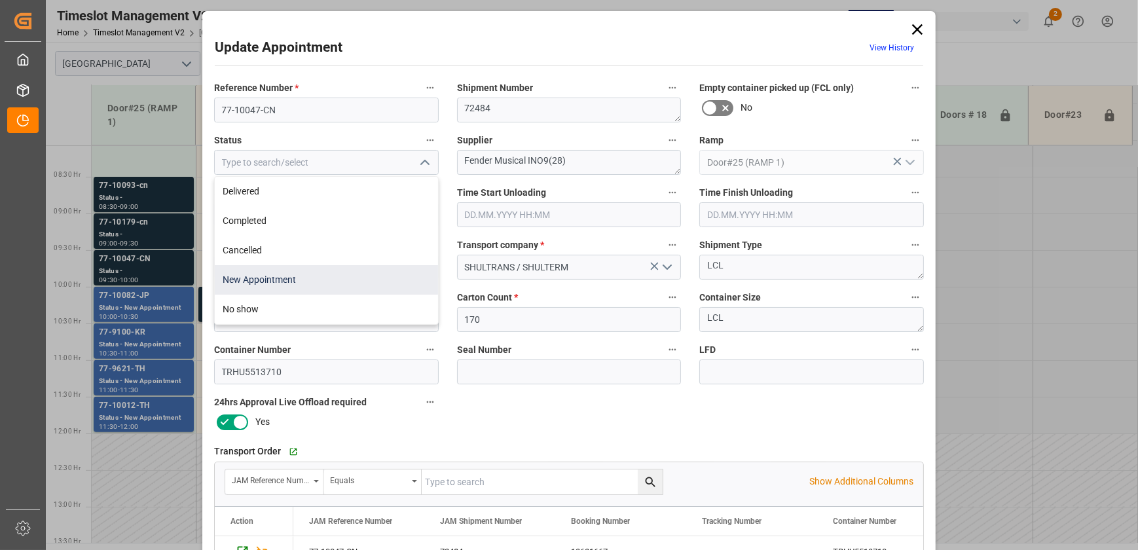
click at [340, 277] on div "New Appointment" at bounding box center [326, 279] width 223 height 29
type input "New Appointment"
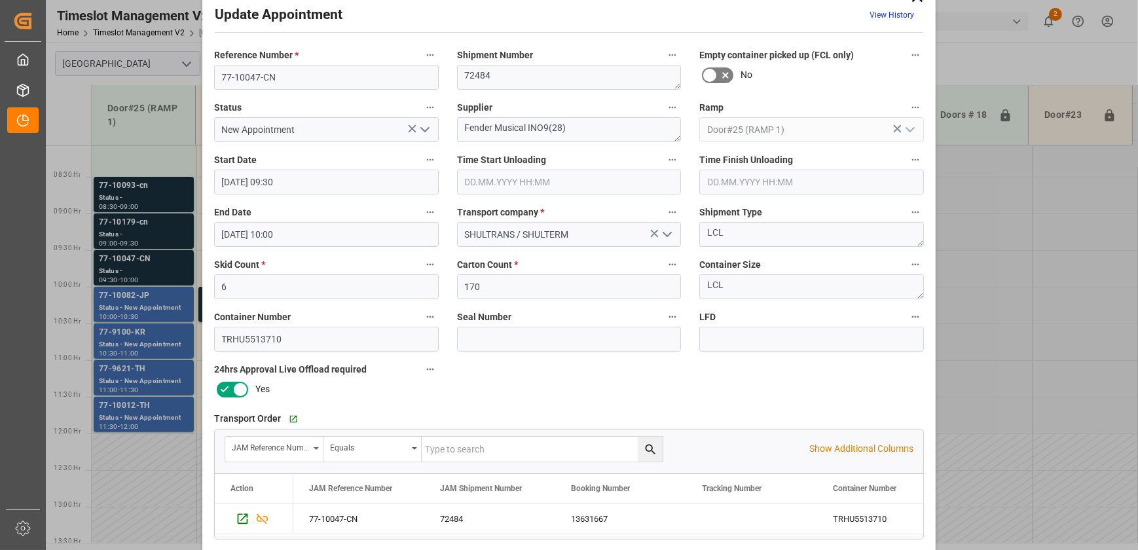
scroll to position [245, 0]
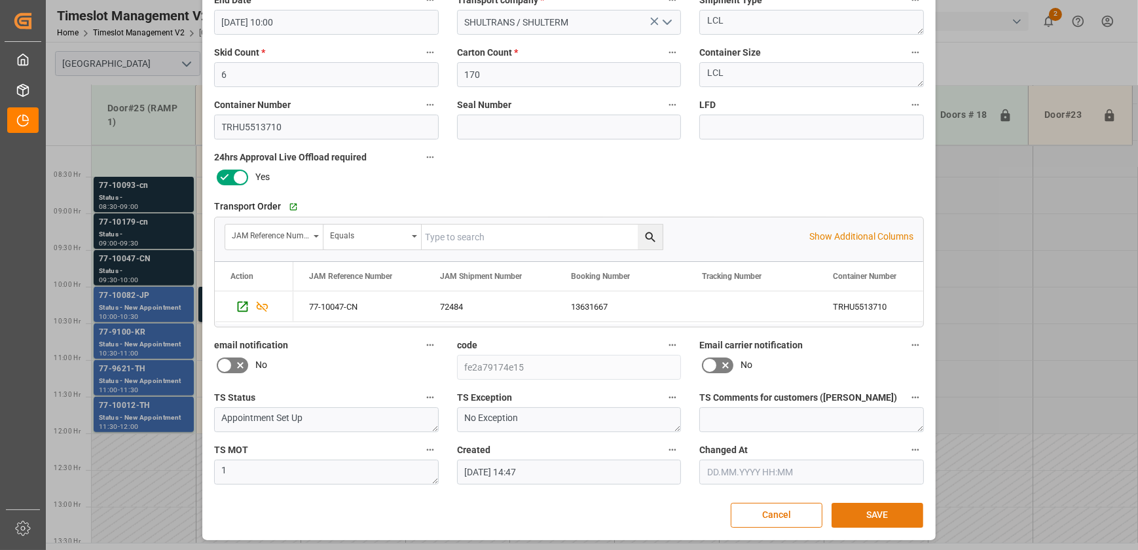
click at [872, 510] on button "SAVE" at bounding box center [878, 515] width 92 height 25
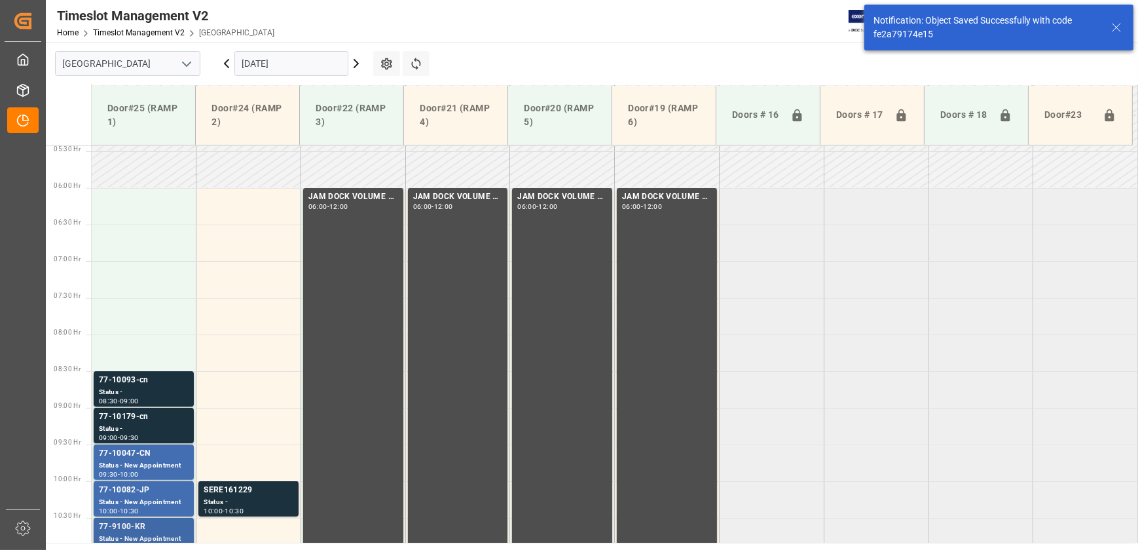
scroll to position [592, 0]
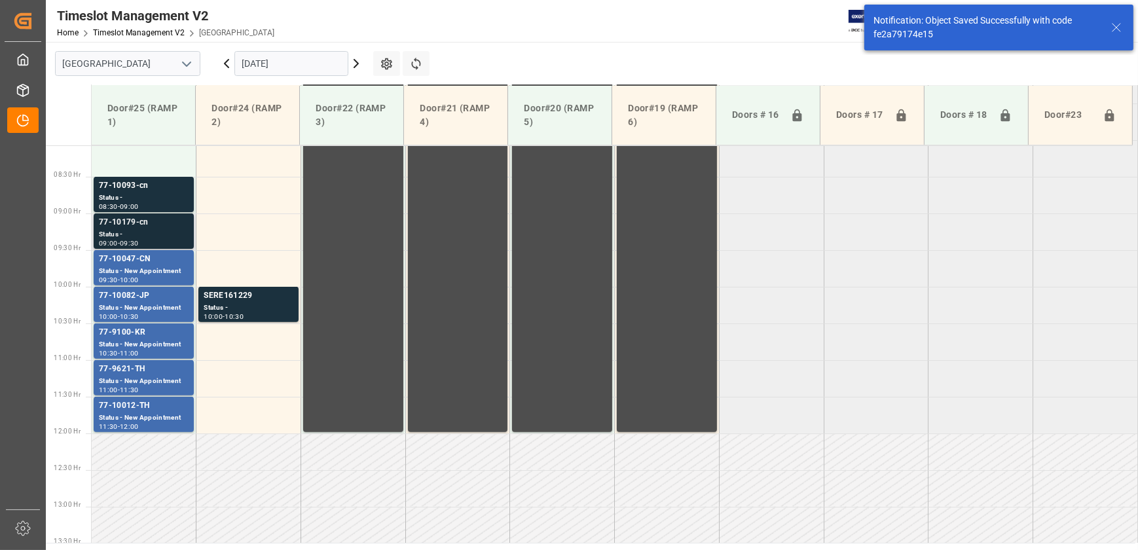
click at [155, 225] on div "77-10179-cn" at bounding box center [144, 222] width 90 height 13
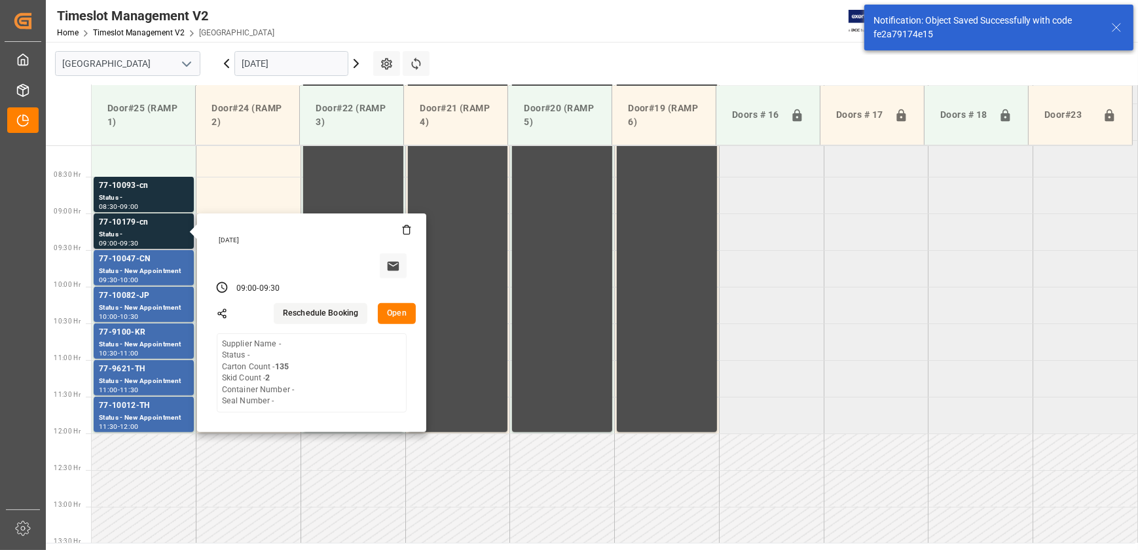
click at [388, 315] on button "Open" at bounding box center [397, 313] width 38 height 21
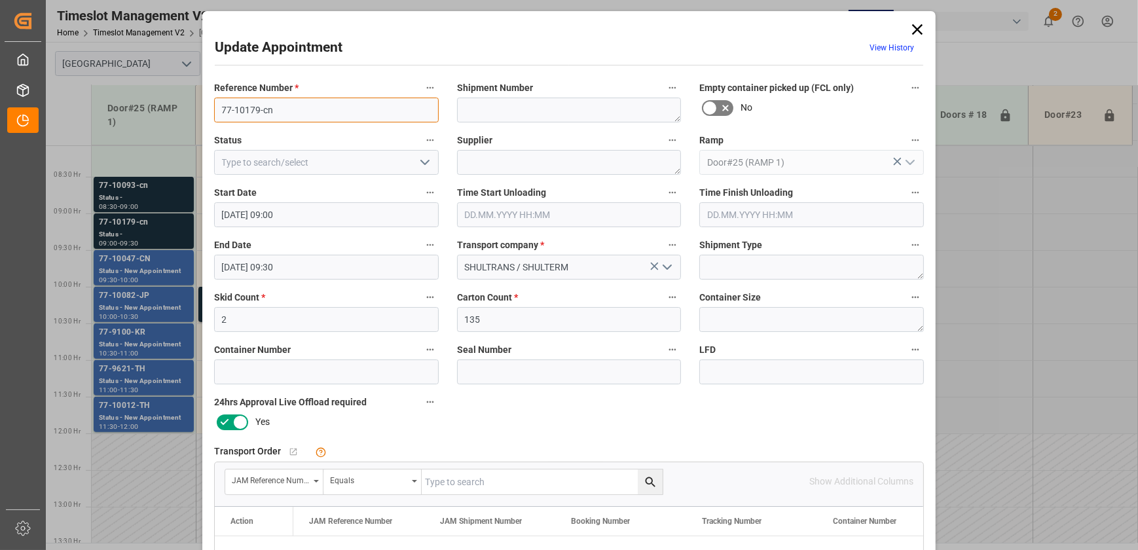
click at [295, 113] on input "77-10179-cn" at bounding box center [326, 110] width 225 height 25
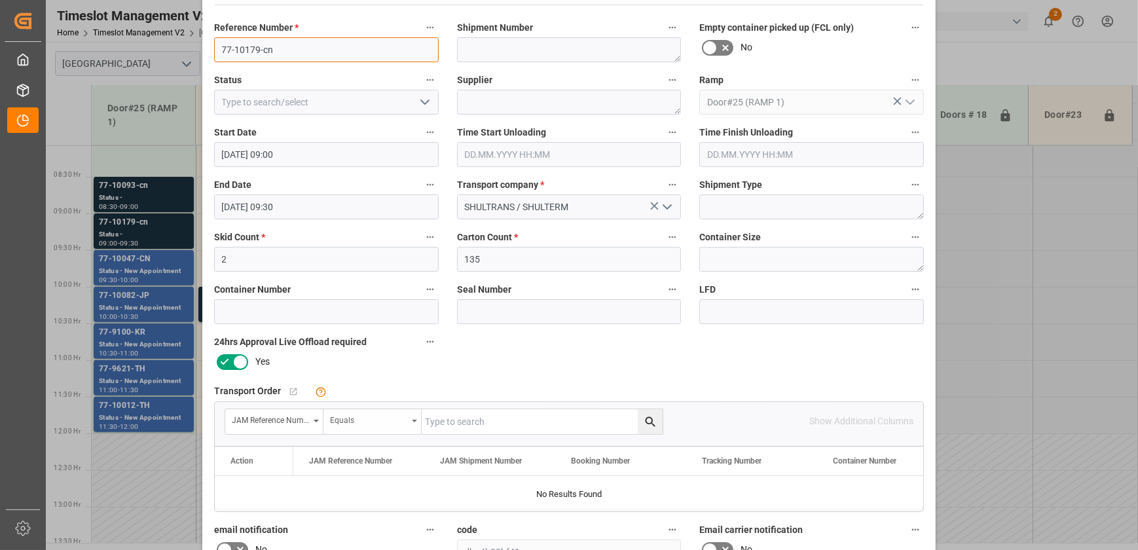
scroll to position [119, 0]
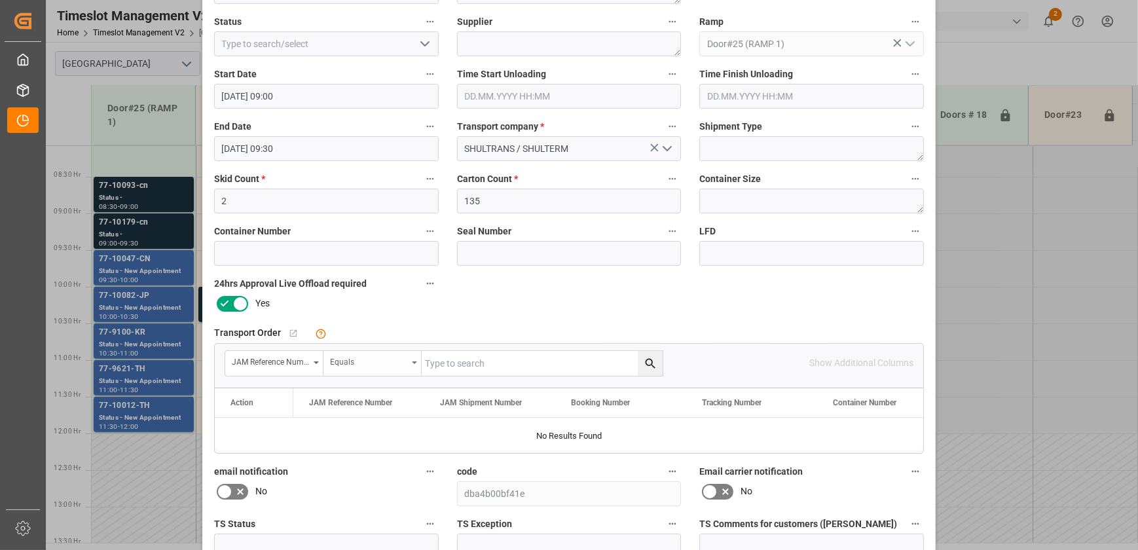
click at [403, 365] on div "Equals" at bounding box center [368, 360] width 77 height 15
click at [516, 362] on input "text" at bounding box center [542, 363] width 241 height 25
paste input "77-10179-cn"
type input "77-10179-cn"
click at [638, 367] on button "search button" at bounding box center [650, 363] width 25 height 25
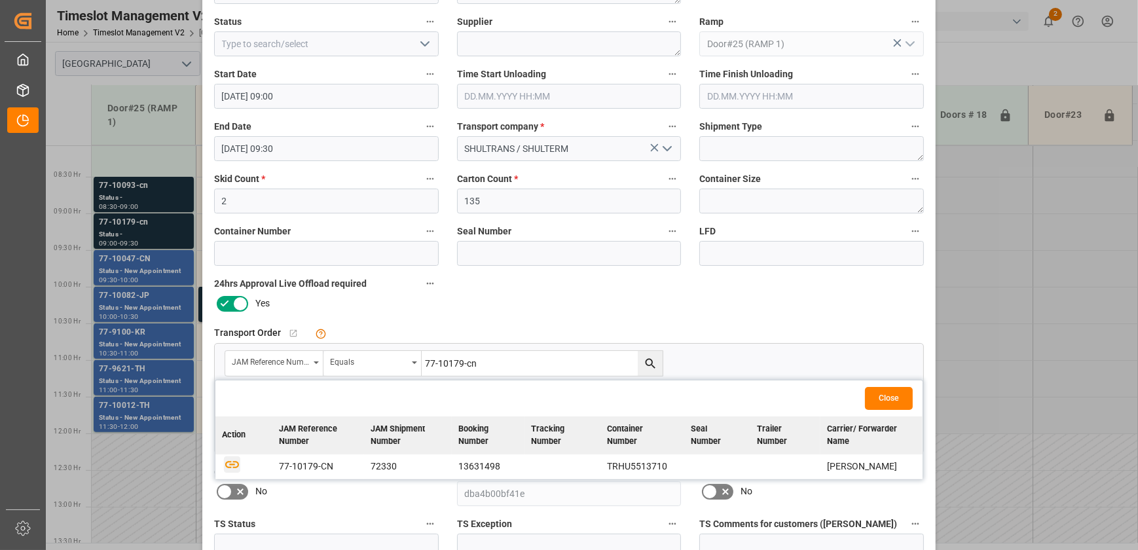
click at [234, 461] on icon "button" at bounding box center [232, 464] width 14 height 7
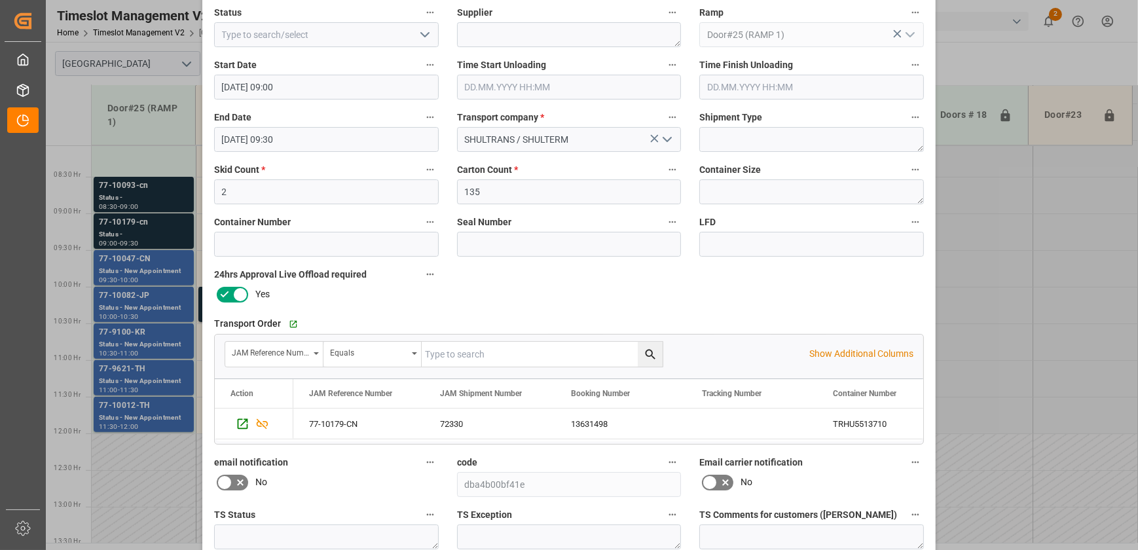
scroll to position [245, 0]
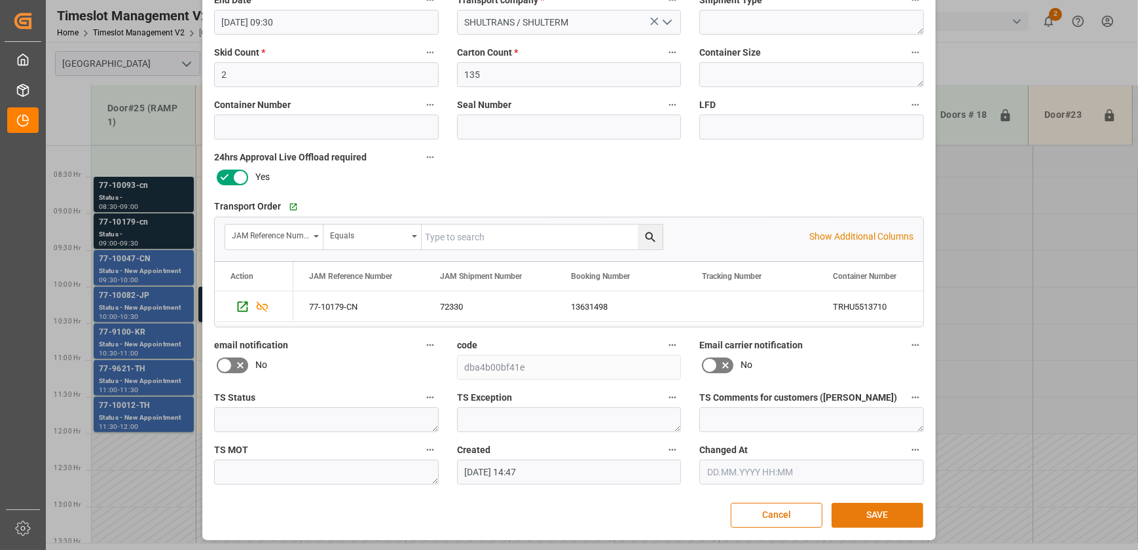
click at [876, 508] on button "SAVE" at bounding box center [878, 515] width 92 height 25
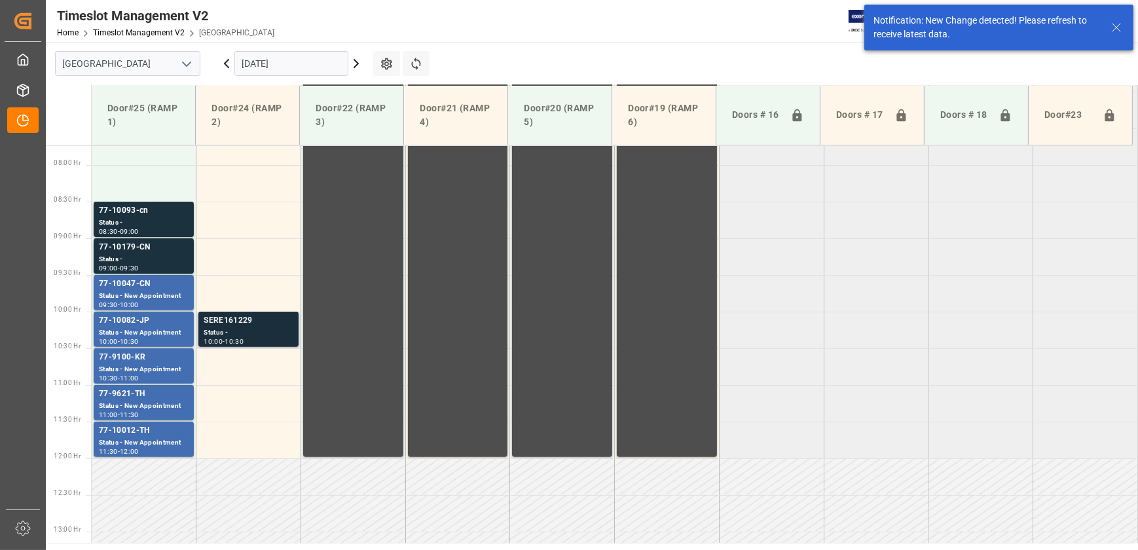
scroll to position [592, 0]
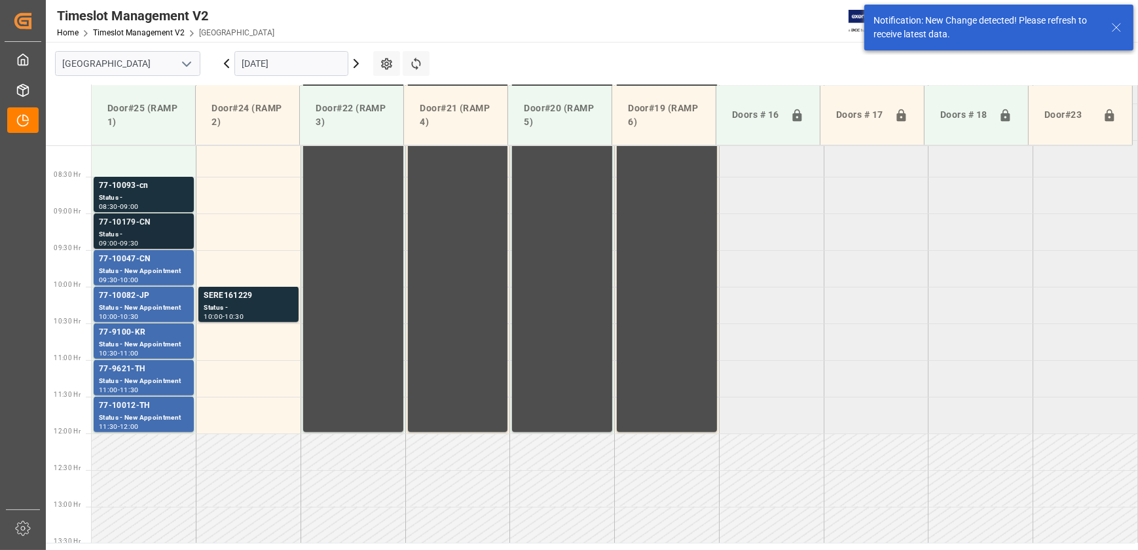
click at [153, 224] on div "77-10179-CN" at bounding box center [144, 222] width 90 height 13
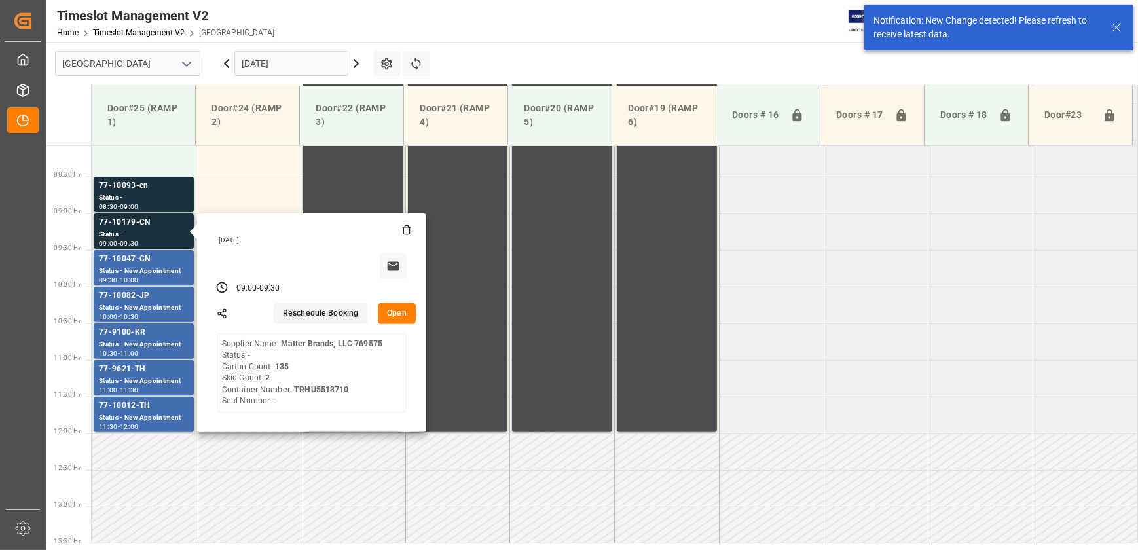
click at [393, 311] on button "Open" at bounding box center [397, 313] width 38 height 21
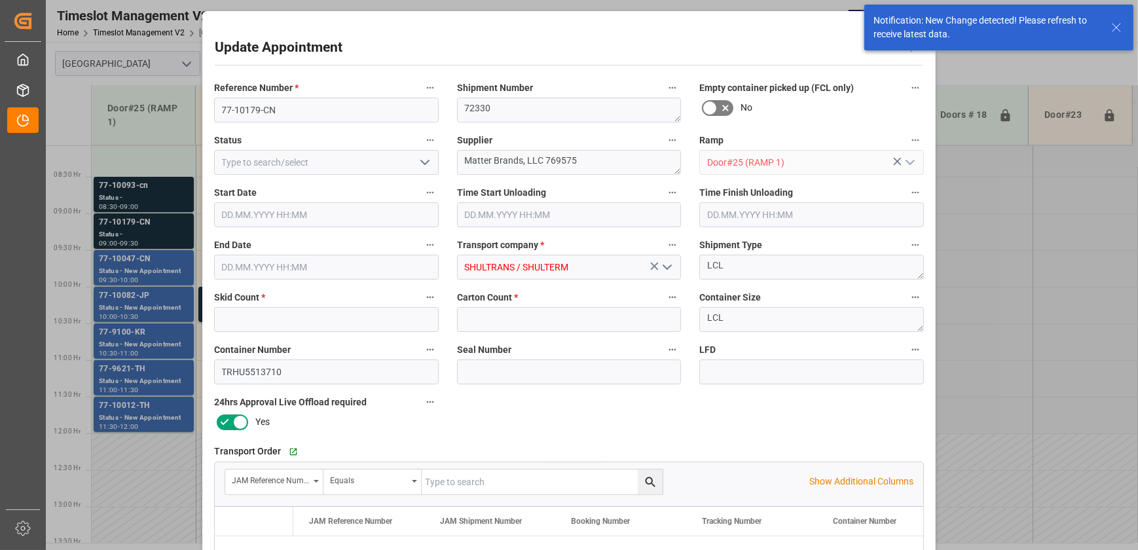
type input "2"
type input "135"
type input "[DATE] 09:00"
type input "[DATE] 09:30"
type input "[DATE] 14:47"
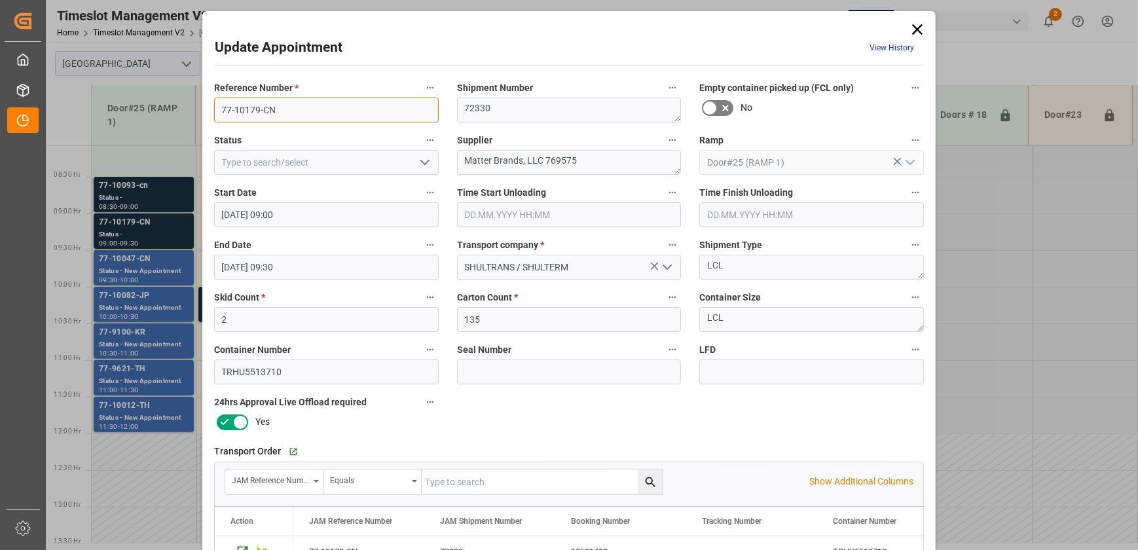
click at [313, 102] on input "77-10179-CN" at bounding box center [326, 110] width 225 height 25
click at [313, 103] on input "77-10179-CN" at bounding box center [326, 110] width 225 height 25
click at [142, 236] on div "Update Appointment View History Reference Number * 77-10179-CN Shipment Number …" at bounding box center [569, 275] width 1138 height 550
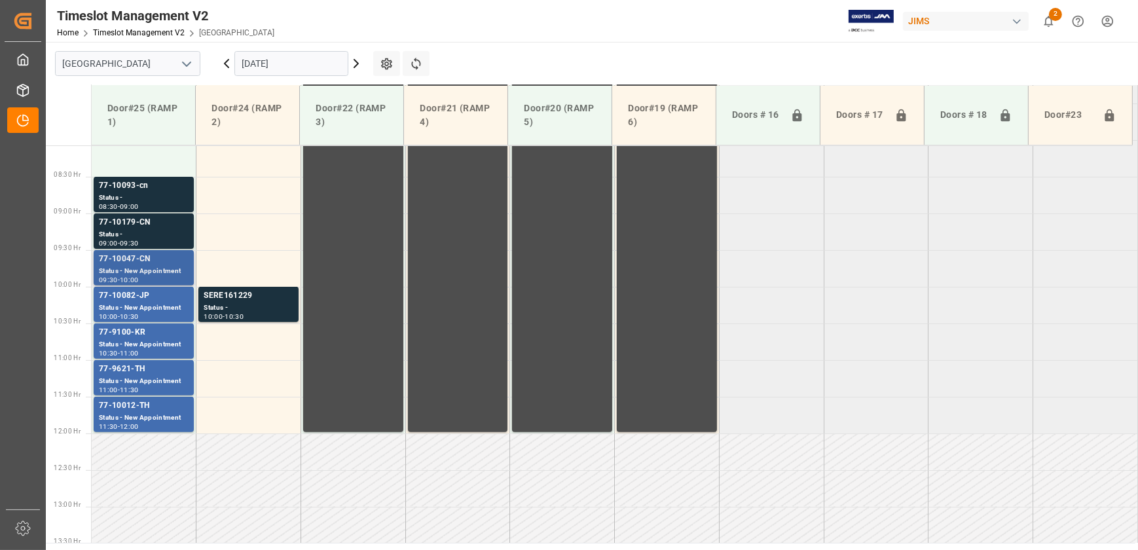
click at [150, 266] on div "Status - New Appointment" at bounding box center [144, 271] width 90 height 11
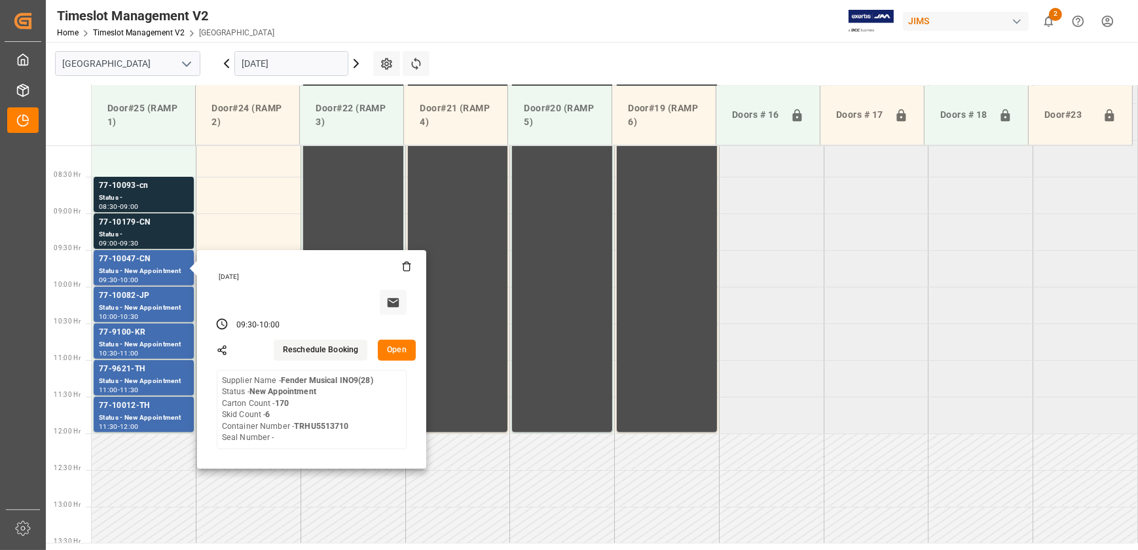
click at [395, 344] on button "Open" at bounding box center [397, 350] width 38 height 21
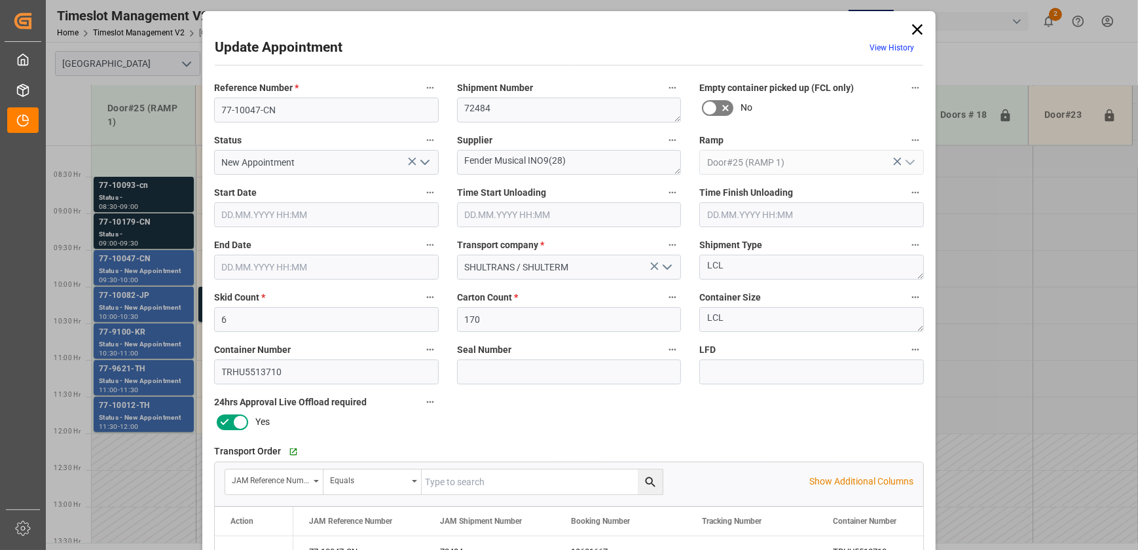
type input "[DATE] 09:30"
type input "[DATE] 10:00"
type input "[DATE] 14:47"
click at [158, 221] on div "Update Appointment View History Reference Number * 77-10047-CN Shipment Number …" at bounding box center [569, 275] width 1138 height 550
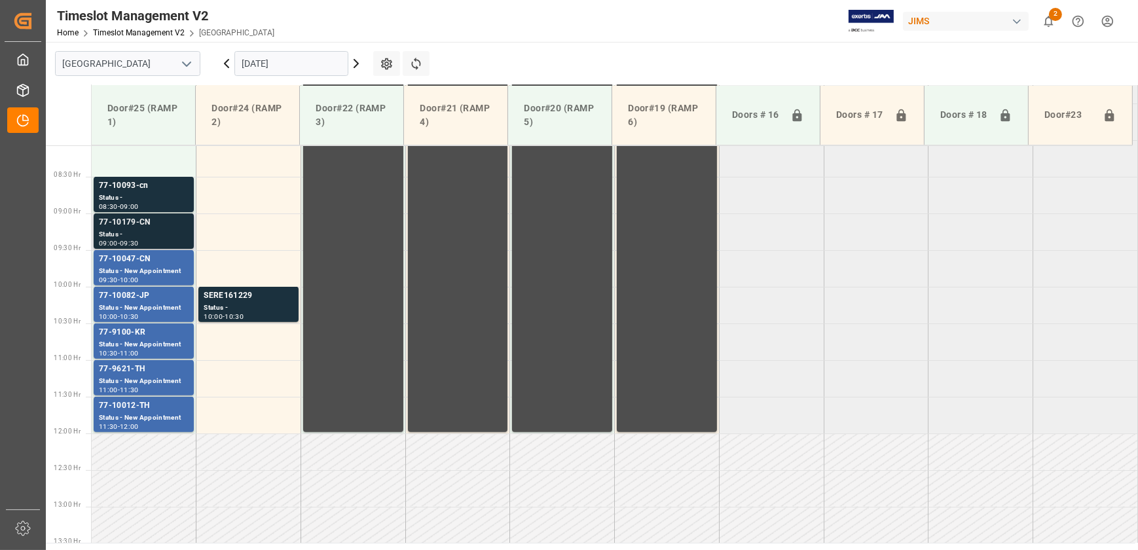
click at [159, 222] on div "77-10179-CN" at bounding box center [144, 222] width 90 height 13
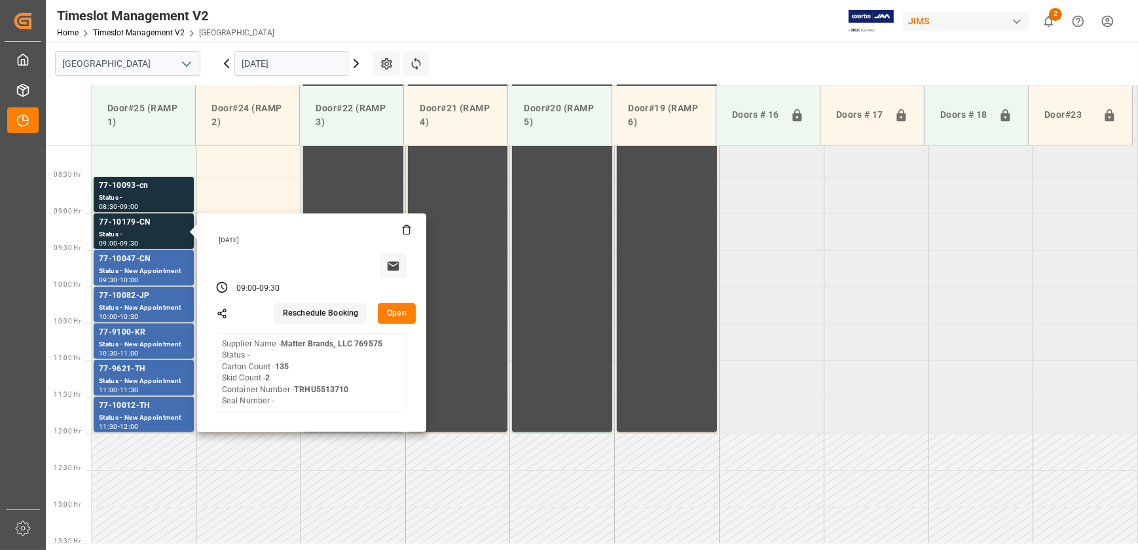
click at [396, 314] on button "Open" at bounding box center [397, 313] width 38 height 21
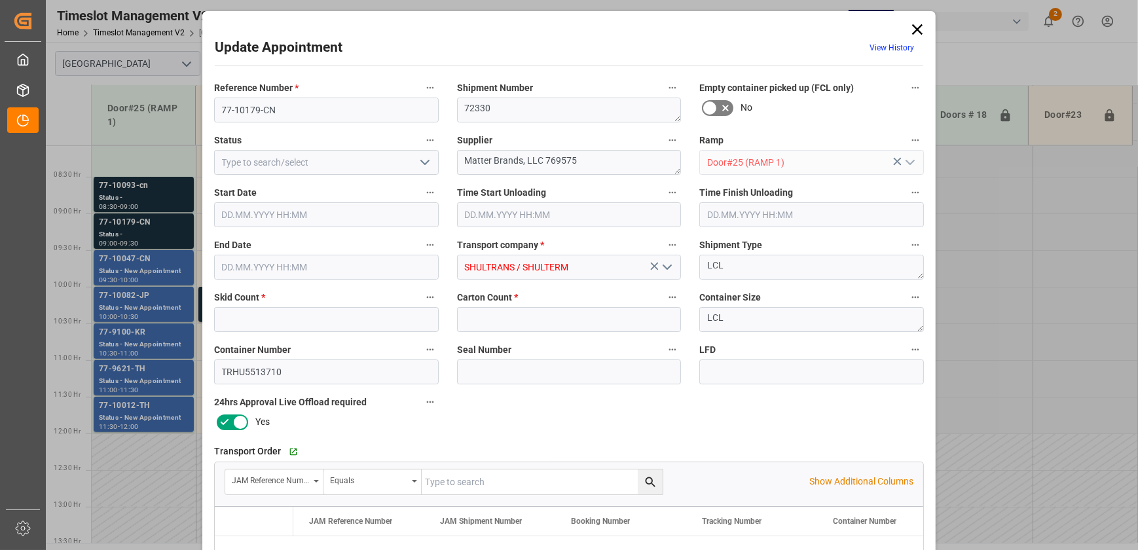
type input "2"
type input "135"
type input "[DATE] 09:00"
type input "[DATE] 09:30"
type input "[DATE] 14:47"
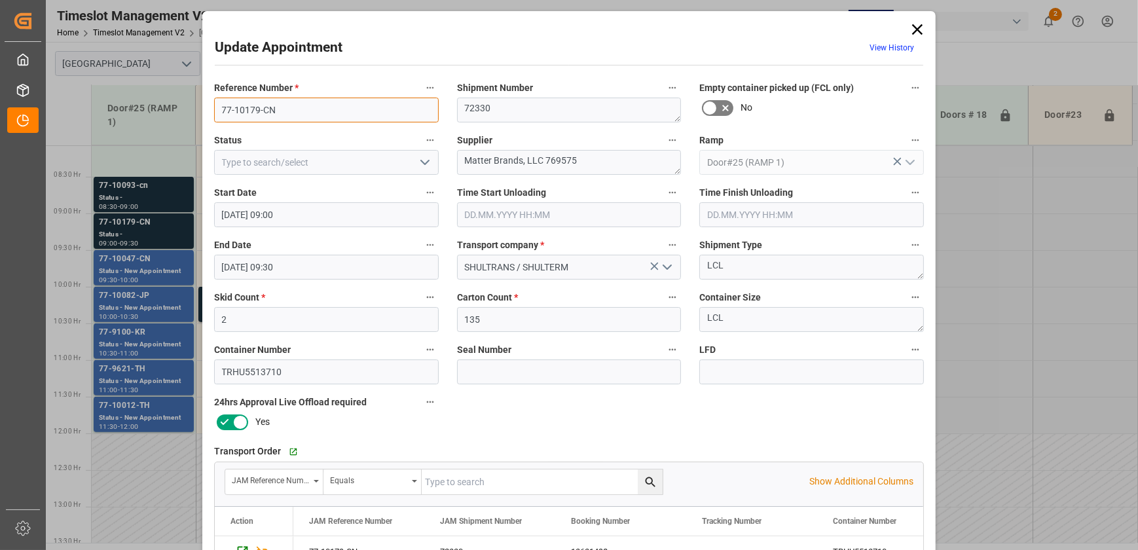
click at [282, 115] on input "77-10179-CN" at bounding box center [326, 110] width 225 height 25
drag, startPoint x: 595, startPoint y: 159, endPoint x: 523, endPoint y: 159, distance: 72.0
click at [523, 159] on textarea "Matter Brands, LLC 769575" at bounding box center [569, 162] width 225 height 25
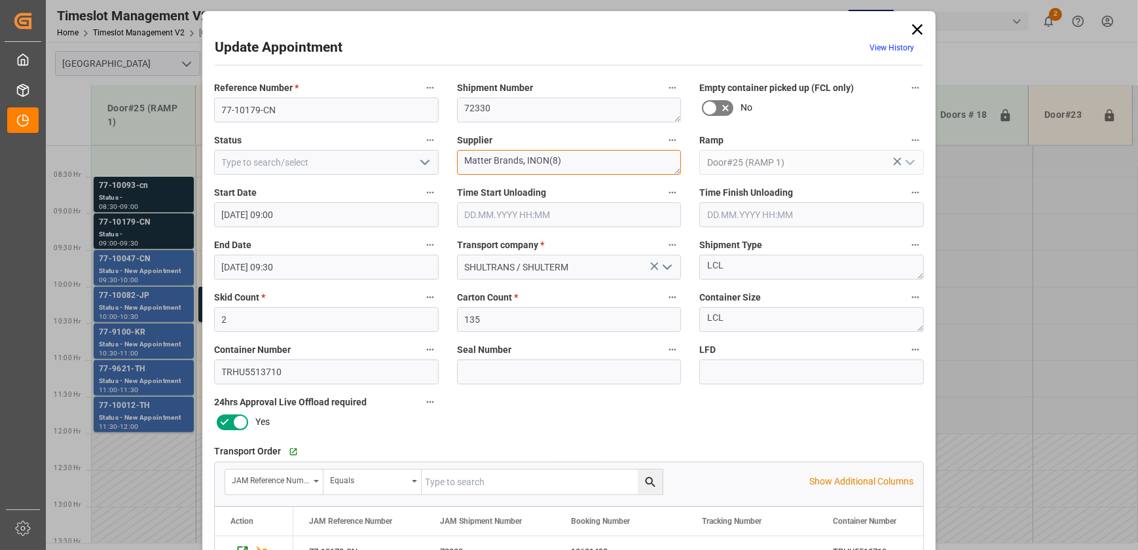
drag, startPoint x: 523, startPoint y: 158, endPoint x: 369, endPoint y: 159, distance: 153.3
click at [373, 158] on div "Reference Number * 77-10179-CN Shipment Number 72330 Empty container picked up …" at bounding box center [569, 405] width 728 height 660
paste textarea "ATTER BRANDS"
type textarea "MATTER BRANDS INON(8)"
click at [422, 163] on polyline "open menu" at bounding box center [425, 162] width 8 height 4
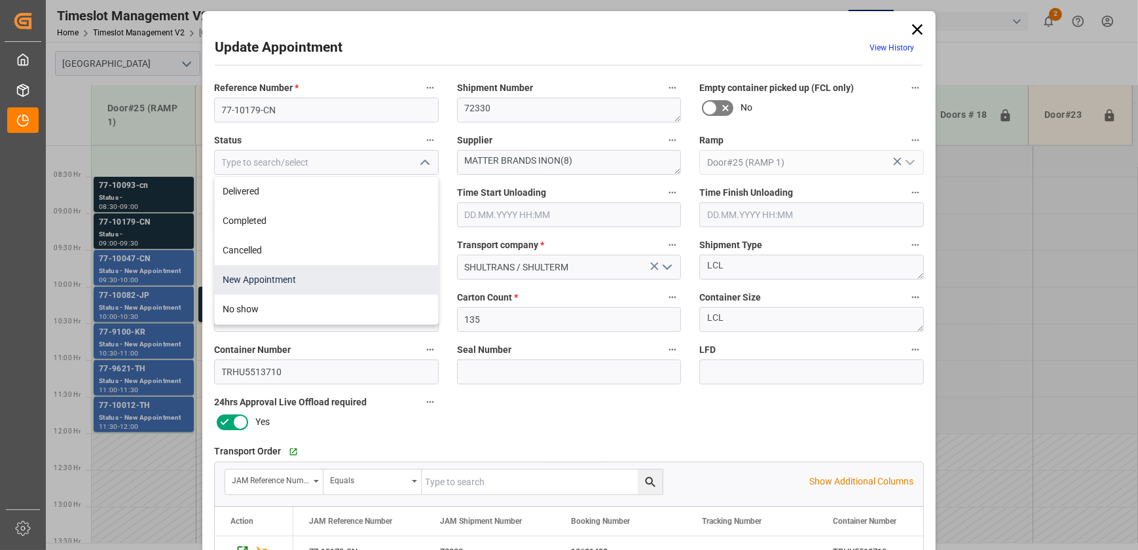
click at [337, 272] on div "New Appointment" at bounding box center [326, 279] width 223 height 29
type input "New Appointment"
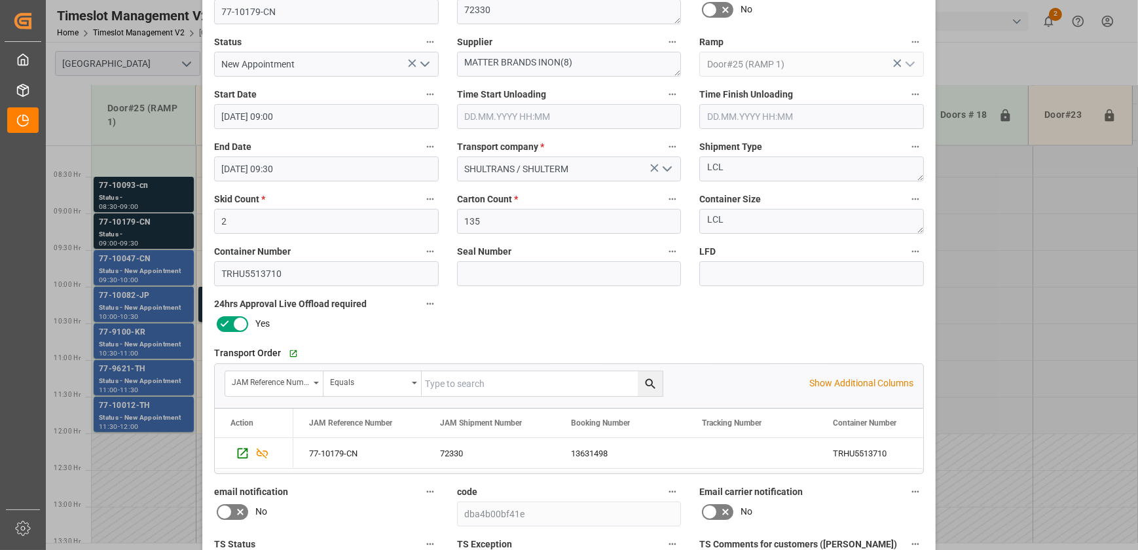
scroll to position [245, 0]
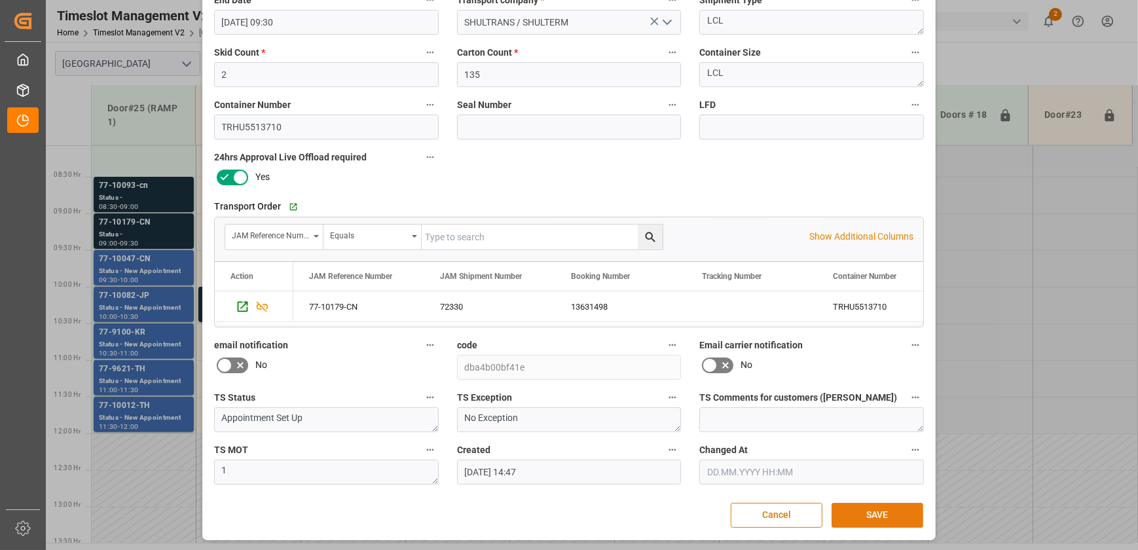
drag, startPoint x: 858, startPoint y: 514, endPoint x: 847, endPoint y: 506, distance: 13.5
click at [857, 513] on button "SAVE" at bounding box center [878, 515] width 92 height 25
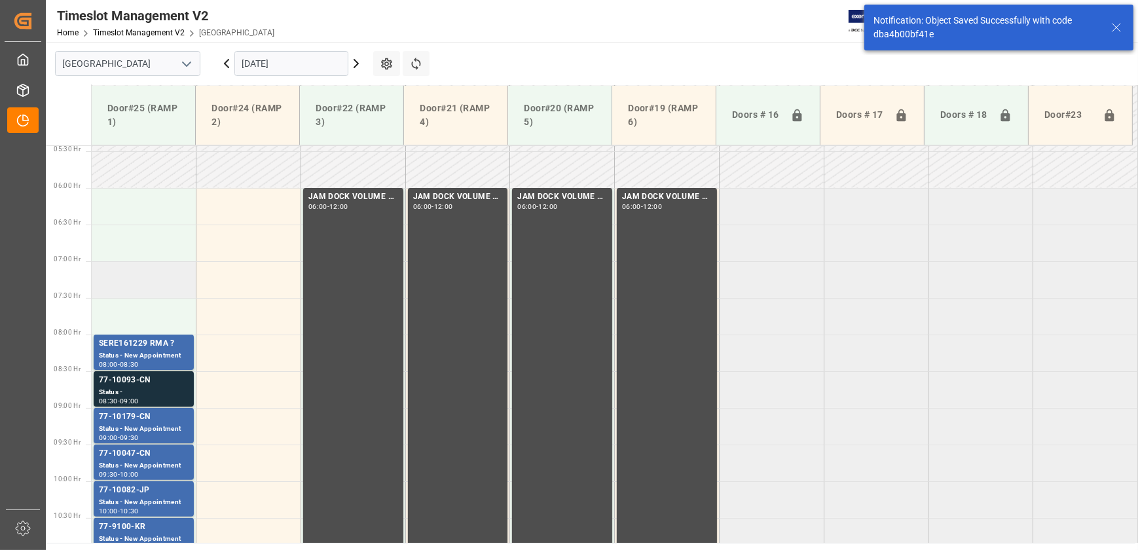
scroll to position [592, 0]
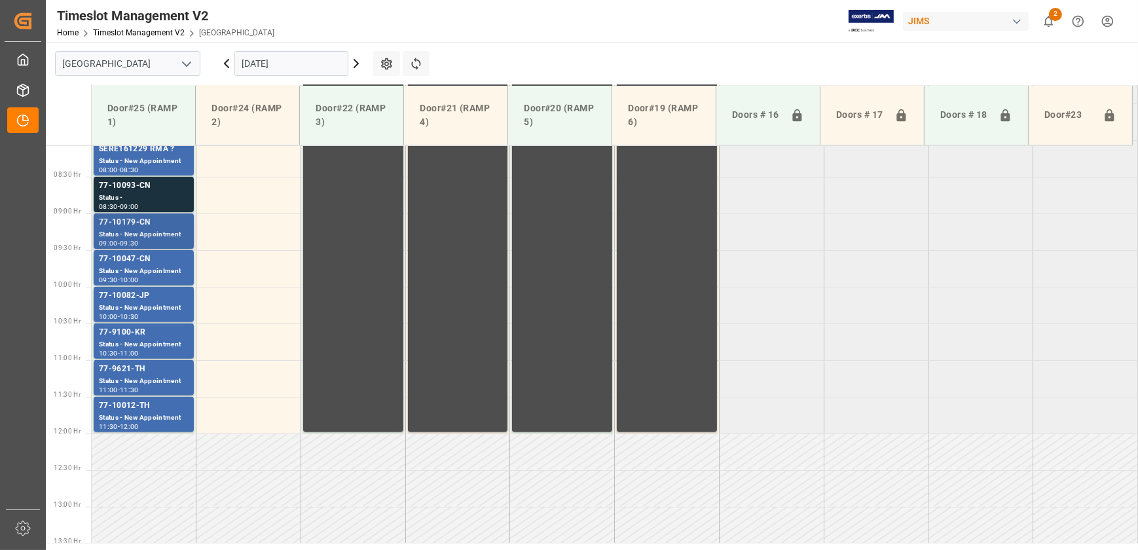
click at [177, 232] on div "Status - New Appointment" at bounding box center [144, 234] width 90 height 11
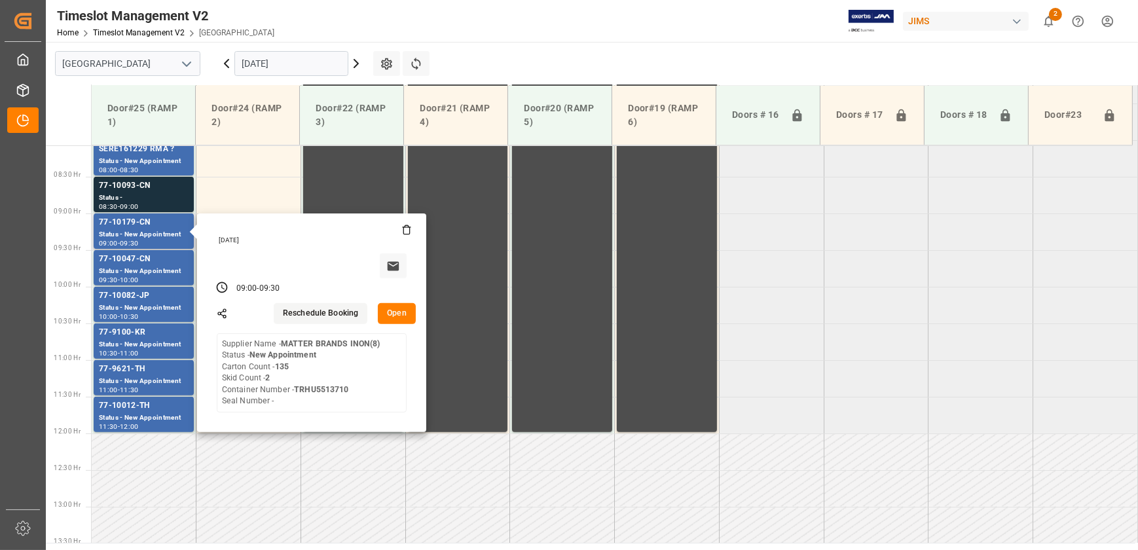
click at [390, 308] on button "Open" at bounding box center [397, 313] width 38 height 21
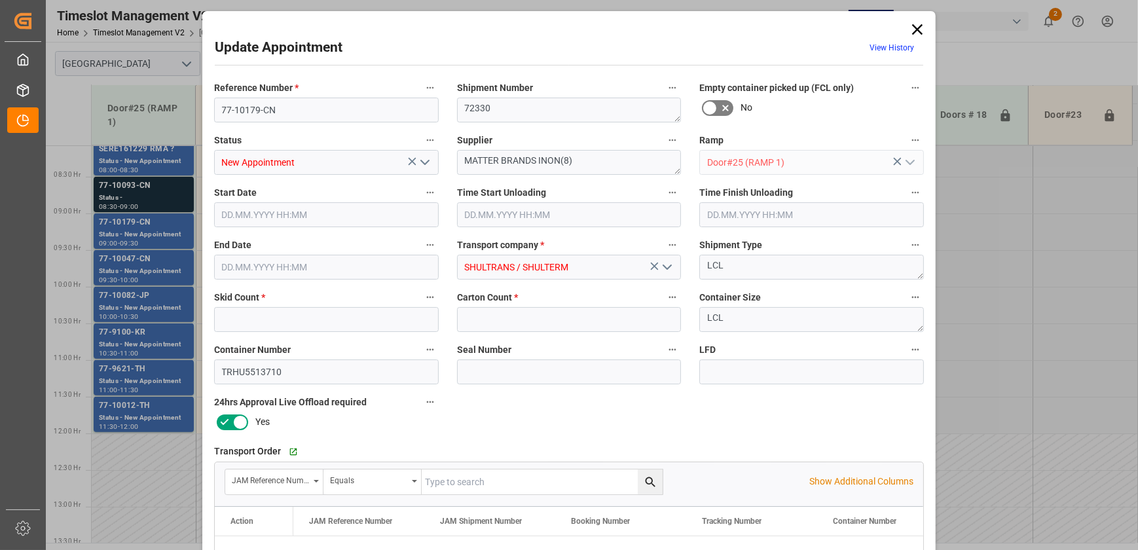
type input "2"
type input "135"
type input "[DATE] 09:00"
type input "[DATE] 09:30"
type input "[DATE] 14:47"
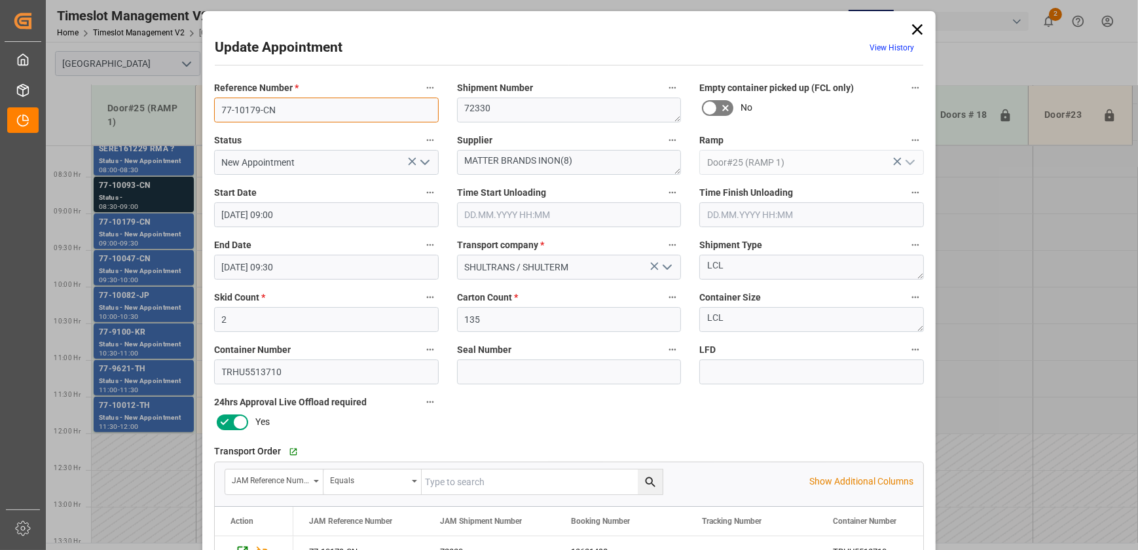
click at [299, 118] on input "77-10179-CN" at bounding box center [326, 110] width 225 height 25
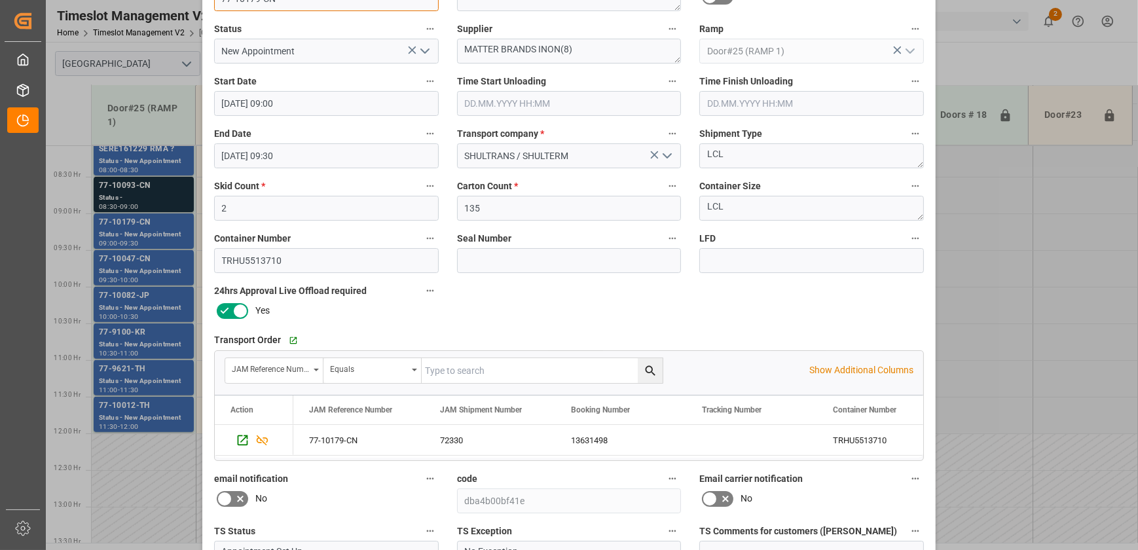
scroll to position [0, 0]
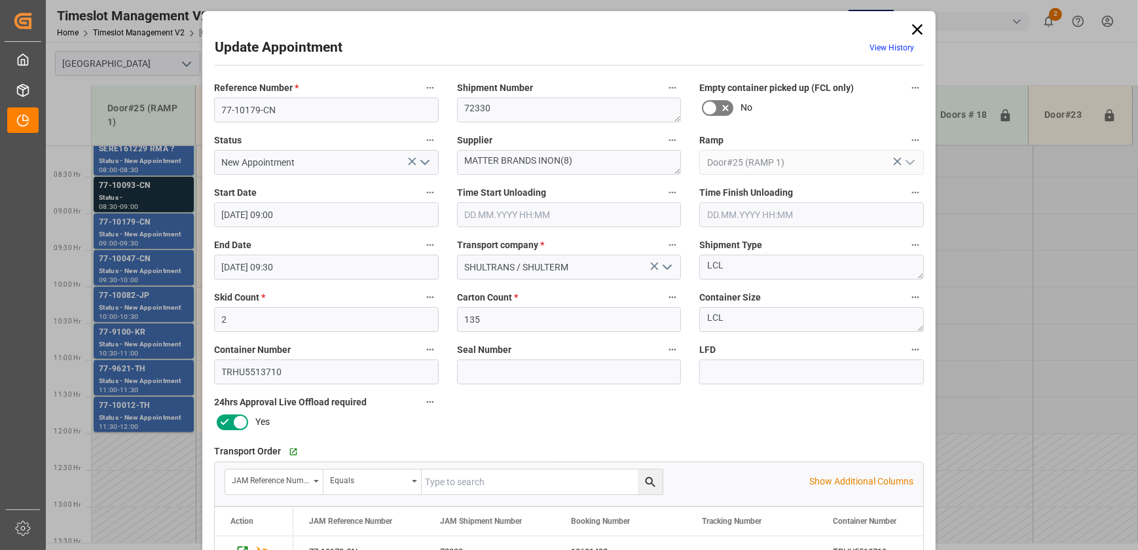
click at [908, 26] on icon at bounding box center [917, 29] width 18 height 18
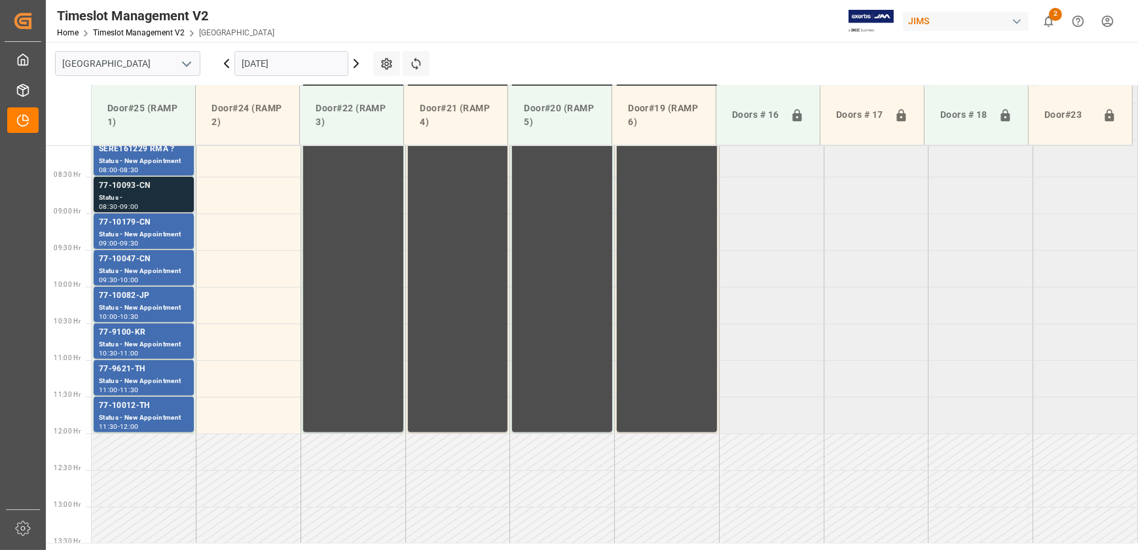
click at [170, 189] on div "77-10093-CN" at bounding box center [144, 185] width 90 height 13
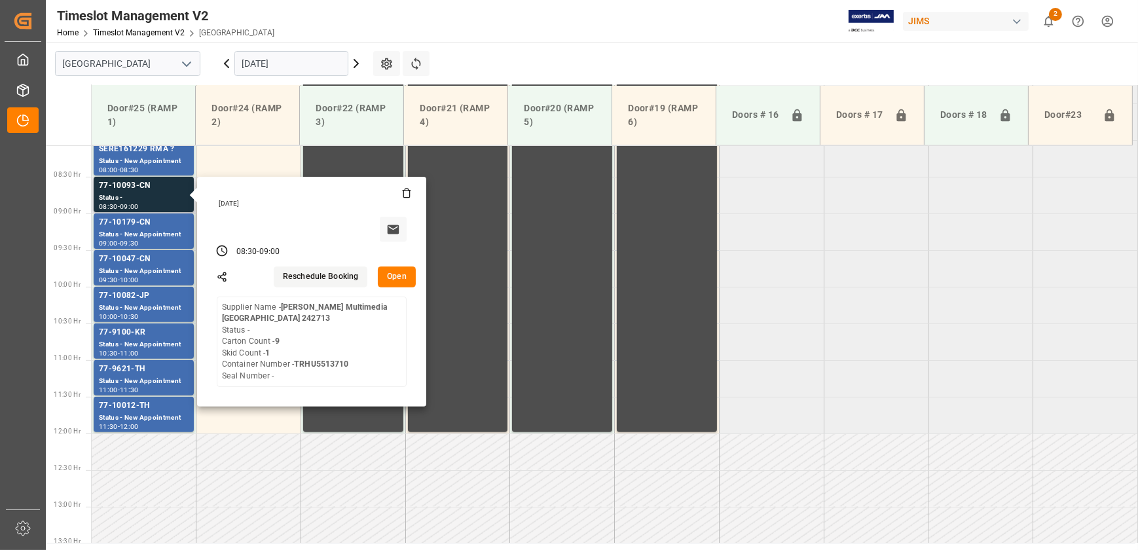
click at [394, 278] on button "Open" at bounding box center [397, 277] width 38 height 21
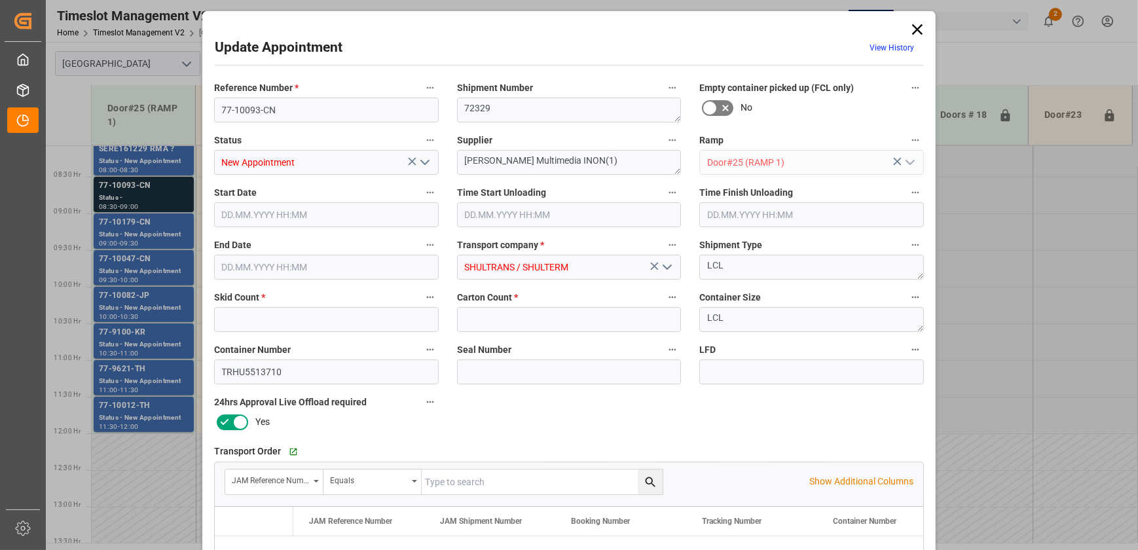
type input "1"
type input "9"
type input "[DATE] 08:30"
type input "[DATE] 09:00"
type input "[DATE] 14:48"
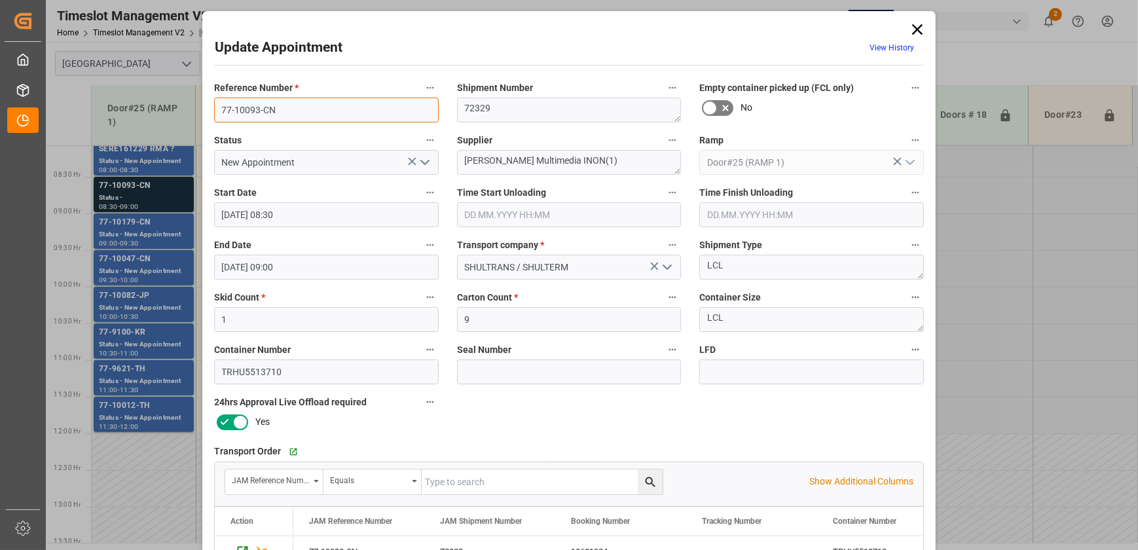
click at [320, 108] on input "77-10093-CN" at bounding box center [326, 110] width 225 height 25
click at [1079, 485] on div "Update Appointment View History Reference Number * 77-10093-CN Shipment Number …" at bounding box center [569, 275] width 1138 height 550
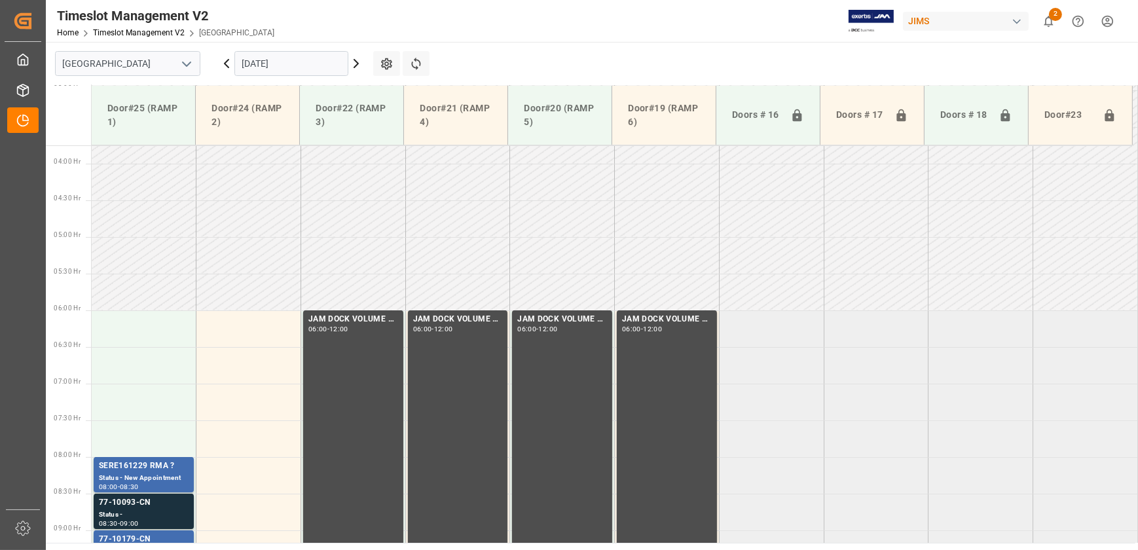
scroll to position [473, 0]
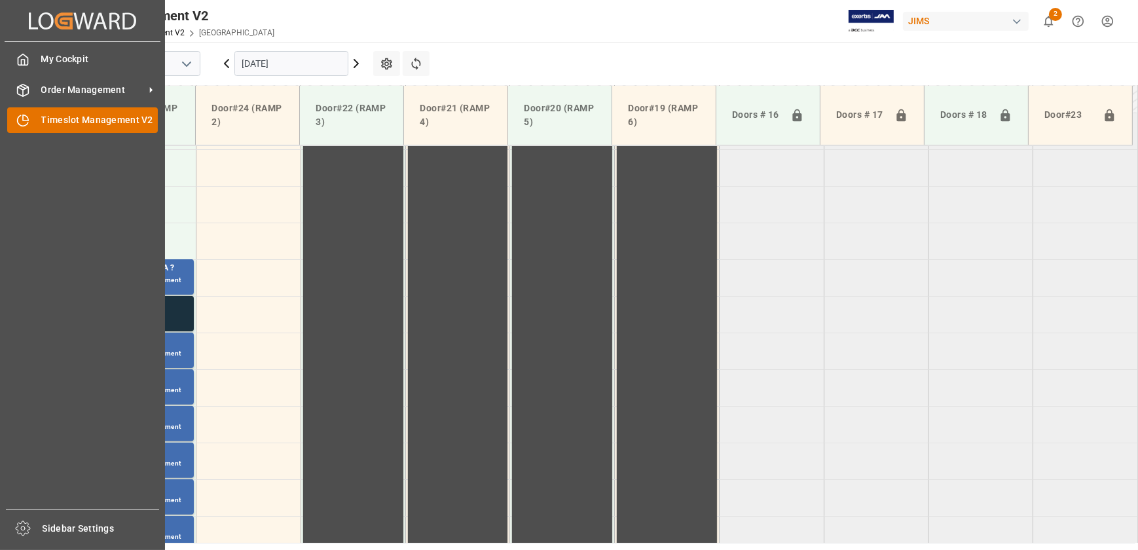
click at [28, 124] on icon at bounding box center [22, 120] width 13 height 13
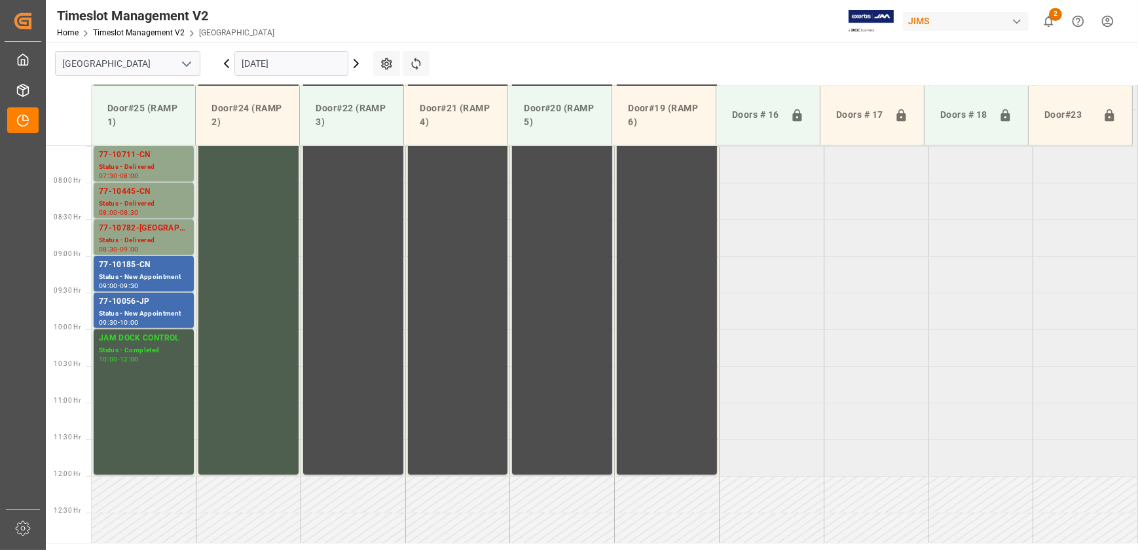
scroll to position [381, 0]
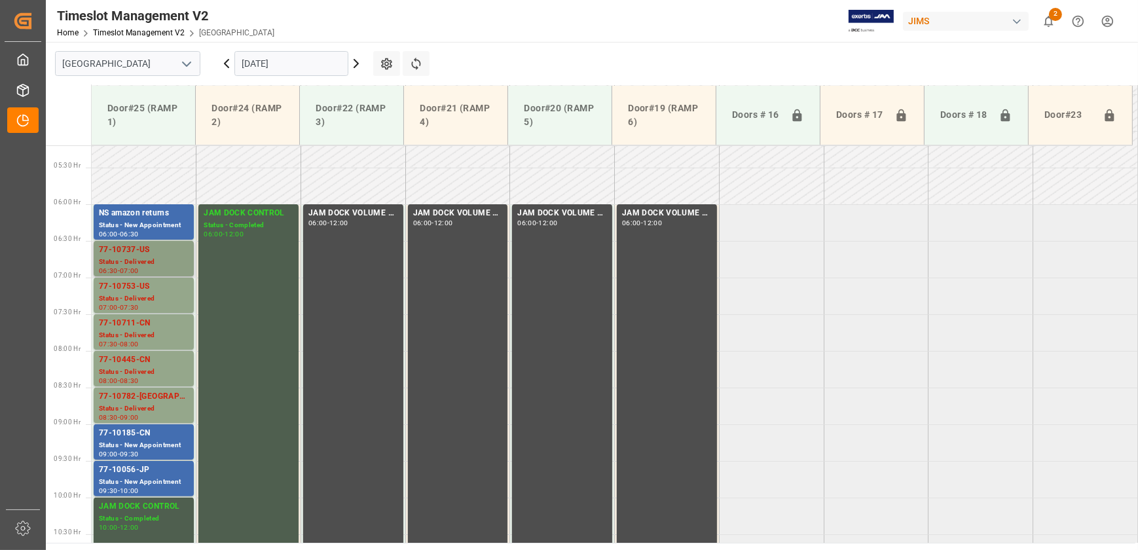
click at [117, 249] on div "77-10737-US" at bounding box center [144, 250] width 90 height 13
click at [133, 289] on div "77-10753-US" at bounding box center [144, 286] width 90 height 13
click at [143, 322] on div "77-10711-CN" at bounding box center [144, 323] width 90 height 13
click at [172, 394] on div "77-10782-[GEOGRAPHIC_DATA]" at bounding box center [144, 396] width 90 height 13
click at [223, 66] on icon at bounding box center [227, 64] width 16 height 16
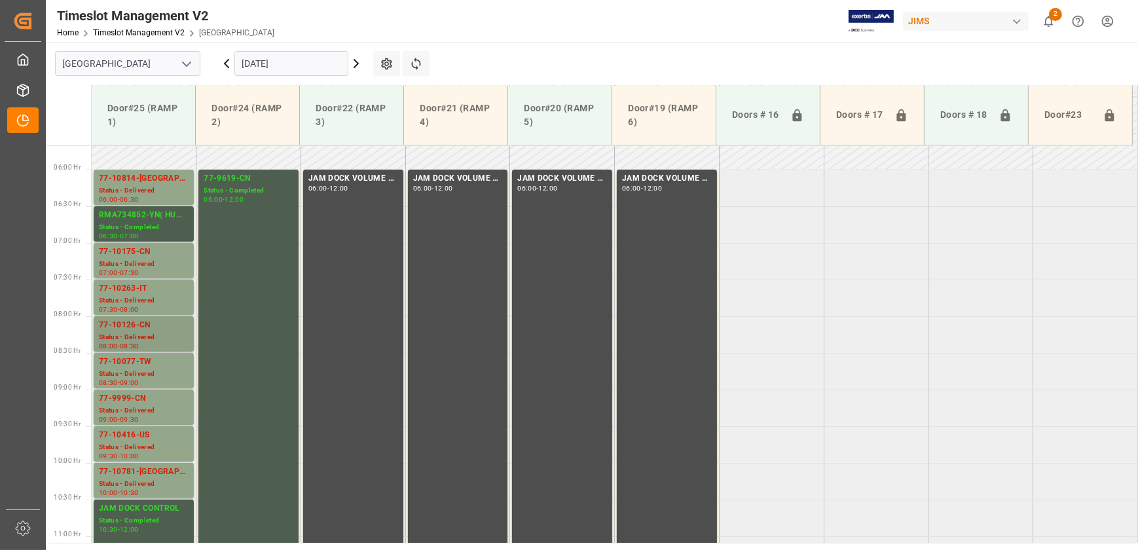
scroll to position [395, 0]
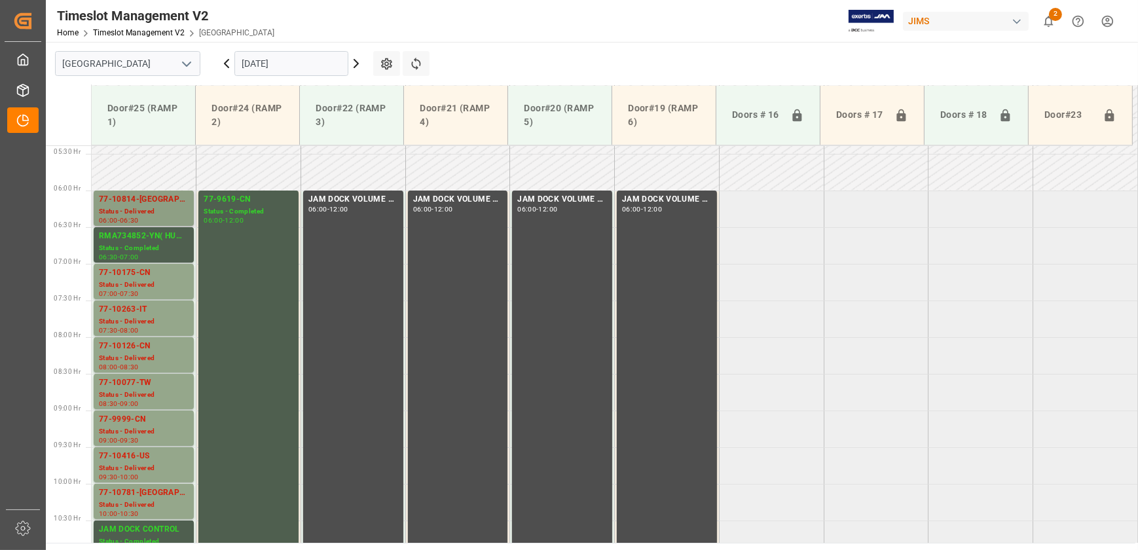
click at [144, 208] on div "Status - Delivered" at bounding box center [144, 211] width 90 height 11
click at [145, 276] on div "77-10175-CN" at bounding box center [144, 273] width 90 height 13
click at [189, 314] on div "77-10263-IT Status - Delivered 07:30 - 08:00" at bounding box center [144, 318] width 100 height 35
click at [162, 348] on div "77-10126-CN" at bounding box center [144, 346] width 90 height 13
click at [168, 394] on div "Status - Delivered" at bounding box center [144, 395] width 90 height 11
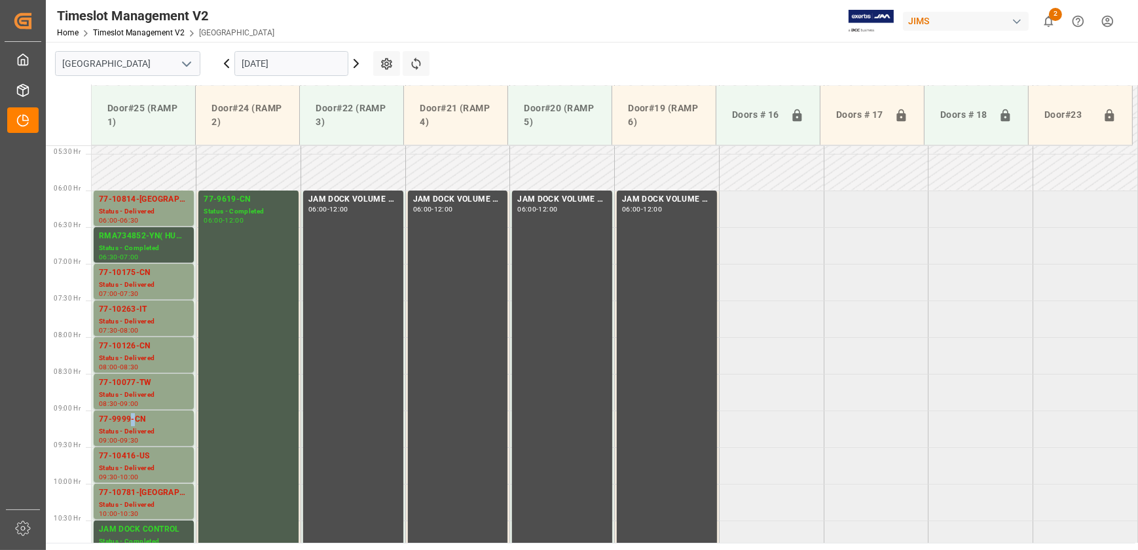
click at [131, 425] on div "77-9999-CN" at bounding box center [144, 419] width 90 height 13
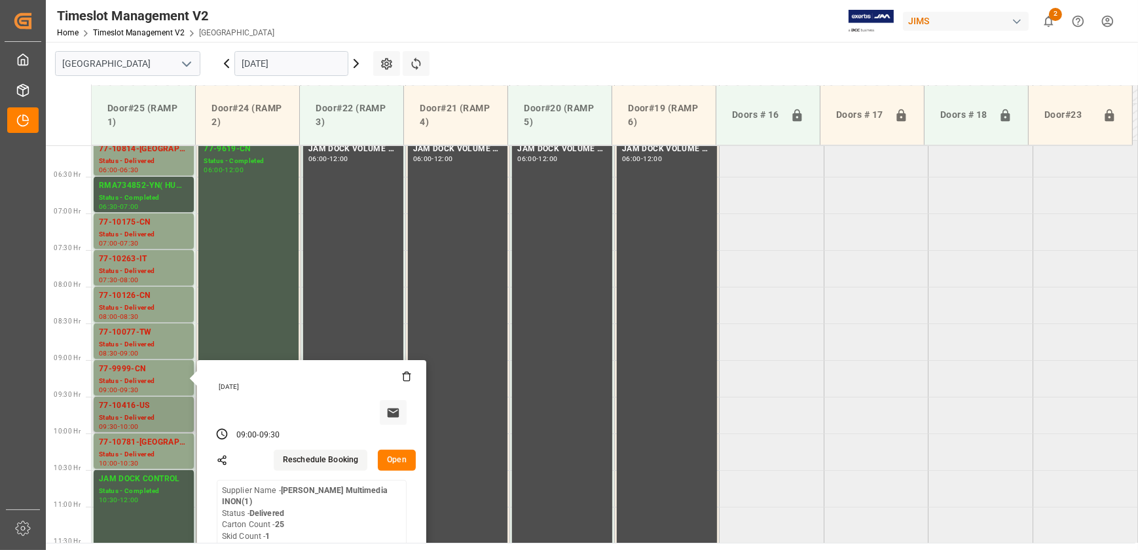
scroll to position [514, 0]
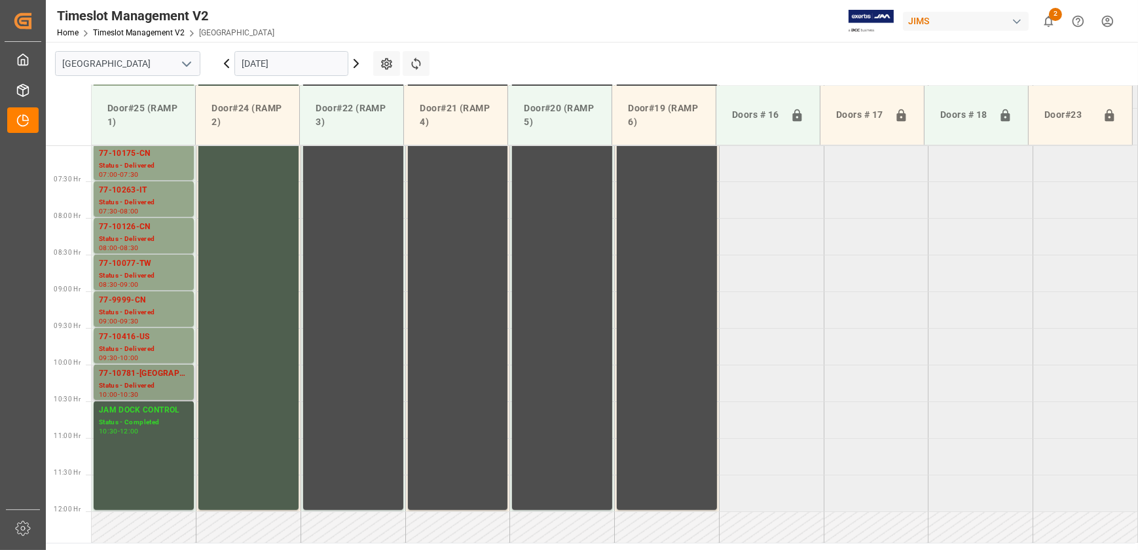
click at [163, 375] on div "77-10781-[GEOGRAPHIC_DATA]" at bounding box center [144, 373] width 90 height 13
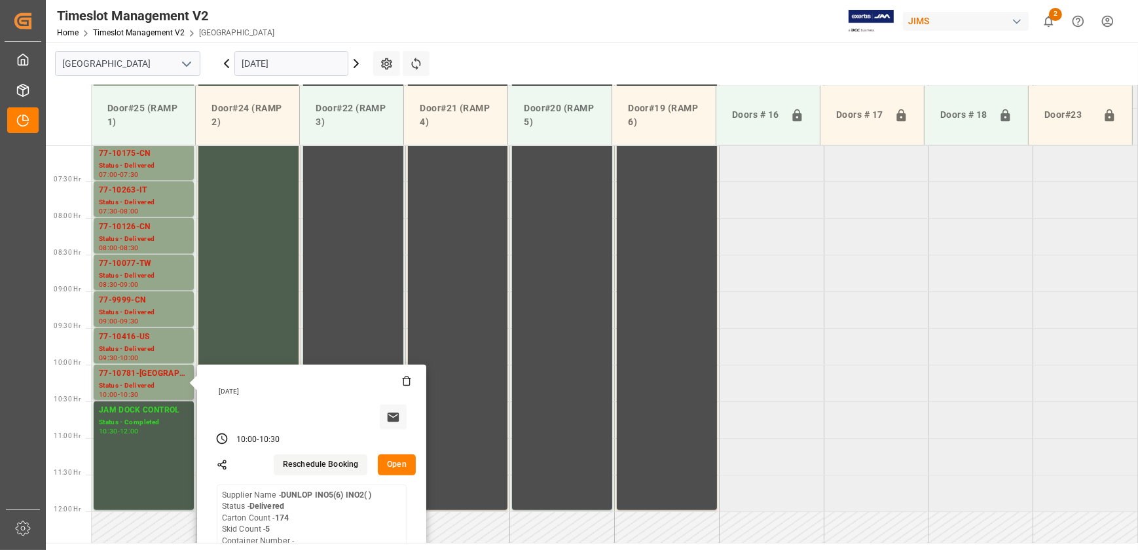
click at [404, 465] on button "Open" at bounding box center [397, 465] width 38 height 21
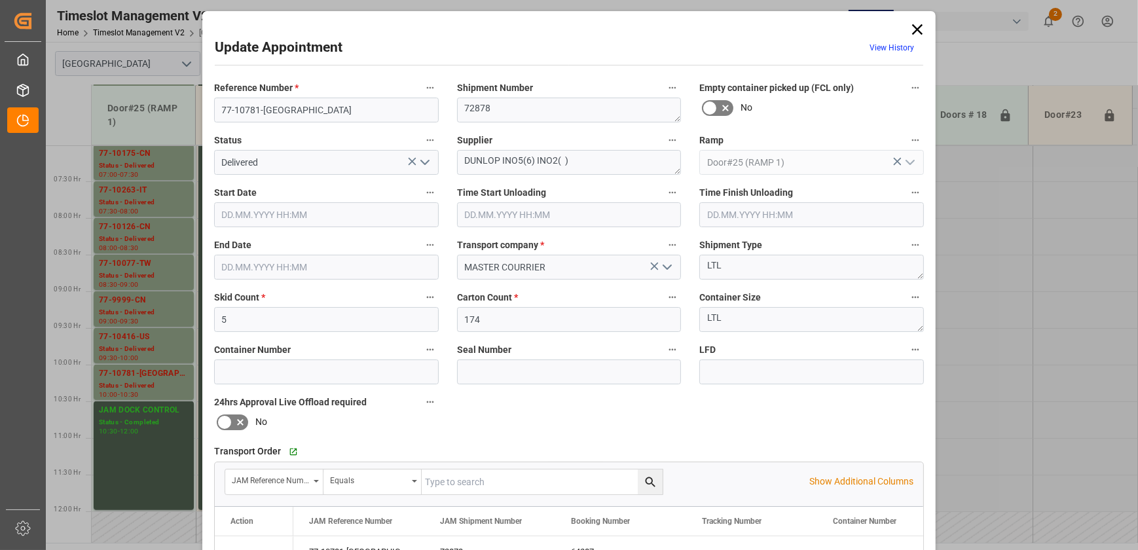
type input "[DATE] 10:00"
type input "[DATE] 09:15"
type input "[DATE] 10:30"
type input "[DATE] 14:40"
click at [301, 113] on input "77-10781-[GEOGRAPHIC_DATA]" at bounding box center [326, 110] width 225 height 25
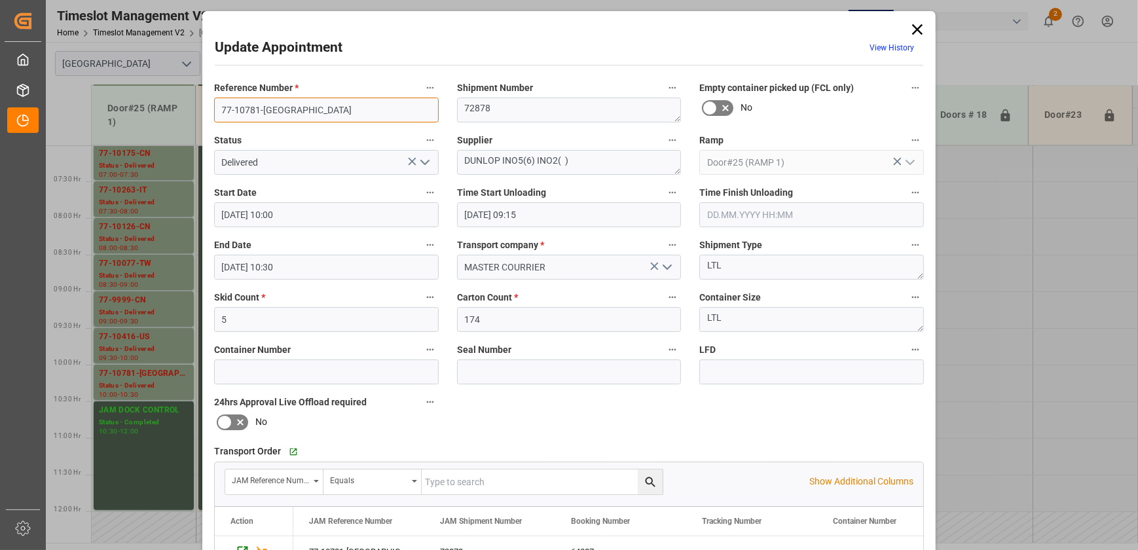
click at [301, 113] on input "77-10781-[GEOGRAPHIC_DATA]" at bounding box center [326, 110] width 225 height 25
drag, startPoint x: 923, startPoint y: 23, endPoint x: 1066, endPoint y: 96, distance: 160.2
click at [923, 24] on icon at bounding box center [917, 29] width 18 height 18
